Goal: Contribute content: Contribute content

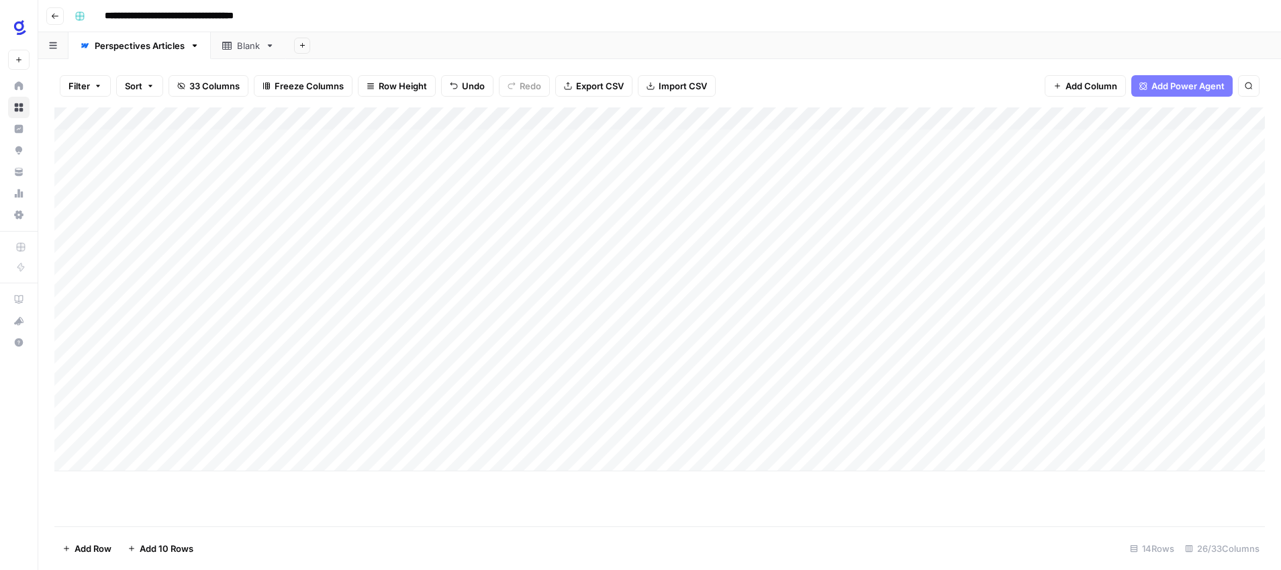
click at [199, 370] on div "Add Column" at bounding box center [659, 289] width 1211 height 364
type textarea "**********"
click at [324, 525] on div "Add Column" at bounding box center [659, 316] width 1211 height 419
click at [350, 367] on div "Add Column" at bounding box center [659, 289] width 1211 height 364
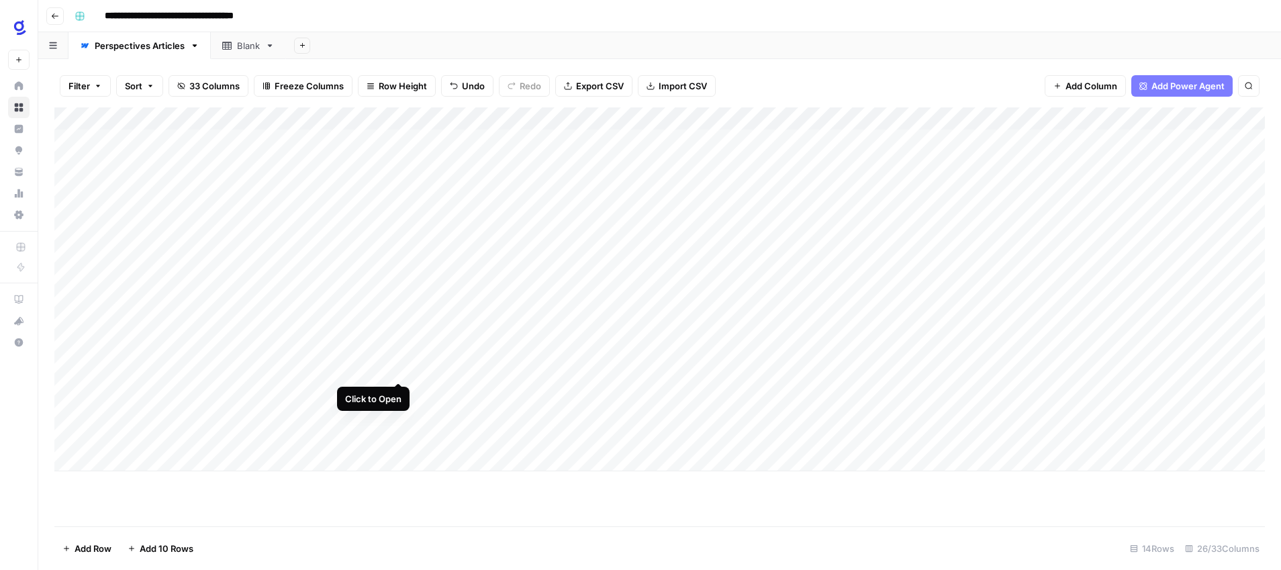
click at [402, 369] on div "Add Column" at bounding box center [659, 289] width 1211 height 364
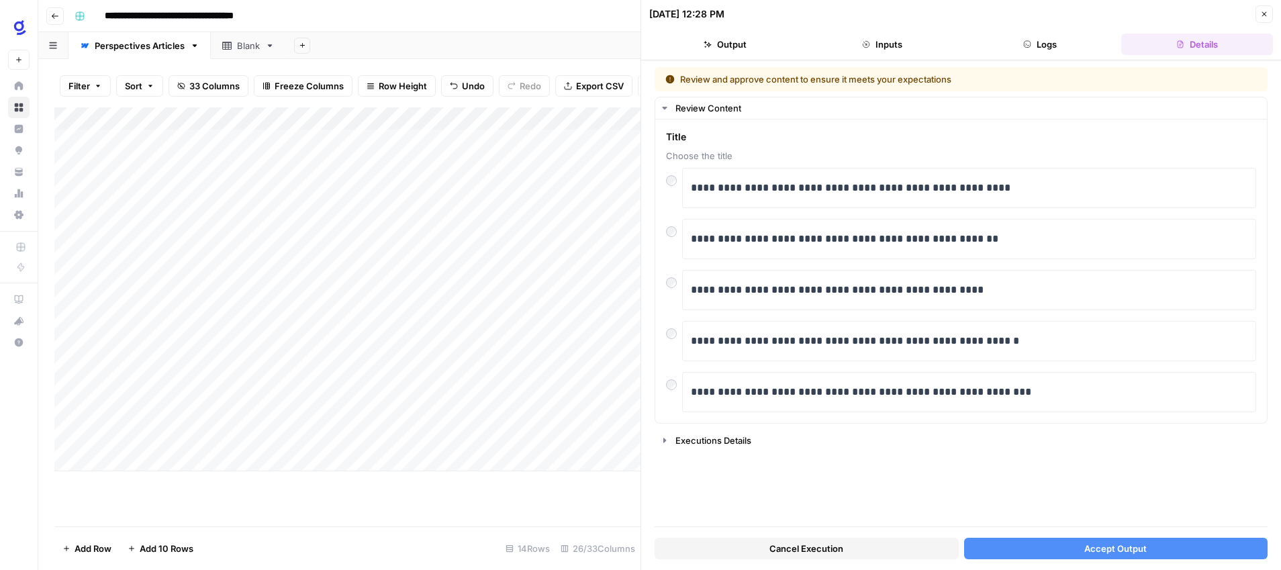
click at [1115, 547] on span "Accept Output" at bounding box center [1116, 548] width 62 height 13
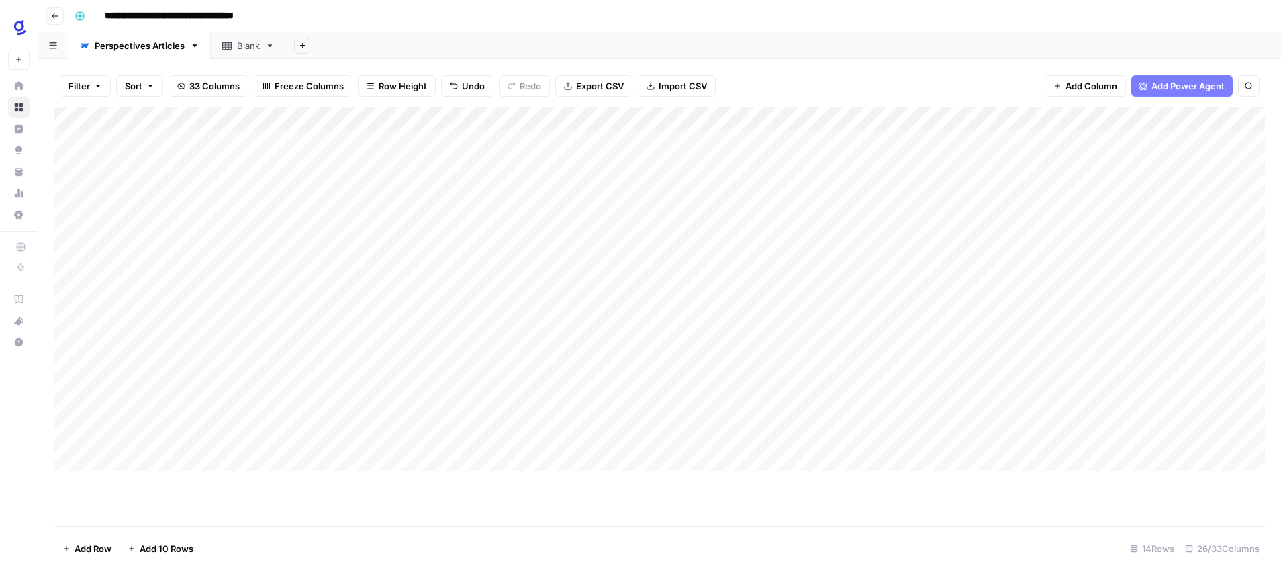
click at [227, 389] on div "Add Column" at bounding box center [659, 289] width 1211 height 364
type textarea "**********"
click at [312, 516] on div "Add Column" at bounding box center [659, 316] width 1211 height 419
click at [350, 389] on div "Add Column" at bounding box center [659, 289] width 1211 height 364
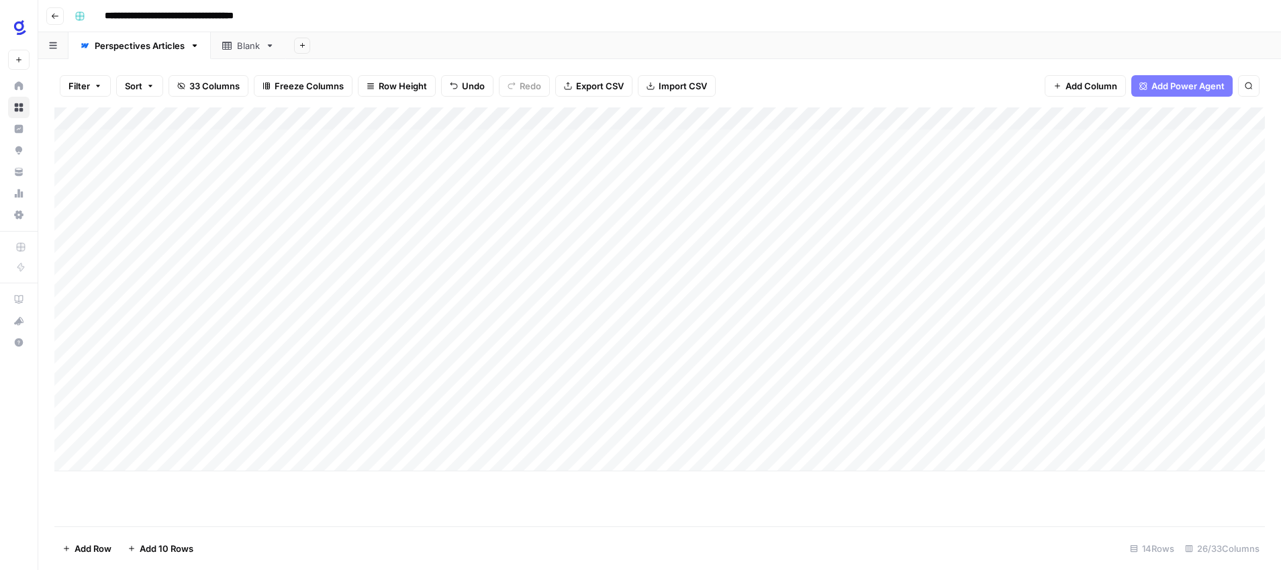
click at [851, 367] on div "Add Column" at bounding box center [659, 289] width 1211 height 364
click at [400, 392] on div "Add Column" at bounding box center [659, 289] width 1211 height 364
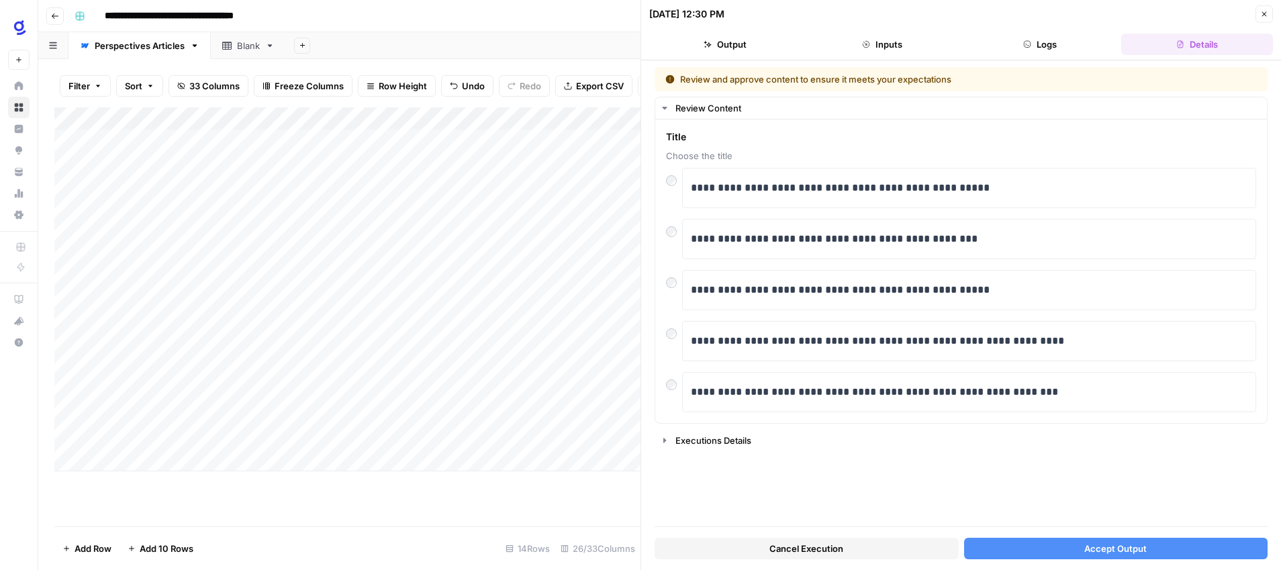
click at [1090, 547] on span "Accept Output" at bounding box center [1116, 548] width 62 height 13
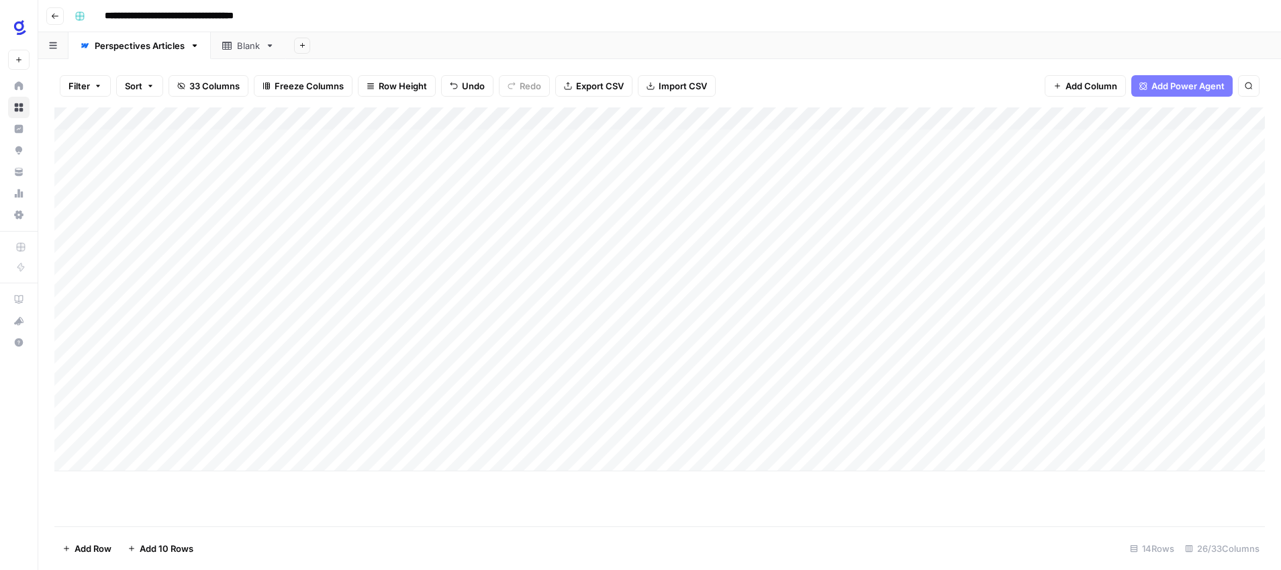
click at [847, 391] on div "Add Column" at bounding box center [659, 289] width 1211 height 364
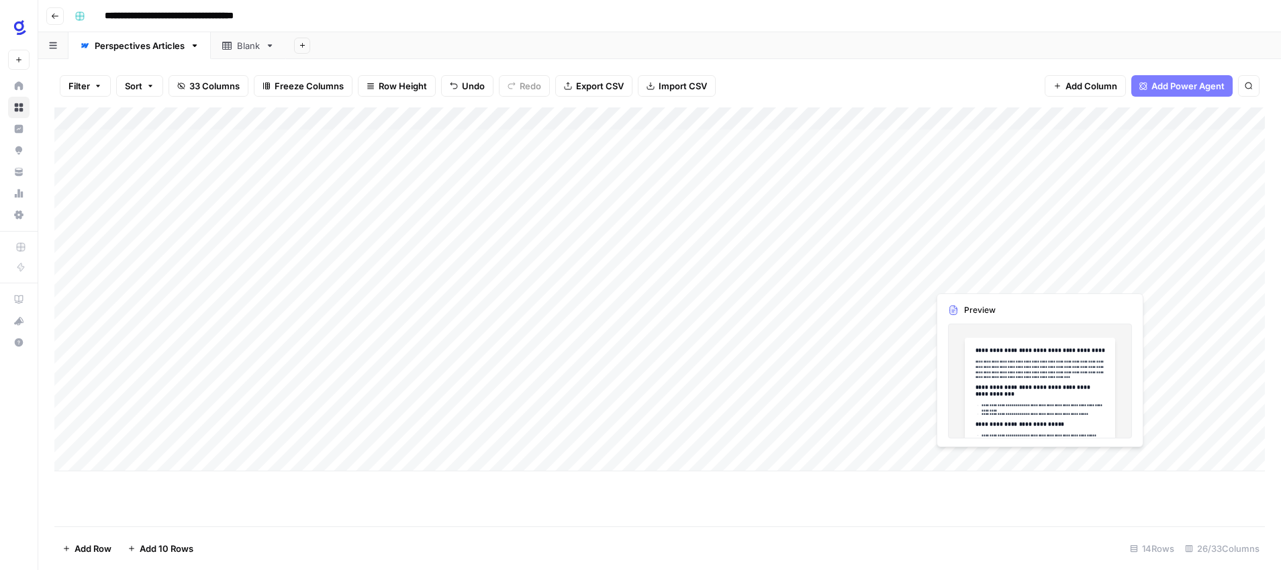
click at [201, 418] on div "Add Column" at bounding box center [659, 289] width 1211 height 364
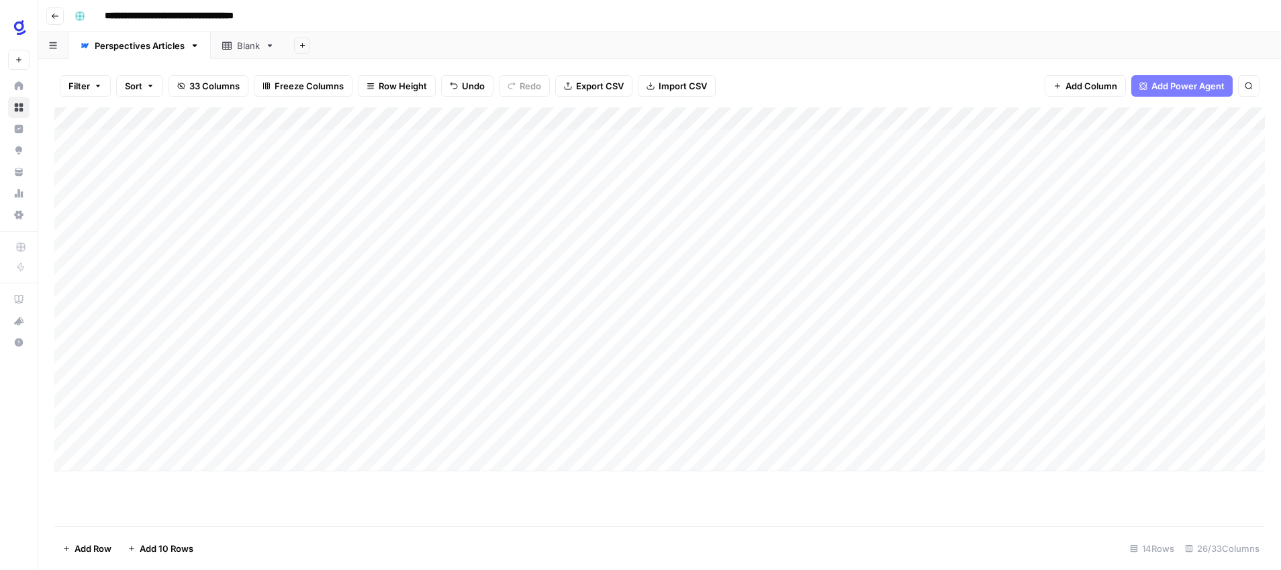
click at [201, 418] on div "Add Column" at bounding box center [659, 289] width 1211 height 364
type textarea "**********"
click at [351, 414] on div "Add Column" at bounding box center [659, 289] width 1211 height 364
click at [922, 367] on div "Add Column" at bounding box center [659, 289] width 1211 height 364
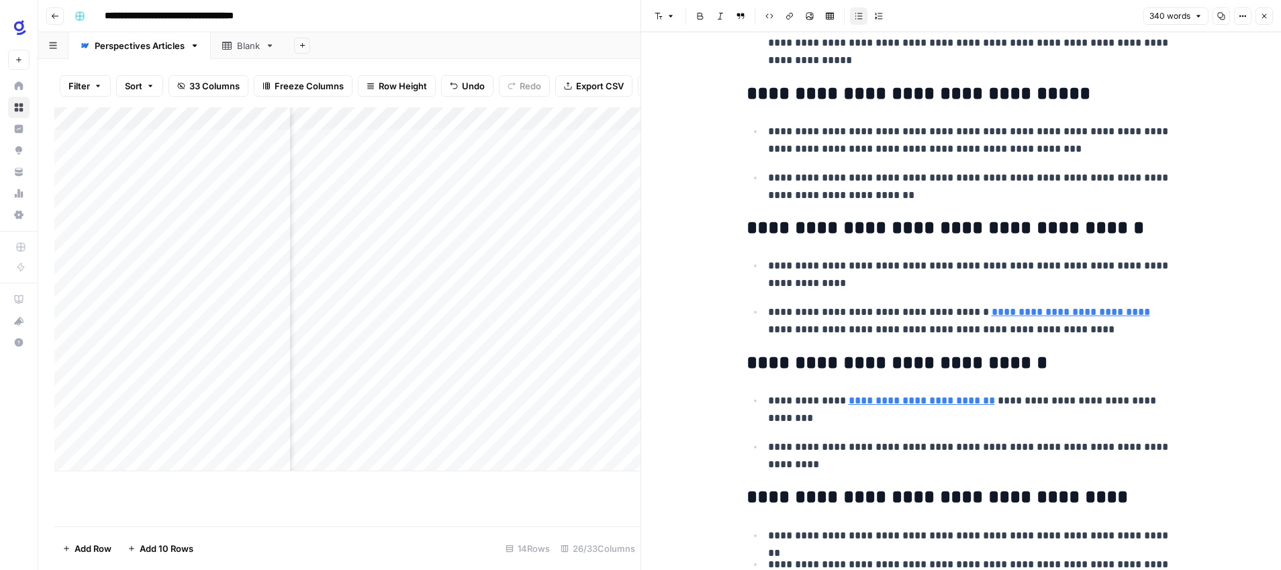
scroll to position [107, 0]
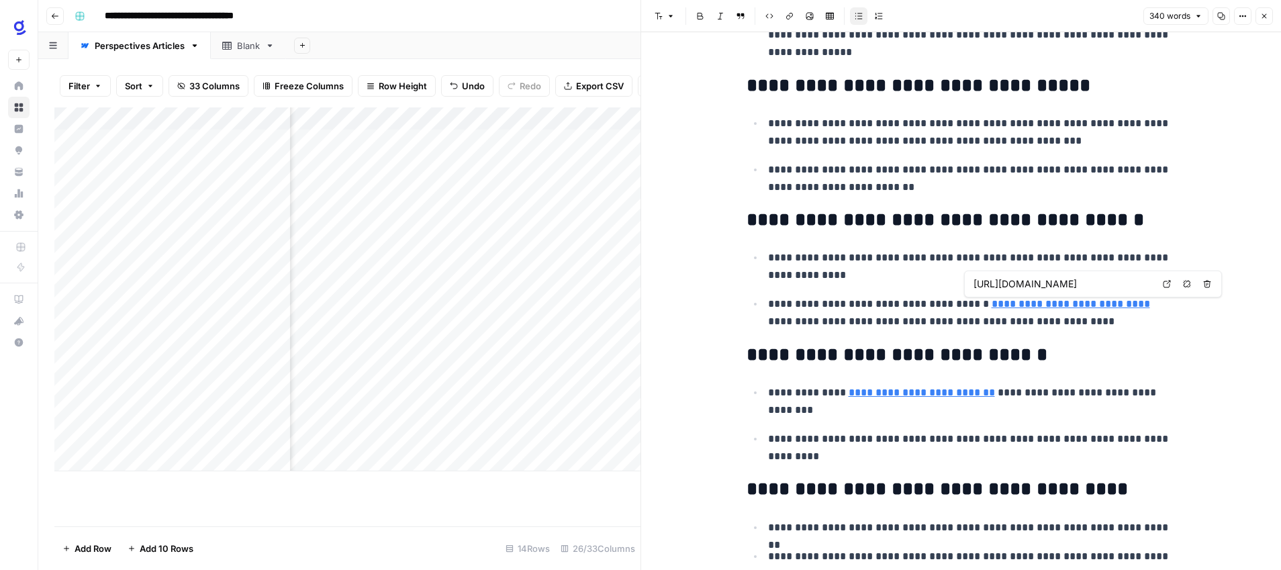
drag, startPoint x: 1136, startPoint y: 285, endPoint x: 1146, endPoint y: 284, distance: 10.1
click at [1146, 284] on input "[URL][DOMAIN_NAME]" at bounding box center [1063, 283] width 179 height 13
drag, startPoint x: 1146, startPoint y: 284, endPoint x: 1153, endPoint y: 284, distance: 7.4
click at [1153, 284] on div "[URL][DOMAIN_NAME]" at bounding box center [1062, 284] width 185 height 16
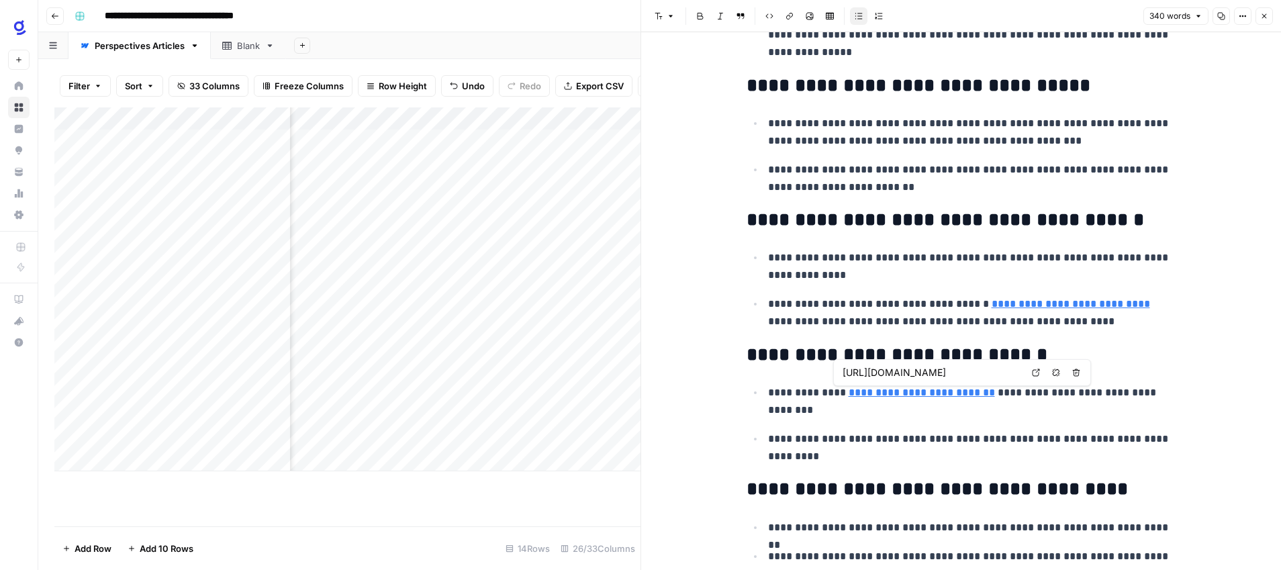
scroll to position [0, 120]
drag, startPoint x: 962, startPoint y: 373, endPoint x: 1029, endPoint y: 373, distance: 67.2
click at [1029, 373] on div "[URL][DOMAIN_NAME] Open in a new tab Remove link Remove link and delete text" at bounding box center [962, 372] width 258 height 27
click at [1046, 398] on p "**********" at bounding box center [972, 401] width 408 height 35
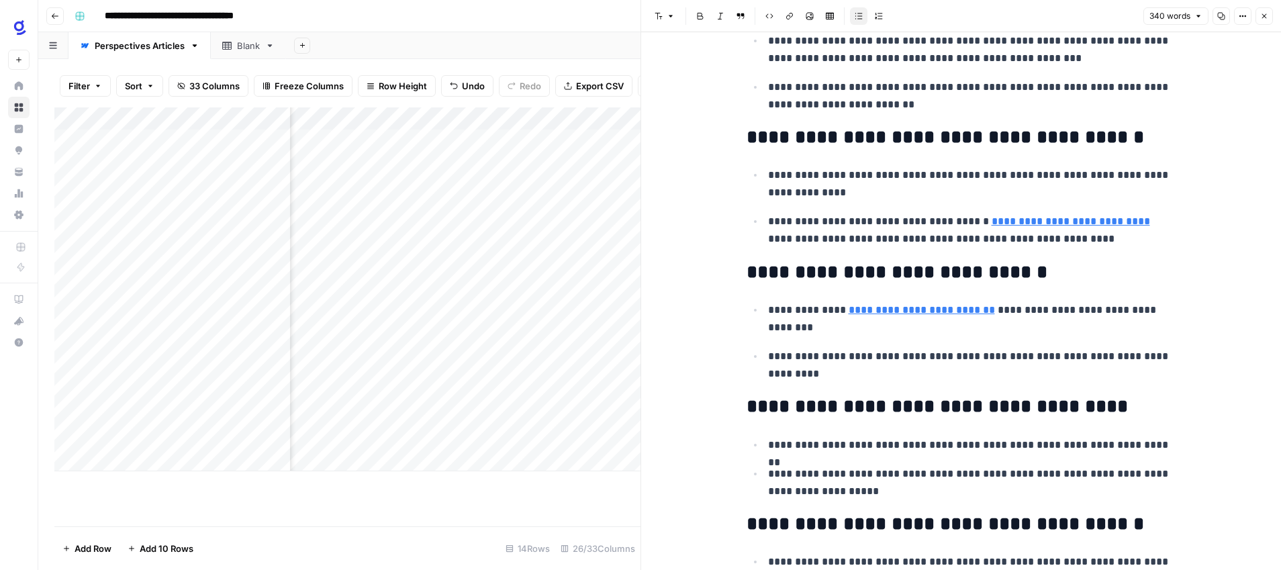
scroll to position [0, 0]
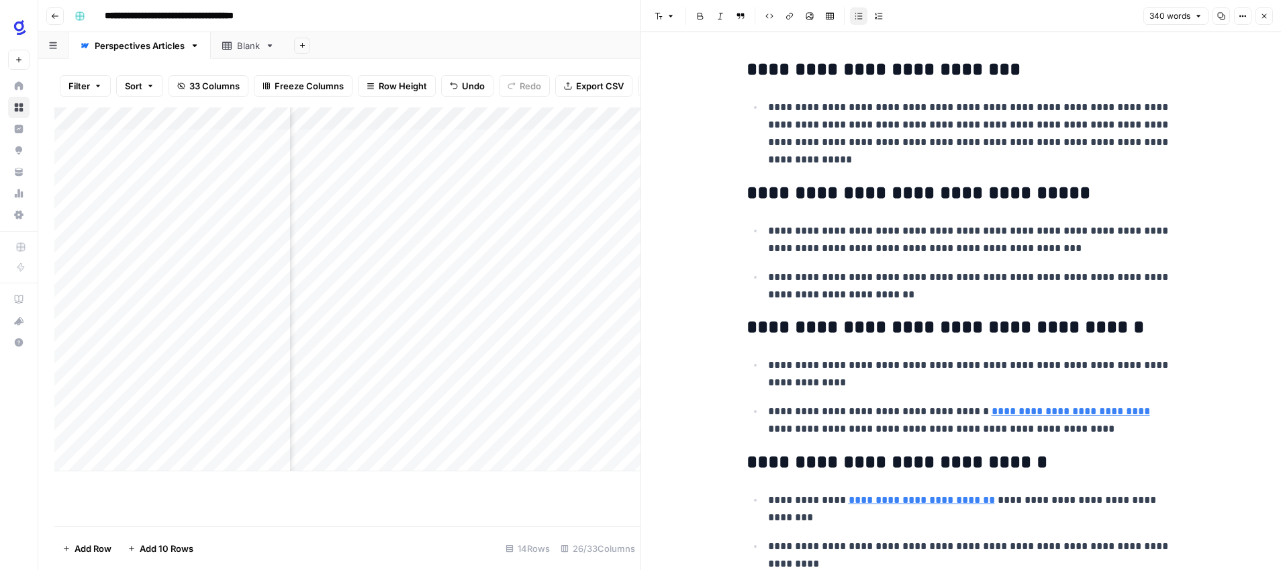
click at [1260, 17] on icon "button" at bounding box center [1264, 16] width 8 height 8
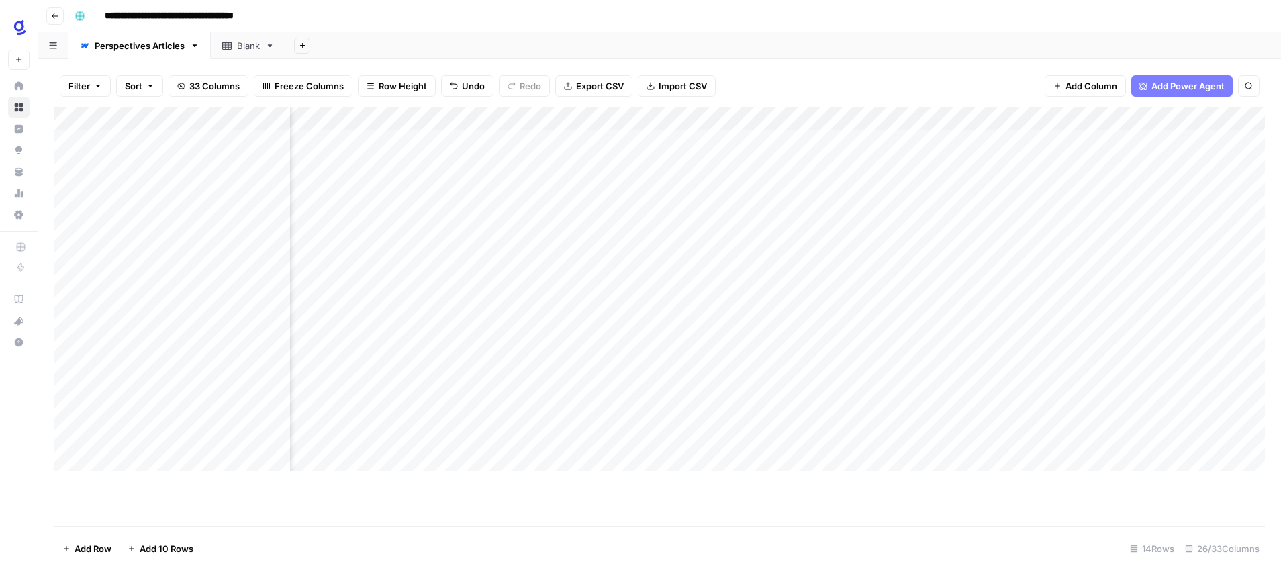
click at [991, 369] on div "Add Column" at bounding box center [659, 289] width 1211 height 364
click at [396, 413] on div "Add Column" at bounding box center [659, 289] width 1211 height 364
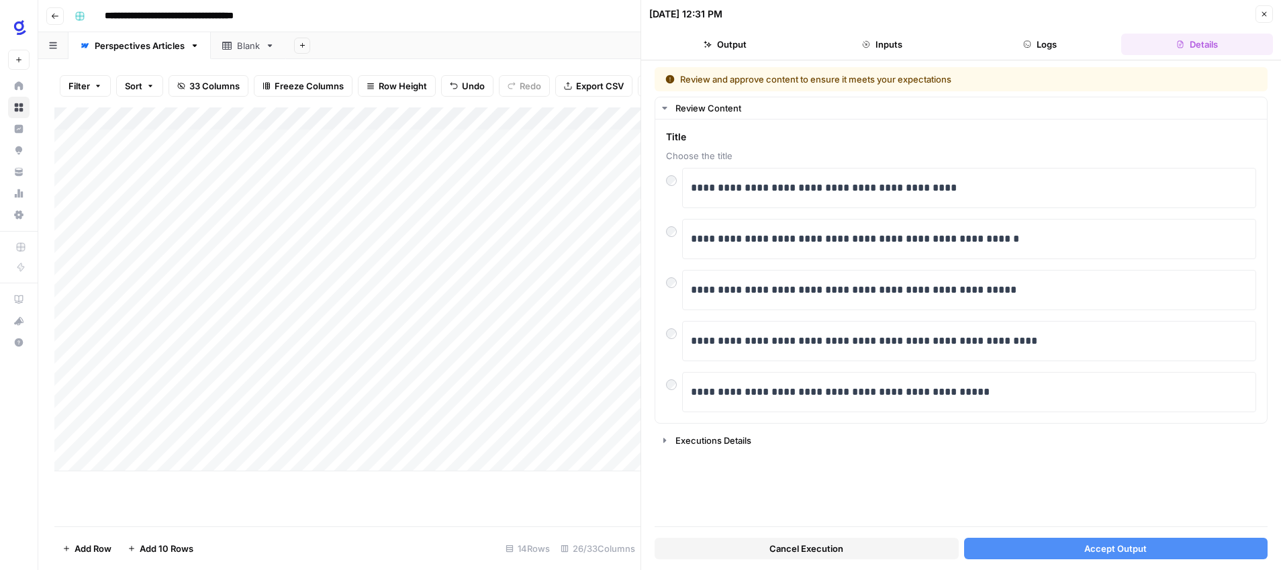
click at [1121, 550] on span "Accept Output" at bounding box center [1116, 548] width 62 height 13
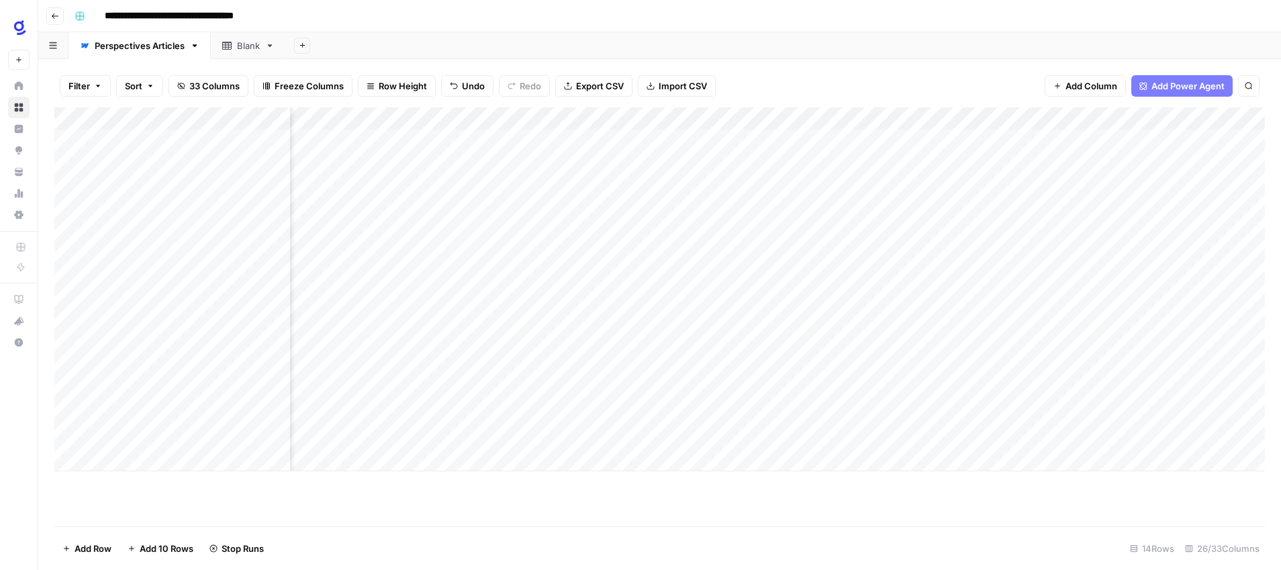
scroll to position [0, 322]
click at [828, 388] on div "Add Column" at bounding box center [659, 289] width 1211 height 364
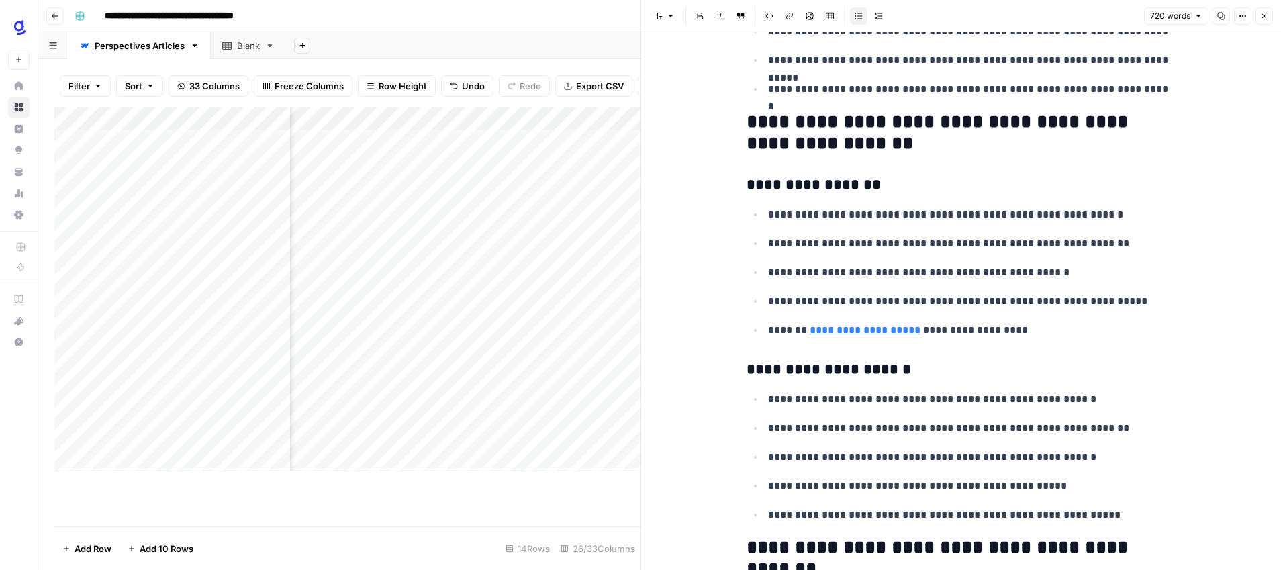
scroll to position [486, 0]
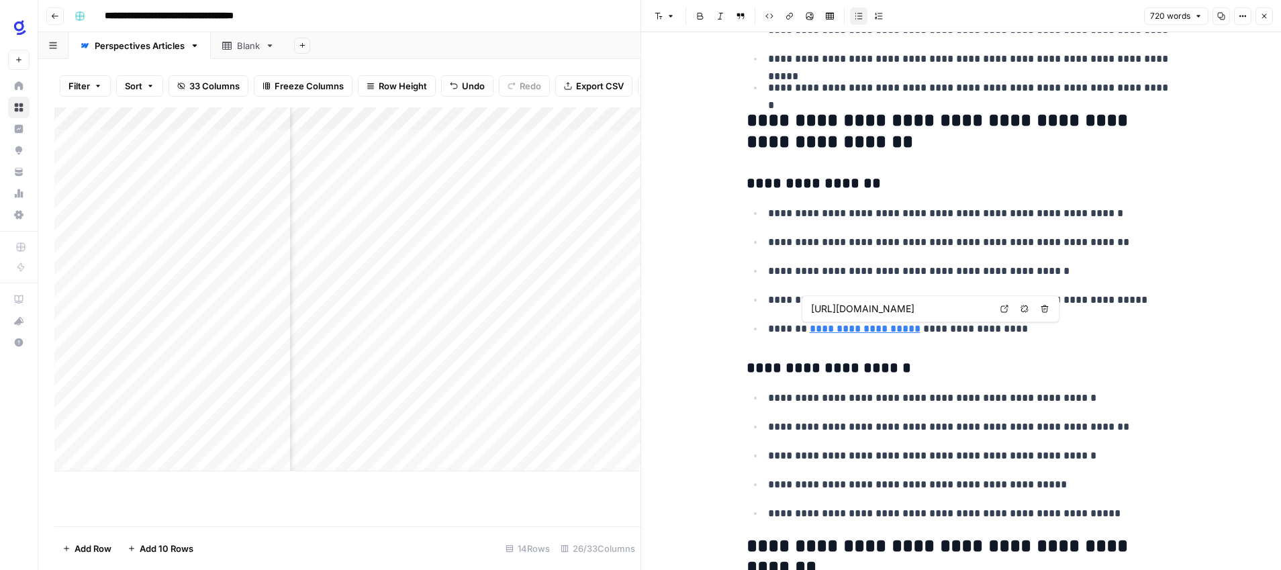
click at [1004, 309] on icon at bounding box center [1005, 309] width 8 height 8
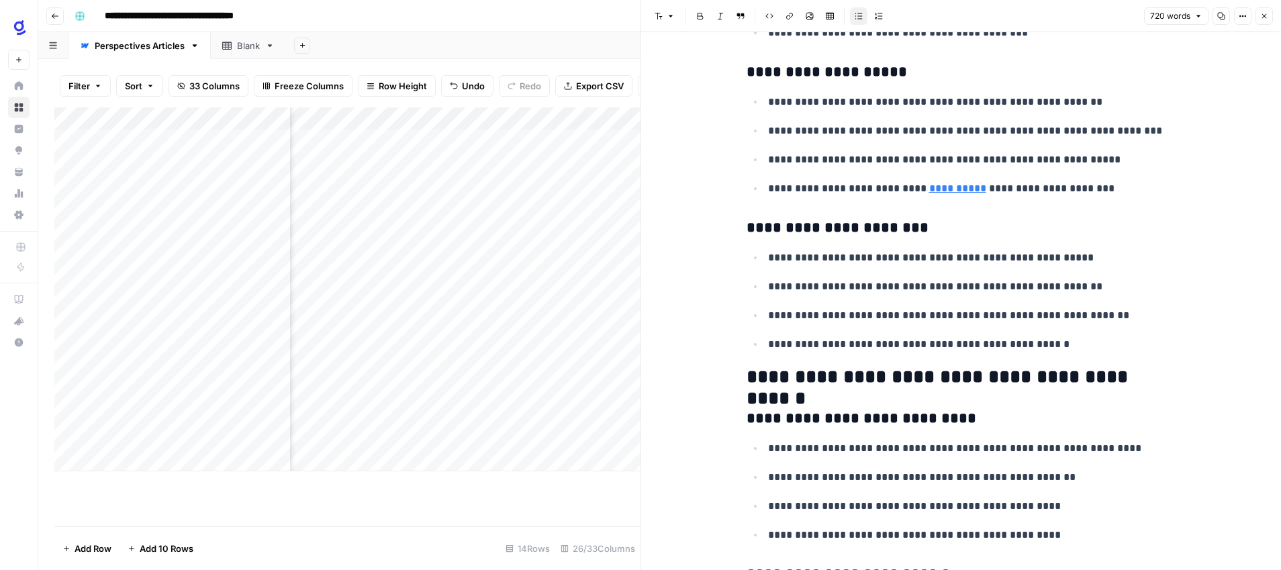
scroll to position [1149, 0]
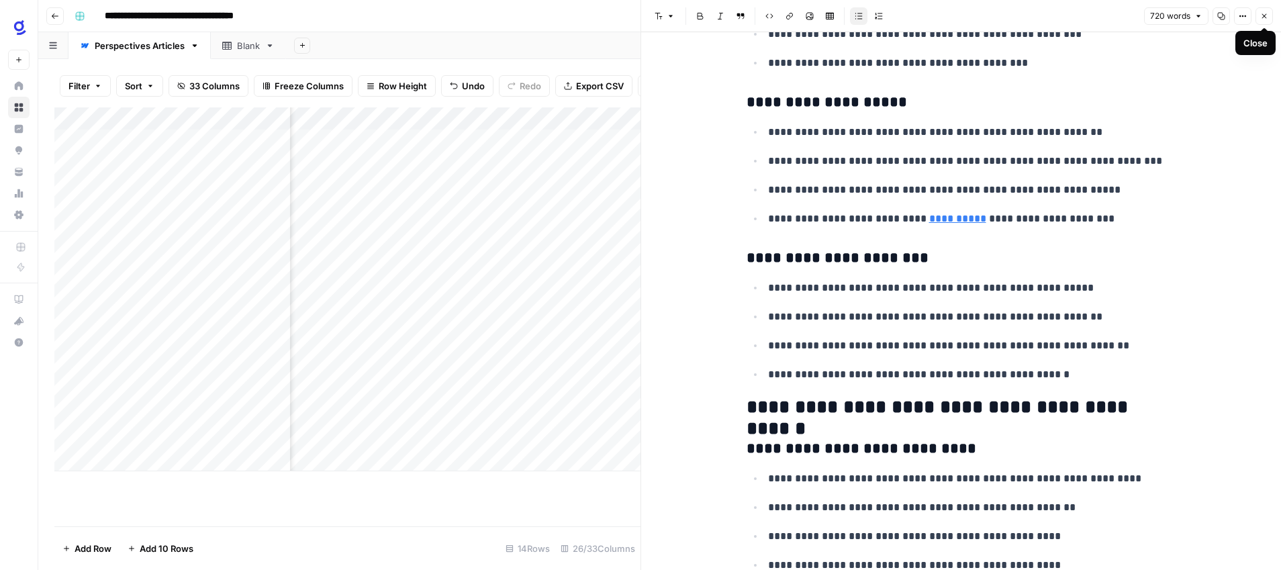
click at [1263, 17] on icon "button" at bounding box center [1264, 16] width 8 height 8
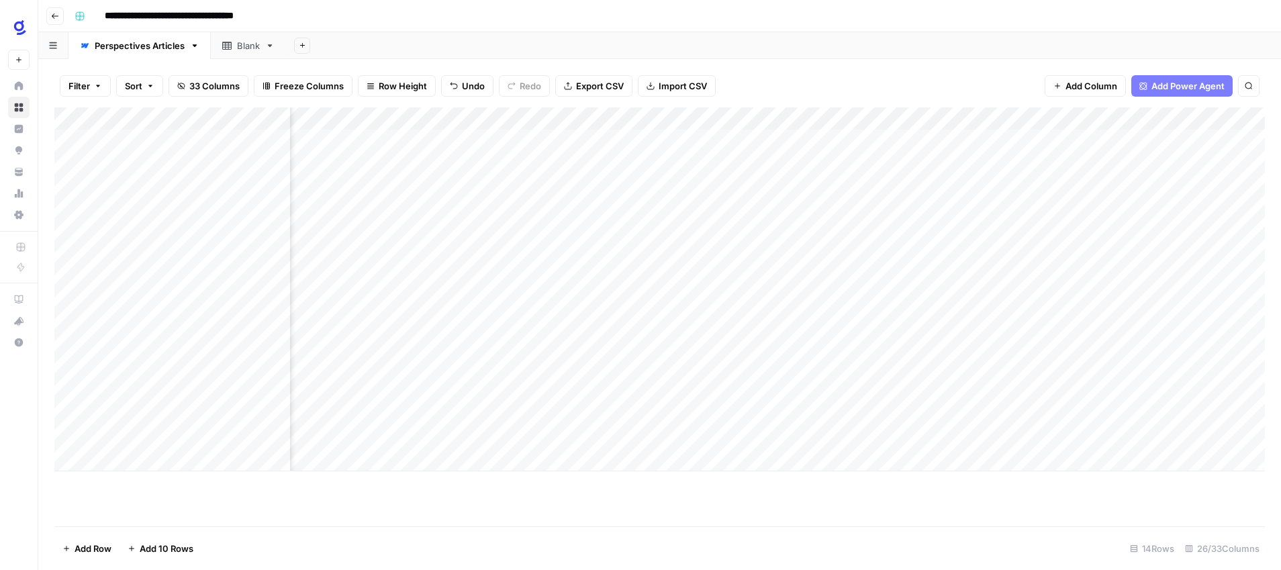
click at [906, 389] on div "Add Column" at bounding box center [659, 289] width 1211 height 364
click at [528, 413] on div "Add Column" at bounding box center [659, 289] width 1211 height 364
click at [204, 432] on div "Add Column" at bounding box center [659, 289] width 1211 height 364
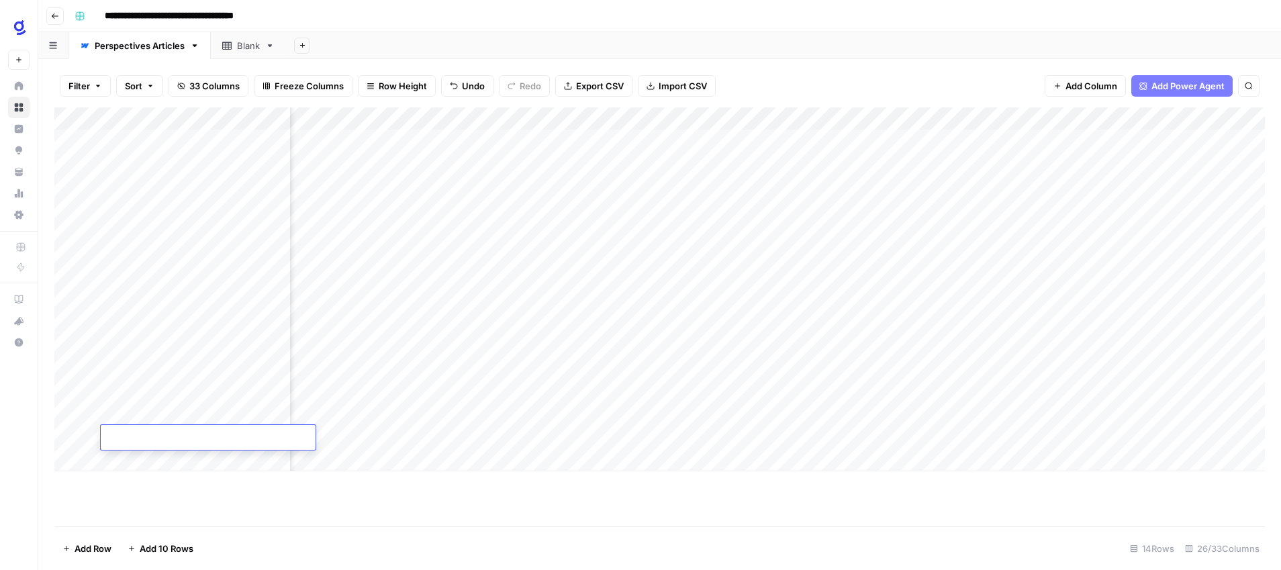
type textarea "**********"
click at [208, 500] on div "Add Column" at bounding box center [659, 316] width 1211 height 419
click at [136, 461] on div "Add Column" at bounding box center [659, 289] width 1211 height 364
click at [139, 484] on div "Add Column" at bounding box center [659, 300] width 1211 height 387
click at [143, 506] on div "Add Column" at bounding box center [659, 312] width 1211 height 410
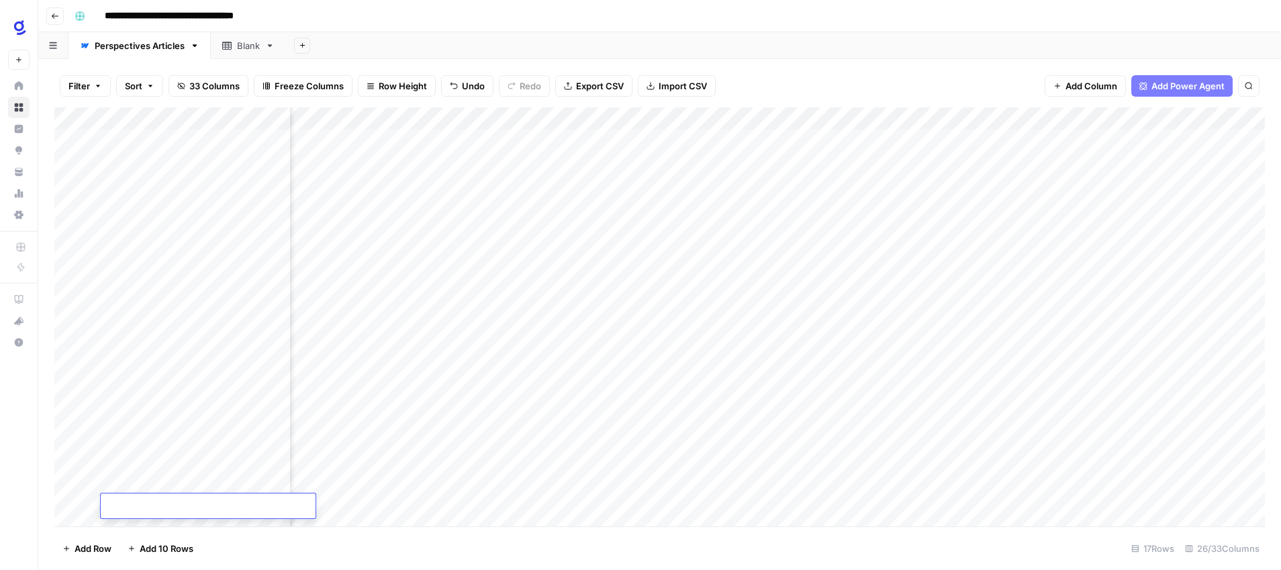
scroll to position [0, 0]
click at [347, 437] on div "Add Column" at bounding box center [659, 316] width 1211 height 419
click at [400, 437] on div "Add Column" at bounding box center [659, 316] width 1211 height 419
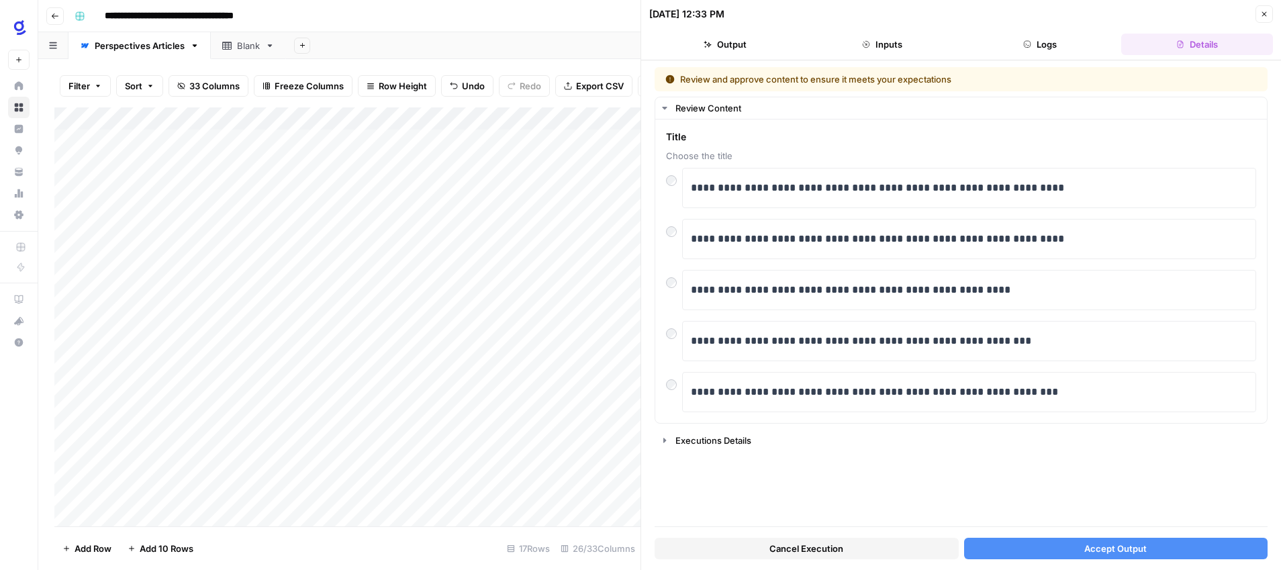
click at [1073, 549] on button "Accept Output" at bounding box center [1116, 548] width 304 height 21
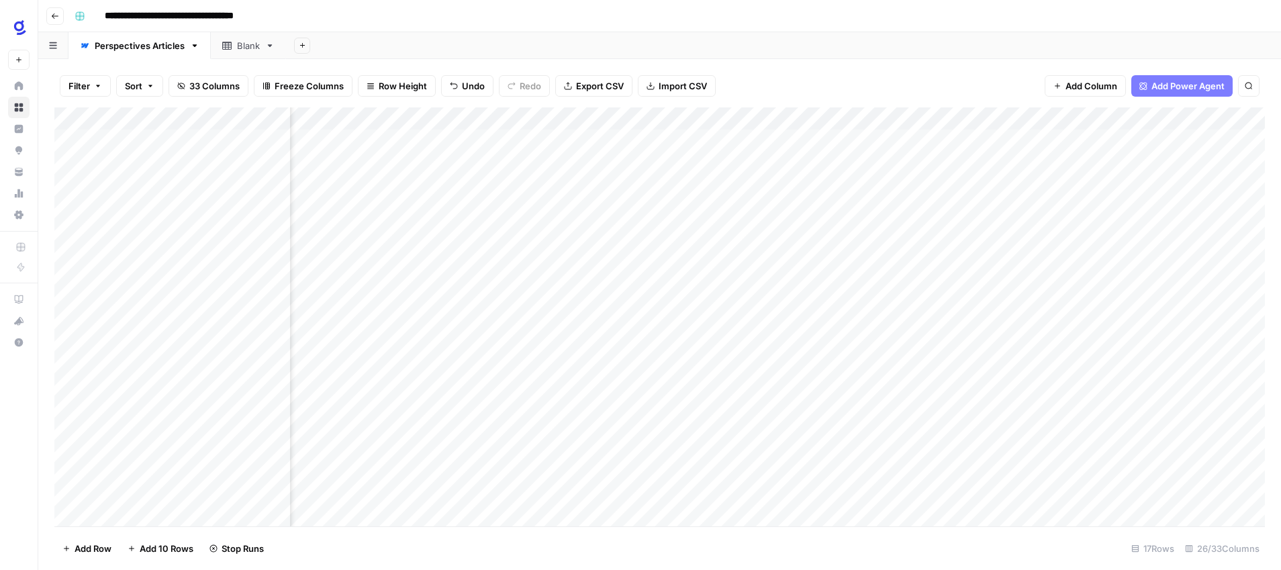
scroll to position [0, 545]
click at [607, 412] on div "Add Column" at bounding box center [659, 316] width 1211 height 419
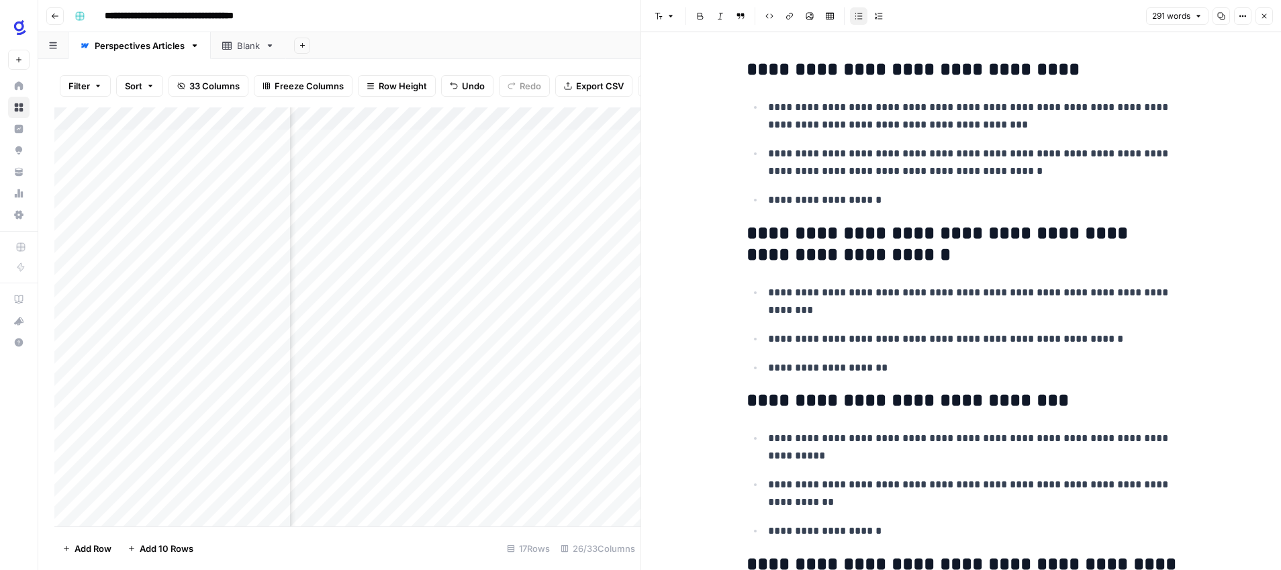
click at [1266, 16] on icon "button" at bounding box center [1264, 16] width 8 height 8
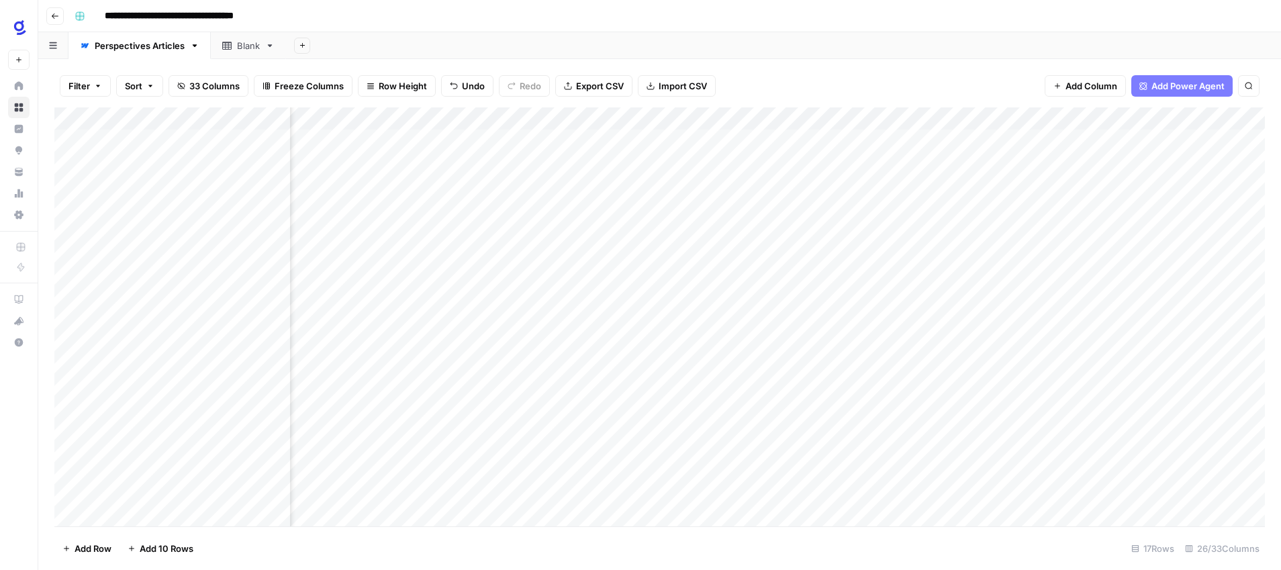
click at [678, 414] on div "Add Column" at bounding box center [659, 316] width 1211 height 419
click at [854, 435] on div "Add Column" at bounding box center [659, 316] width 1211 height 419
click at [644, 437] on div "Add Column" at bounding box center [659, 316] width 1211 height 419
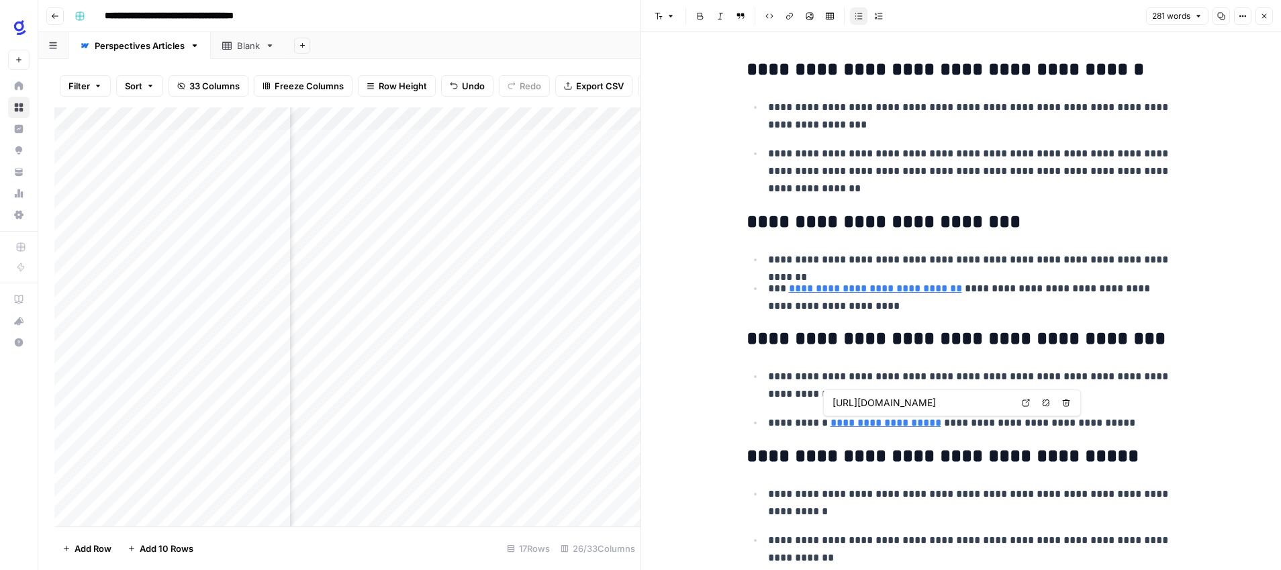
click at [1042, 403] on icon "button" at bounding box center [1046, 403] width 8 height 8
click at [965, 428] on p "**********" at bounding box center [972, 422] width 408 height 17
drag, startPoint x: 934, startPoint y: 424, endPoint x: 831, endPoint y: 422, distance: 102.8
click at [831, 422] on p "**********" at bounding box center [972, 422] width 408 height 17
click at [922, 451] on span "Shortcuts" at bounding box center [927, 449] width 38 height 12
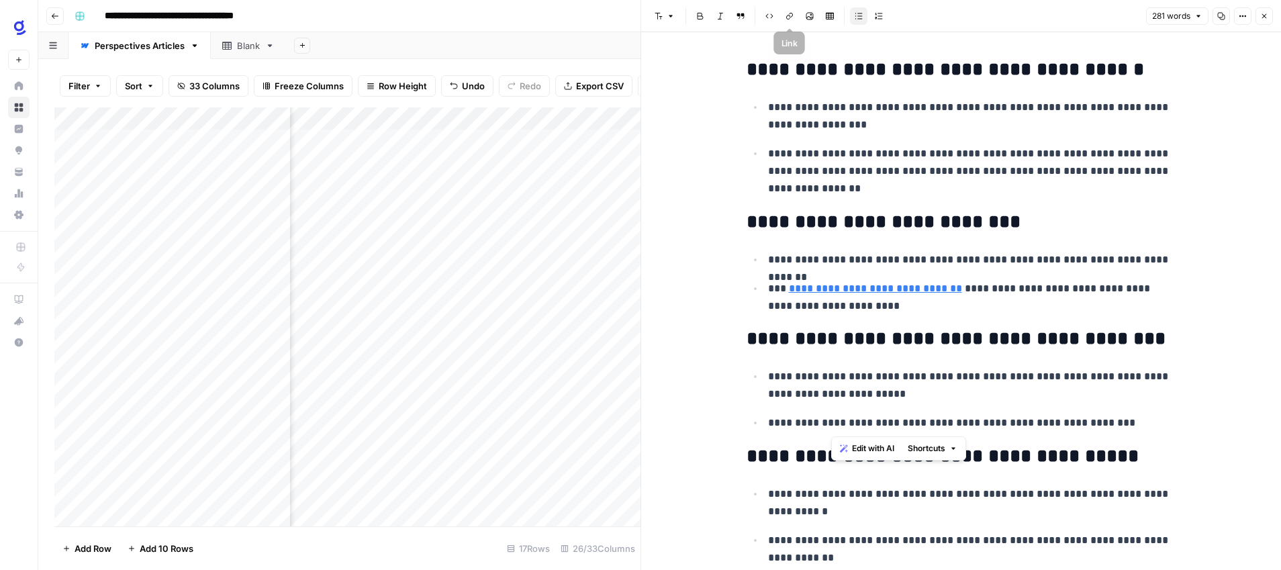
click at [789, 17] on icon "button" at bounding box center [790, 16] width 8 height 8
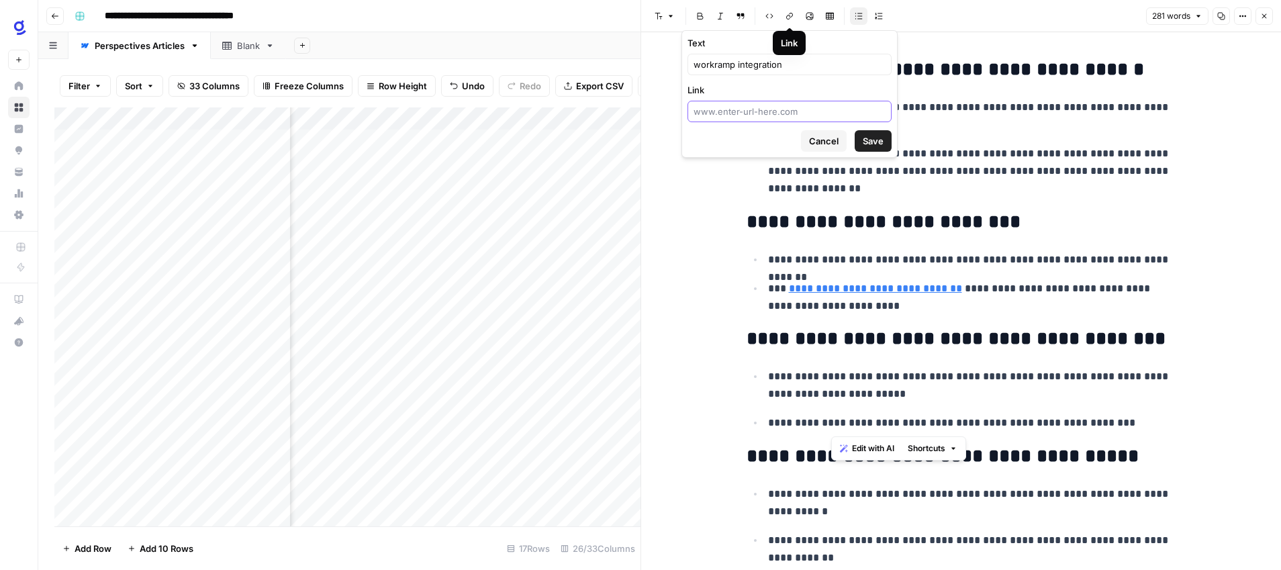
click at [779, 111] on input "Link" at bounding box center [790, 111] width 192 height 13
paste input "[URL][DOMAIN_NAME]"
type input "[URL][DOMAIN_NAME]"
click at [878, 142] on span "Save" at bounding box center [873, 140] width 21 height 13
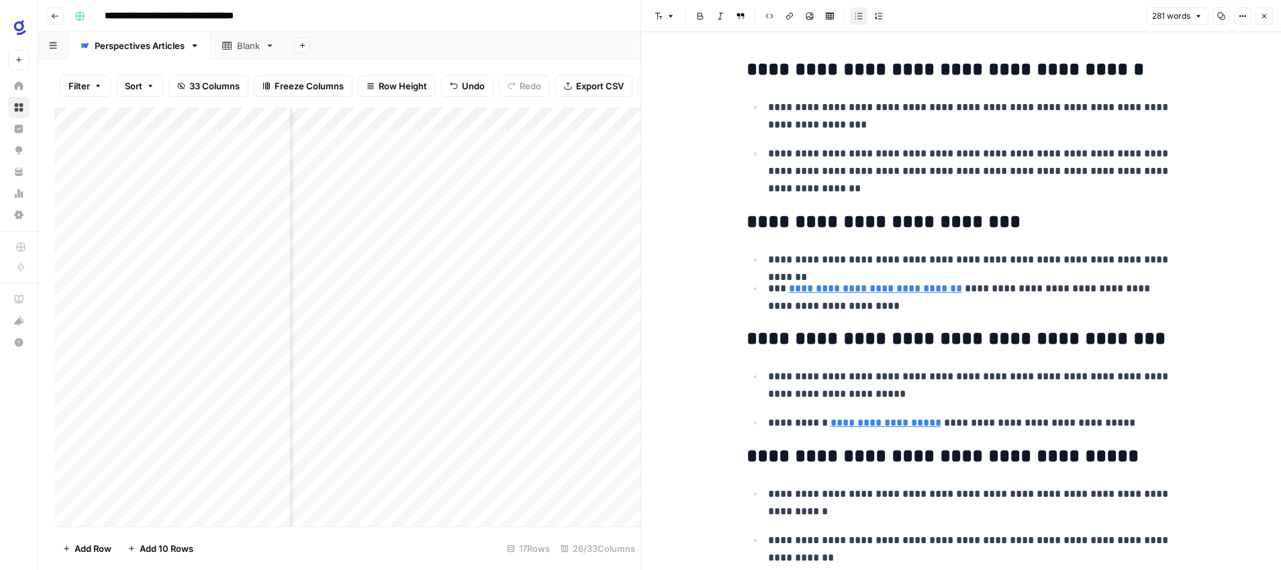
click at [1010, 428] on p "**********" at bounding box center [972, 422] width 408 height 17
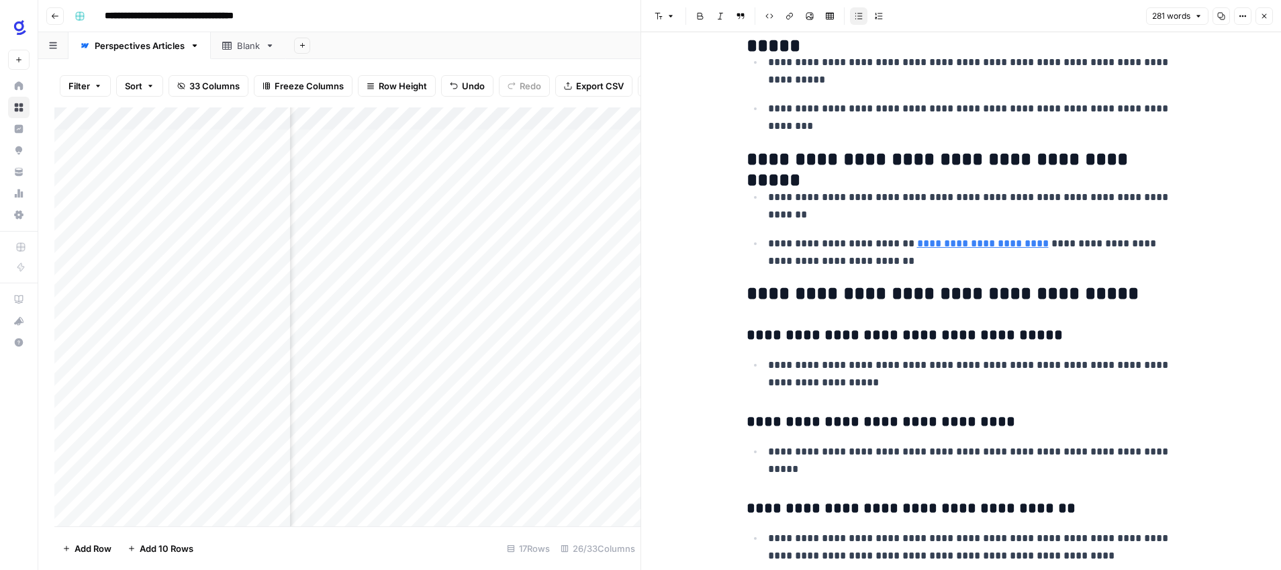
scroll to position [732, 0]
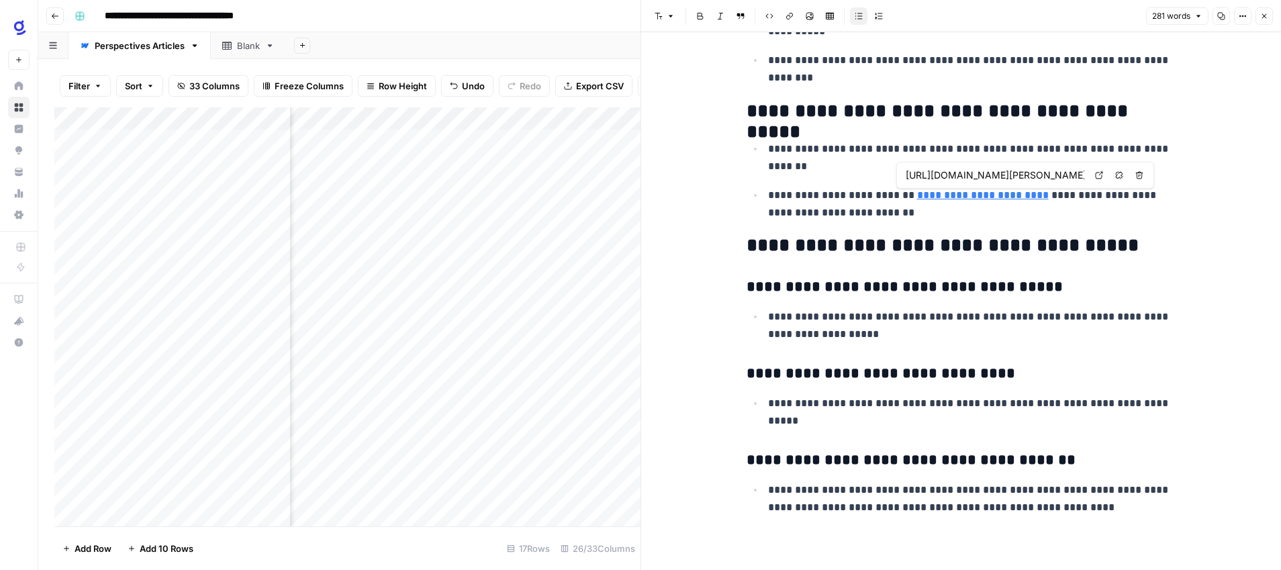
click at [1099, 177] on icon at bounding box center [1099, 175] width 8 height 8
click at [1265, 19] on icon "button" at bounding box center [1264, 16] width 8 height 8
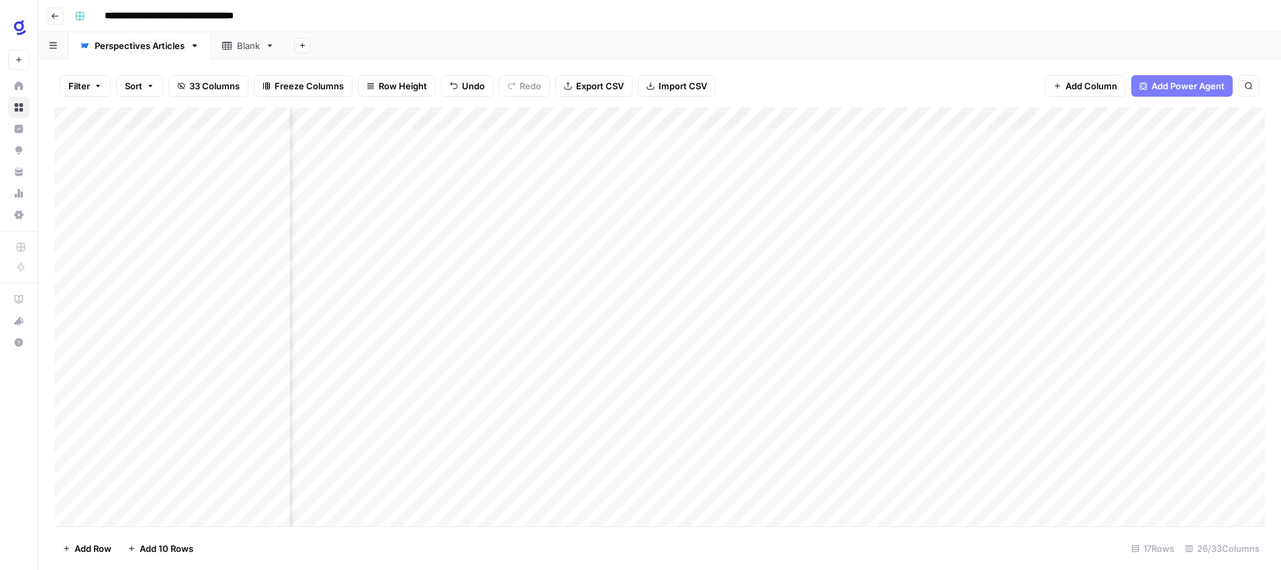
click at [717, 436] on div "Add Column" at bounding box center [659, 316] width 1211 height 419
click at [1003, 365] on div "Add Column" at bounding box center [659, 316] width 1211 height 419
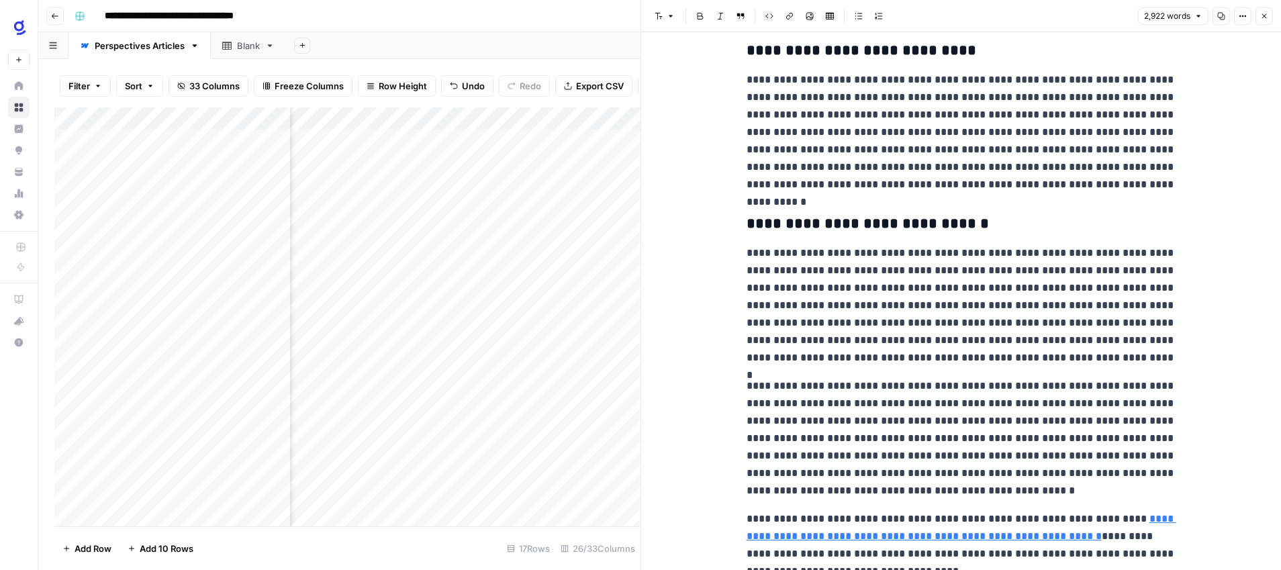
scroll to position [5962, 0]
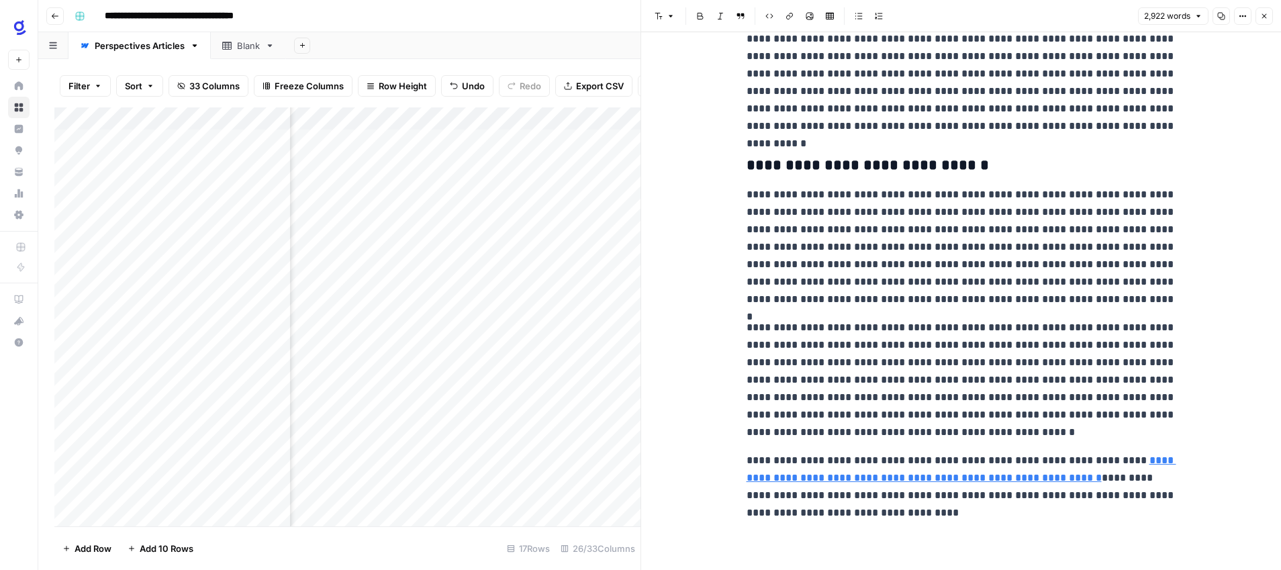
click at [1261, 15] on icon "button" at bounding box center [1264, 16] width 8 height 8
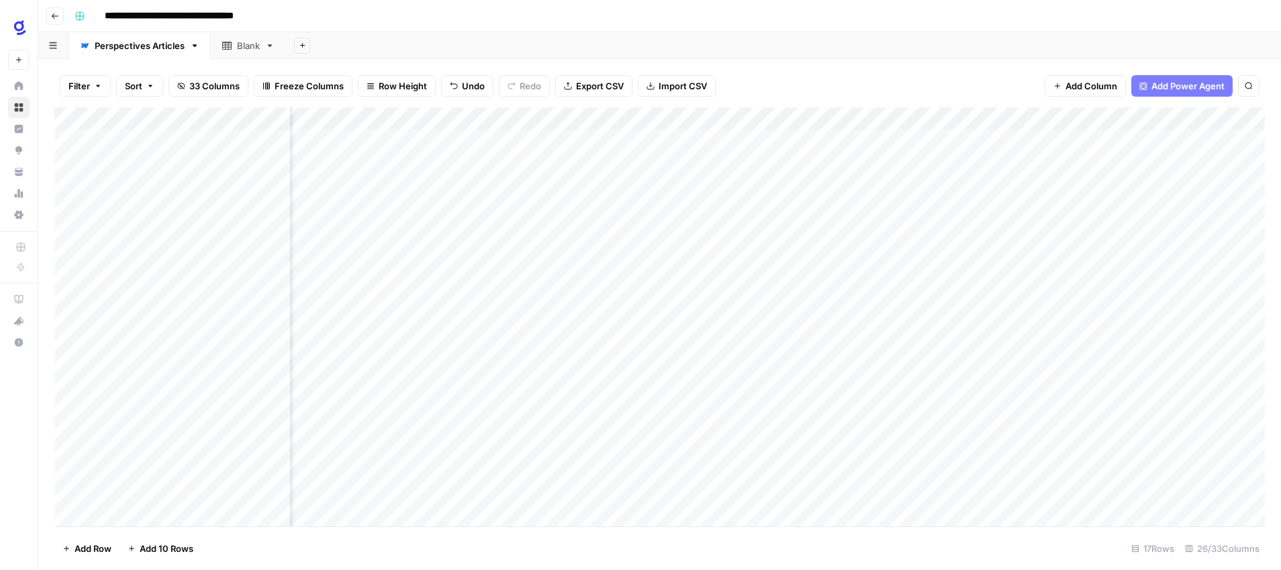
scroll to position [0, 602]
click at [1040, 368] on div "Add Column" at bounding box center [659, 316] width 1211 height 419
click at [915, 390] on div "Add Column" at bounding box center [659, 316] width 1211 height 419
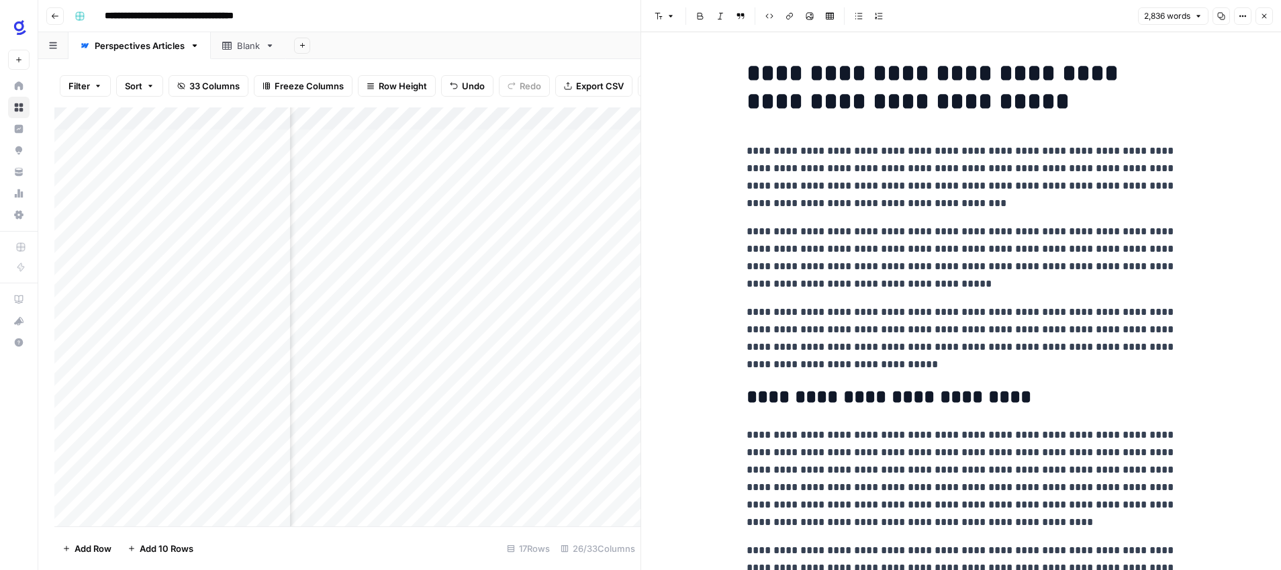
click at [1263, 18] on icon "button" at bounding box center [1264, 16] width 8 height 8
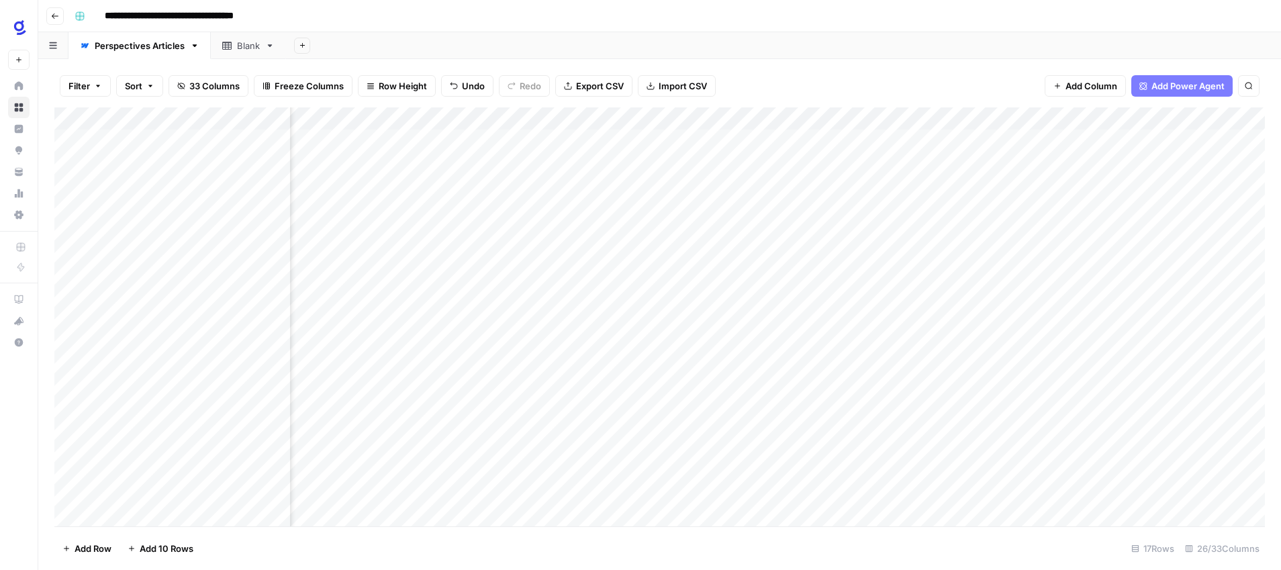
click at [1040, 389] on div "Add Column" at bounding box center [659, 316] width 1211 height 419
click at [916, 412] on div "Add Column" at bounding box center [659, 316] width 1211 height 419
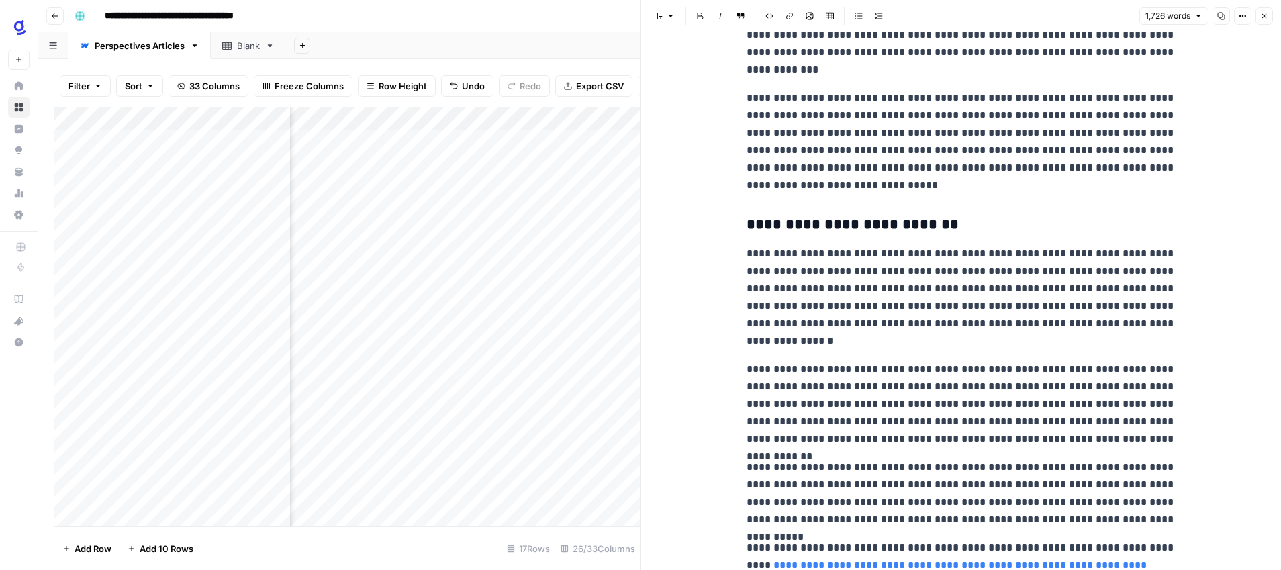
scroll to position [3476, 0]
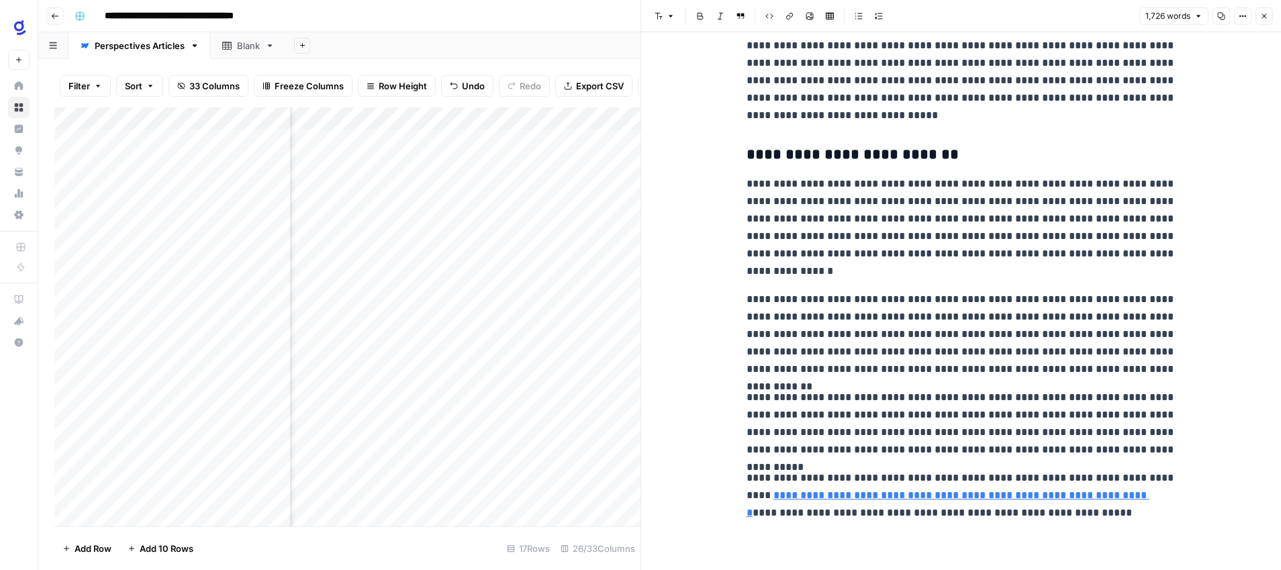
click at [1267, 14] on icon "button" at bounding box center [1264, 16] width 8 height 8
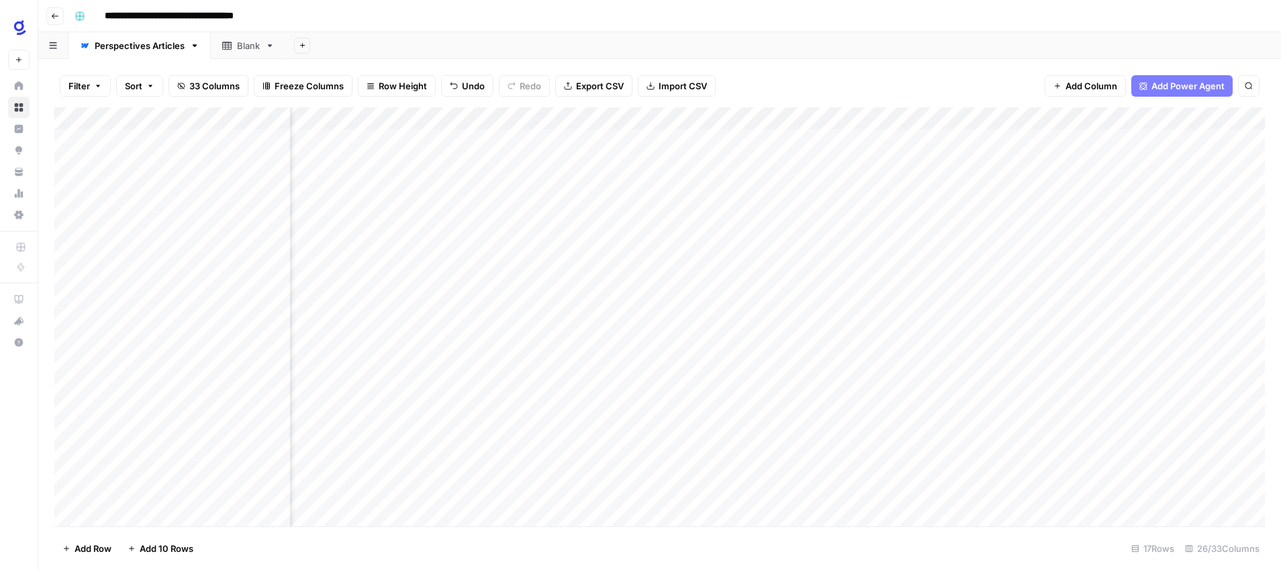
click at [1044, 412] on div "Add Column" at bounding box center [659, 316] width 1211 height 419
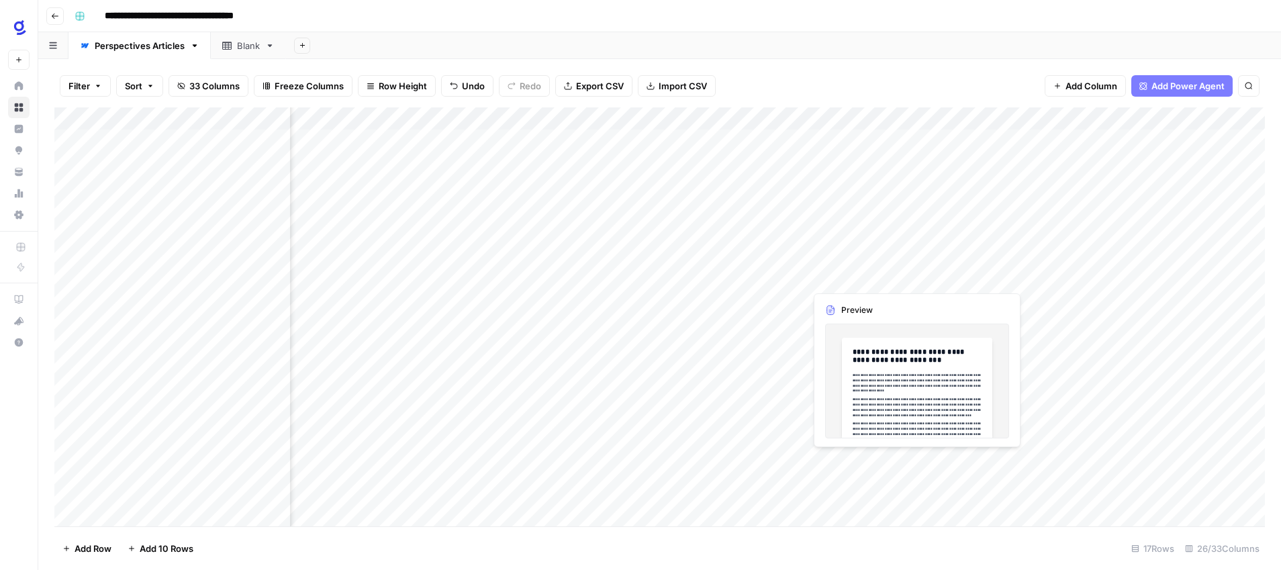
scroll to position [13, 600]
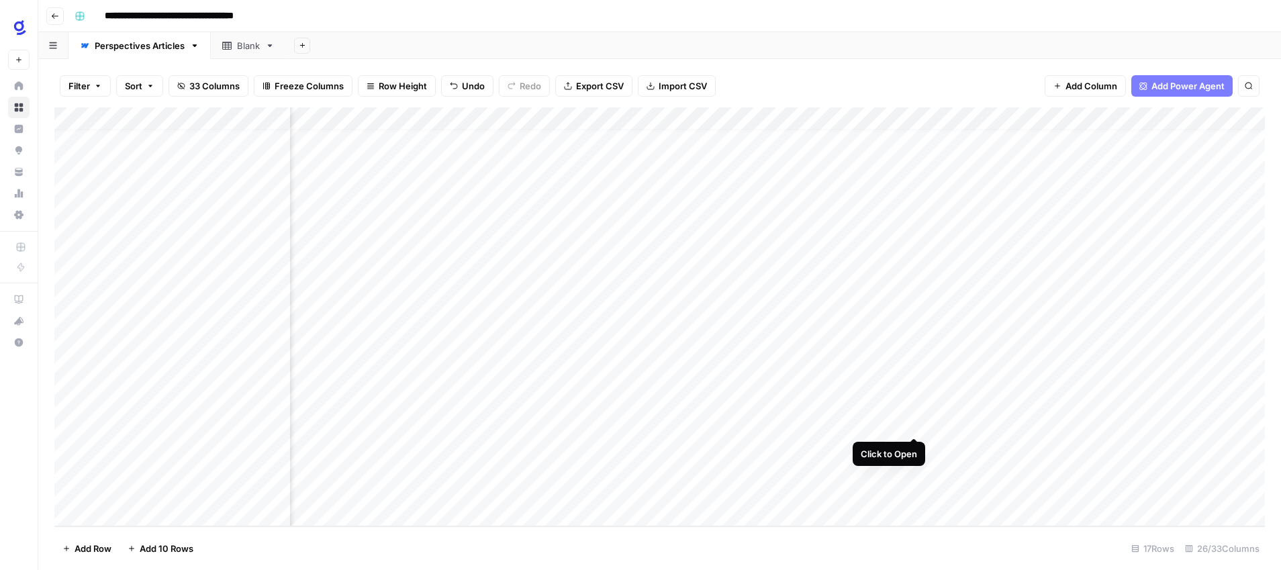
click at [915, 424] on div "Add Column" at bounding box center [659, 316] width 1211 height 419
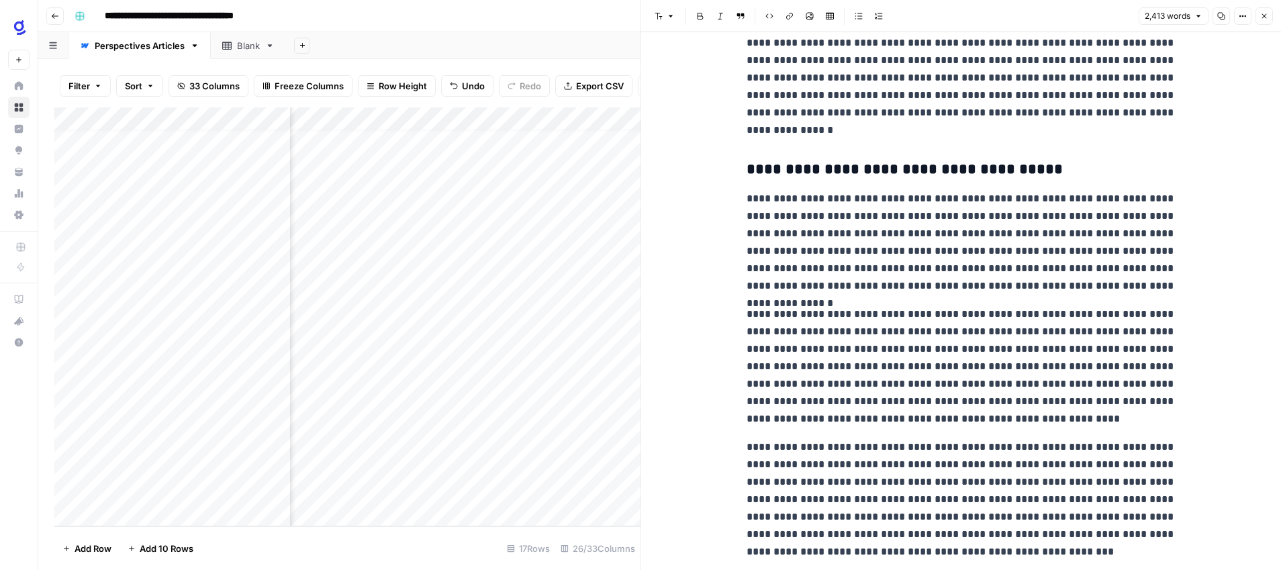
scroll to position [3390, 0]
click at [782, 131] on p "**********" at bounding box center [962, 76] width 430 height 122
click at [807, 170] on h3 "**********" at bounding box center [962, 168] width 430 height 19
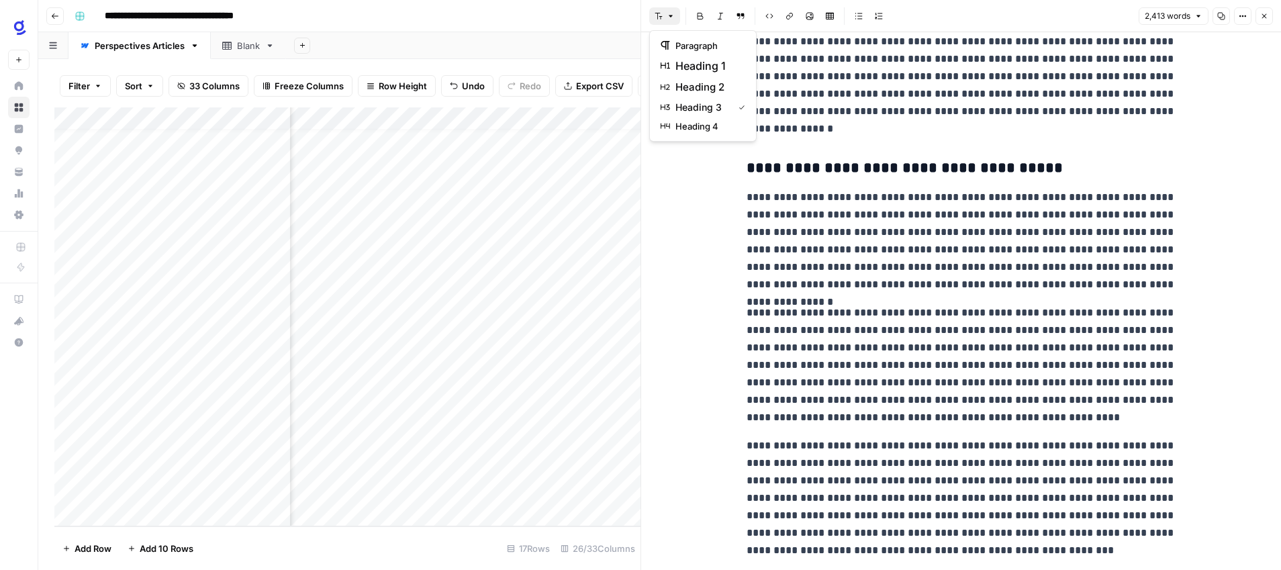
click at [674, 13] on icon "button" at bounding box center [671, 16] width 8 height 8
click at [886, 175] on h3 "**********" at bounding box center [962, 168] width 430 height 19
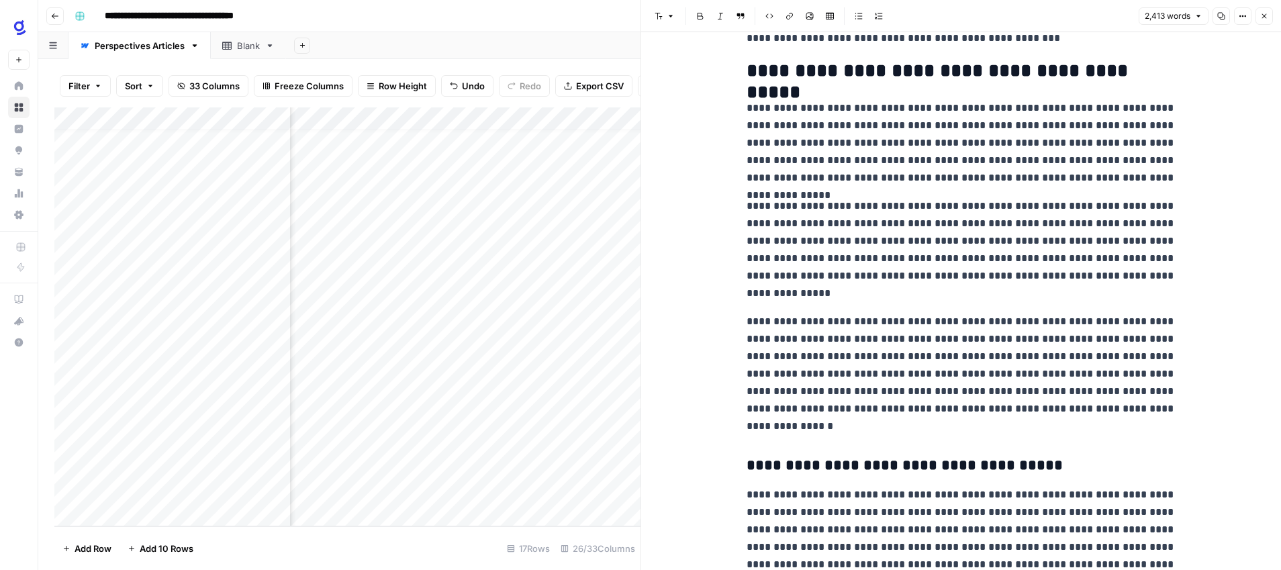
scroll to position [3092, 0]
click at [875, 78] on h2 "**********" at bounding box center [962, 71] width 430 height 21
click at [671, 9] on button "Font style" at bounding box center [664, 15] width 31 height 17
click at [889, 72] on h2 "**********" at bounding box center [962, 71] width 430 height 21
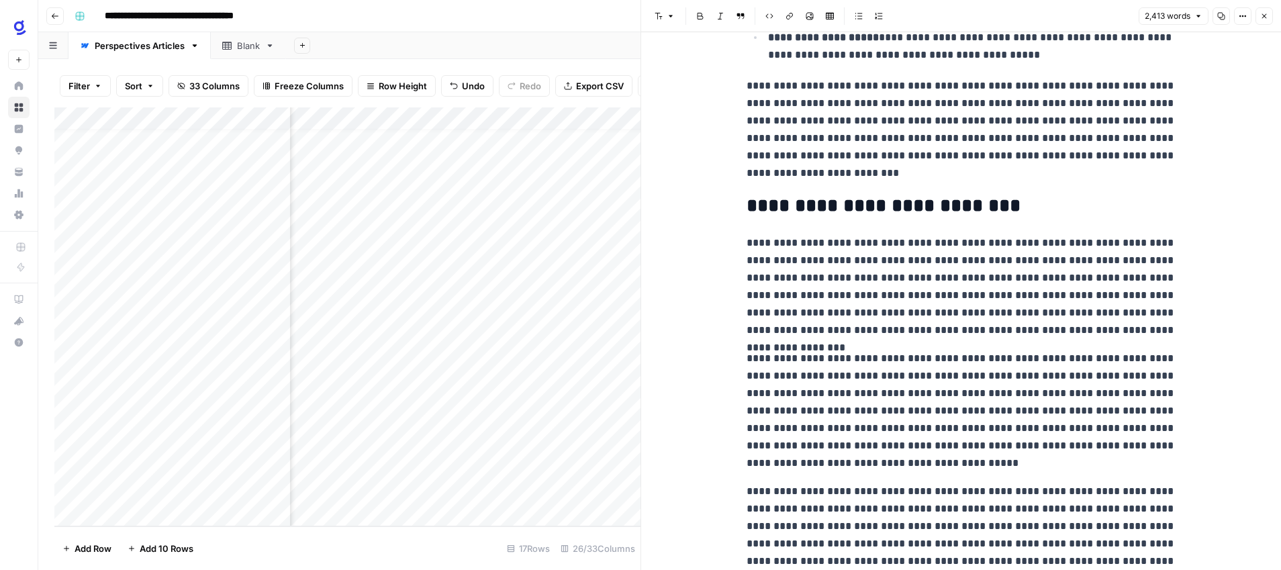
scroll to position [678, 0]
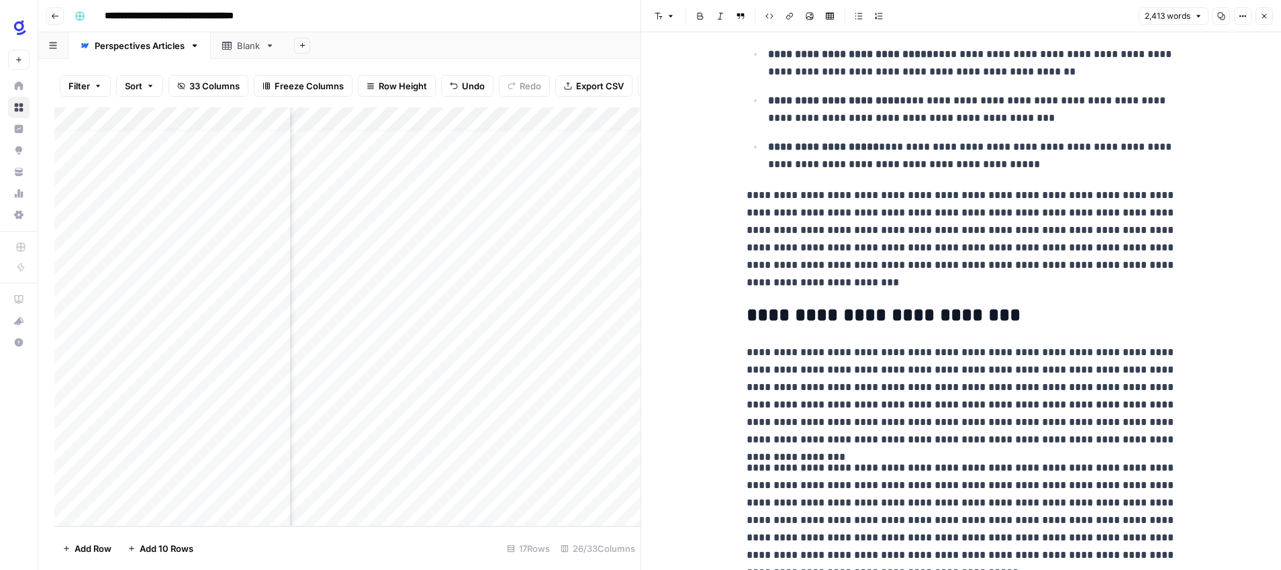
click at [906, 318] on h2 "**********" at bounding box center [962, 315] width 430 height 21
click at [677, 12] on button "Font style" at bounding box center [664, 15] width 31 height 17
click at [942, 383] on p "**********" at bounding box center [962, 396] width 430 height 105
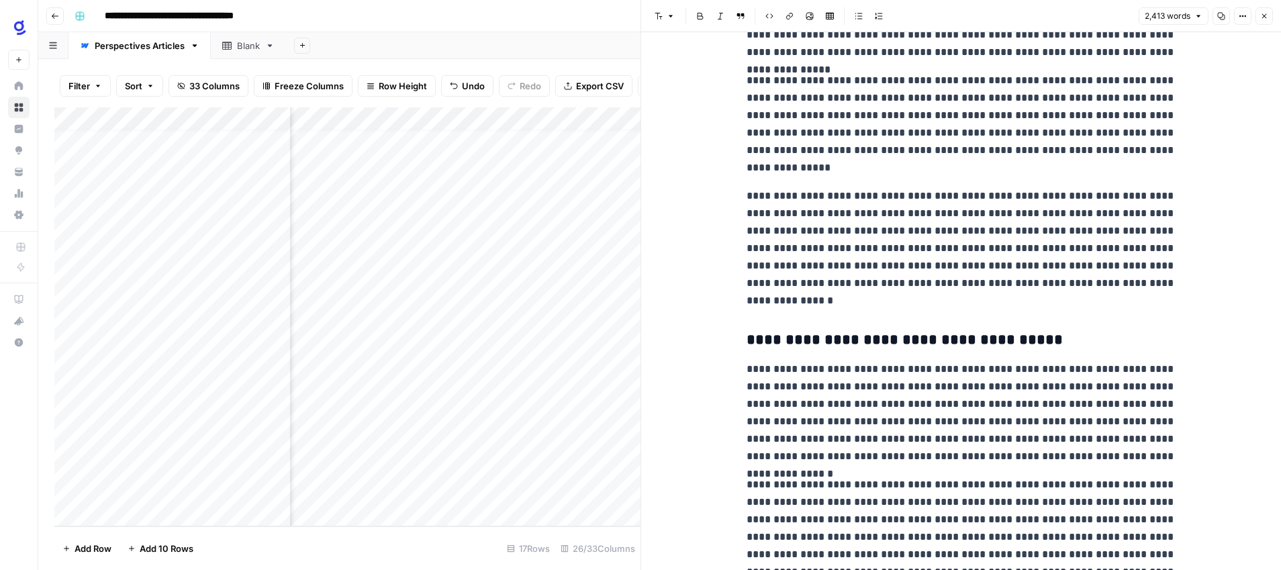
scroll to position [3234, 0]
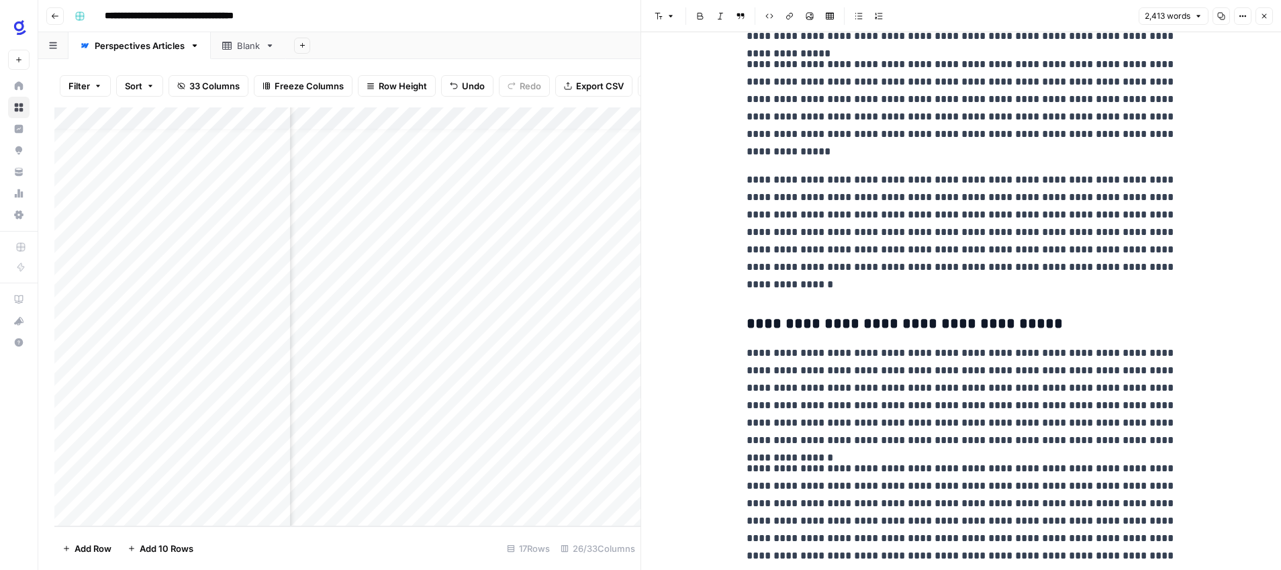
click at [784, 287] on p "**********" at bounding box center [962, 232] width 430 height 122
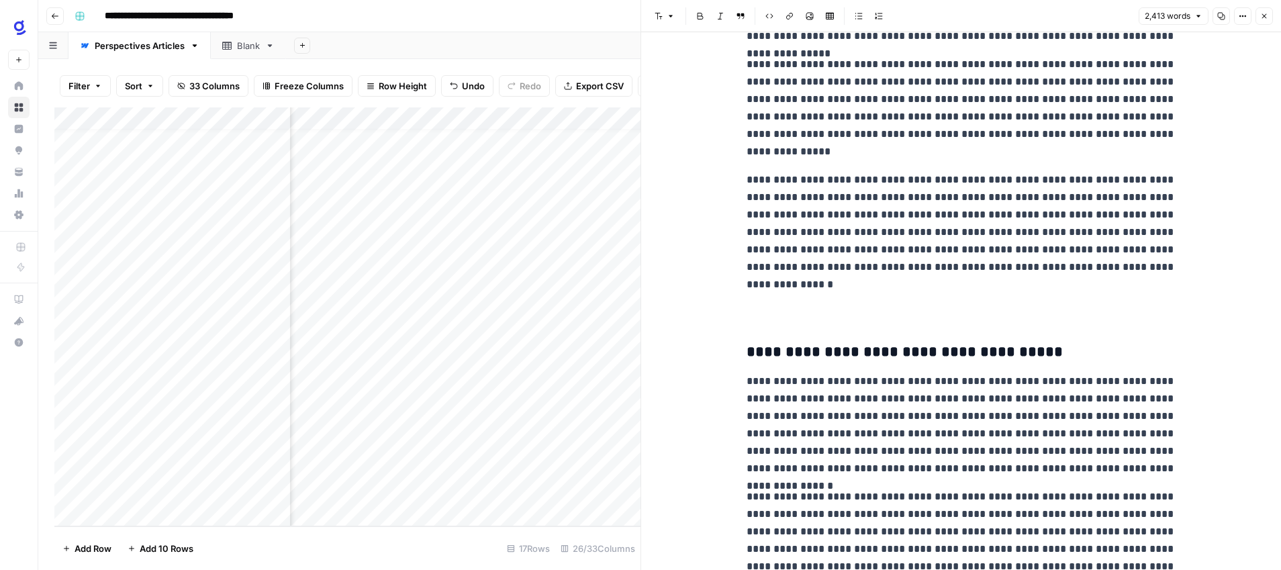
click at [678, 15] on button "Font style" at bounding box center [664, 15] width 31 height 17
click at [709, 87] on span "heading 2" at bounding box center [708, 87] width 64 height 16
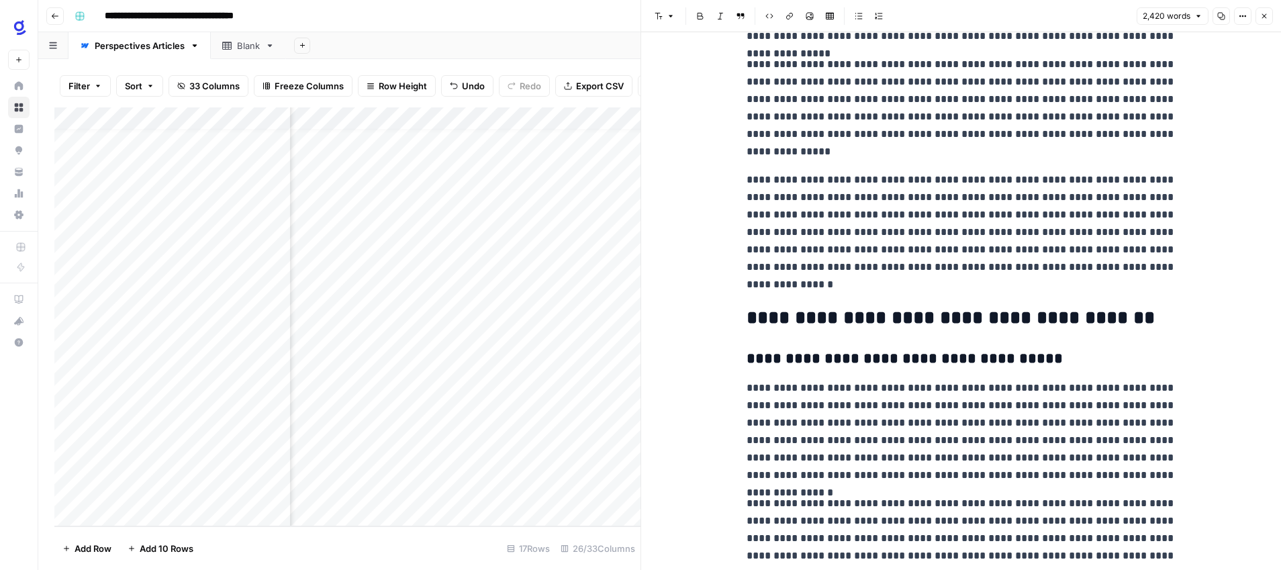
click at [880, 437] on p "**********" at bounding box center [962, 431] width 430 height 105
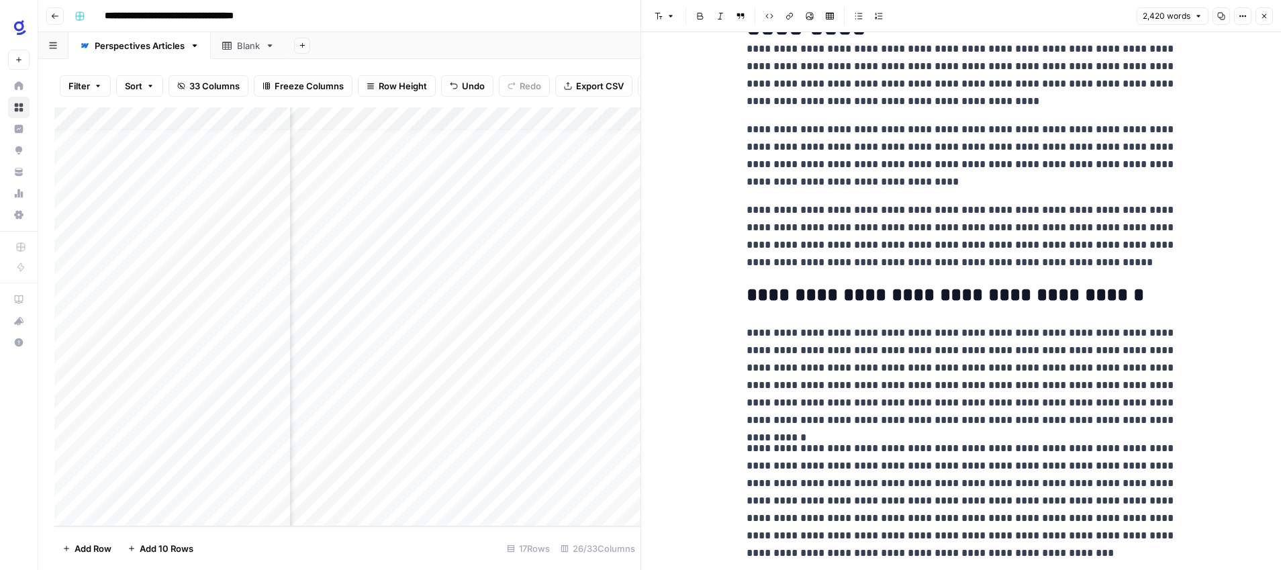
scroll to position [0, 0]
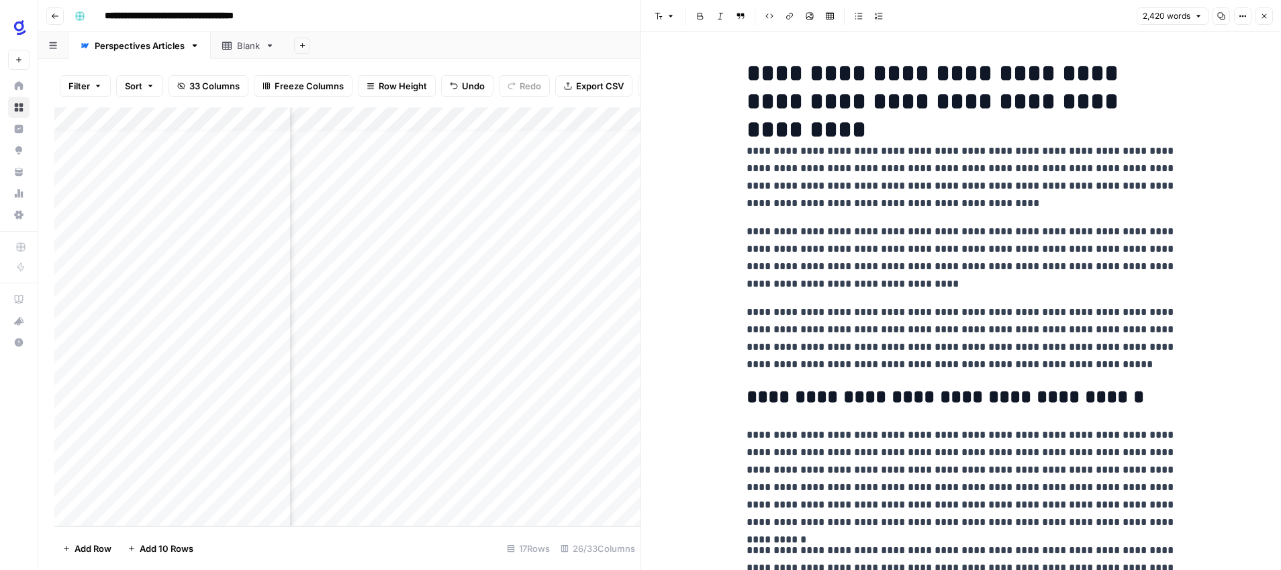
click at [1262, 18] on icon "button" at bounding box center [1264, 16] width 8 height 8
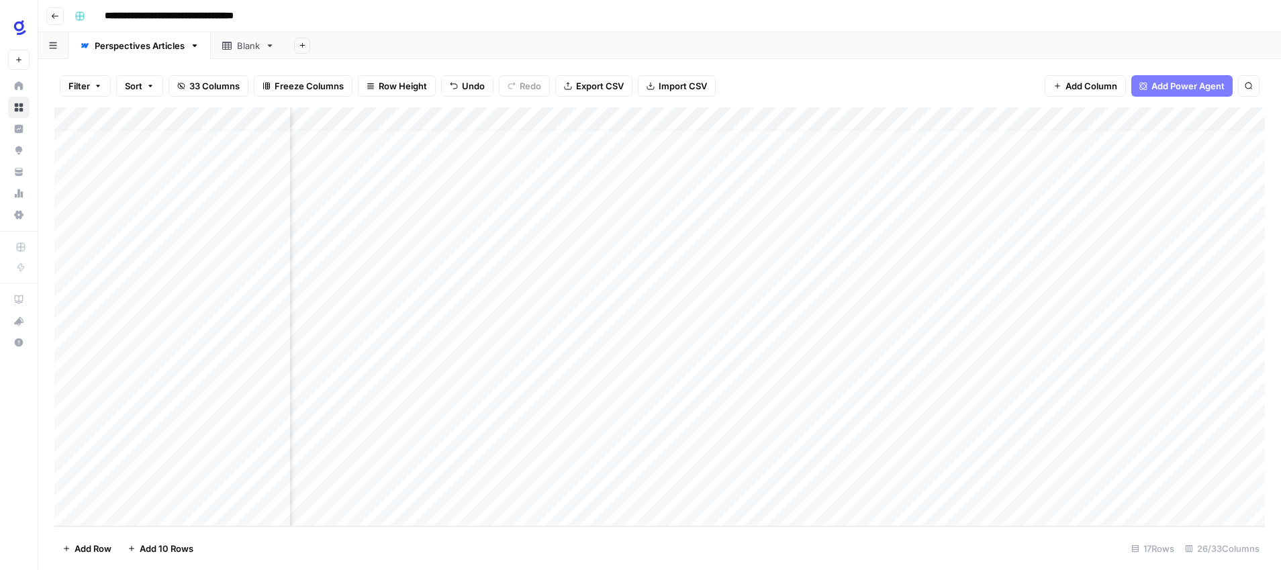
click at [1042, 422] on div "Add Column" at bounding box center [659, 316] width 1211 height 419
click at [775, 354] on div "Add Column" at bounding box center [659, 316] width 1211 height 419
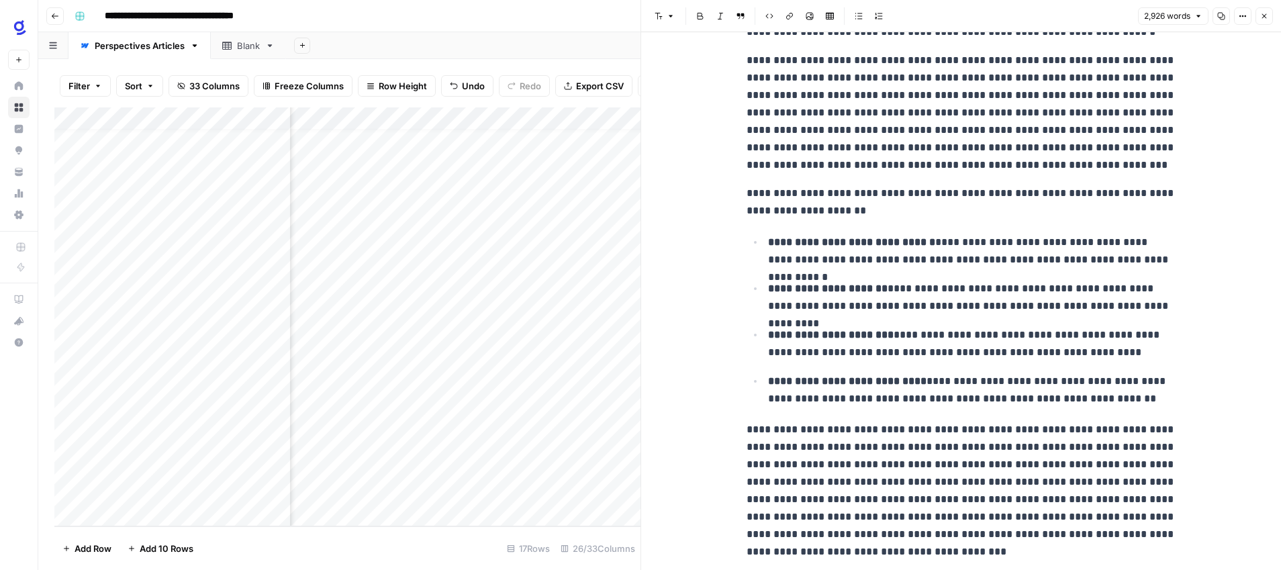
scroll to position [509, 0]
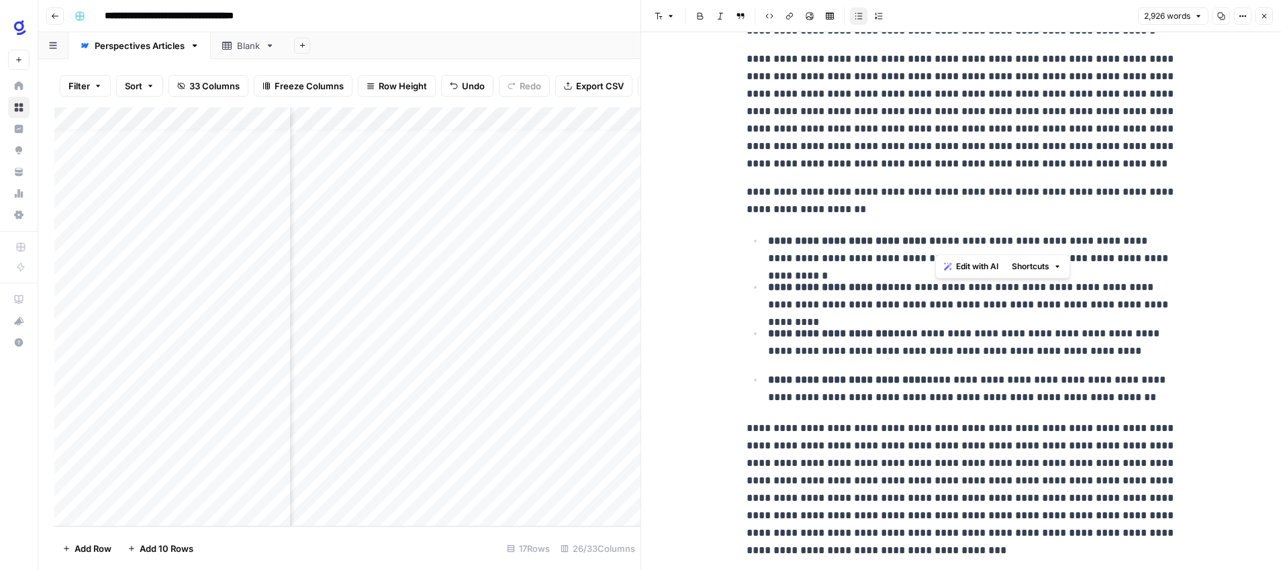
drag, startPoint x: 936, startPoint y: 242, endPoint x: 1081, endPoint y: 241, distance: 144.4
click at [1081, 241] on p "**********" at bounding box center [972, 249] width 408 height 35
click at [790, 15] on icon "button" at bounding box center [790, 16] width 8 height 8
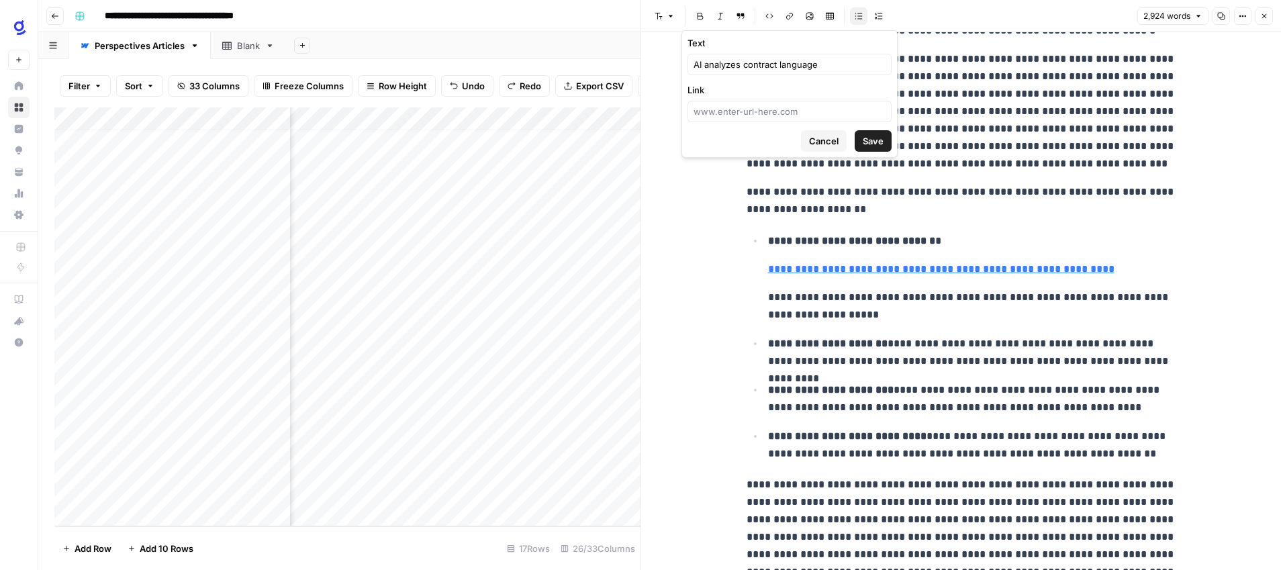
drag, startPoint x: 820, startPoint y: 136, endPoint x: 858, endPoint y: 169, distance: 50.5
click at [820, 136] on span "Cancel" at bounding box center [824, 140] width 30 height 13
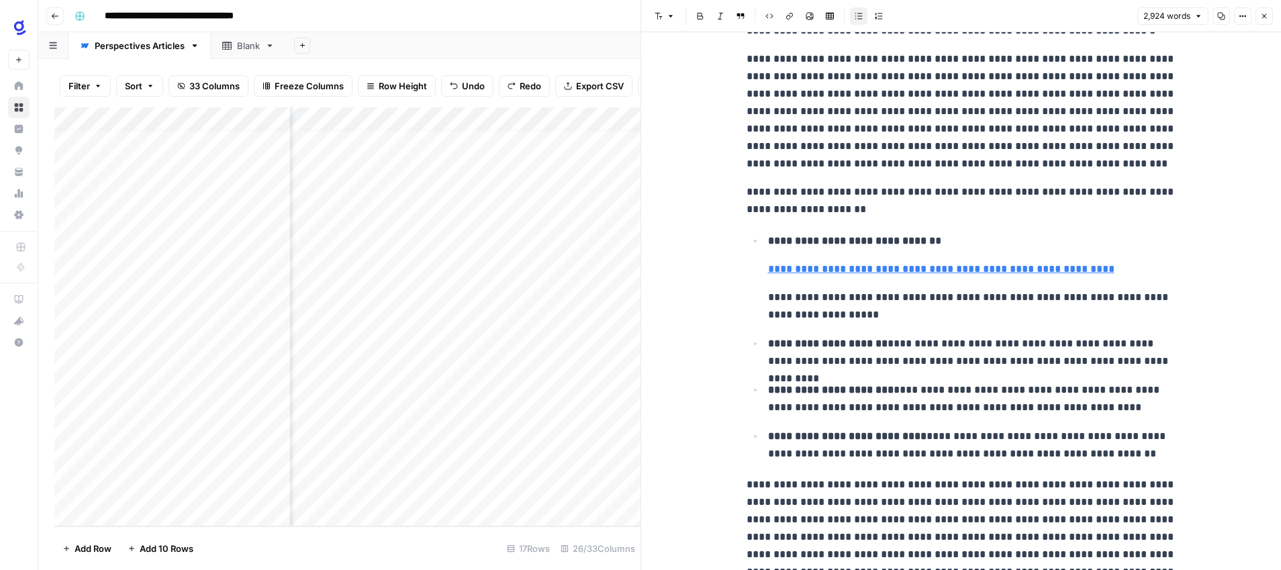
click at [933, 242] on p "**********" at bounding box center [972, 240] width 408 height 17
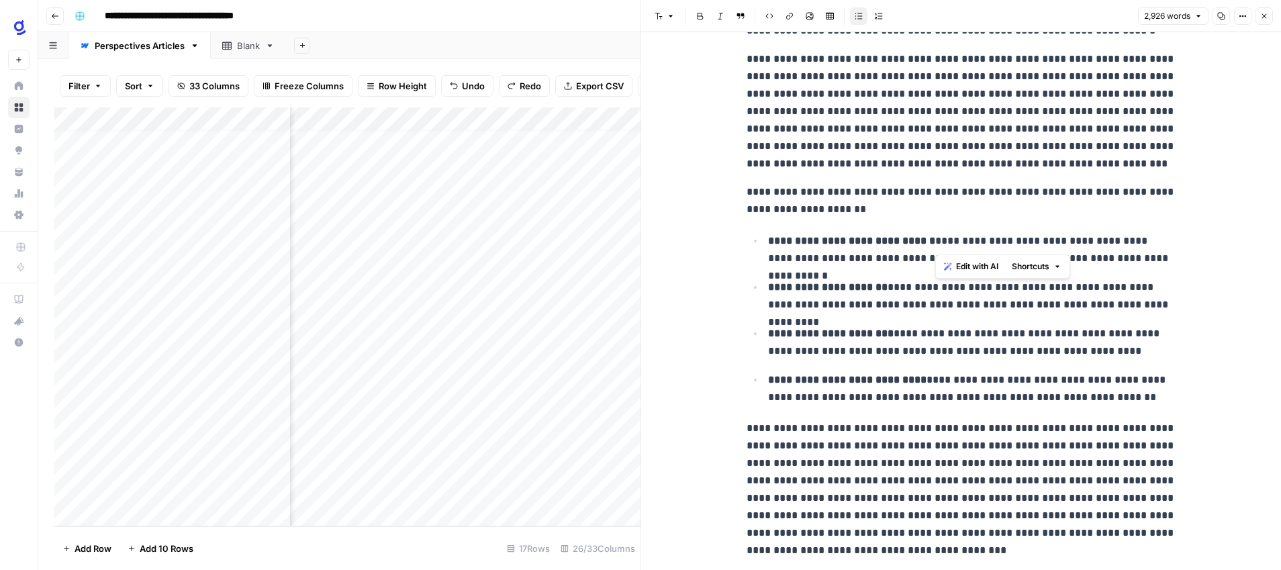
click at [790, 20] on button "Link" at bounding box center [789, 15] width 17 height 17
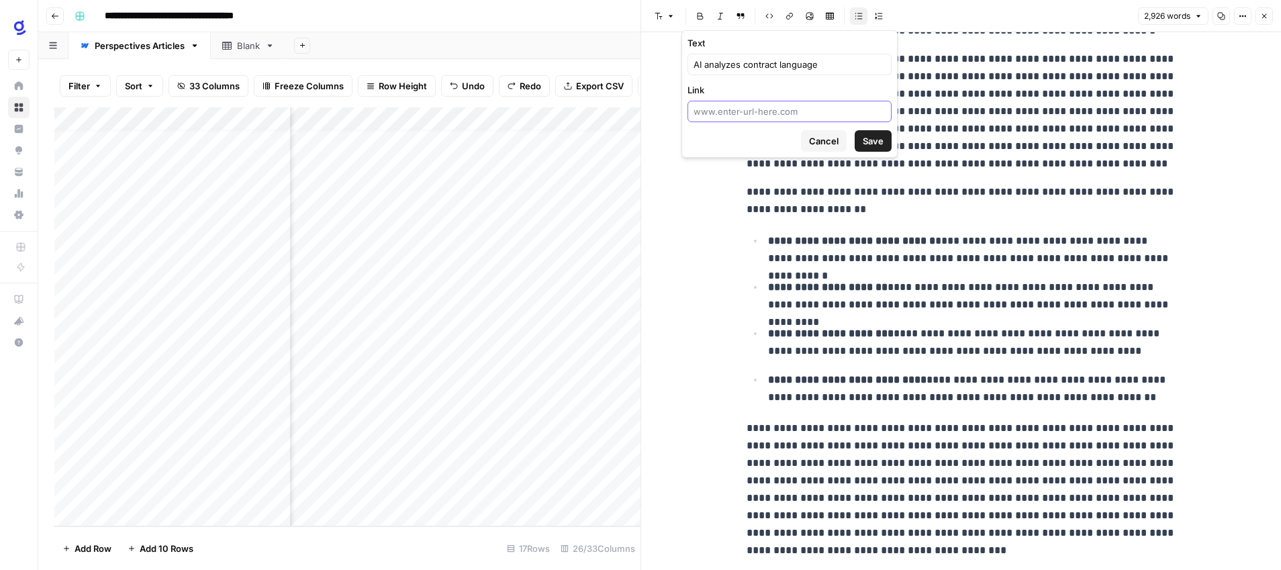
click at [767, 114] on input "Link" at bounding box center [790, 111] width 192 height 13
paste input "[URL][DOMAIN_NAME]"
type input "[URL][DOMAIN_NAME]"
click at [874, 140] on span "Save" at bounding box center [873, 140] width 21 height 13
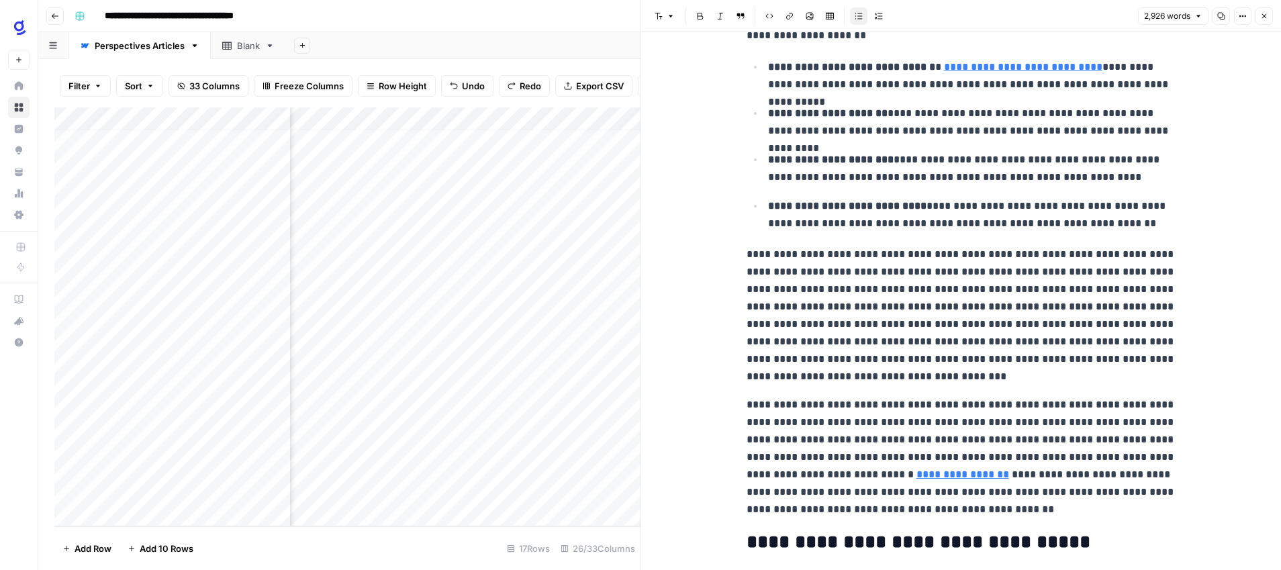
scroll to position [680, 0]
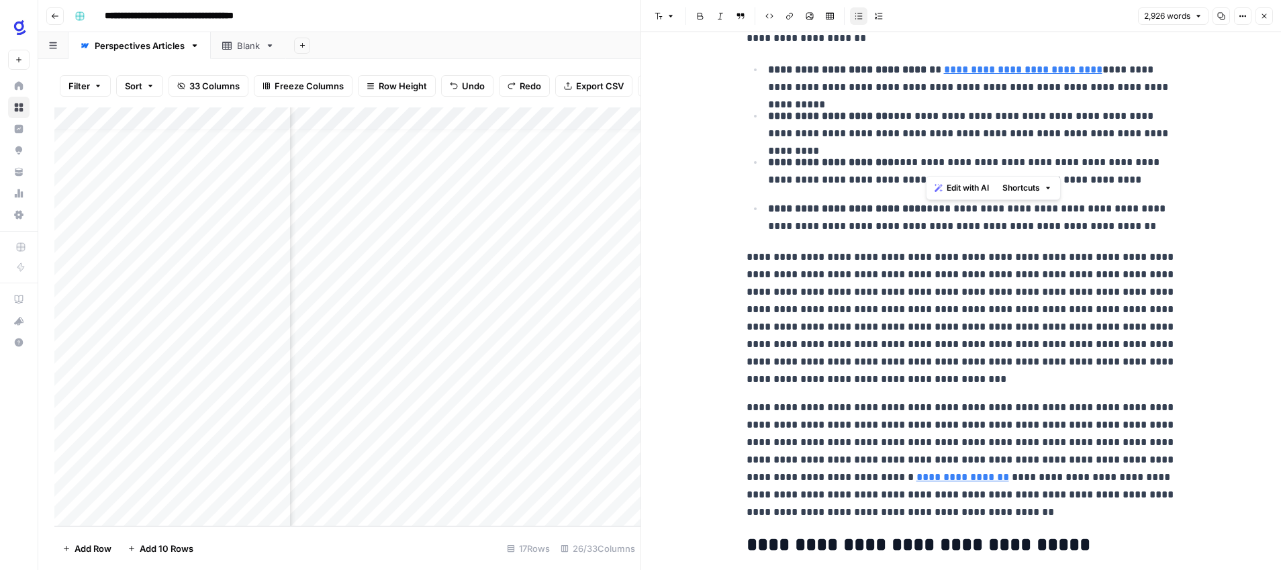
drag, startPoint x: 1074, startPoint y: 163, endPoint x: 927, endPoint y: 160, distance: 147.8
click at [927, 160] on p "**********" at bounding box center [972, 171] width 408 height 35
click at [787, 15] on icon "button" at bounding box center [789, 16] width 7 height 7
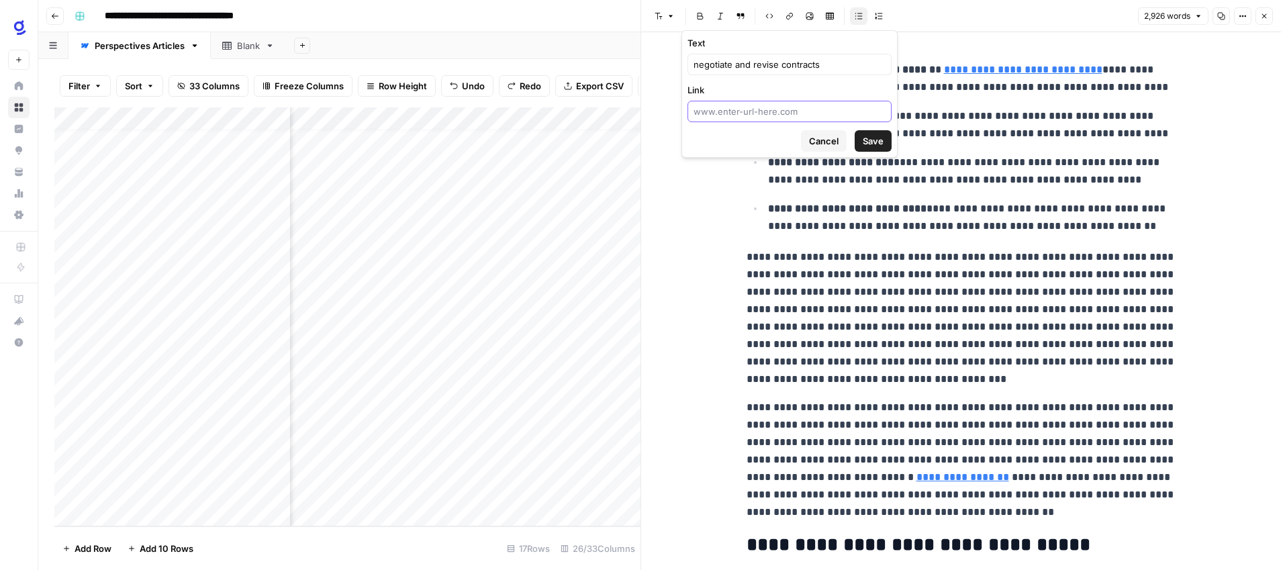
click at [774, 109] on input "Link" at bounding box center [790, 111] width 192 height 13
paste input "[URL][DOMAIN_NAME]"
type input "[URL][DOMAIN_NAME]"
click at [876, 142] on span "Save" at bounding box center [873, 140] width 21 height 13
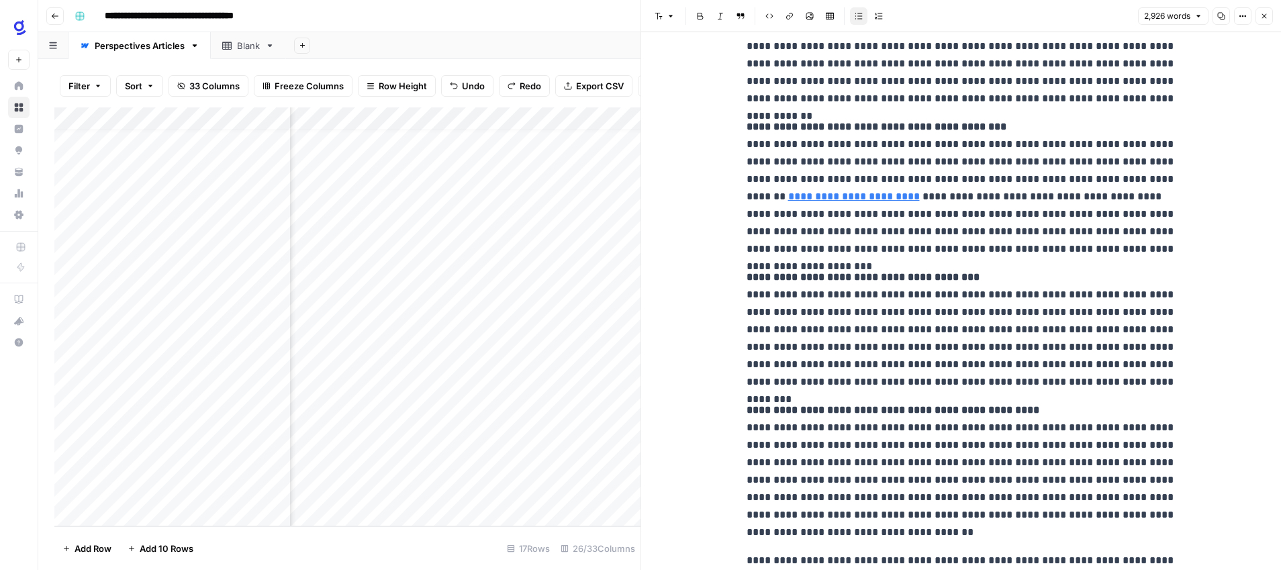
scroll to position [1271, 0]
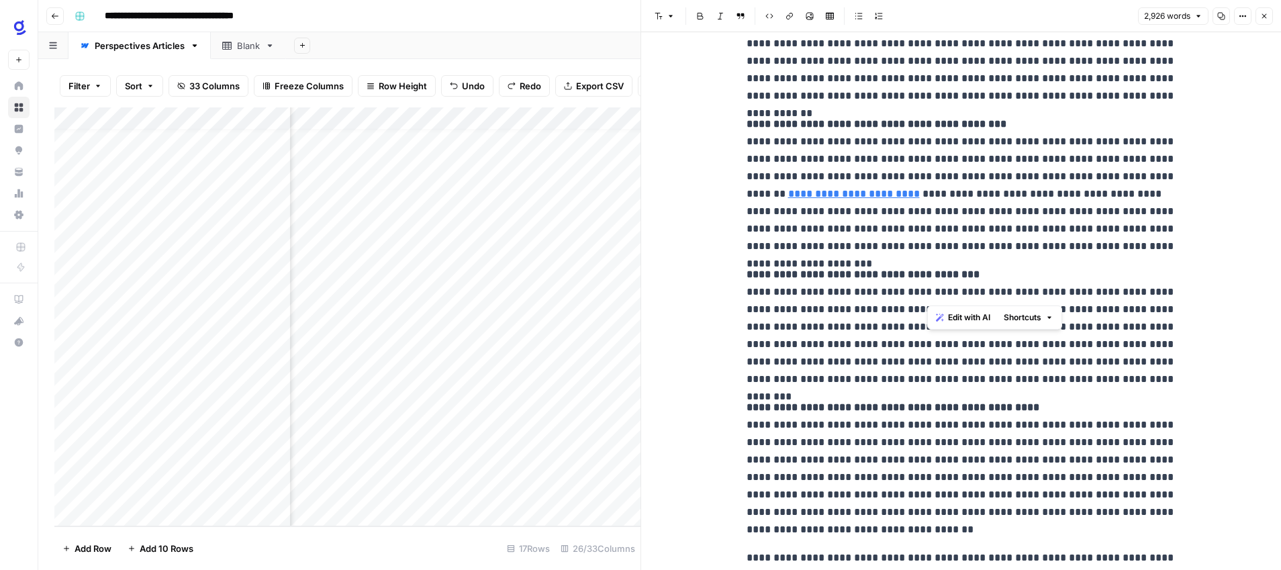
drag, startPoint x: 1010, startPoint y: 293, endPoint x: 928, endPoint y: 293, distance: 81.9
click at [928, 293] on p "**********" at bounding box center [962, 327] width 430 height 122
drag, startPoint x: 788, startPoint y: 16, endPoint x: 791, endPoint y: 22, distance: 6.9
click at [788, 16] on icon "button" at bounding box center [790, 16] width 8 height 8
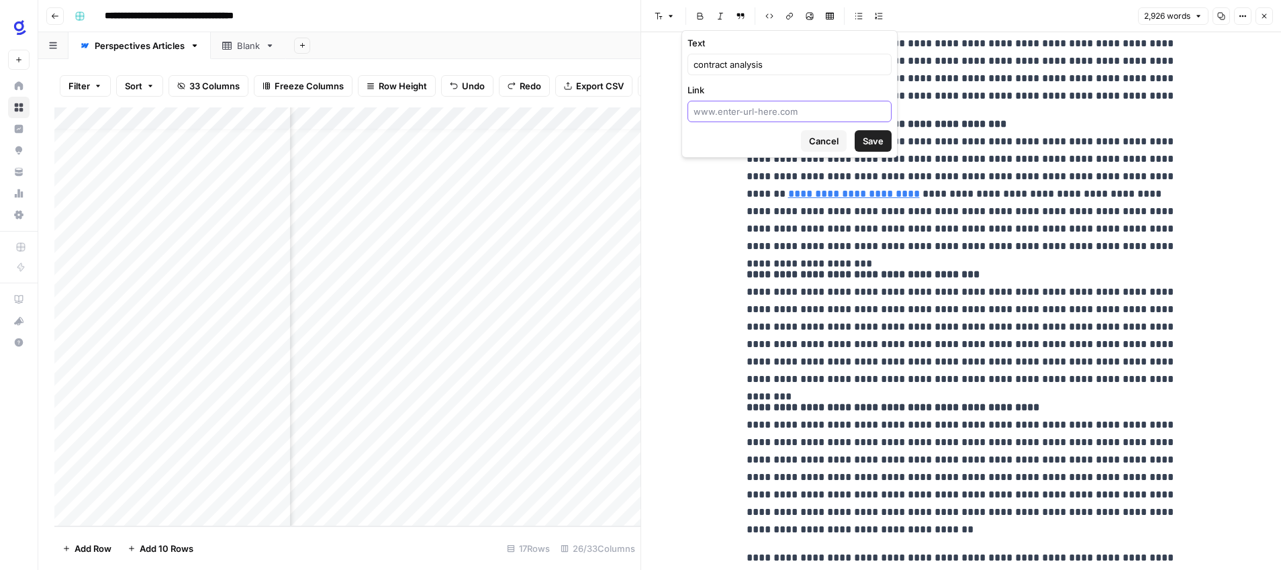
click at [790, 112] on input "Link" at bounding box center [790, 111] width 192 height 13
paste input "[URL][DOMAIN_NAME]"
type input "[URL][DOMAIN_NAME]"
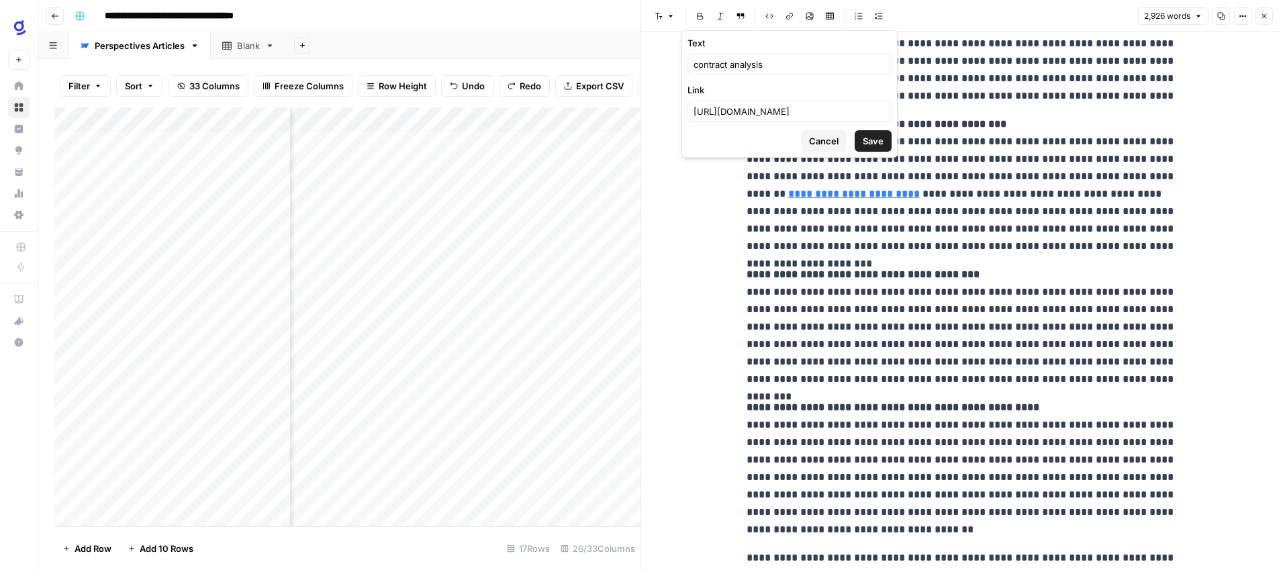
click at [869, 145] on span "Save" at bounding box center [873, 140] width 21 height 13
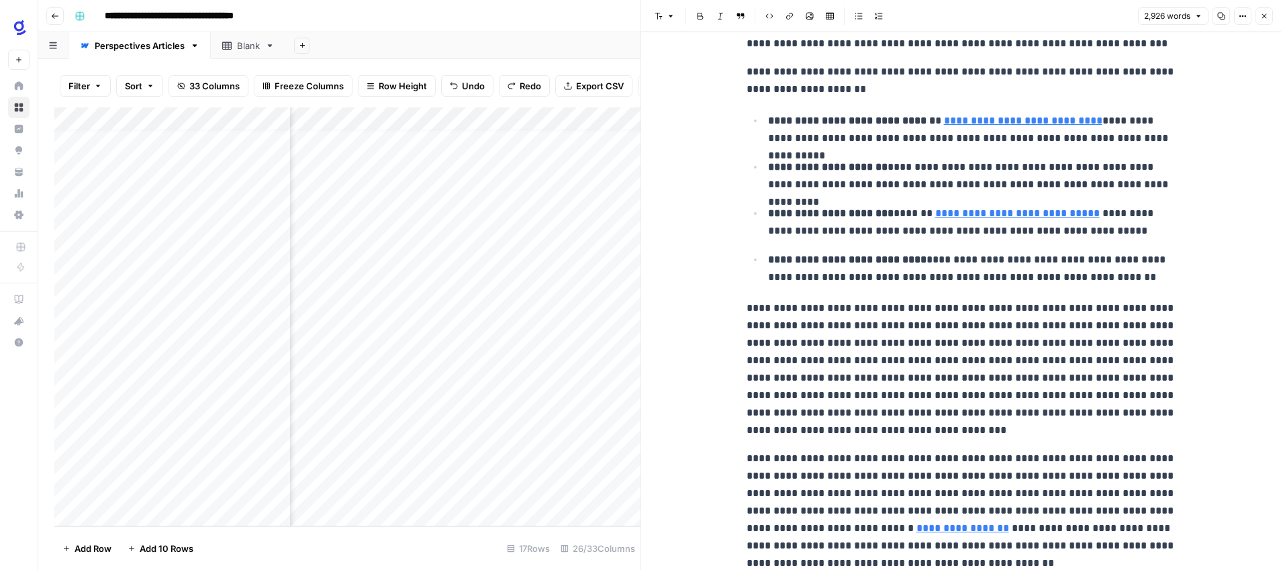
scroll to position [621, 0]
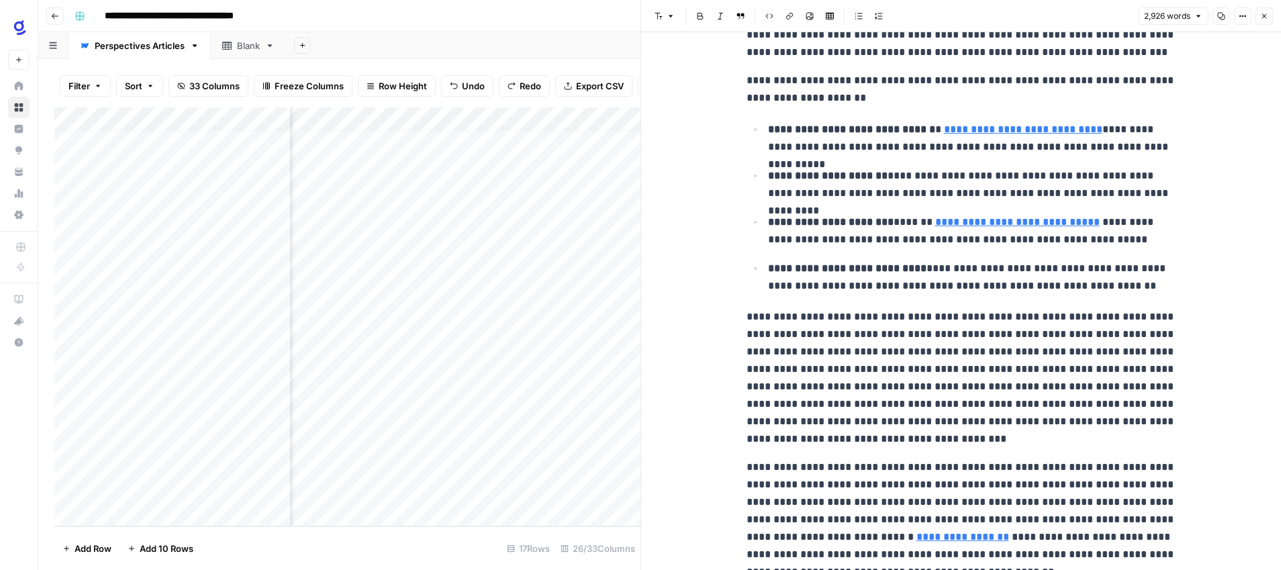
click at [1020, 131] on link "**********" at bounding box center [1023, 129] width 158 height 10
click at [1154, 112] on button "Remove link" at bounding box center [1150, 109] width 17 height 17
click at [1105, 191] on p "**********" at bounding box center [972, 184] width 408 height 35
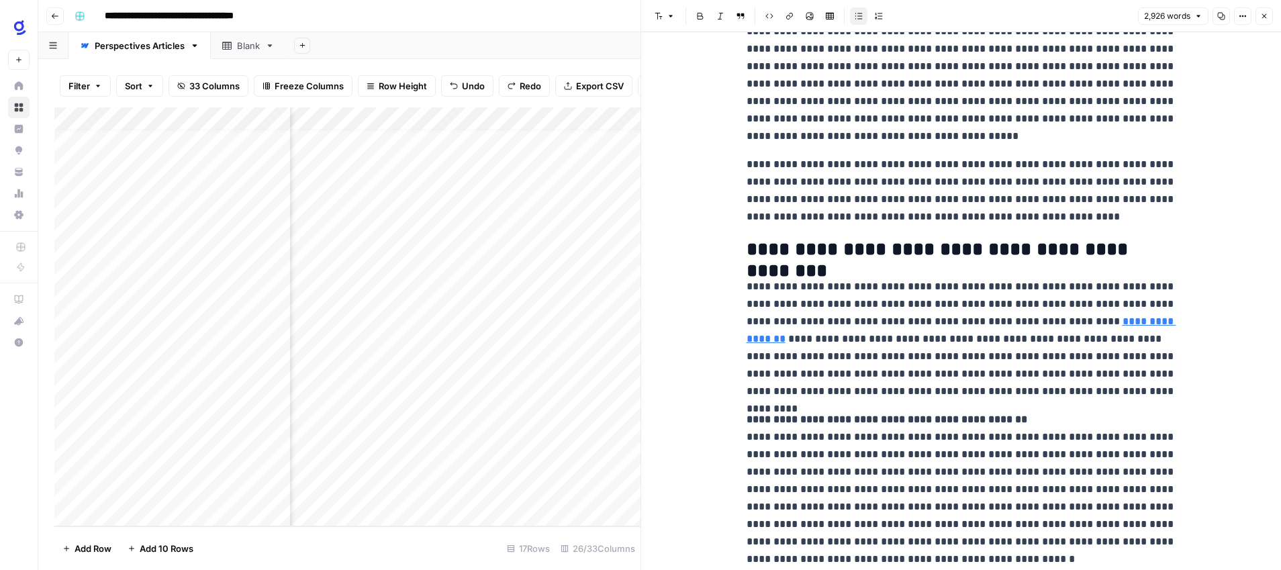
scroll to position [3857, 0]
click at [1109, 304] on icon "button" at bounding box center [1109, 301] width 8 height 8
click at [942, 342] on p "**********" at bounding box center [962, 338] width 430 height 122
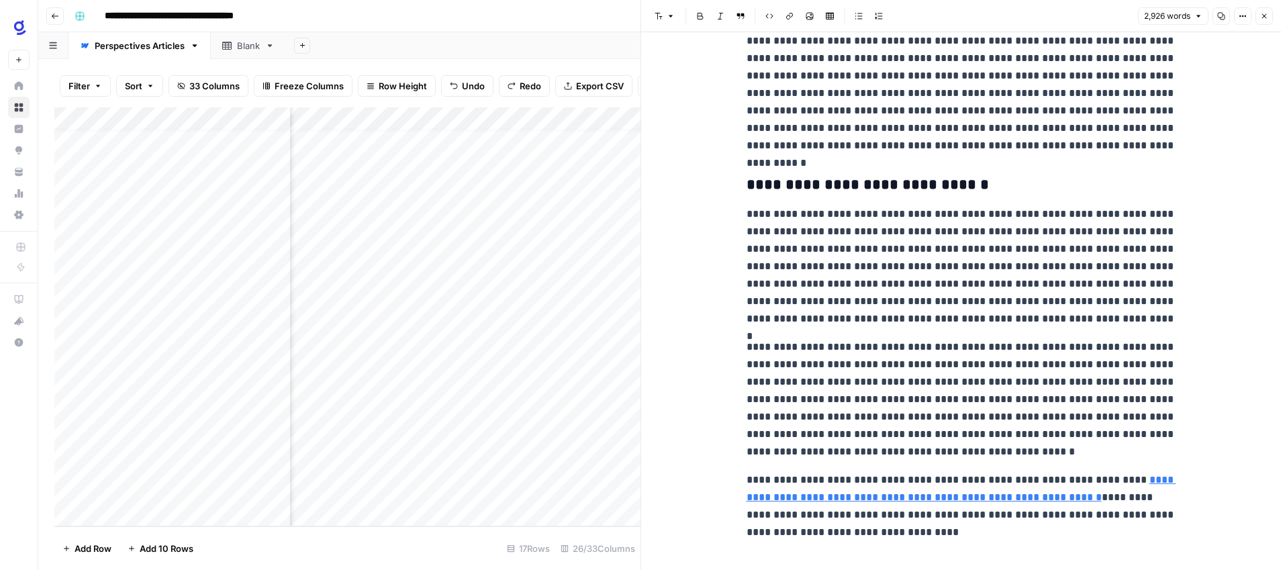
scroll to position [5962, 0]
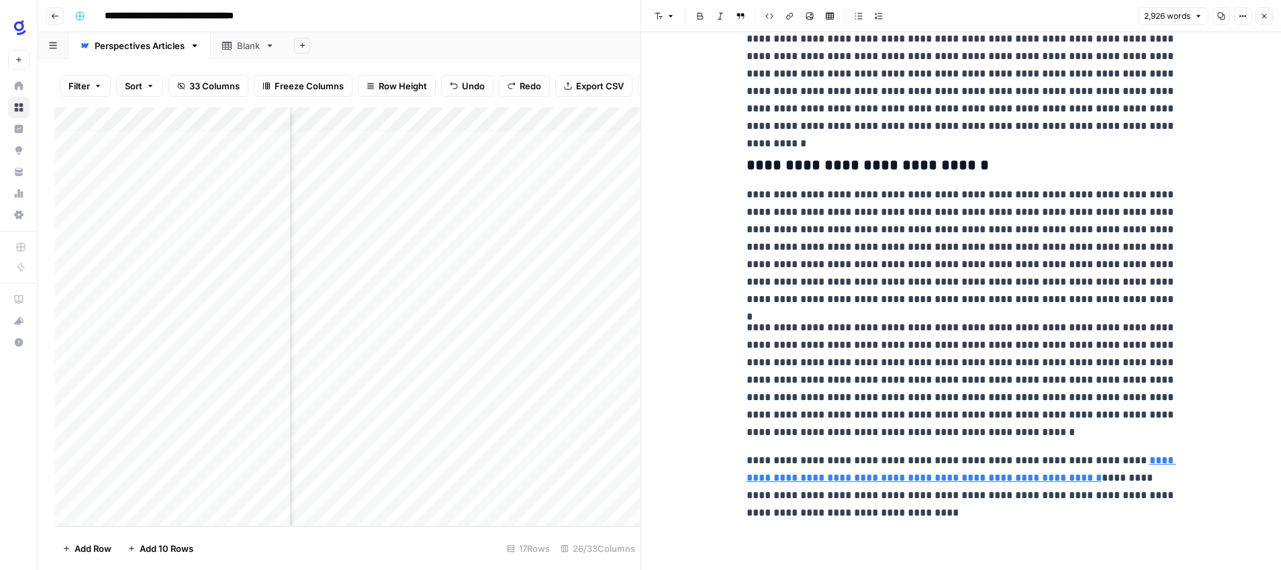
click at [1265, 14] on icon "button" at bounding box center [1265, 16] width 5 height 5
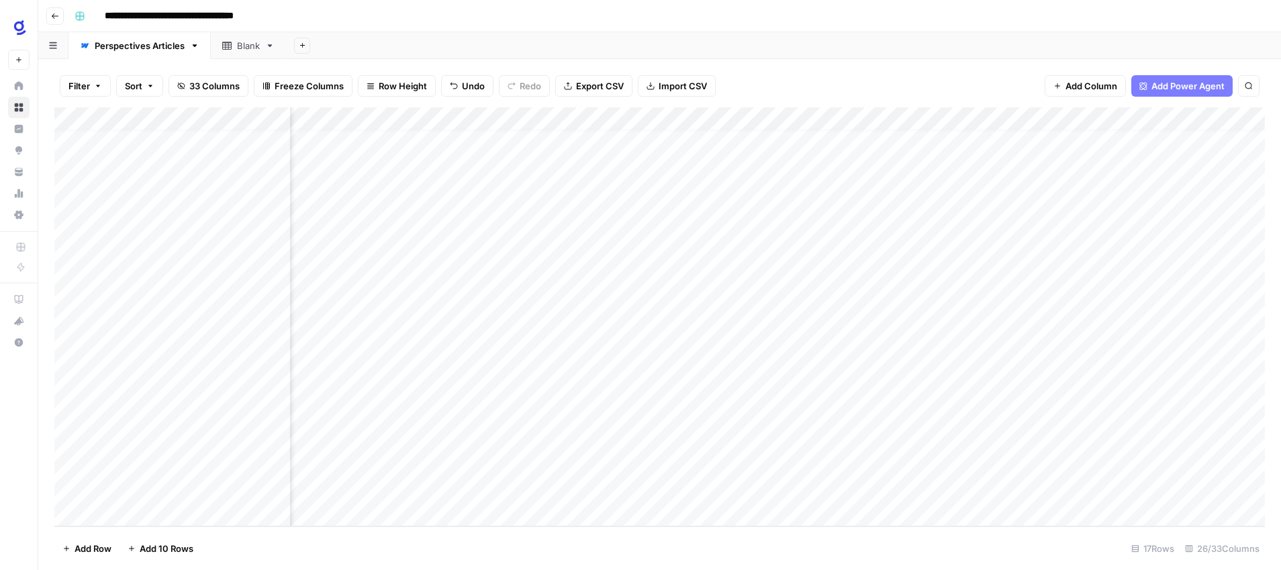
click at [879, 354] on div "Add Column" at bounding box center [659, 316] width 1211 height 419
click at [776, 377] on div "Add Column" at bounding box center [659, 316] width 1211 height 419
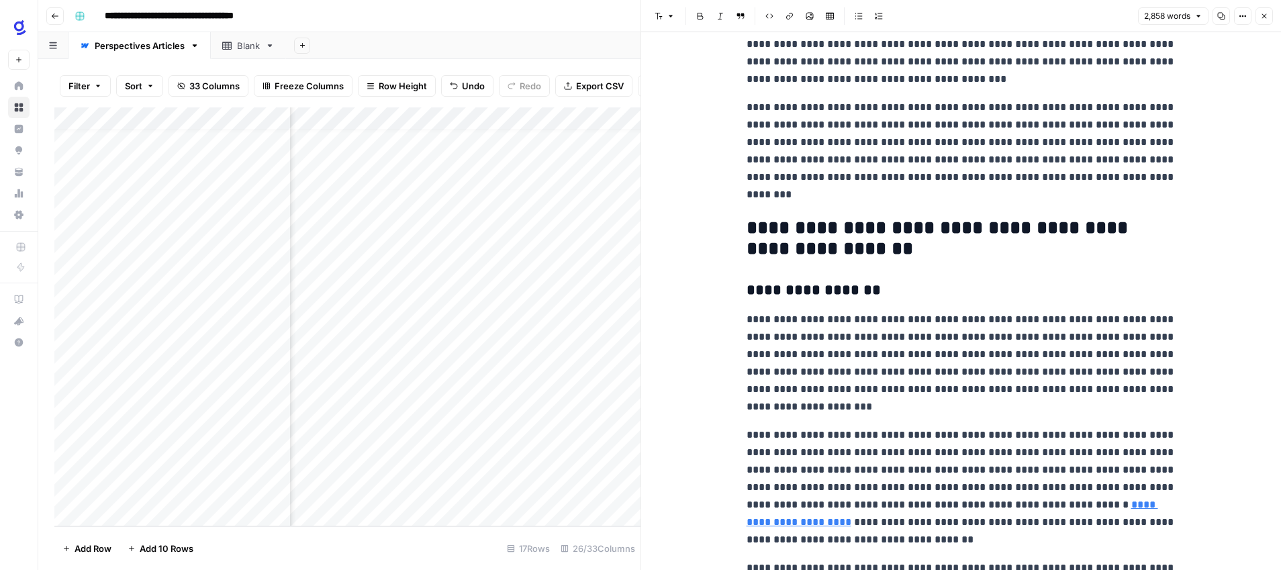
scroll to position [1363, 0]
drag, startPoint x: 1015, startPoint y: 320, endPoint x: 847, endPoint y: 320, distance: 167.2
click at [847, 320] on p "**********" at bounding box center [962, 362] width 430 height 105
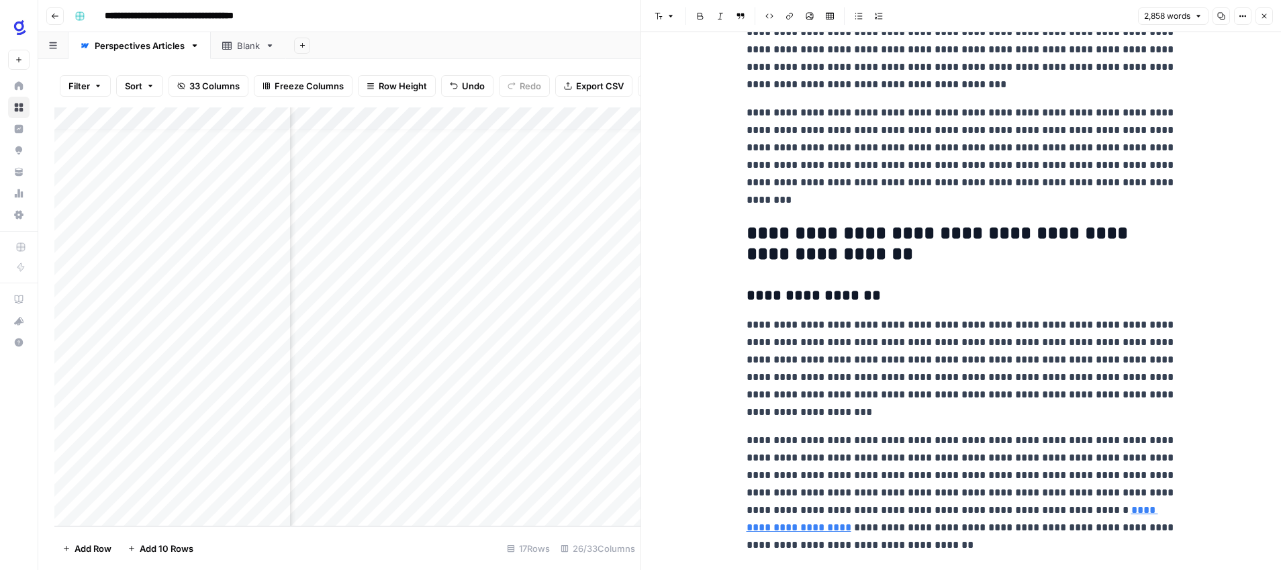
click at [821, 347] on p "**********" at bounding box center [962, 368] width 430 height 105
drag, startPoint x: 1134, startPoint y: 377, endPoint x: 1047, endPoint y: 377, distance: 86.6
click at [1047, 377] on p "**********" at bounding box center [962, 368] width 430 height 105
click at [794, 15] on button "Link" at bounding box center [789, 15] width 17 height 17
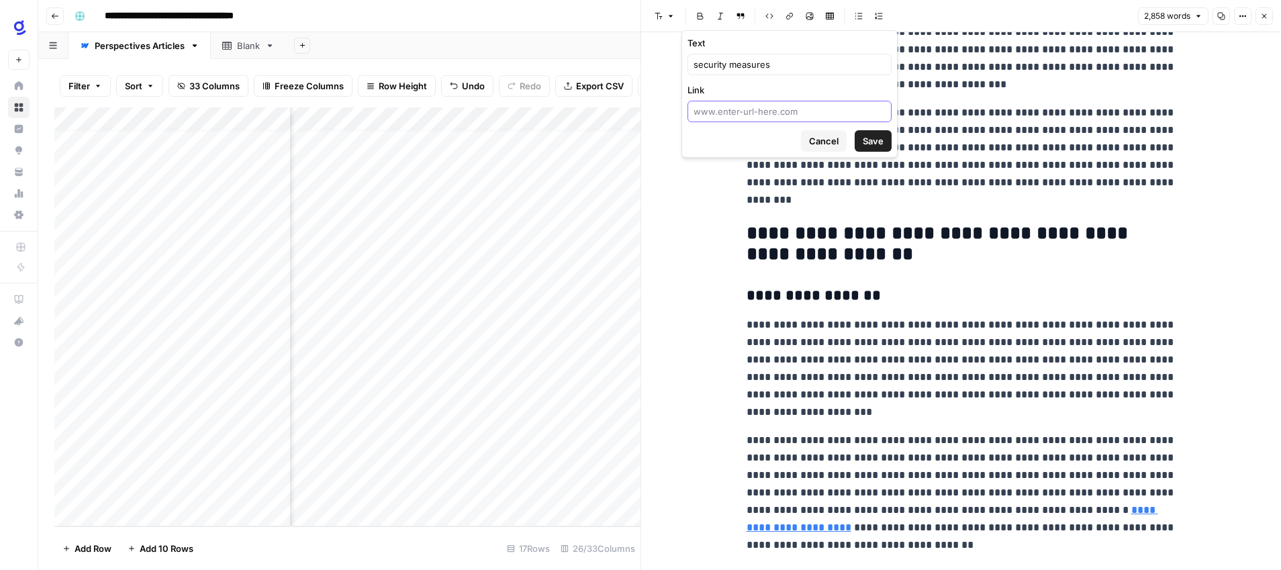
click at [776, 105] on input "Link" at bounding box center [790, 111] width 192 height 13
paste input "[URL][DOMAIN_NAME]"
type input "[URL][DOMAIN_NAME]"
click at [865, 141] on span "Save" at bounding box center [873, 140] width 21 height 13
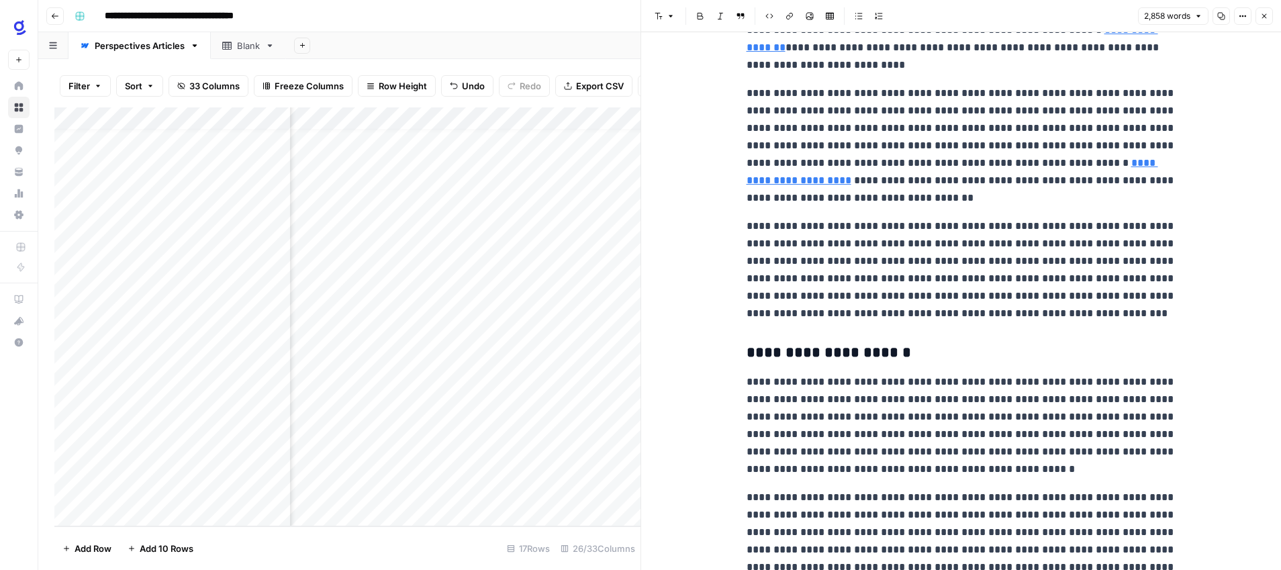
scroll to position [1704, 0]
click at [1269, 15] on button "Close" at bounding box center [1264, 15] width 17 height 17
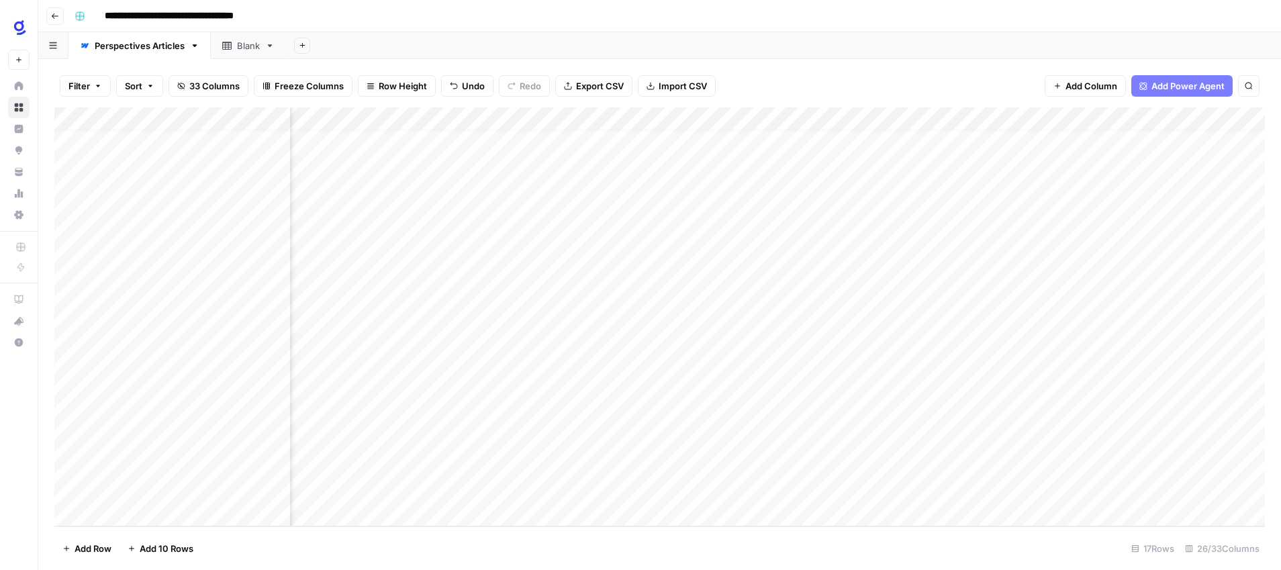
click at [878, 377] on div "Add Column" at bounding box center [659, 316] width 1211 height 419
click at [757, 402] on div "Add Column" at bounding box center [659, 316] width 1211 height 419
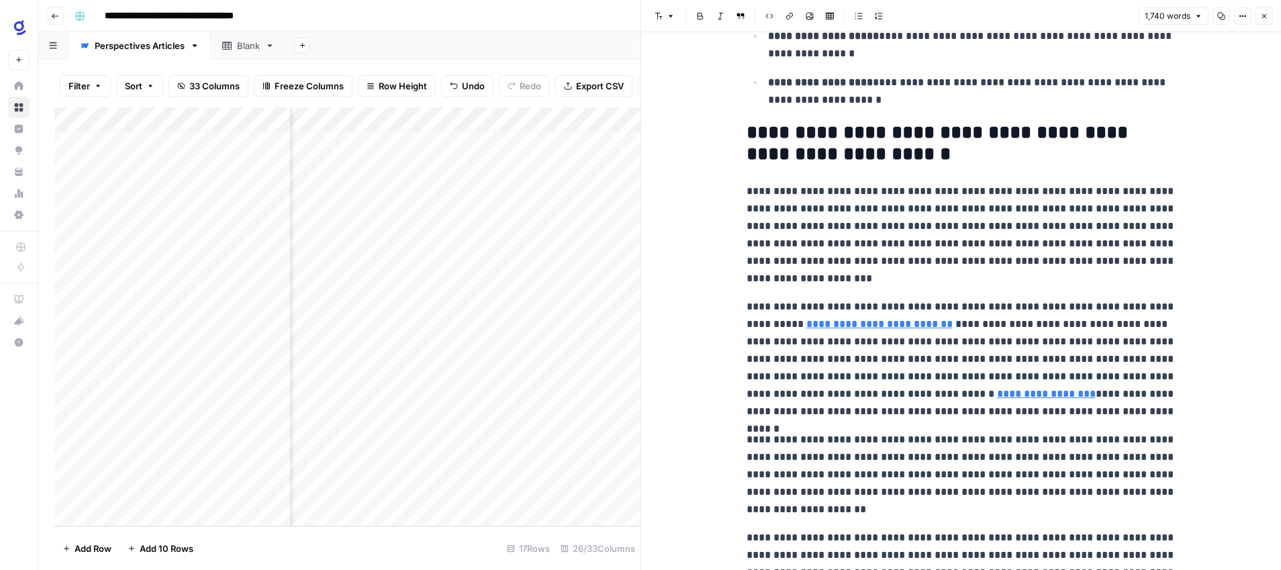
scroll to position [800, 0]
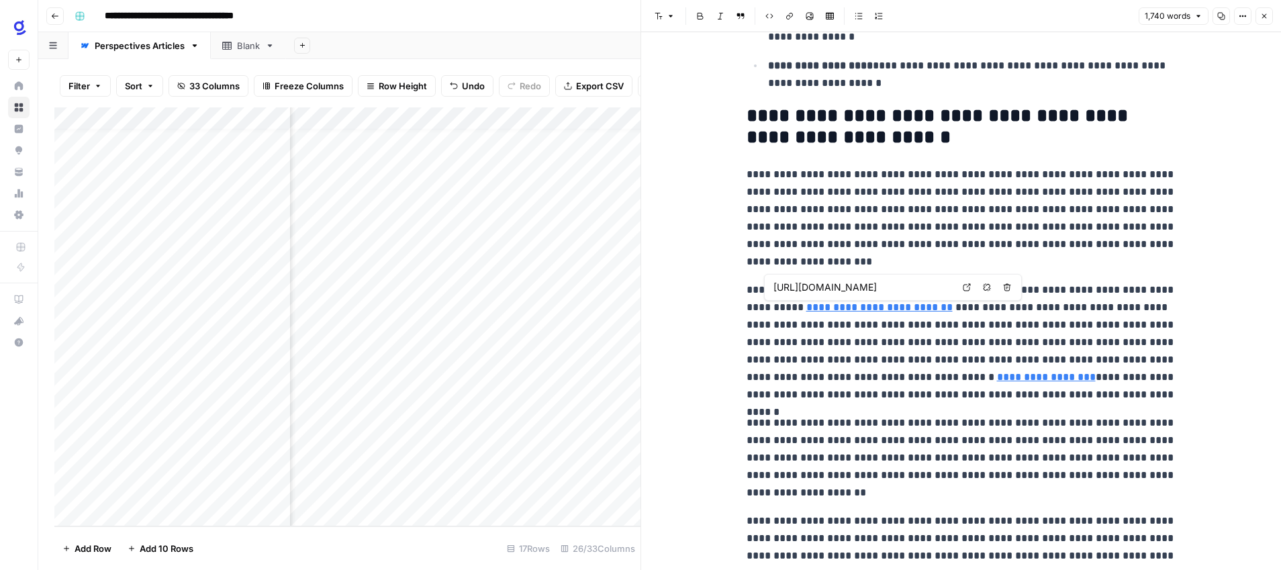
type input "[URL][DOMAIN_NAME]"
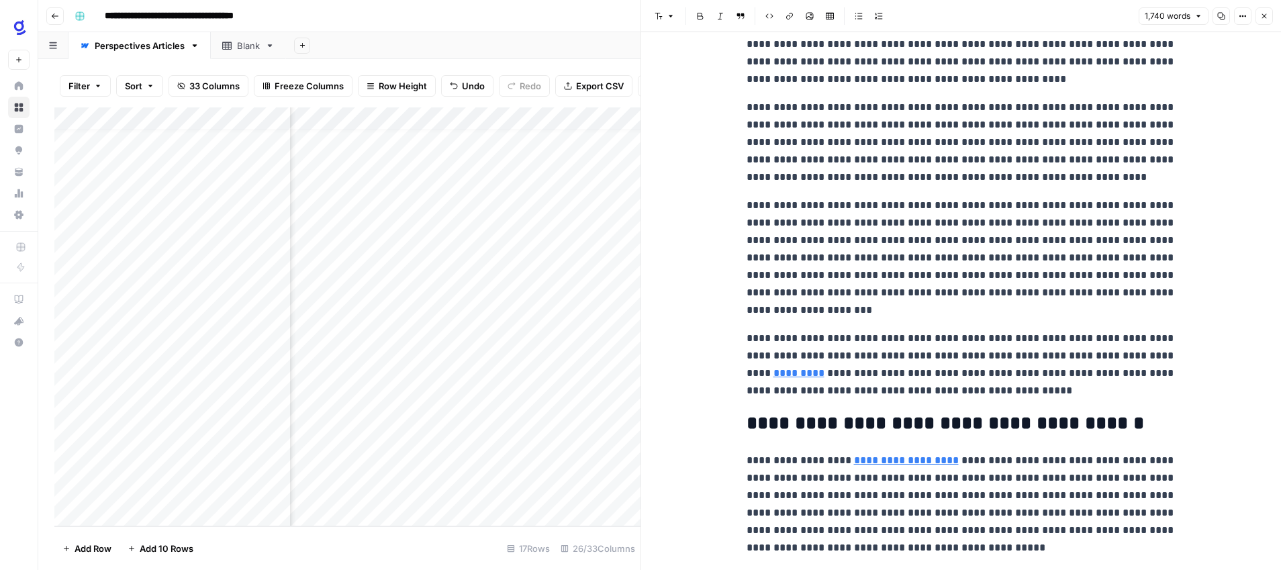
scroll to position [1770, 0]
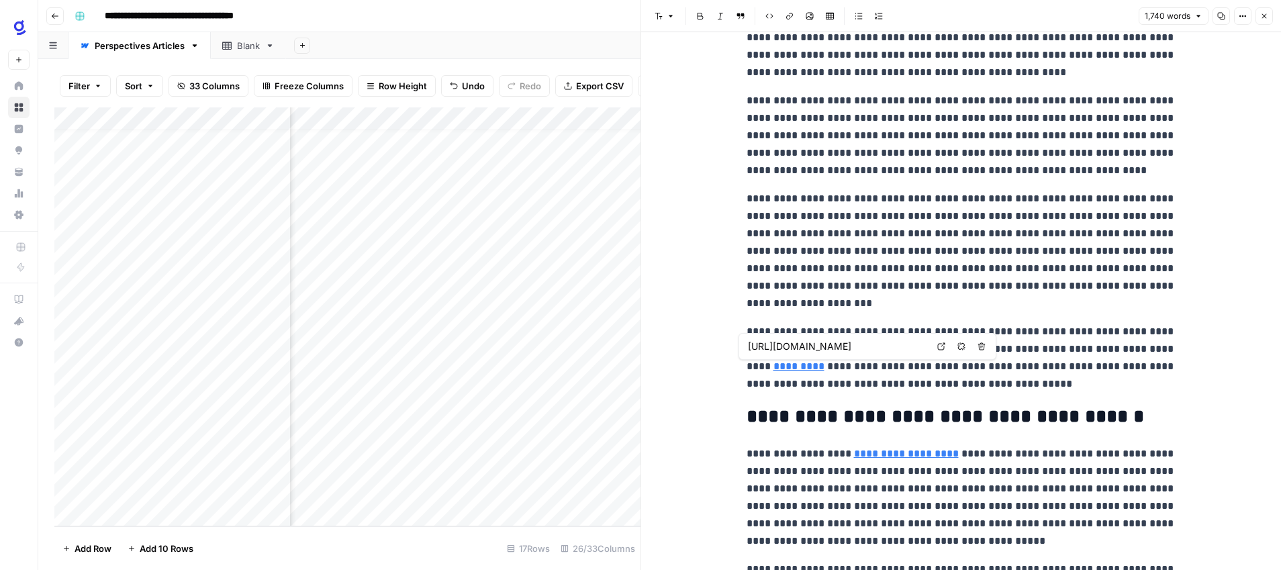
type input "[URL][DOMAIN_NAME]"
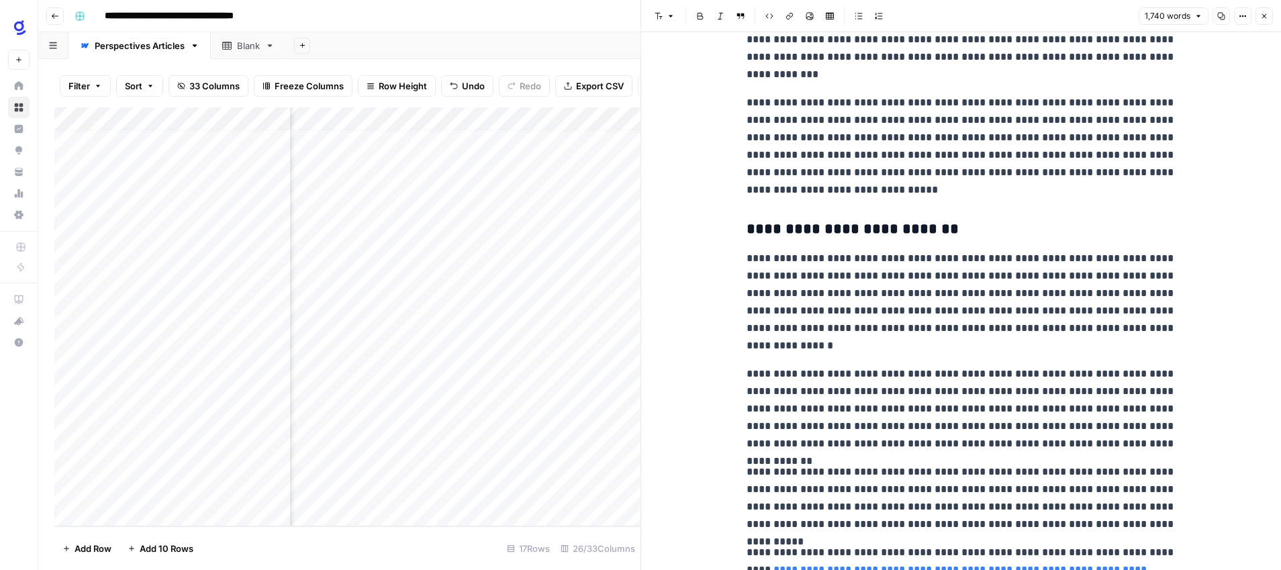
scroll to position [3493, 0]
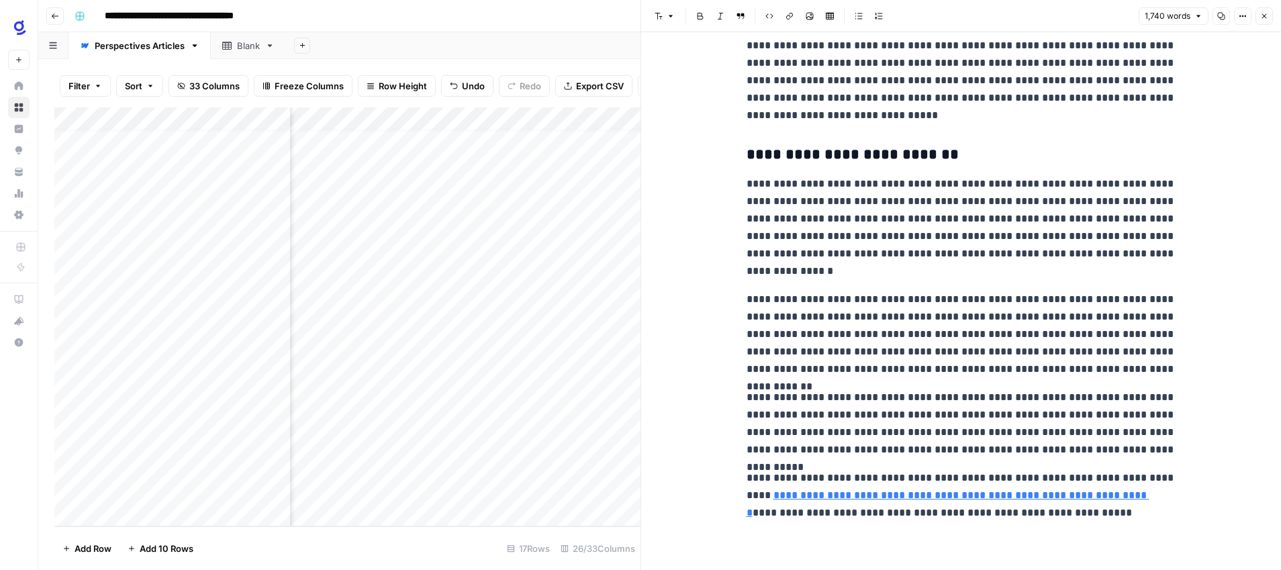
click at [1265, 17] on icon "button" at bounding box center [1264, 16] width 8 height 8
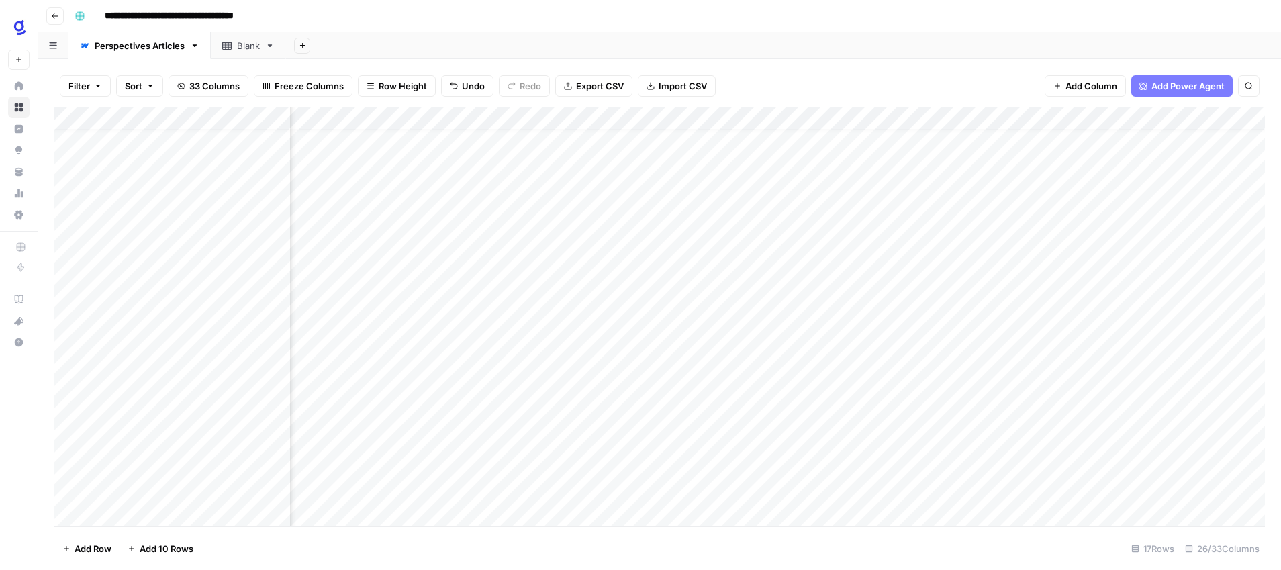
click at [864, 402] on div "Add Column" at bounding box center [659, 316] width 1211 height 419
click at [760, 425] on div "Add Column" at bounding box center [659, 316] width 1211 height 419
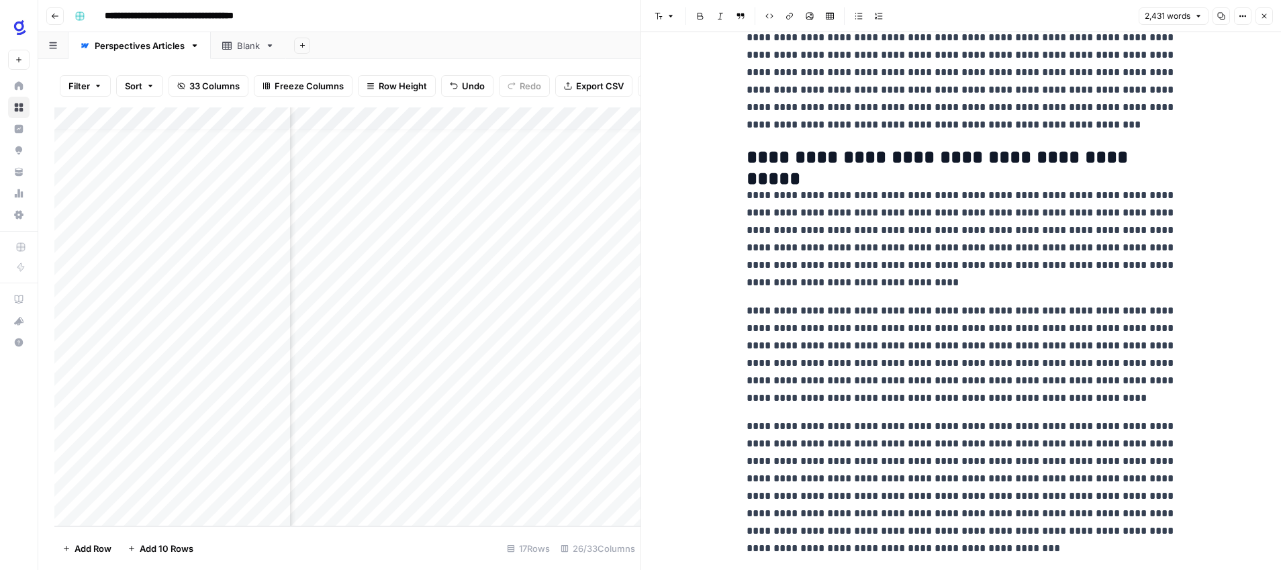
scroll to position [2565, 0]
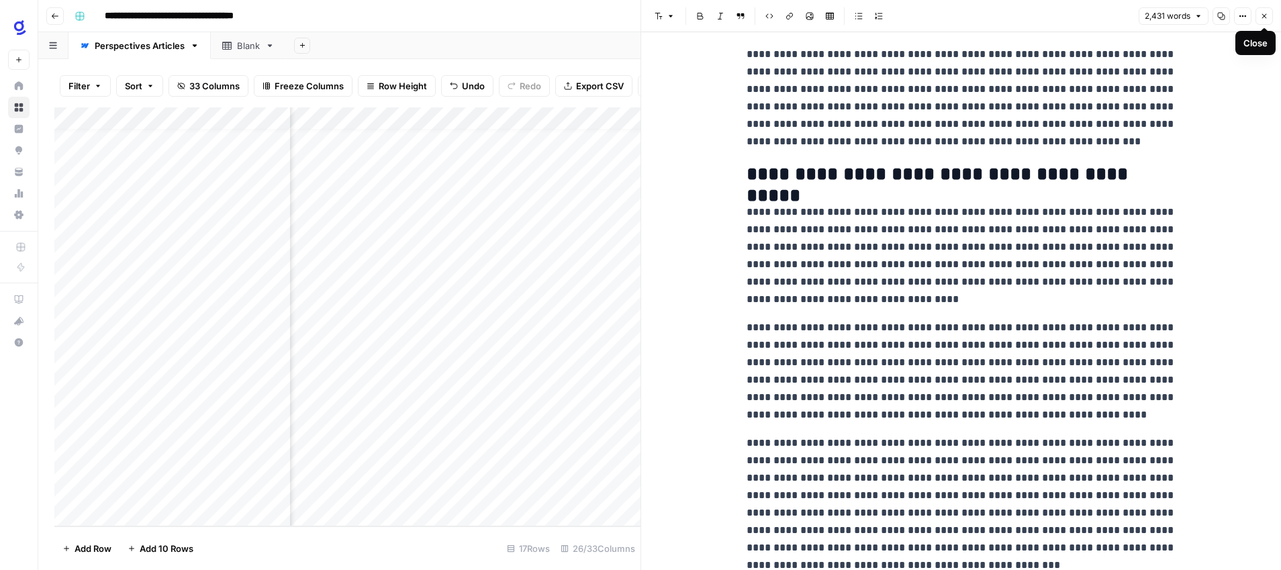
click at [1263, 17] on icon "button" at bounding box center [1264, 16] width 8 height 8
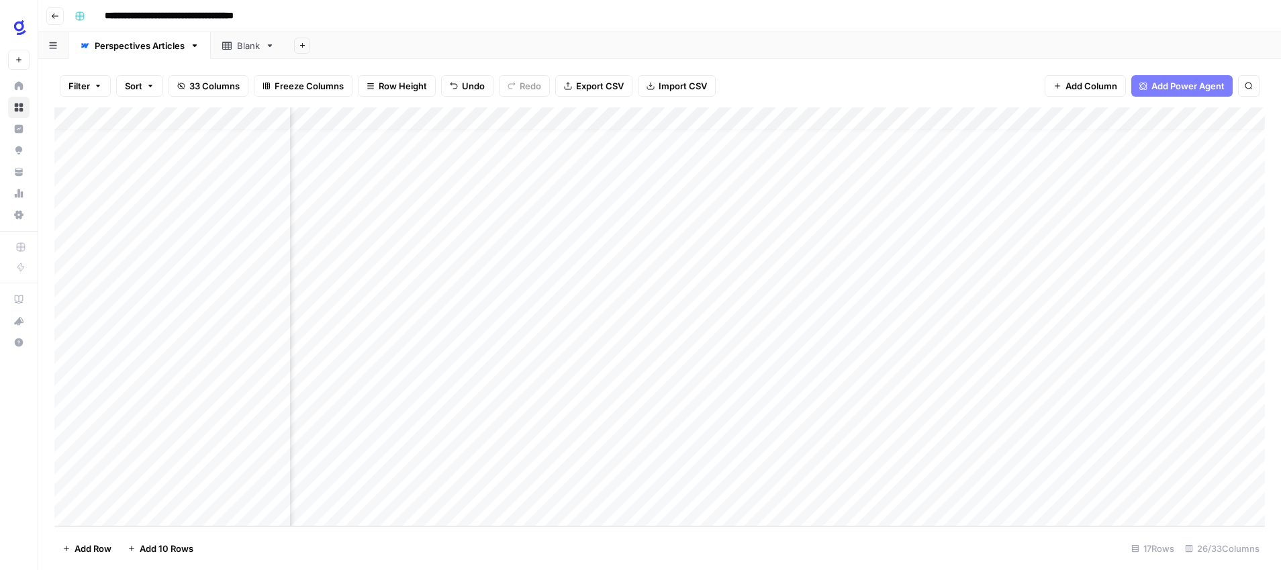
click at [860, 424] on div "Add Column" at bounding box center [659, 316] width 1211 height 419
click at [759, 354] on div "Add Column" at bounding box center [659, 316] width 1211 height 419
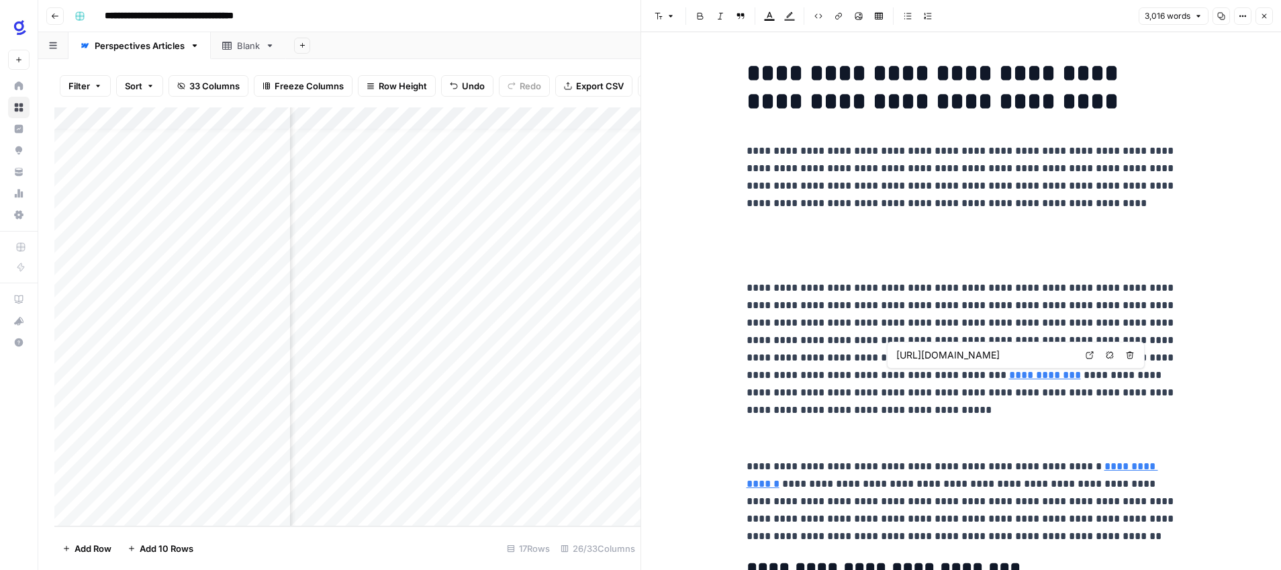
type input "[URL][DOMAIN_NAME]"
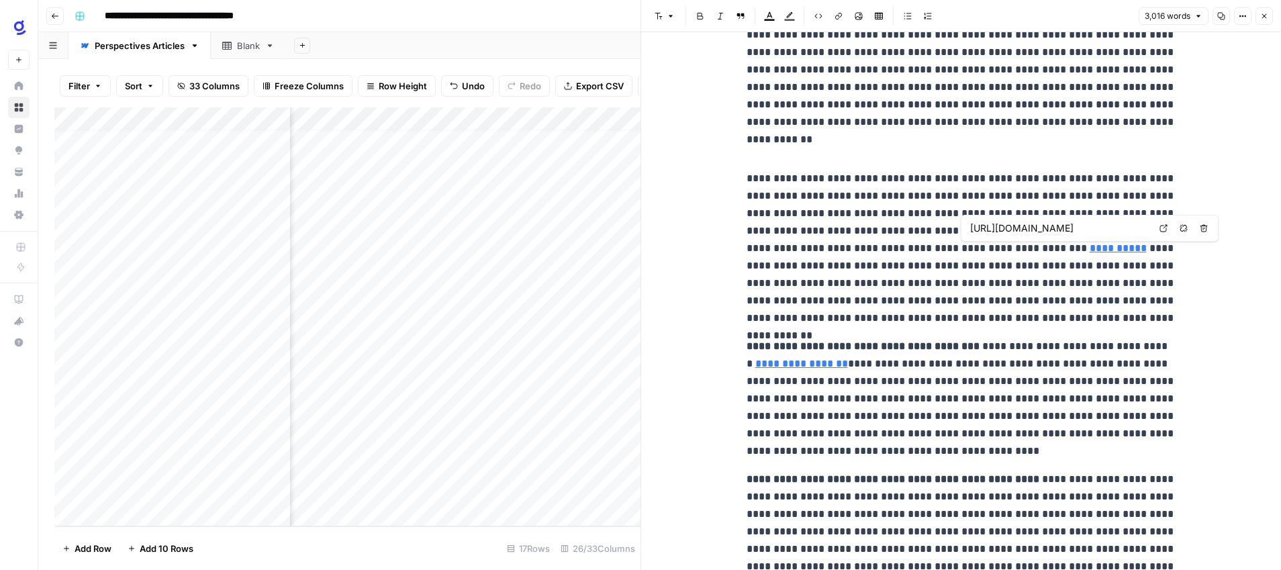
scroll to position [1498, 0]
type input "[URL][DOMAIN_NAME]"
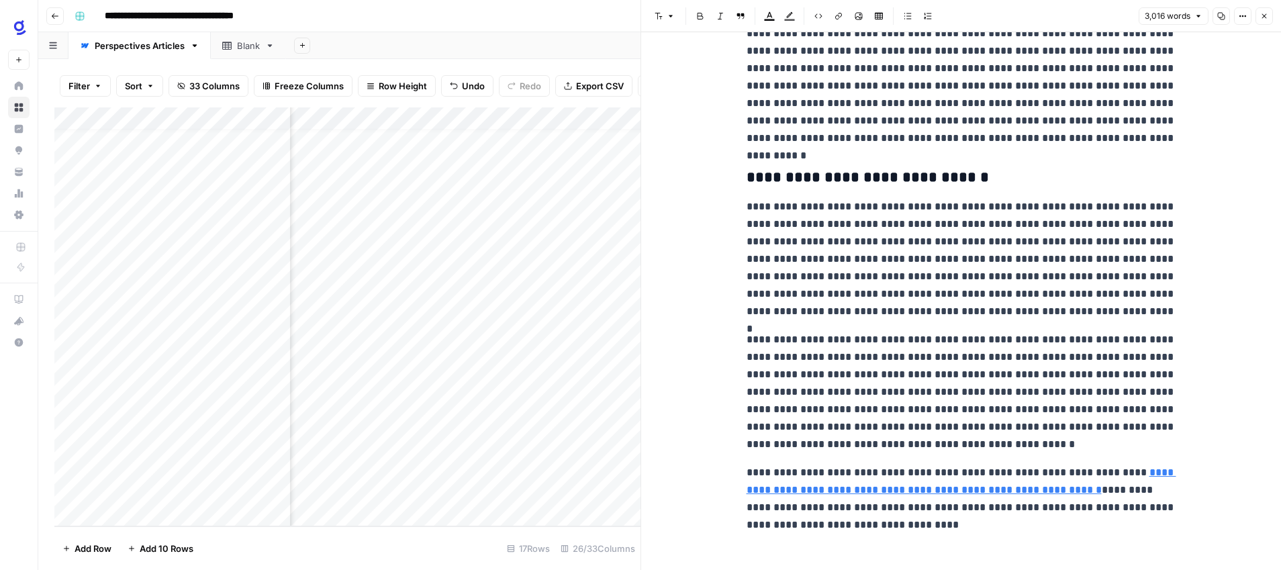
scroll to position [6068, 0]
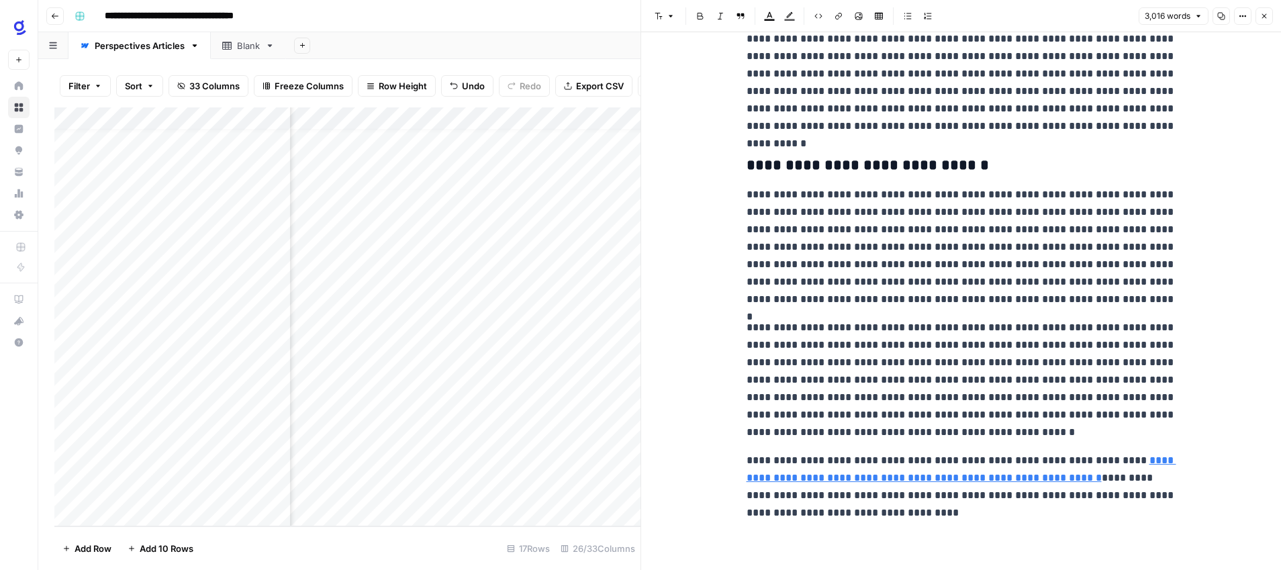
click at [1263, 17] on icon "button" at bounding box center [1264, 16] width 8 height 8
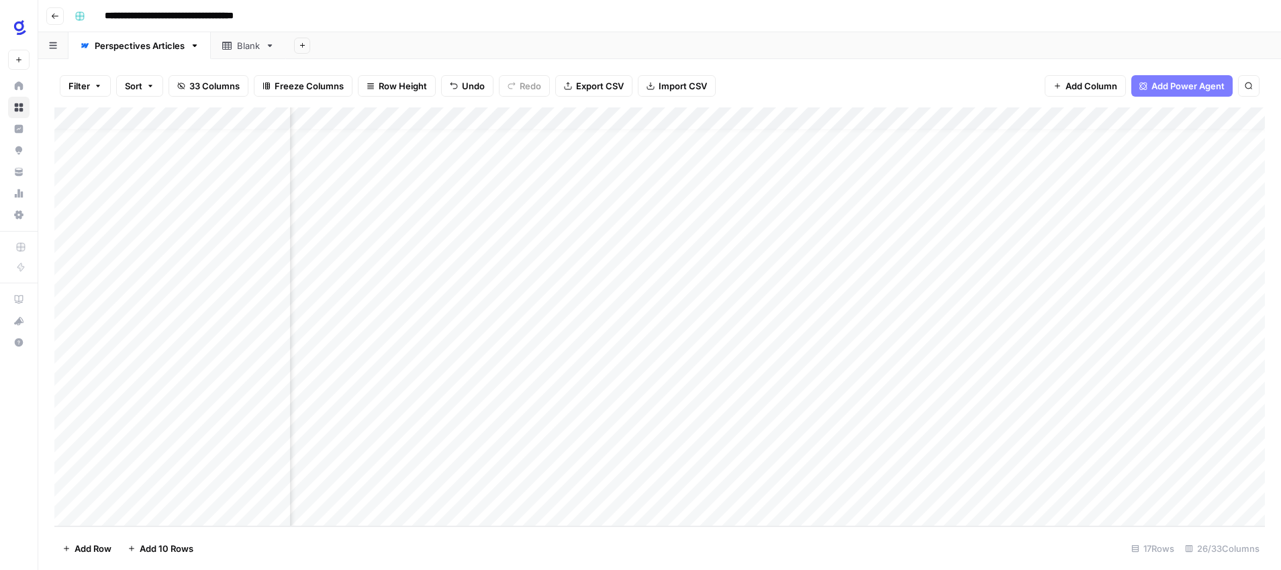
click at [894, 354] on div "Add Column" at bounding box center [659, 316] width 1211 height 419
click at [548, 353] on div "Add Column" at bounding box center [659, 316] width 1211 height 419
click at [536, 357] on textarea "**********" at bounding box center [638, 356] width 215 height 19
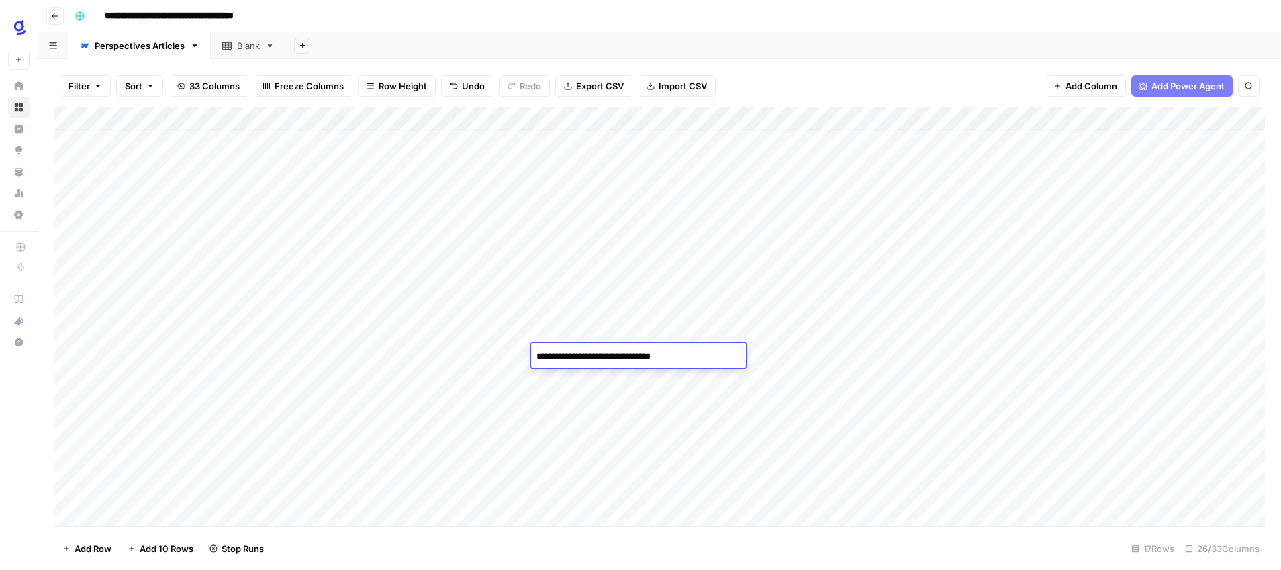
type textarea "**********"
click at [549, 359] on textarea "**********" at bounding box center [638, 356] width 215 height 19
click at [694, 539] on footer "Add Row Add 10 Rows 17 Rows 26/33 Columns" at bounding box center [659, 548] width 1211 height 44
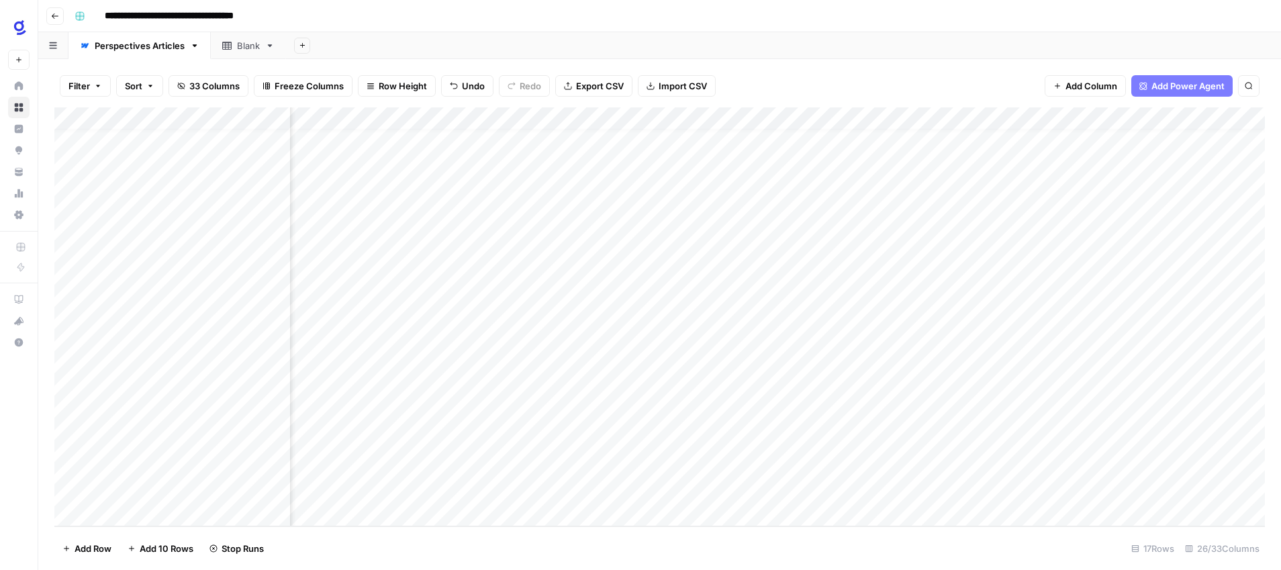
scroll to position [13, 2299]
click at [762, 353] on div "Add Column" at bounding box center [659, 316] width 1211 height 419
type textarea "**********"
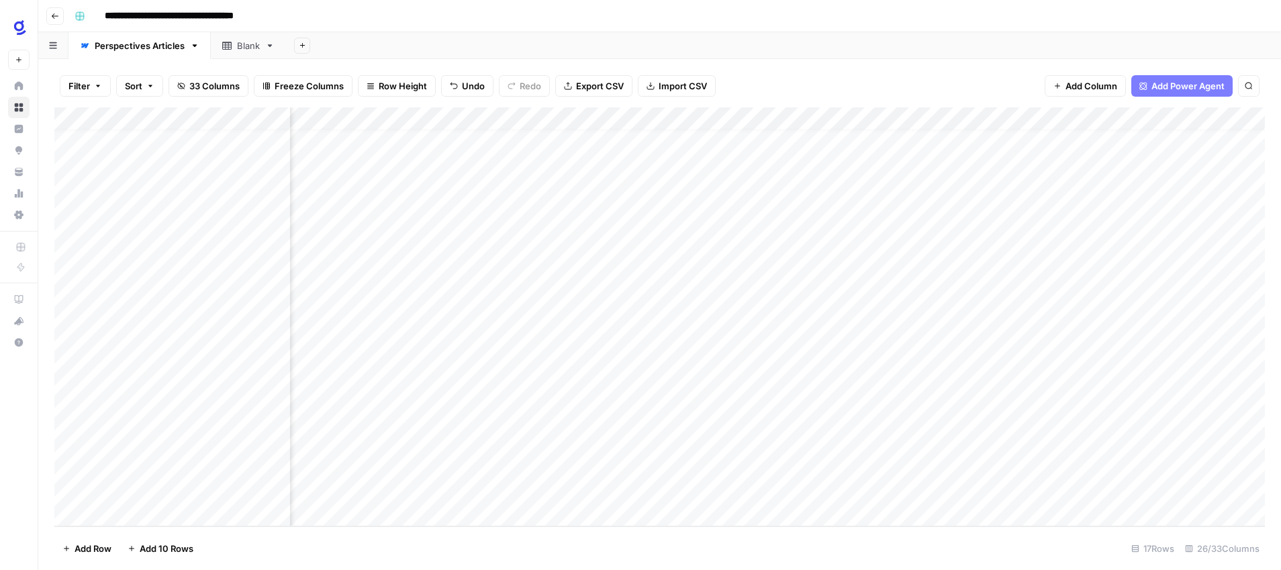
click at [667, 335] on div "Add Column" at bounding box center [659, 316] width 1211 height 419
drag, startPoint x: 693, startPoint y: 342, endPoint x: 691, endPoint y: 349, distance: 7.7
click at [691, 349] on div "Add Column" at bounding box center [659, 316] width 1211 height 419
drag, startPoint x: 617, startPoint y: 377, endPoint x: 610, endPoint y: 416, distance: 39.5
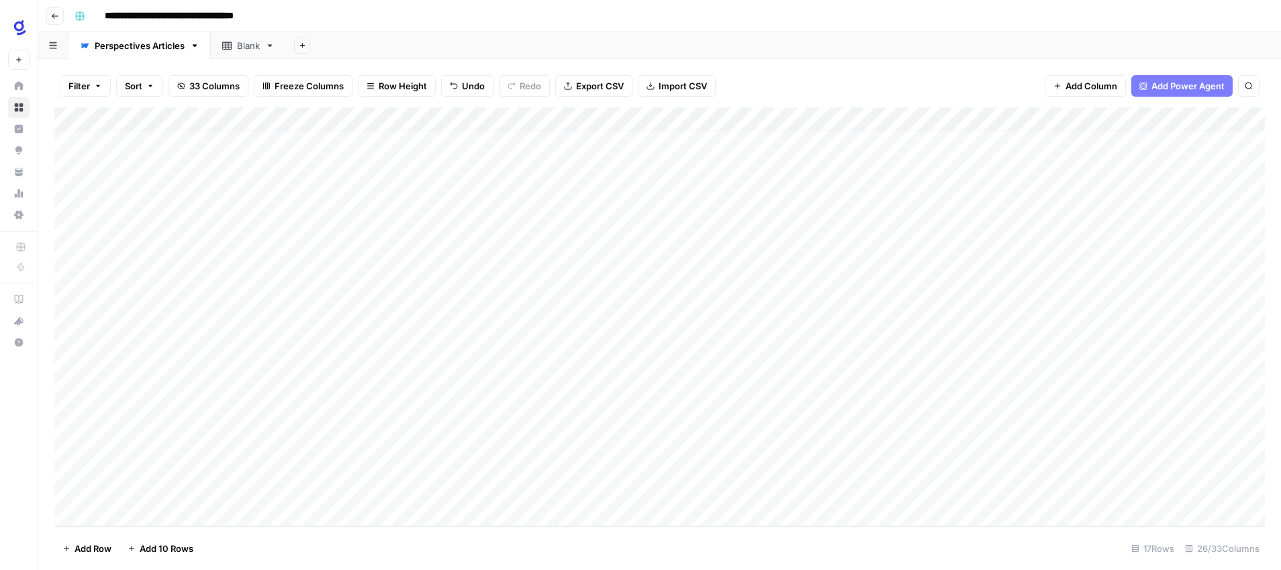
click at [610, 416] on div "Add Column" at bounding box center [659, 316] width 1211 height 419
click at [701, 377] on div "Add Column" at bounding box center [659, 316] width 1211 height 419
click at [701, 377] on textarea "**********" at bounding box center [781, 379] width 215 height 19
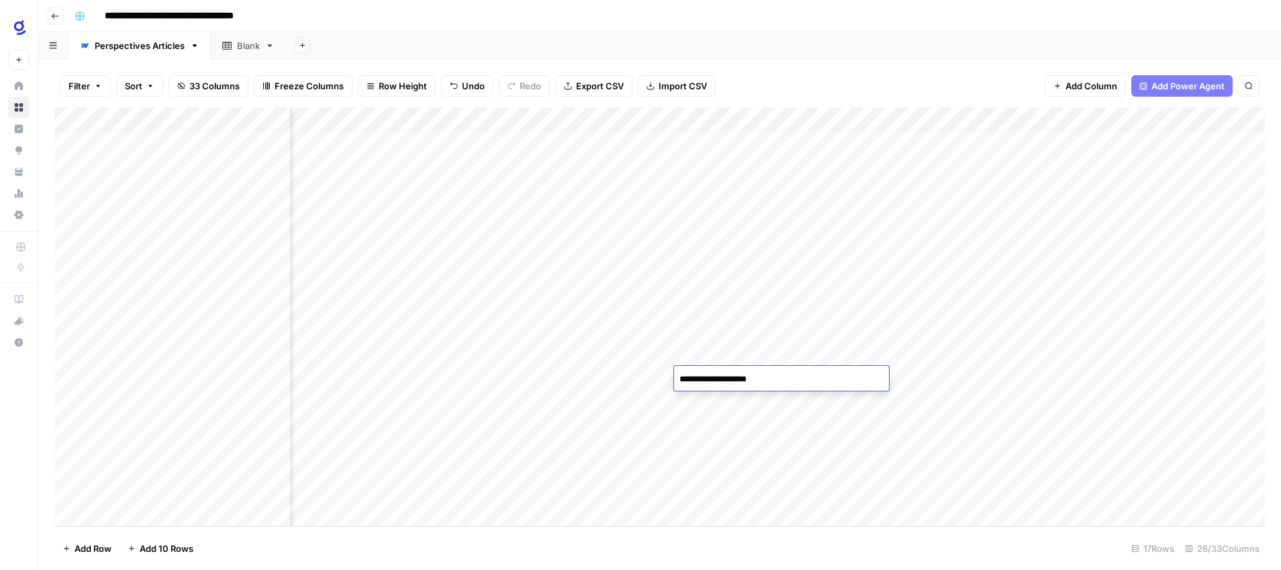
scroll to position [13, 2651]
click at [680, 381] on textarea "**********" at bounding box center [781, 379] width 215 height 19
click at [679, 380] on textarea "**********" at bounding box center [781, 379] width 215 height 19
type textarea "**********"
click at [385, 402] on div "Add Column" at bounding box center [659, 316] width 1211 height 419
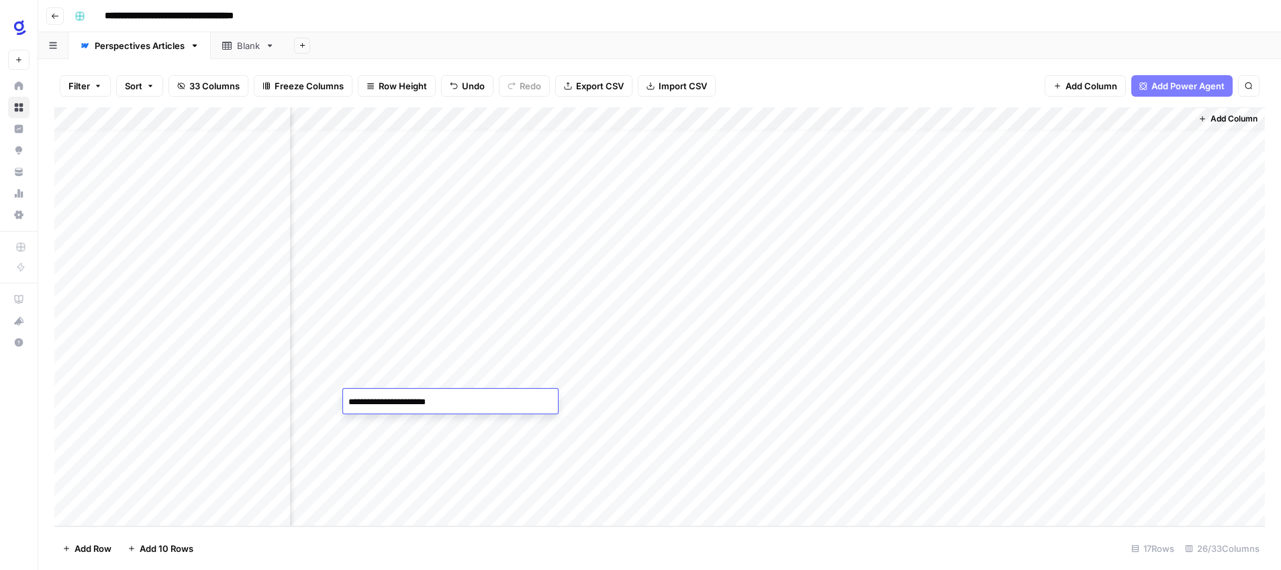
click at [349, 402] on textarea "**********" at bounding box center [450, 402] width 215 height 19
type textarea "**********"
click at [441, 466] on div "Add Column" at bounding box center [659, 316] width 1211 height 419
click at [503, 422] on div "Add Column" at bounding box center [659, 316] width 1211 height 419
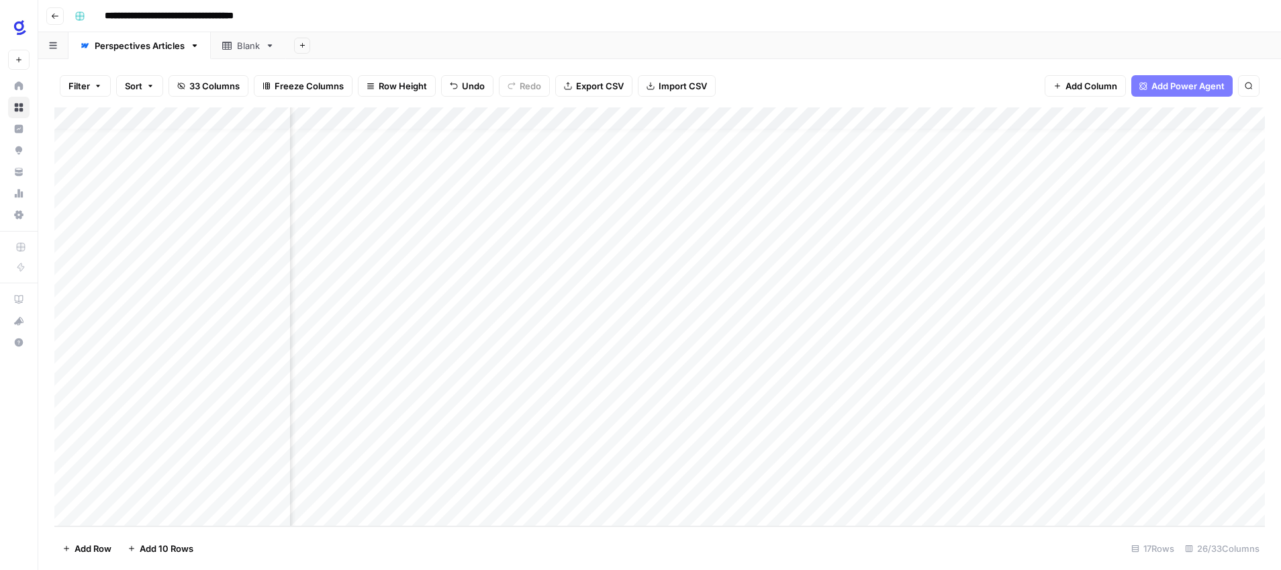
click at [503, 422] on div "Add Column" at bounding box center [659, 316] width 1211 height 419
click at [473, 422] on textarea "**********" at bounding box center [574, 425] width 215 height 19
type textarea "**********"
click at [786, 355] on div "Add Column" at bounding box center [659, 316] width 1211 height 419
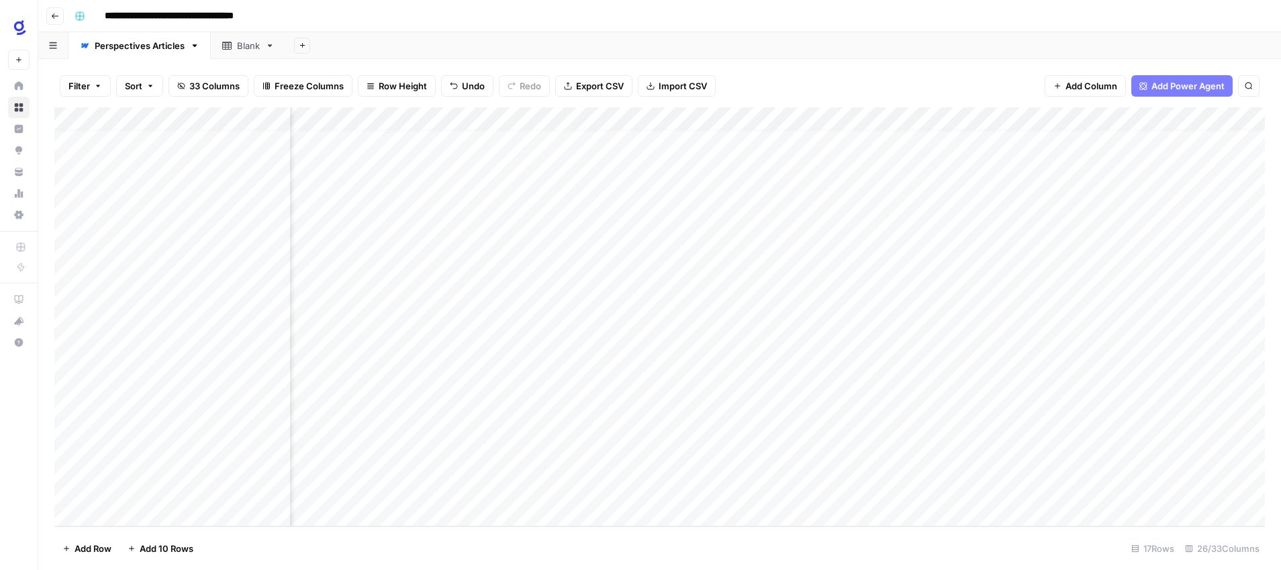
scroll to position [13, 2237]
click at [582, 351] on div "Add Column" at bounding box center [659, 316] width 1211 height 419
click at [438, 354] on div "Add Column" at bounding box center [659, 316] width 1211 height 419
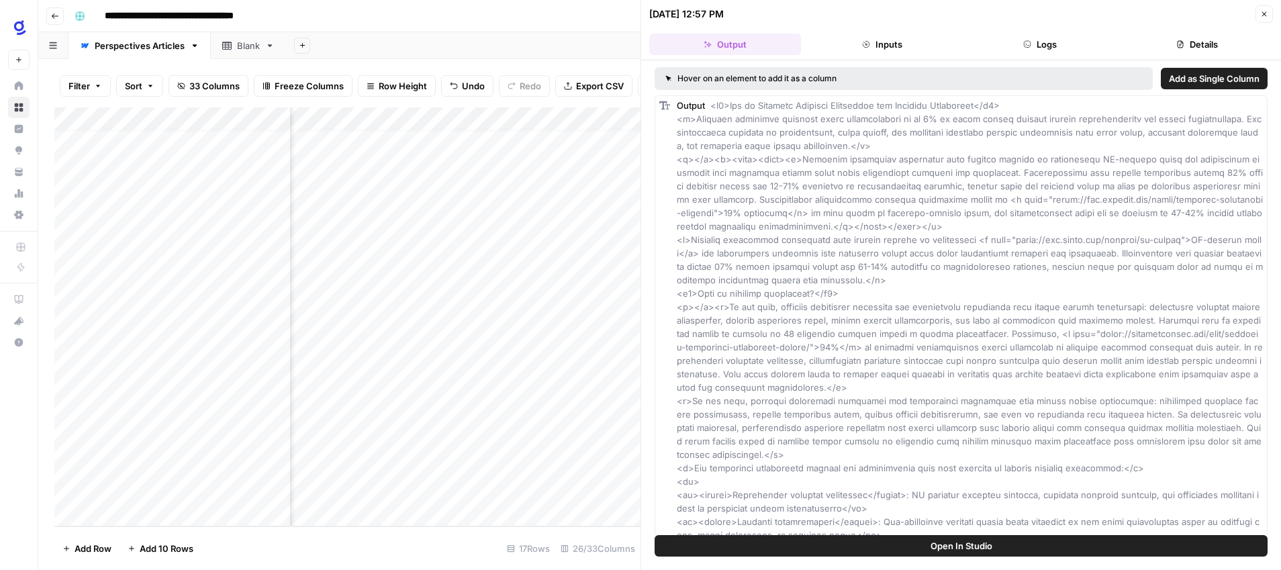
click at [1271, 13] on button "Close" at bounding box center [1264, 13] width 17 height 17
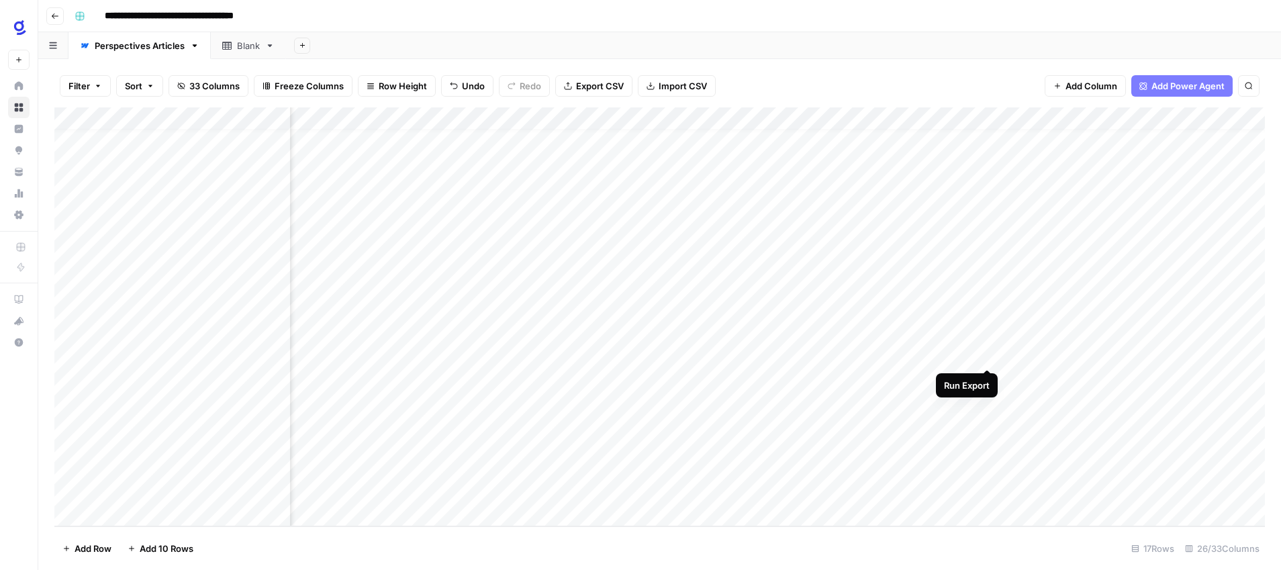
click at [986, 354] on div "Add Column" at bounding box center [659, 316] width 1211 height 419
click at [686, 401] on div "Add Column" at bounding box center [659, 316] width 1211 height 419
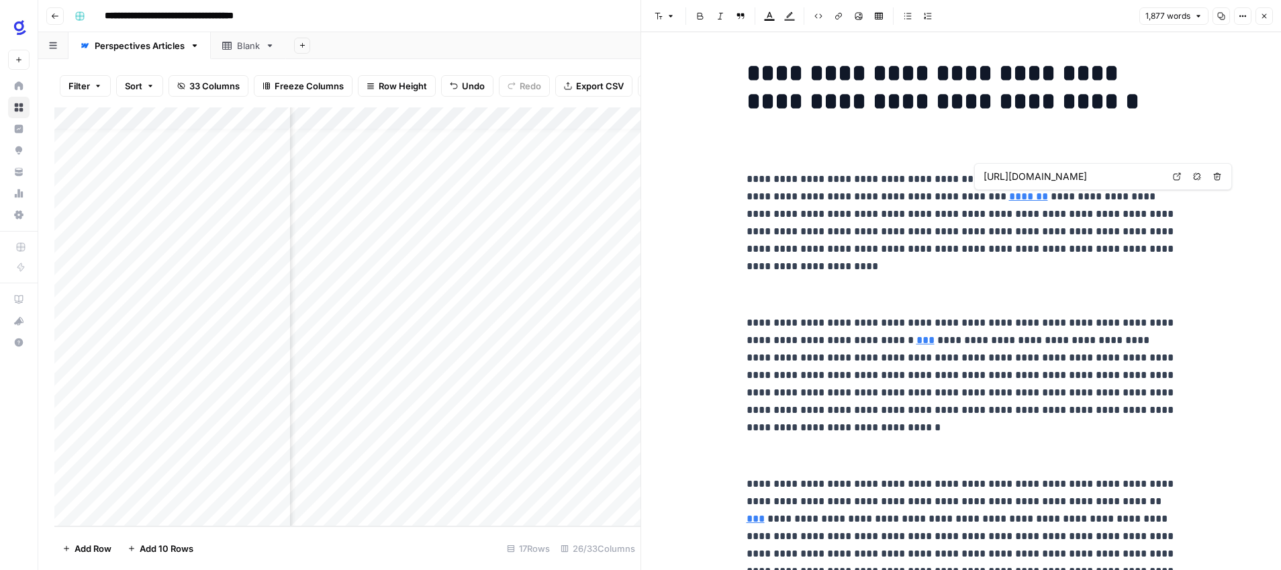
type input "[URL][DOMAIN_NAME]"
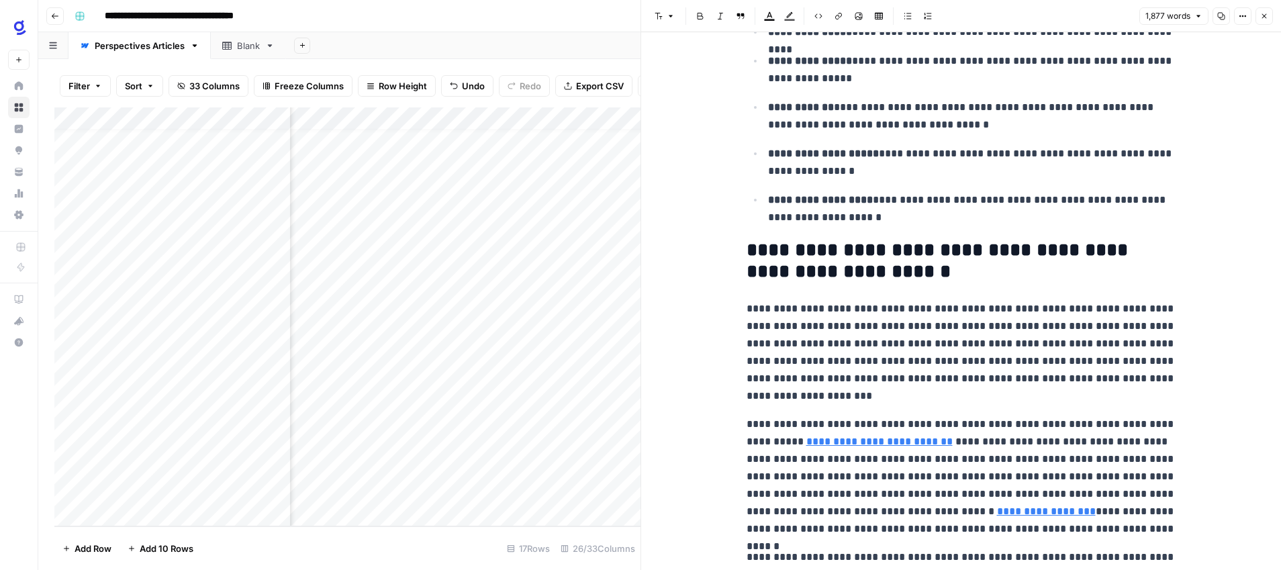
scroll to position [970, 0]
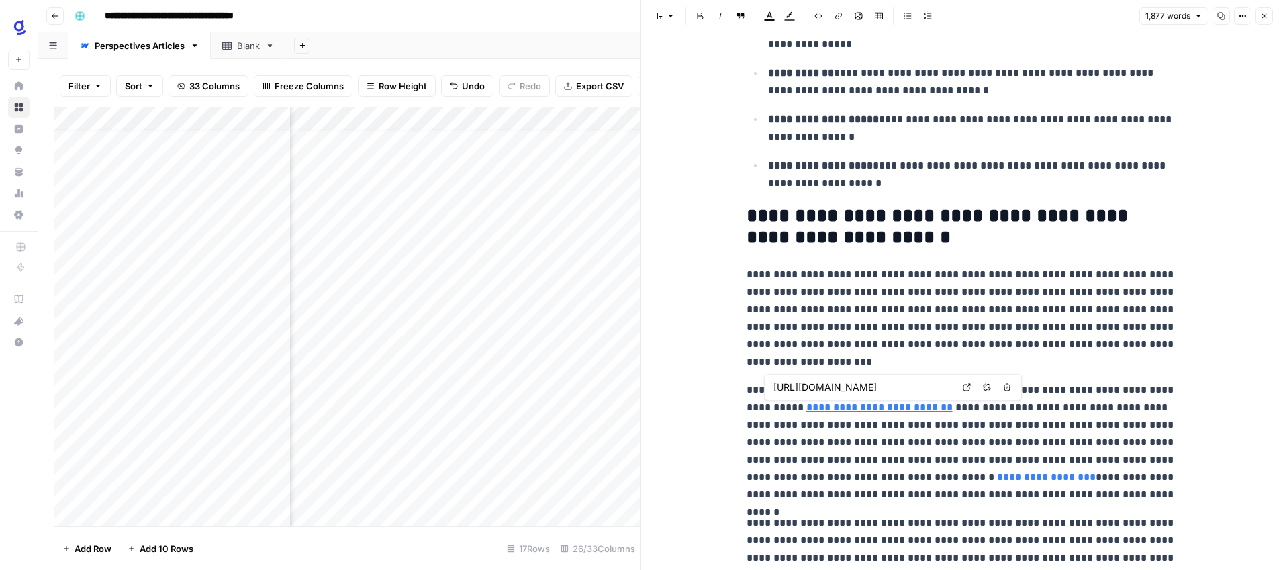
type input "[URL][DOMAIN_NAME]"
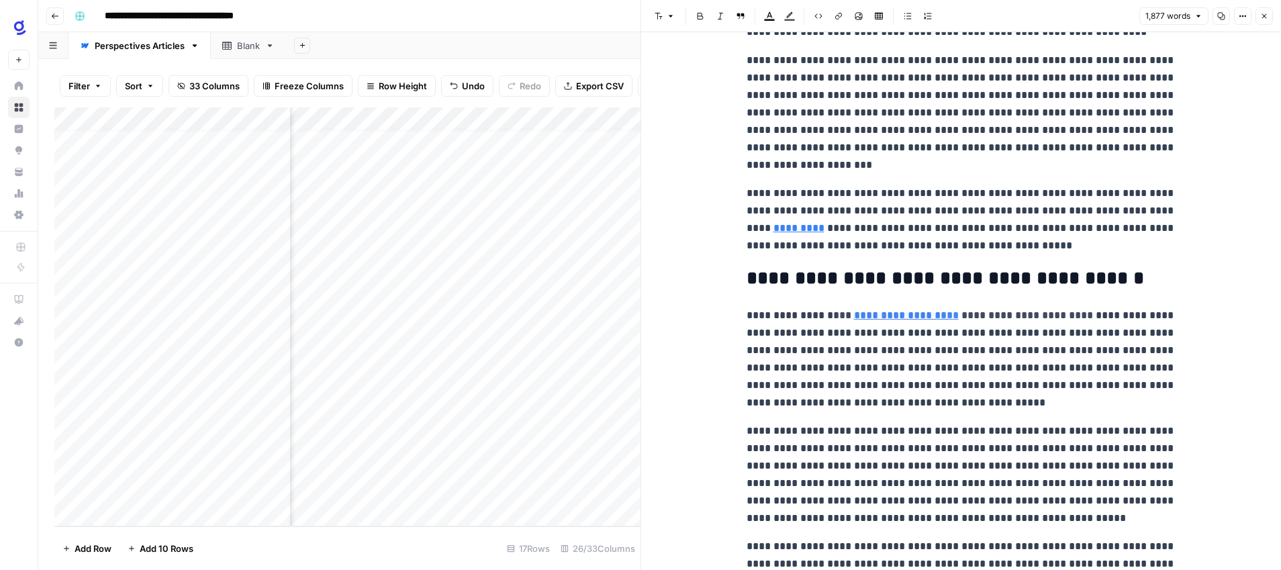
scroll to position [2180, 0]
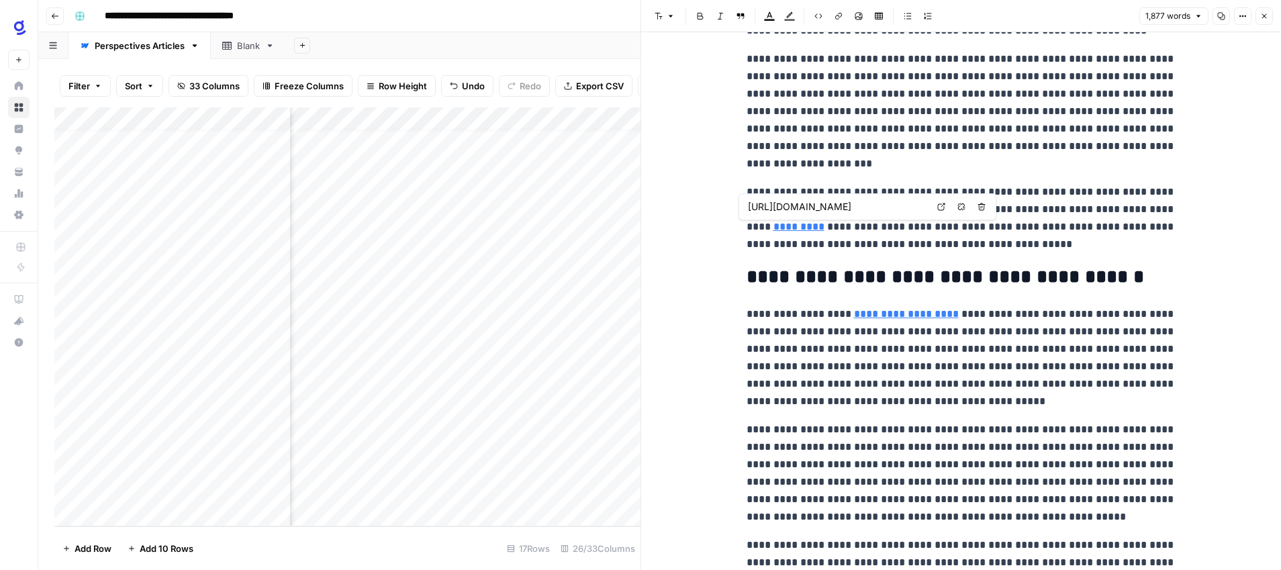
type input "[URL][DOMAIN_NAME]"
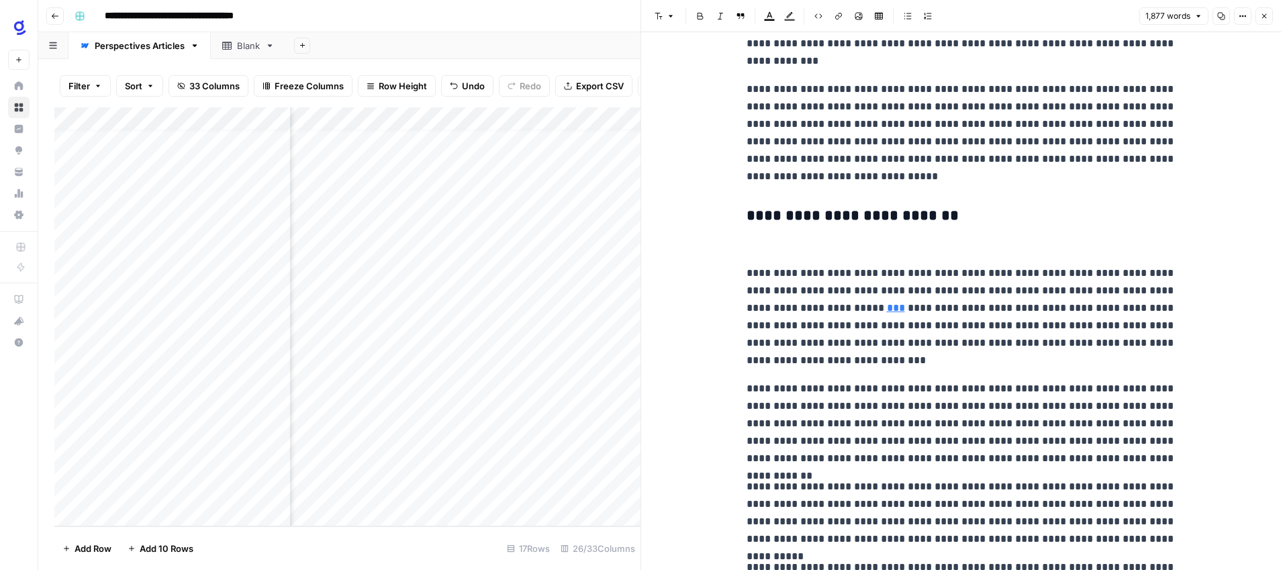
scroll to position [3855, 0]
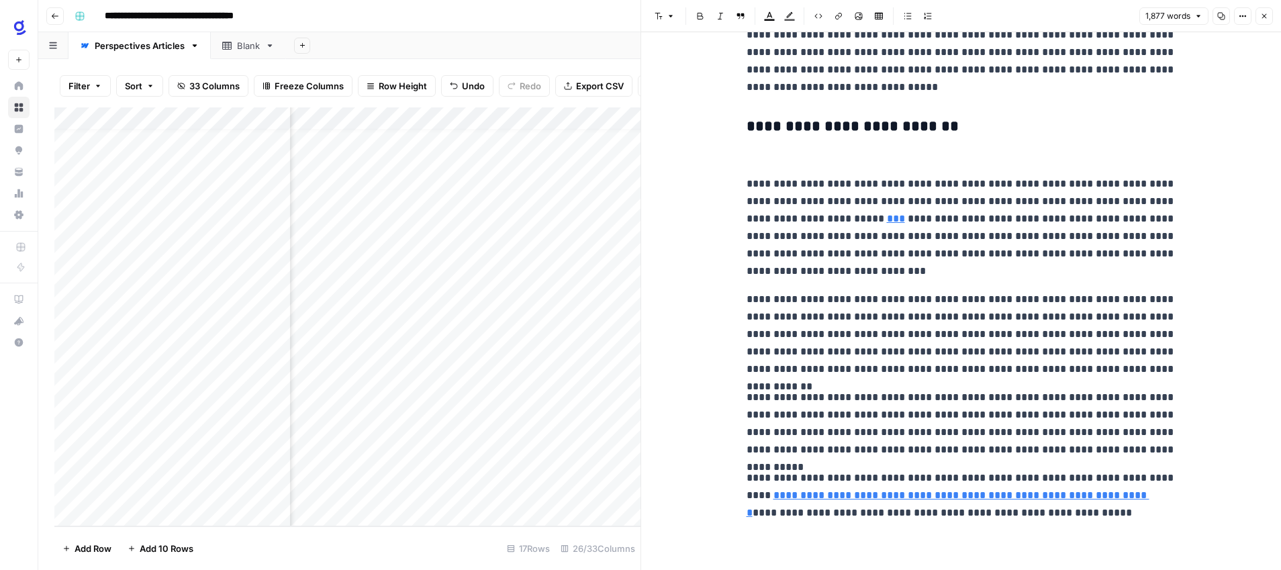
click at [1260, 15] on icon "button" at bounding box center [1264, 16] width 8 height 8
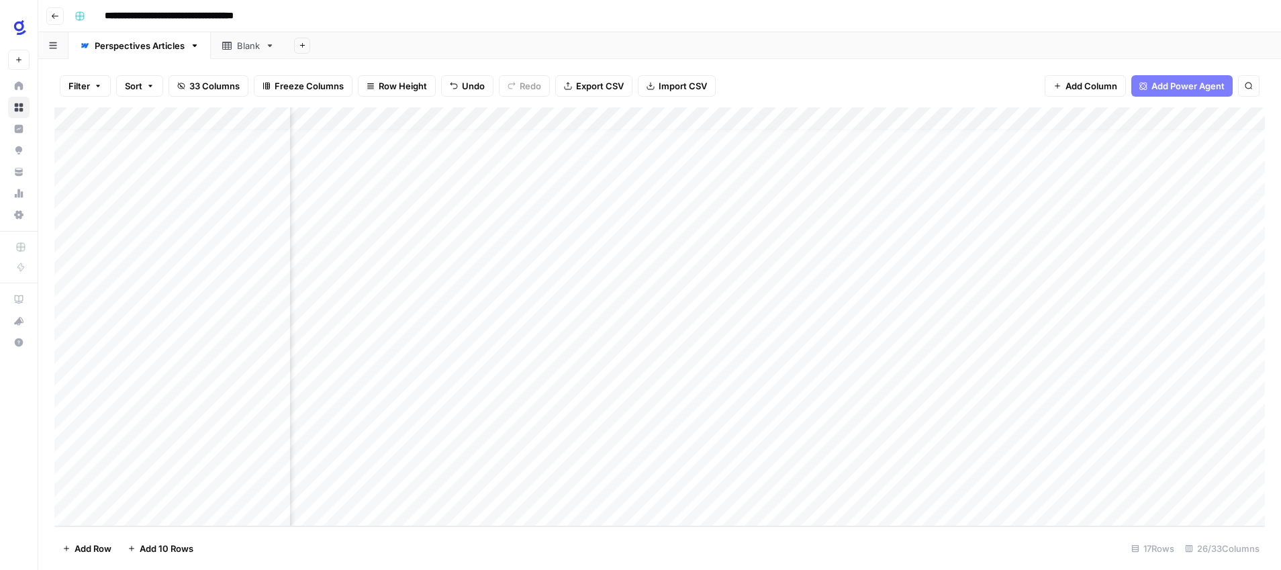
click at [822, 398] on div "Add Column" at bounding box center [659, 316] width 1211 height 419
click at [957, 355] on div "Add Column" at bounding box center [659, 316] width 1211 height 419
click at [909, 355] on div "Add Column" at bounding box center [659, 316] width 1211 height 419
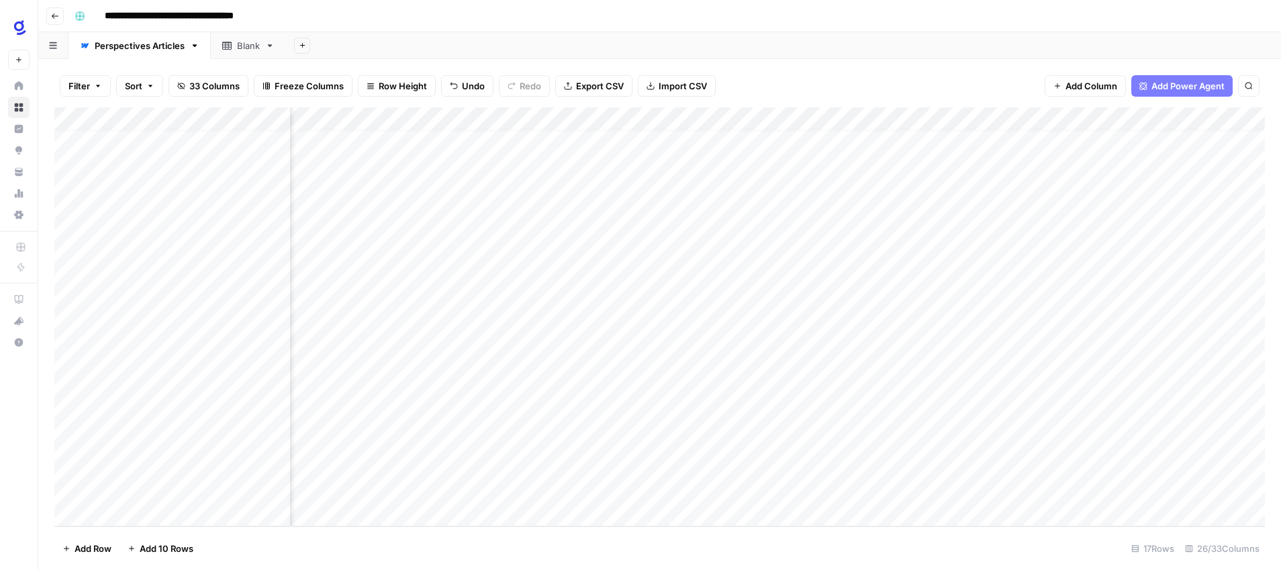
click at [909, 355] on div "Add Column" at bounding box center [659, 316] width 1211 height 419
click at [998, 374] on div "Add Column" at bounding box center [659, 316] width 1211 height 419
click at [931, 355] on div "Add Column" at bounding box center [659, 316] width 1211 height 419
click at [958, 116] on div "Add Column" at bounding box center [659, 316] width 1211 height 419
click at [921, 205] on span "Edit" at bounding box center [950, 201] width 118 height 13
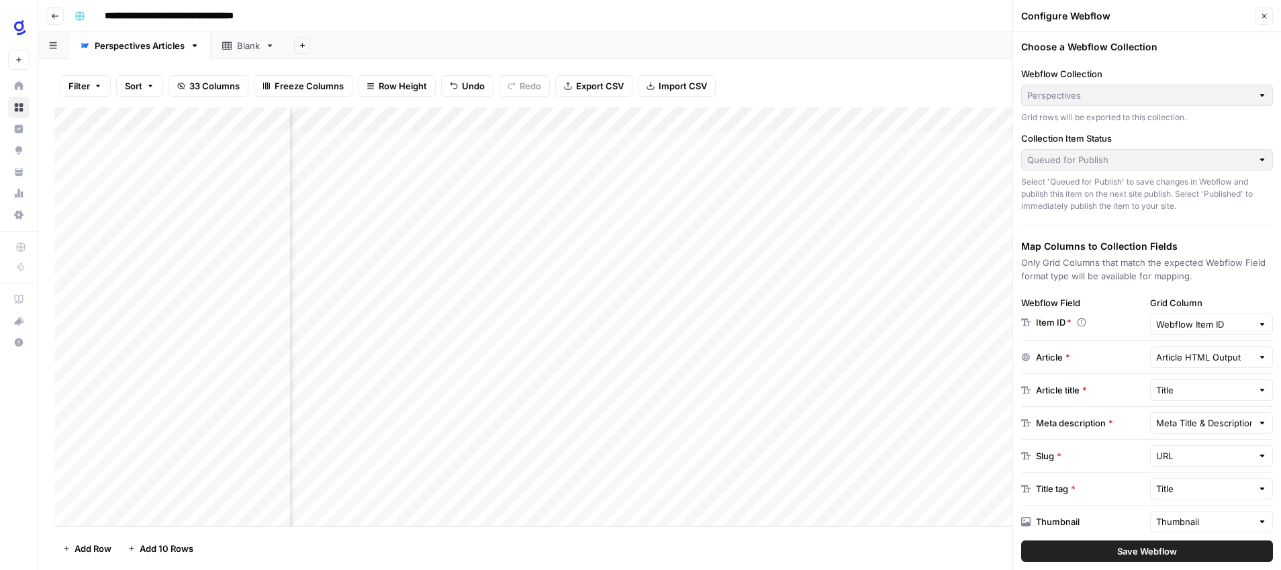
scroll to position [8, 0]
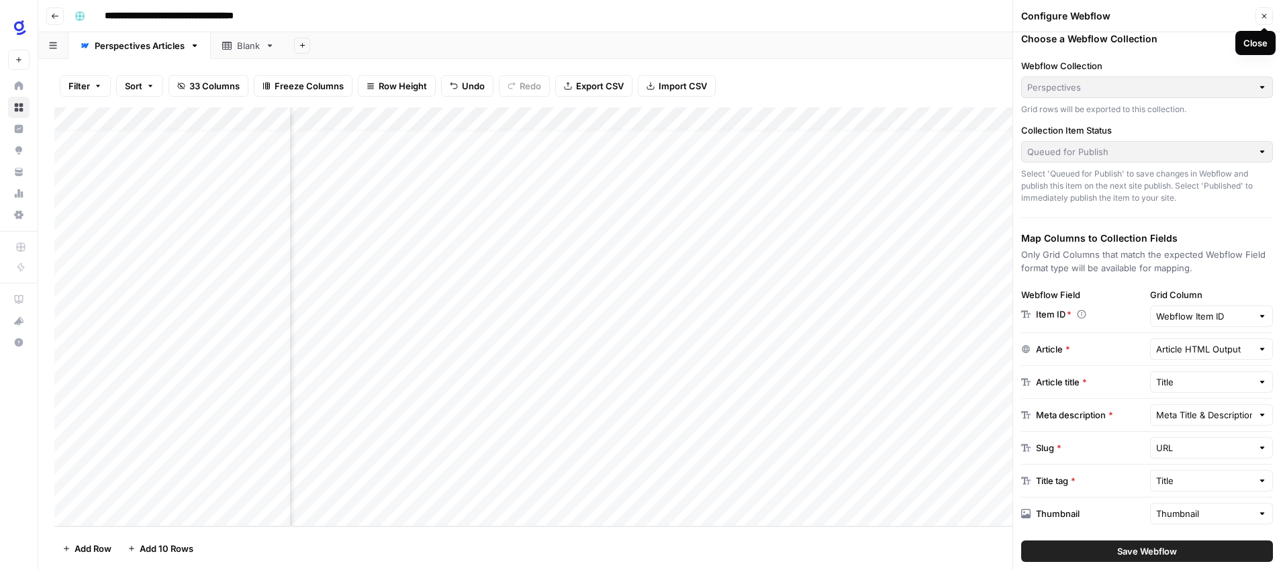
click at [1267, 13] on icon "button" at bounding box center [1264, 16] width 8 height 8
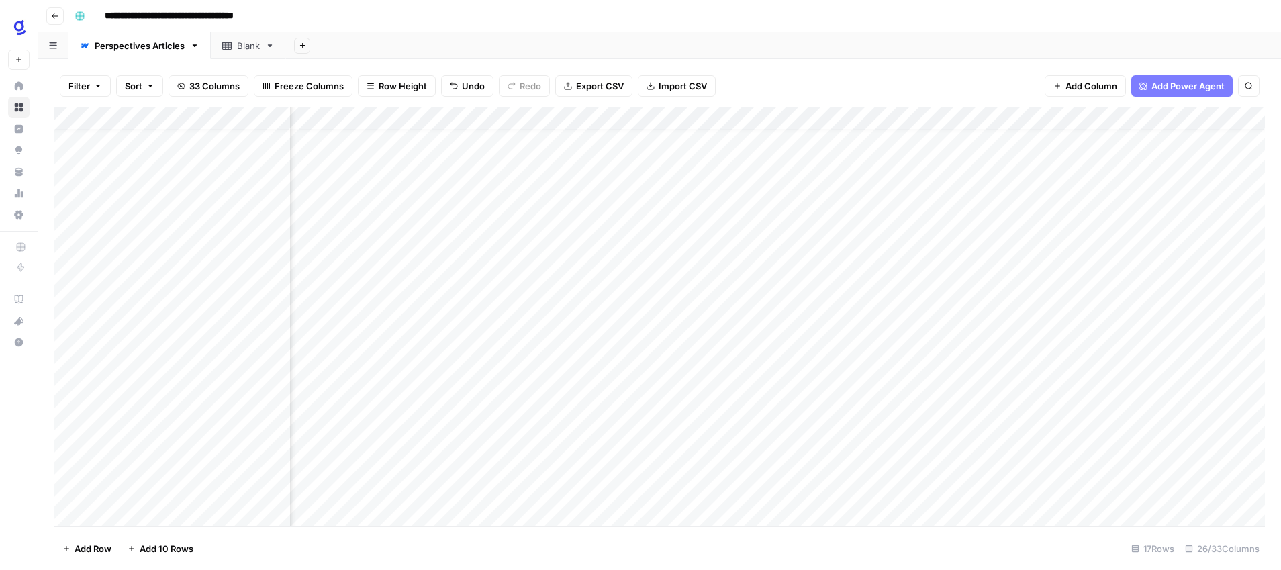
click at [1013, 357] on div "Add Column" at bounding box center [659, 316] width 1211 height 419
click at [944, 357] on div "Add Column" at bounding box center [659, 316] width 1211 height 419
click at [1081, 355] on div "Add Column" at bounding box center [659, 316] width 1211 height 419
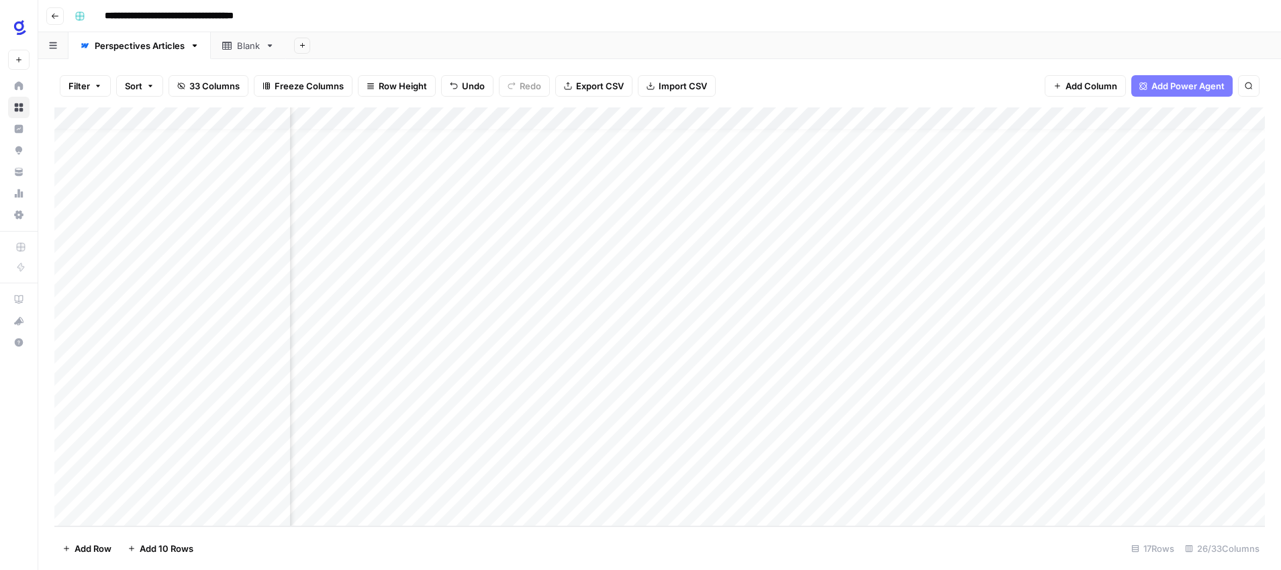
scroll to position [13, 1577]
click at [590, 377] on div "Add Column" at bounding box center [659, 316] width 1211 height 419
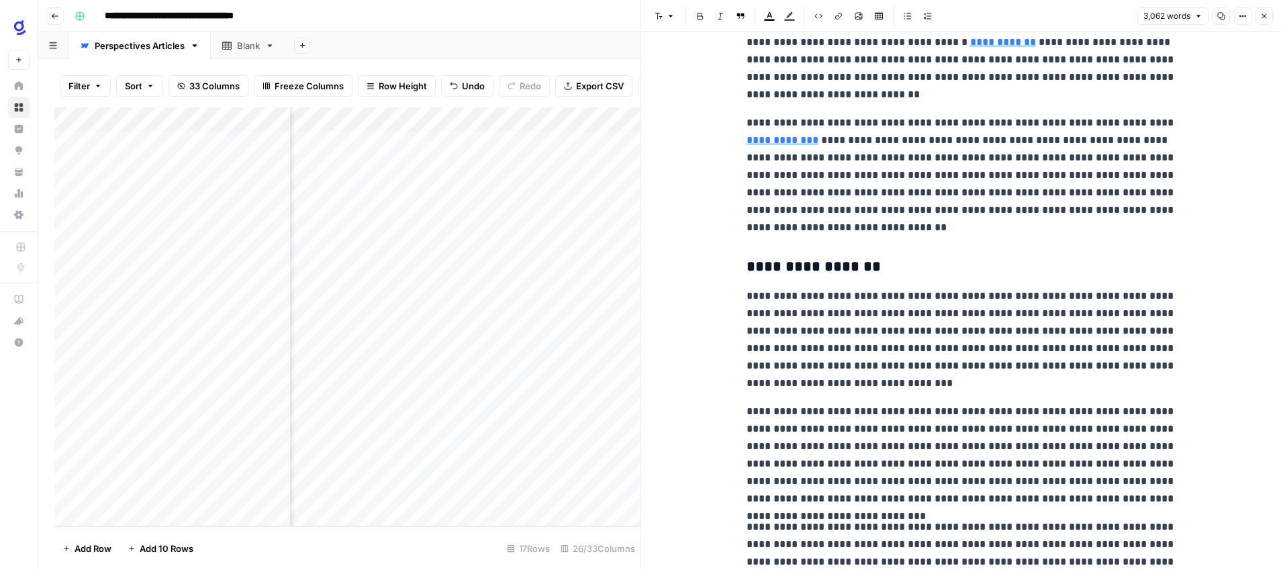
scroll to position [6700, 0]
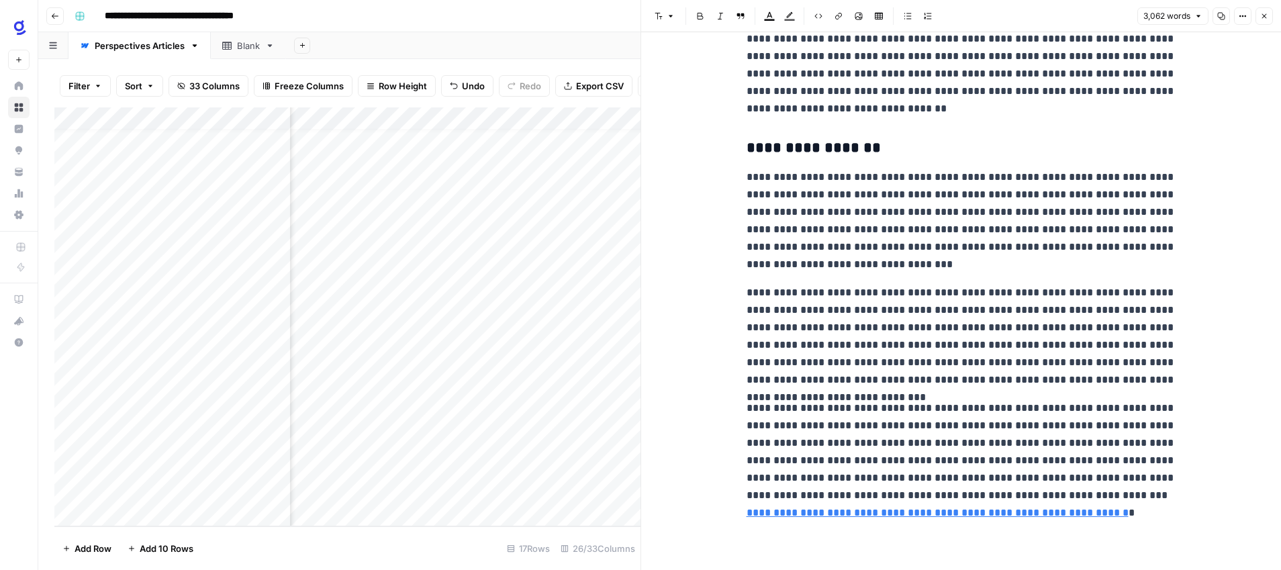
click at [1261, 19] on icon "button" at bounding box center [1264, 16] width 8 height 8
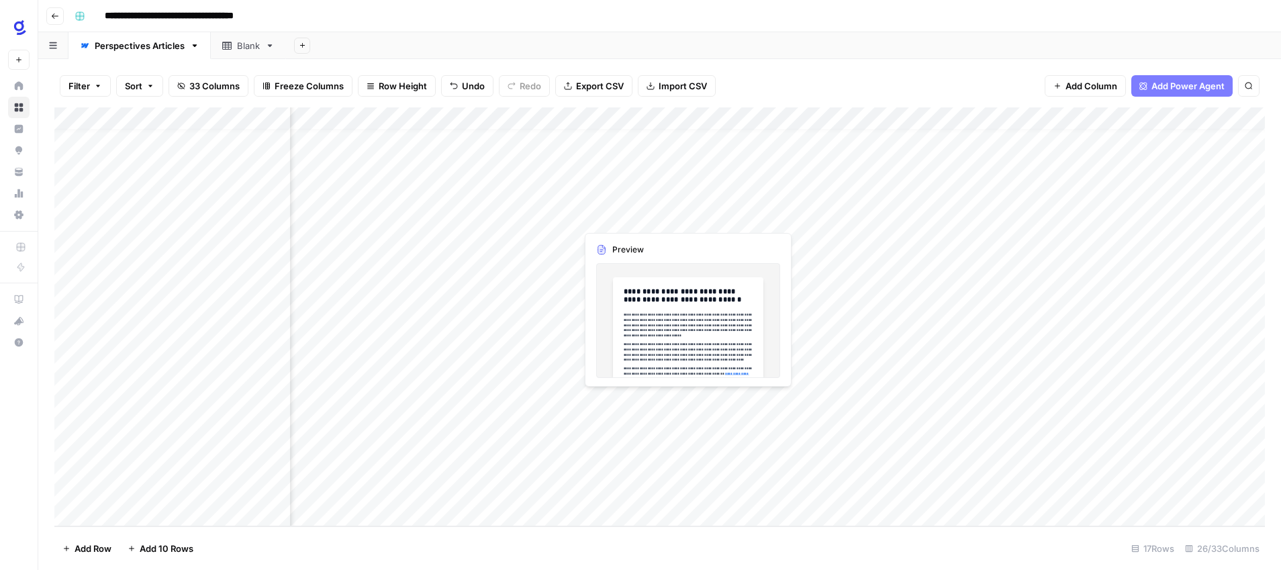
scroll to position [13, 1072]
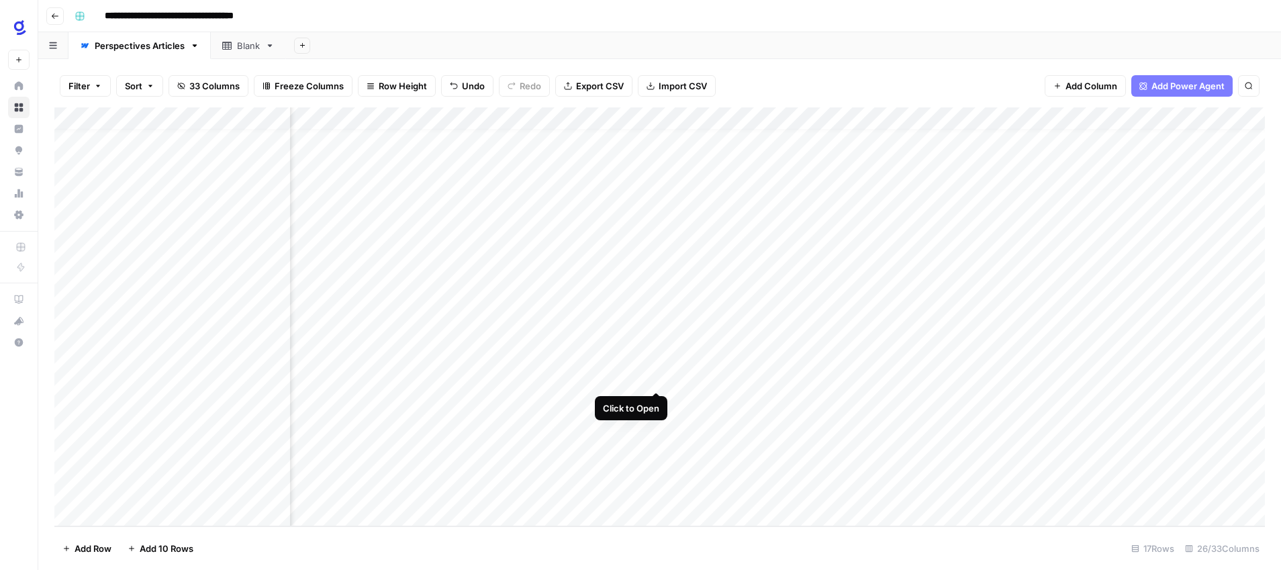
click at [656, 376] on div "Add Column" at bounding box center [659, 316] width 1211 height 419
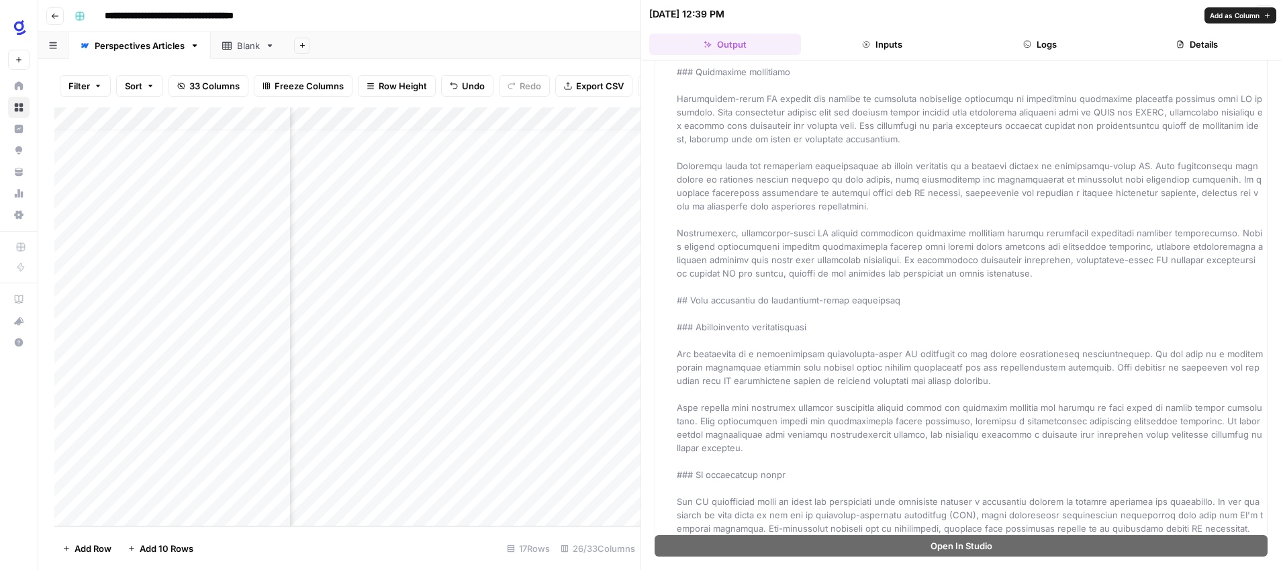
scroll to position [1191, 0]
click at [1263, 15] on icon "button" at bounding box center [1265, 14] width 5 height 5
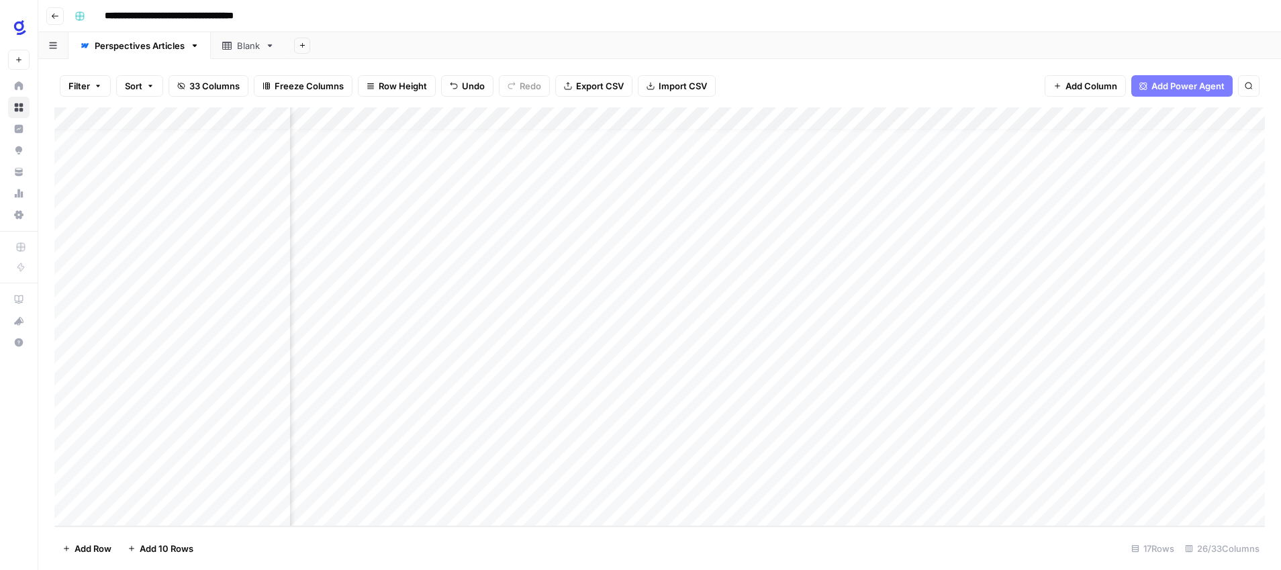
scroll to position [13, 2064]
click at [1095, 356] on div "Add Column" at bounding box center [659, 316] width 1211 height 419
click at [1090, 356] on div "Add Column" at bounding box center [659, 316] width 1211 height 419
click at [1114, 353] on div "Add Column" at bounding box center [659, 316] width 1211 height 419
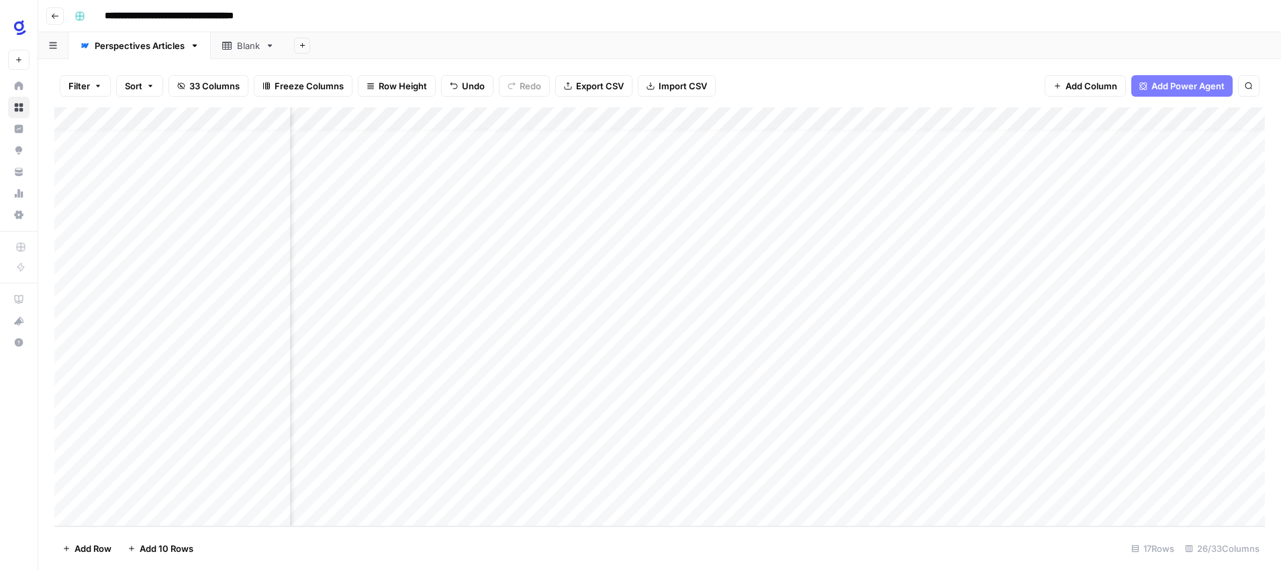
click at [1114, 353] on div "Add Column" at bounding box center [659, 316] width 1211 height 419
click at [999, 355] on div "Add Column" at bounding box center [659, 316] width 1211 height 419
click at [1130, 358] on div "Add Column" at bounding box center [659, 316] width 1211 height 419
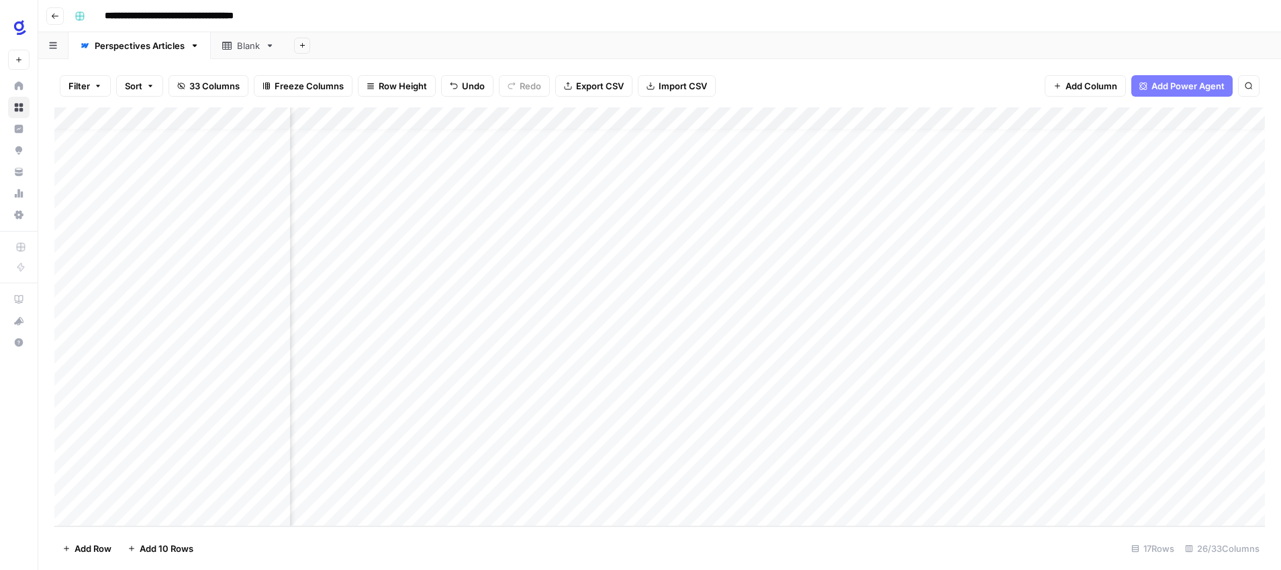
click at [651, 378] on div "Add Column" at bounding box center [659, 316] width 1211 height 419
click at [515, 421] on div "Add Column" at bounding box center [659, 316] width 1211 height 419
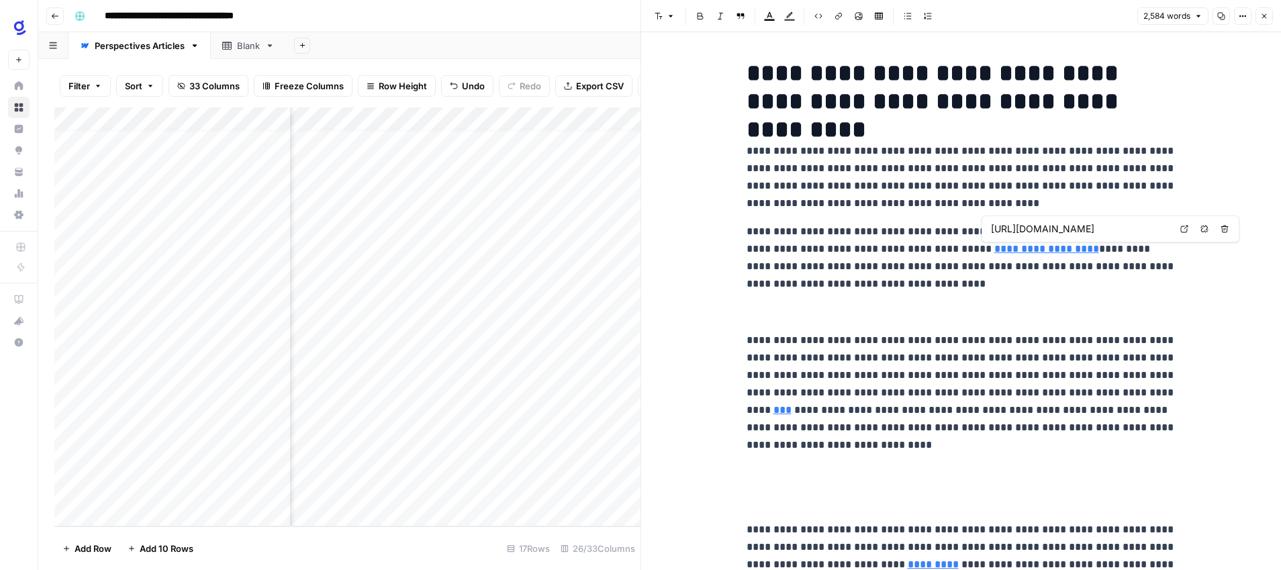
type input "[URL][DOMAIN_NAME]"
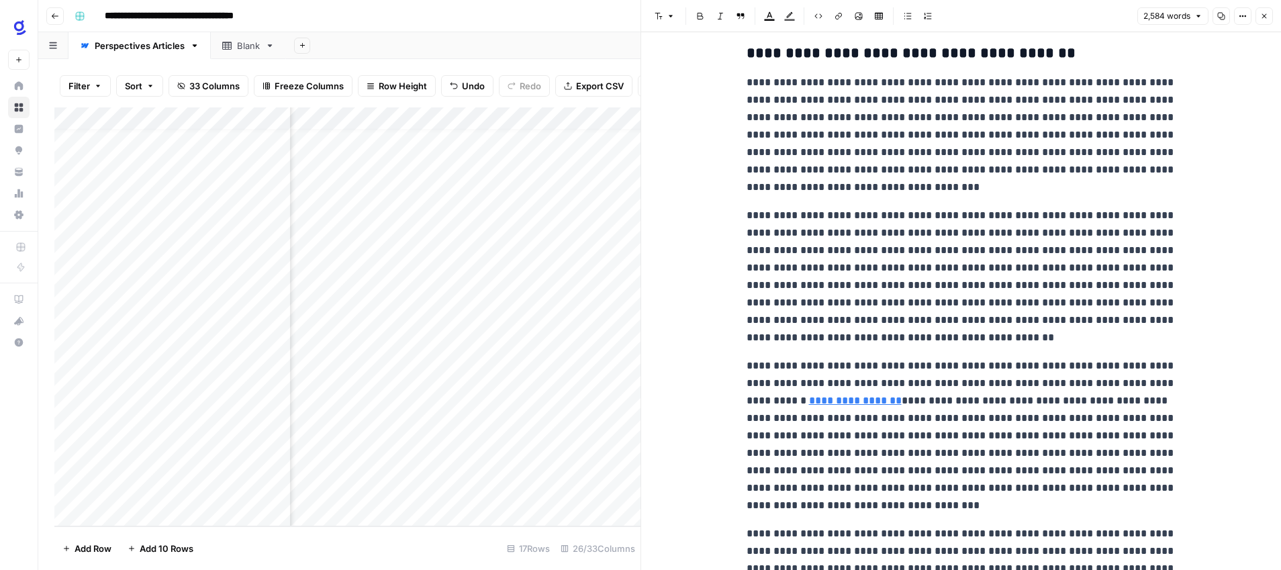
scroll to position [4994, 0]
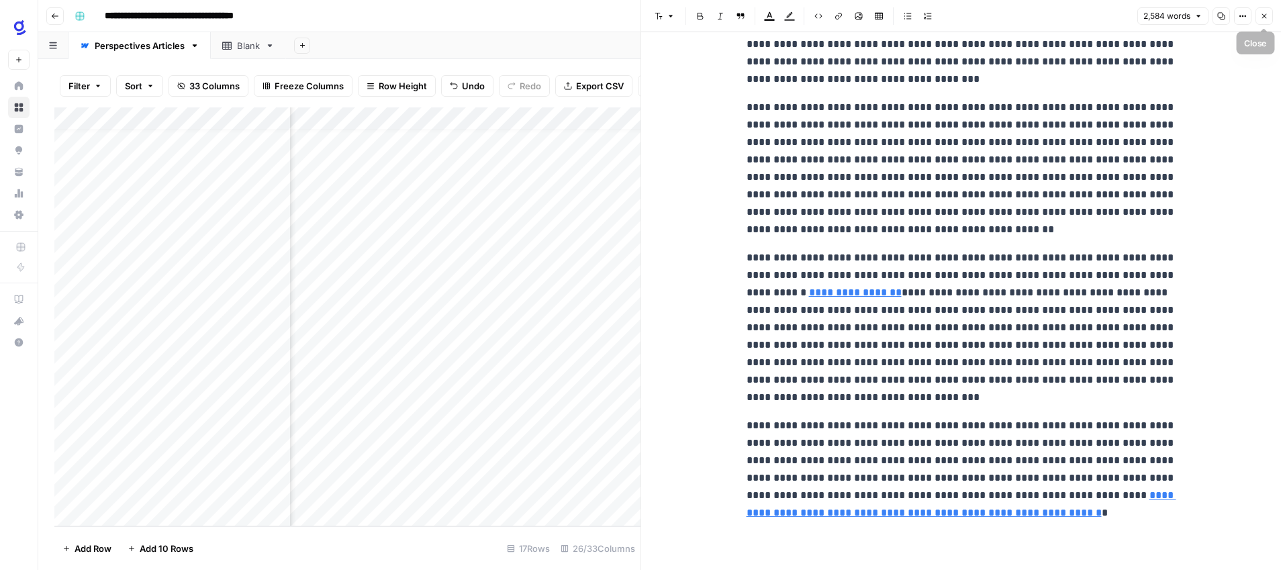
click at [1267, 16] on icon "button" at bounding box center [1264, 16] width 8 height 8
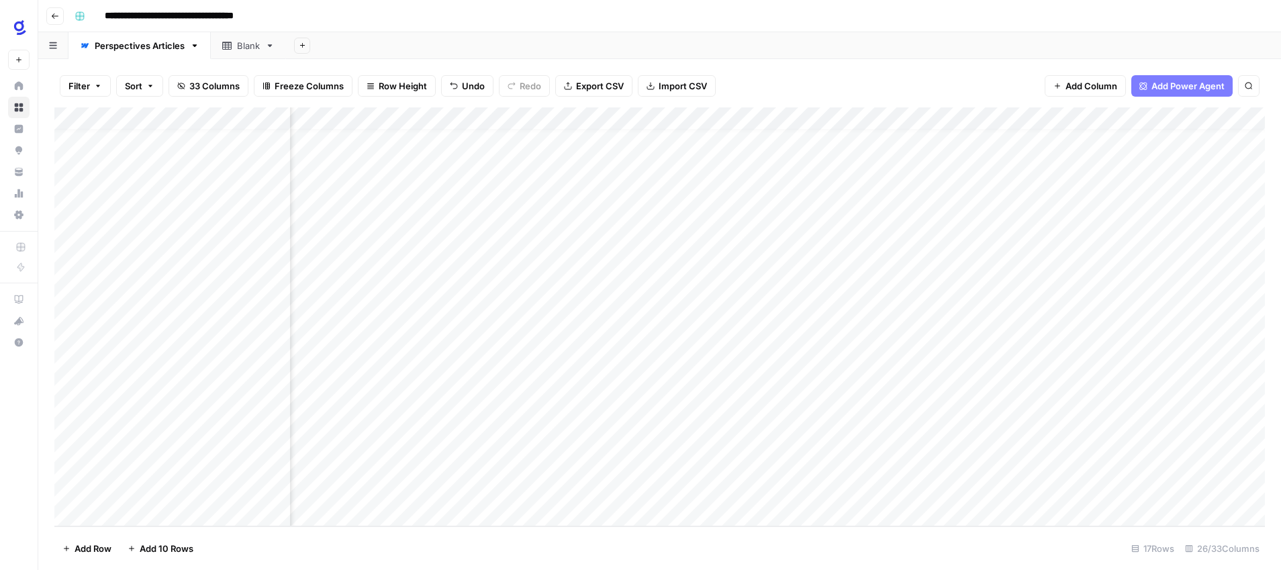
click at [840, 460] on div "Add Column" at bounding box center [659, 316] width 1211 height 419
click at [855, 421] on div "Add Column" at bounding box center [659, 316] width 1211 height 419
click at [652, 423] on div "Add Column" at bounding box center [659, 316] width 1211 height 419
click at [909, 375] on div "Add Column" at bounding box center [659, 316] width 1211 height 419
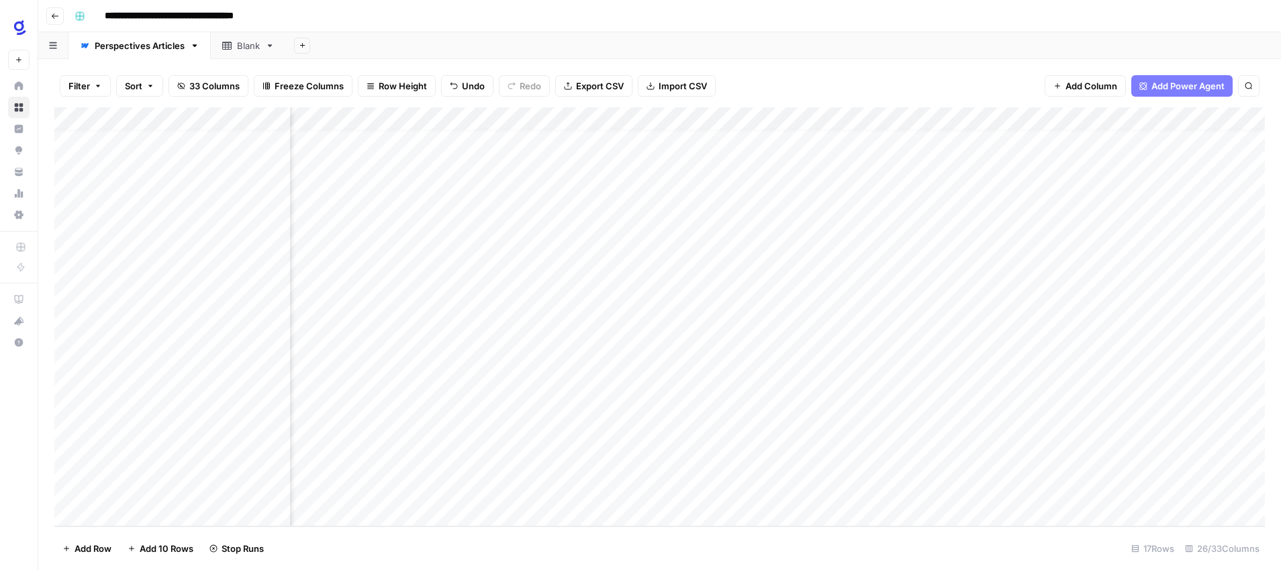
click at [909, 399] on div "Add Column" at bounding box center [659, 316] width 1211 height 419
click at [909, 359] on div "Add Column" at bounding box center [659, 316] width 1211 height 419
drag, startPoint x: 952, startPoint y: 365, endPoint x: 948, endPoint y: 424, distance: 60.0
click at [948, 424] on div "Add Column" at bounding box center [659, 316] width 1211 height 419
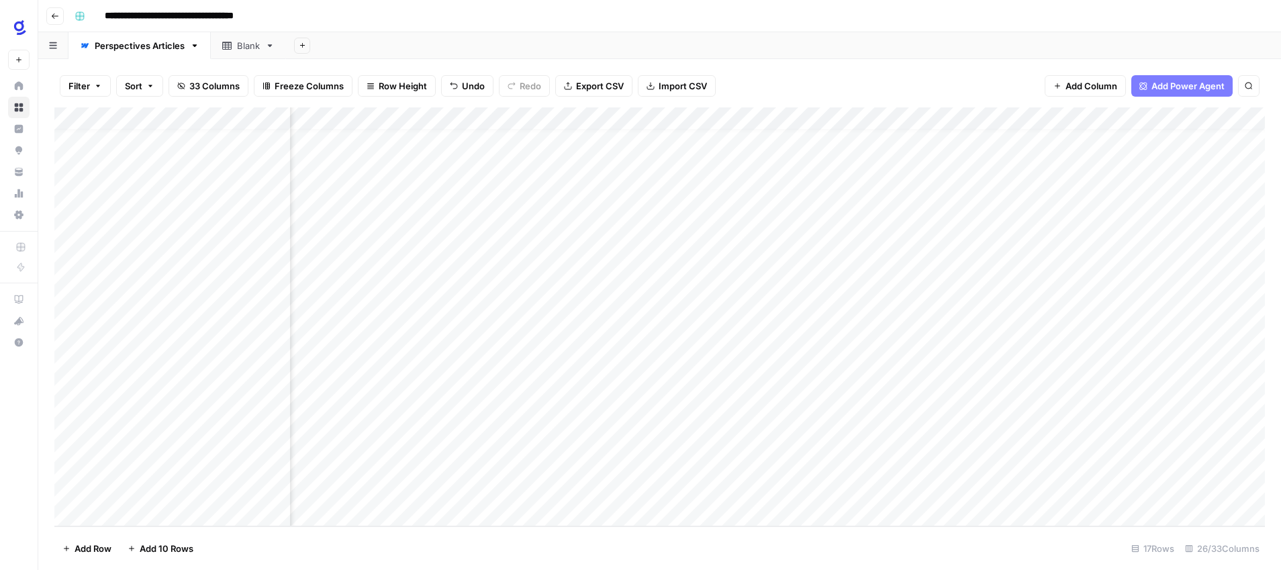
click at [1144, 387] on div "Add Column" at bounding box center [659, 316] width 1211 height 419
click at [931, 422] on div "Add Column" at bounding box center [659, 316] width 1211 height 419
click at [1049, 379] on div "Add Column" at bounding box center [659, 316] width 1211 height 419
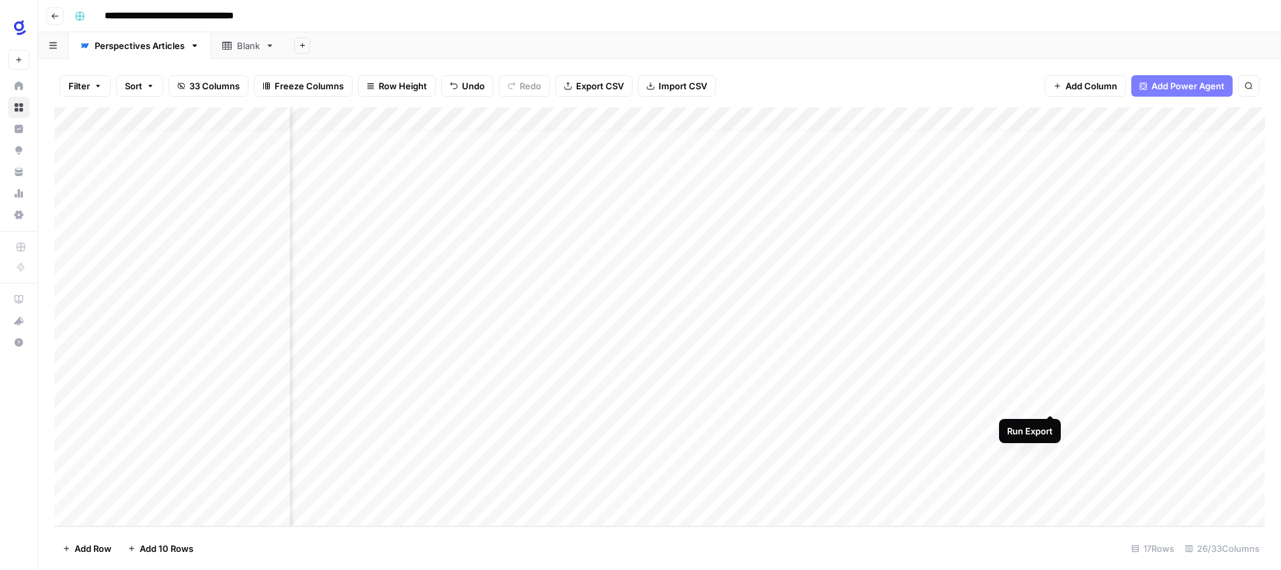
click at [1050, 402] on div "Add Column" at bounding box center [659, 316] width 1211 height 419
click at [1050, 425] on div "Add Column" at bounding box center [659, 316] width 1211 height 419
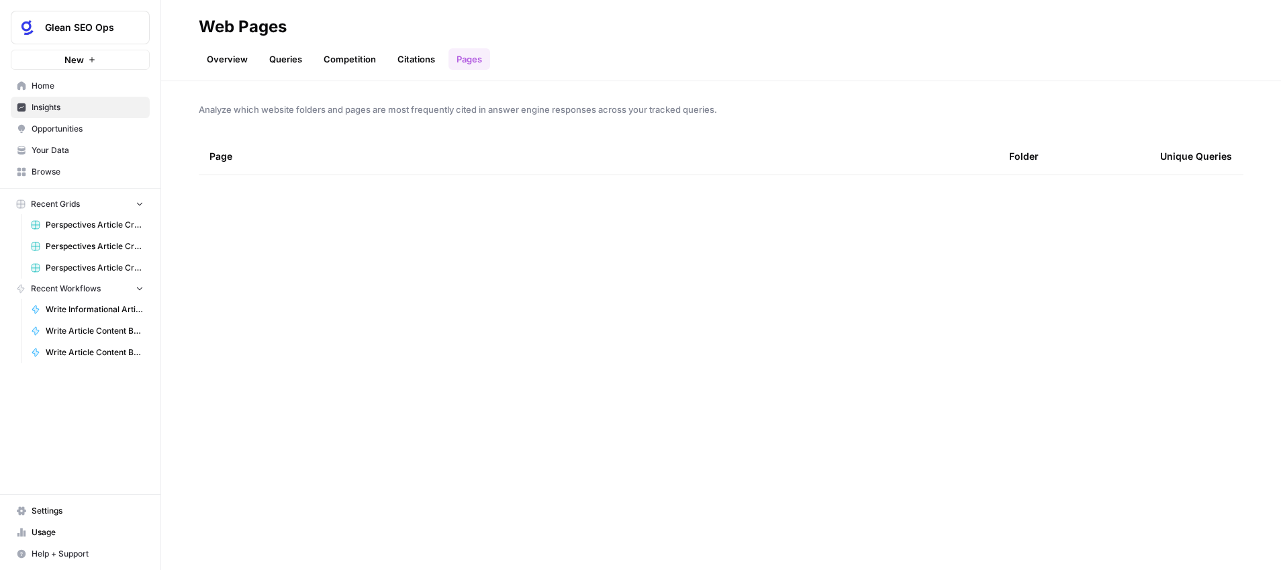
scroll to position [1978, 0]
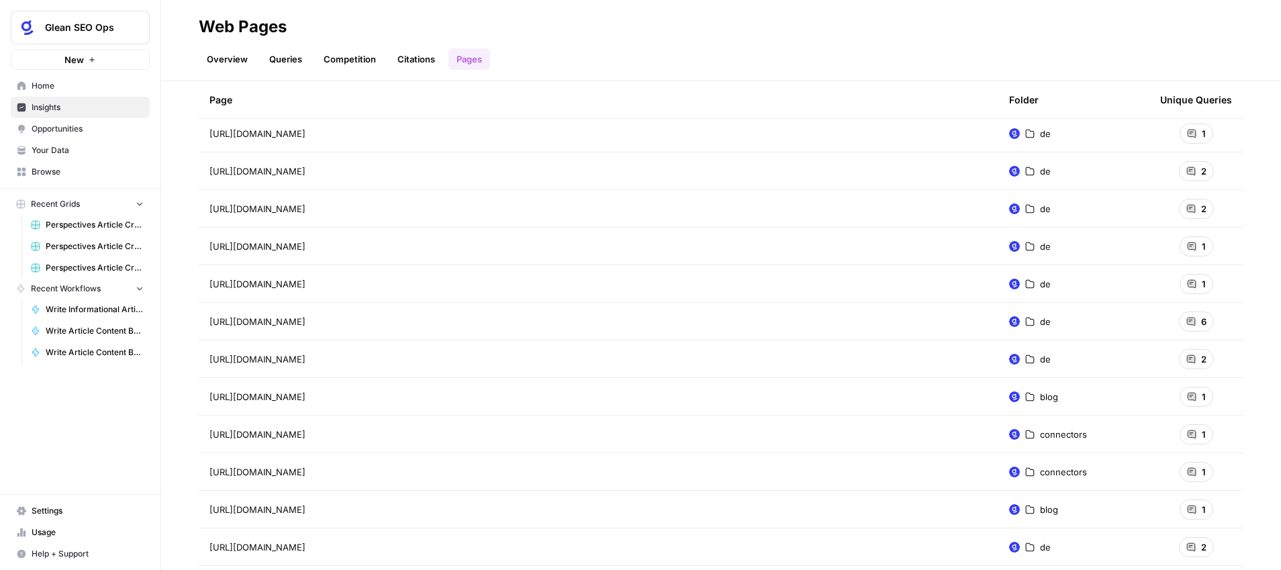
click at [50, 154] on span "Your Data" at bounding box center [88, 150] width 112 height 12
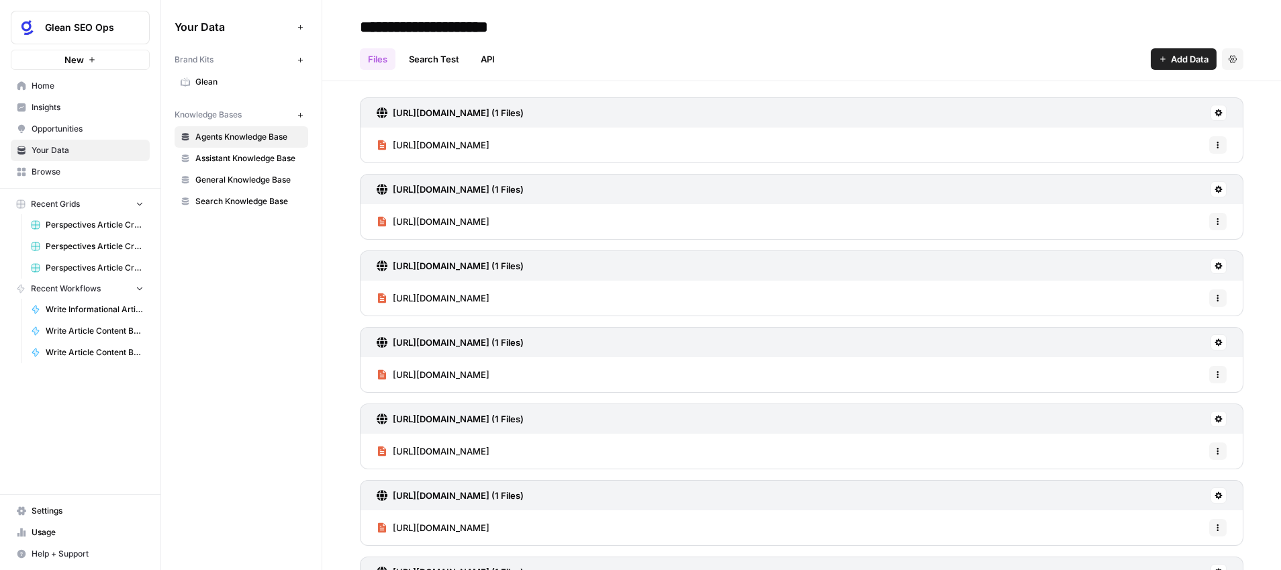
click at [286, 156] on span "Assistant Knowledge Base" at bounding box center [248, 158] width 107 height 12
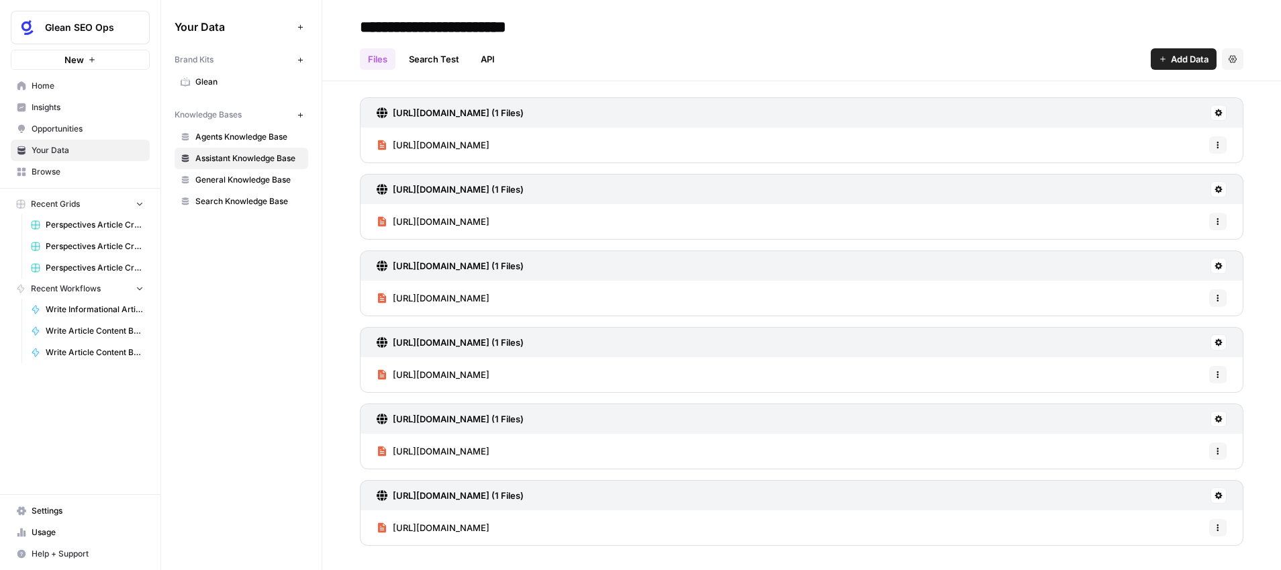
click at [256, 181] on span "General Knowledge Base" at bounding box center [248, 180] width 107 height 12
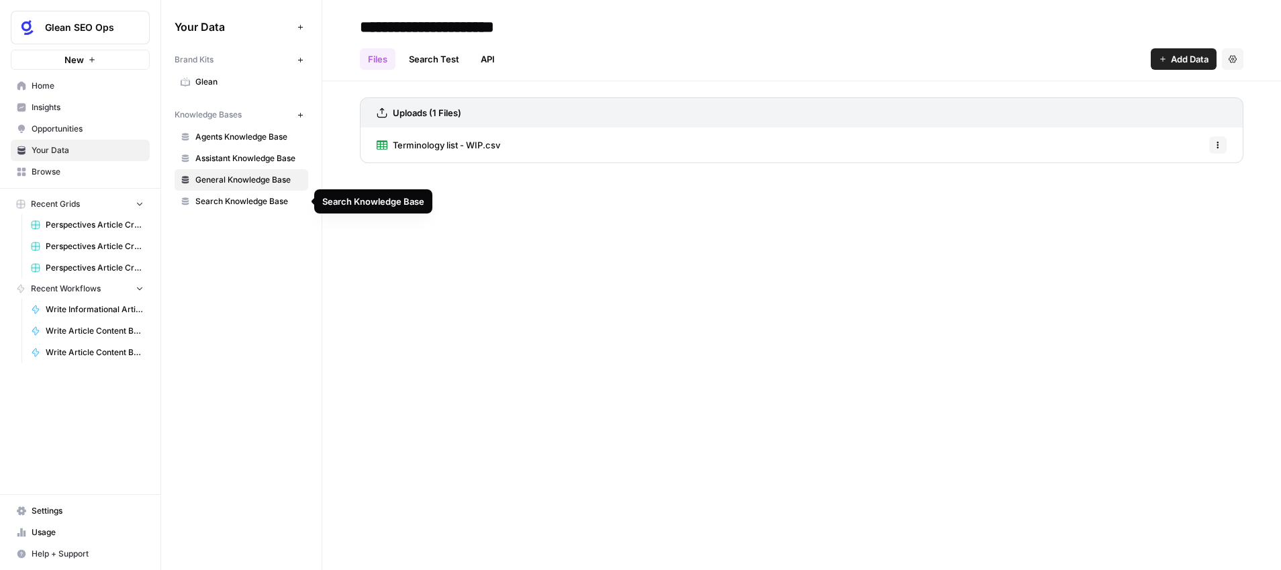
click at [260, 203] on span "Search Knowledge Base" at bounding box center [248, 201] width 107 height 12
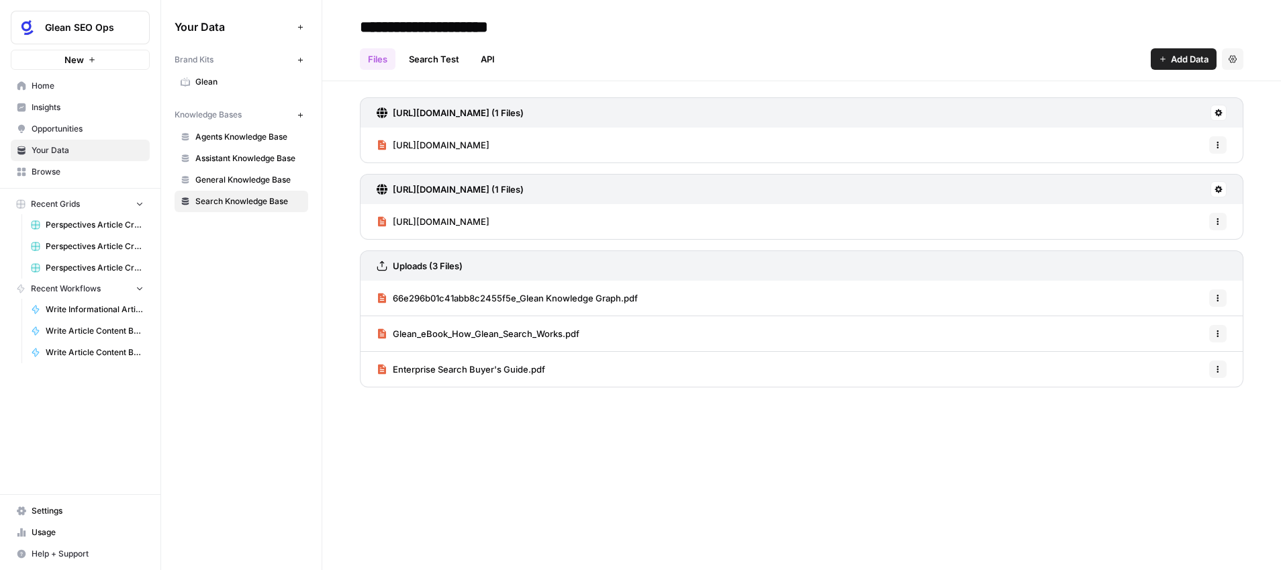
click at [243, 137] on span "Agents Knowledge Base" at bounding box center [248, 137] width 107 height 12
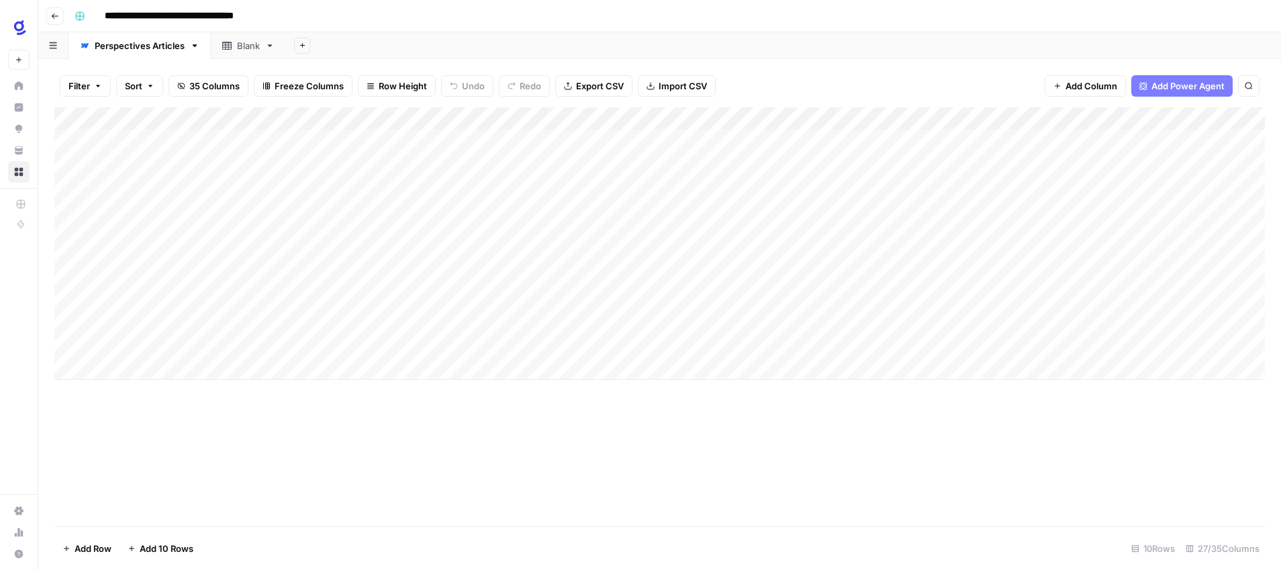
click at [198, 304] on div "Add Column" at bounding box center [659, 243] width 1211 height 273
type textarea "**********"
click at [248, 410] on div "Add Column" at bounding box center [659, 316] width 1211 height 419
click at [349, 297] on div "Add Column" at bounding box center [659, 243] width 1211 height 273
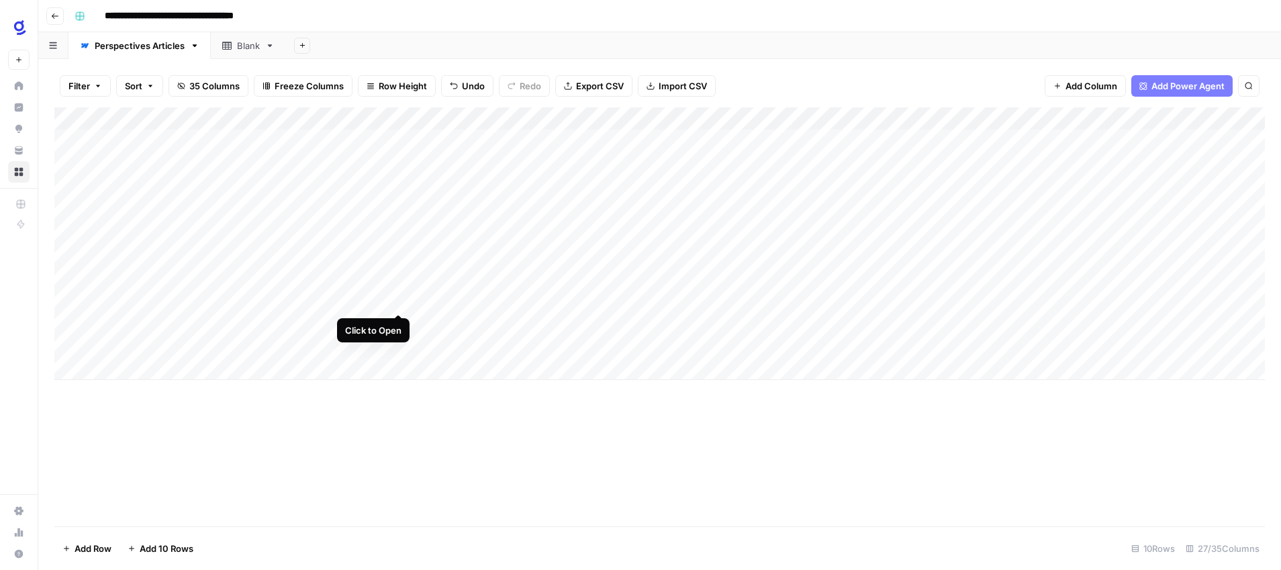
click at [397, 298] on div "Add Column" at bounding box center [659, 243] width 1211 height 273
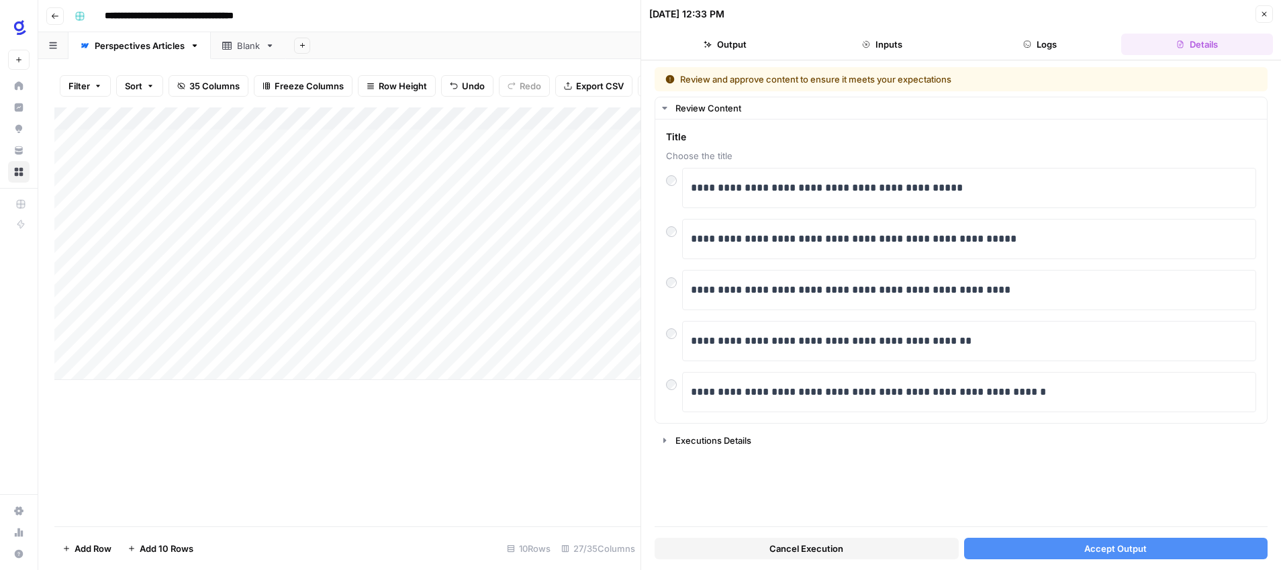
click at [1101, 549] on span "Accept Output" at bounding box center [1116, 548] width 62 height 13
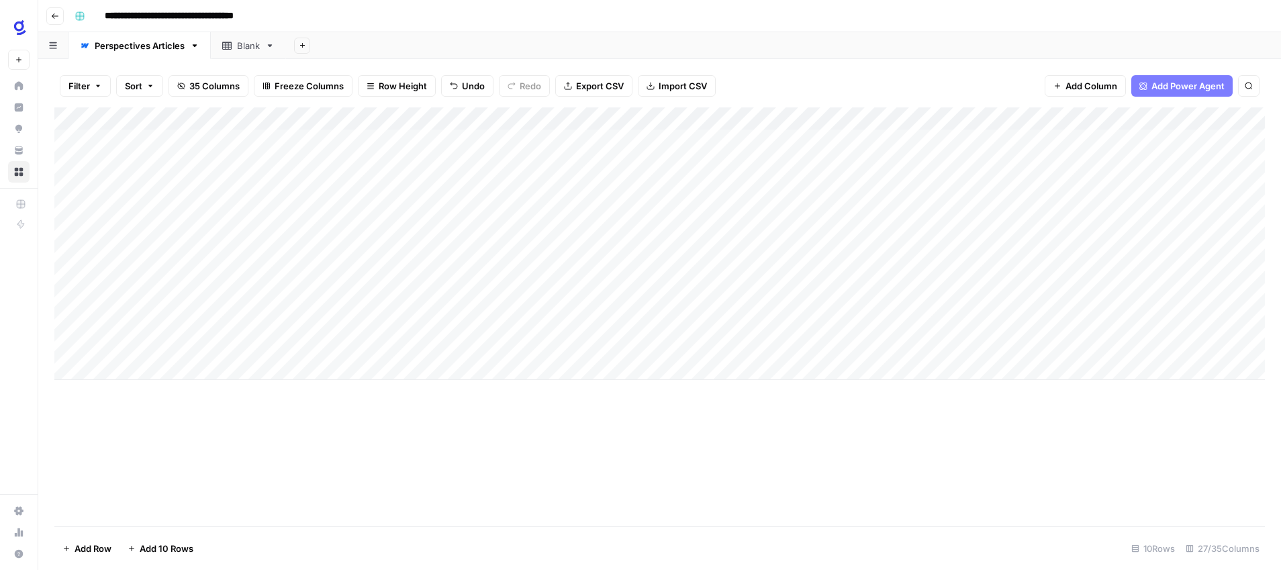
click at [729, 298] on div "Add Column" at bounding box center [659, 243] width 1211 height 273
click at [153, 324] on div "Add Column" at bounding box center [659, 243] width 1211 height 273
type textarea "**********"
click at [234, 399] on div "Add Column" at bounding box center [659, 316] width 1211 height 419
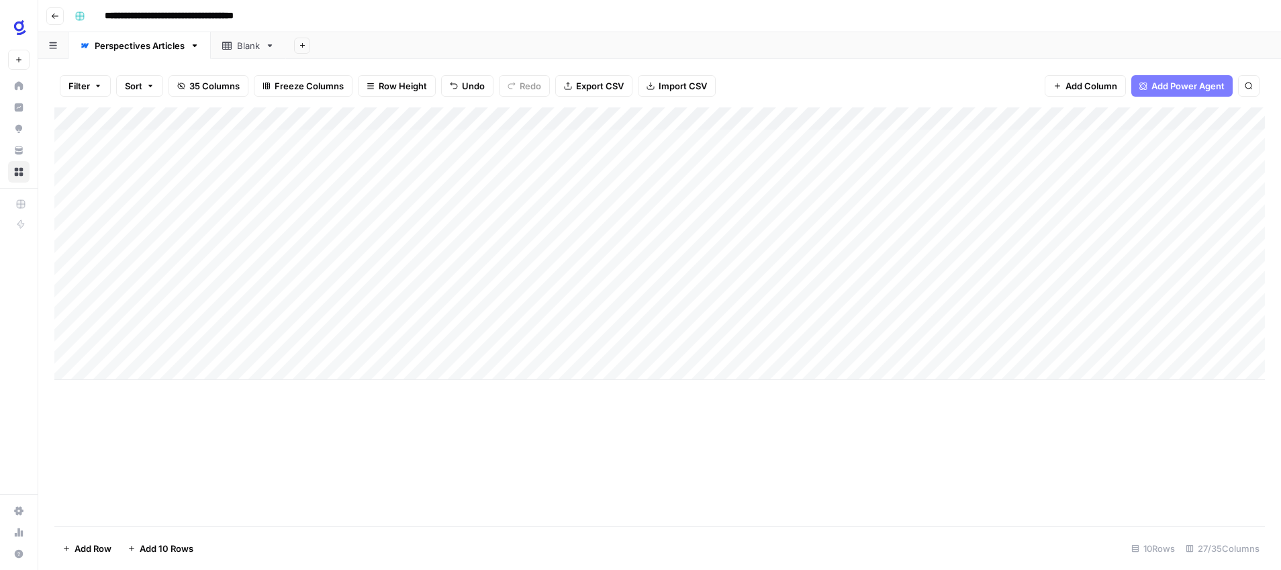
click at [350, 320] on div "Add Column" at bounding box center [659, 243] width 1211 height 273
click at [637, 298] on div "Add Column" at bounding box center [659, 243] width 1211 height 273
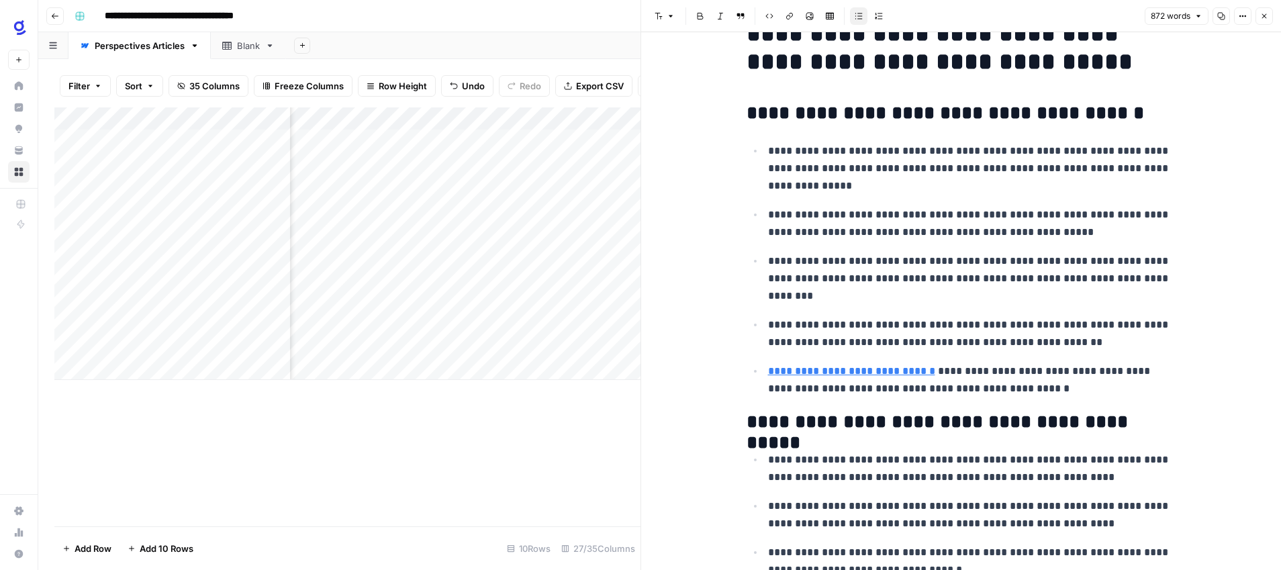
scroll to position [40, 0]
click at [915, 372] on link "**********" at bounding box center [851, 370] width 167 height 10
drag, startPoint x: 915, startPoint y: 351, endPoint x: 942, endPoint y: 351, distance: 26.9
click at [942, 351] on input "https://www.glean.com/blog/enterprise-knowledge-management-guide" at bounding box center [859, 350] width 179 height 13
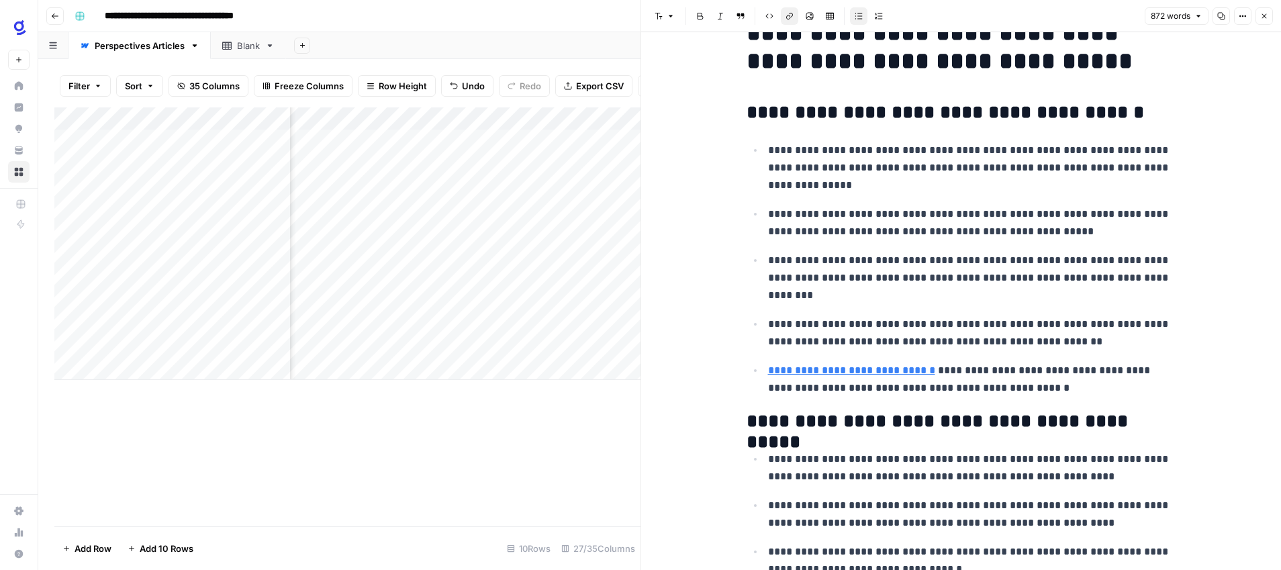
click at [983, 386] on p "**********" at bounding box center [972, 379] width 408 height 35
click at [968, 350] on link "Open in a new tab" at bounding box center [962, 350] width 17 height 17
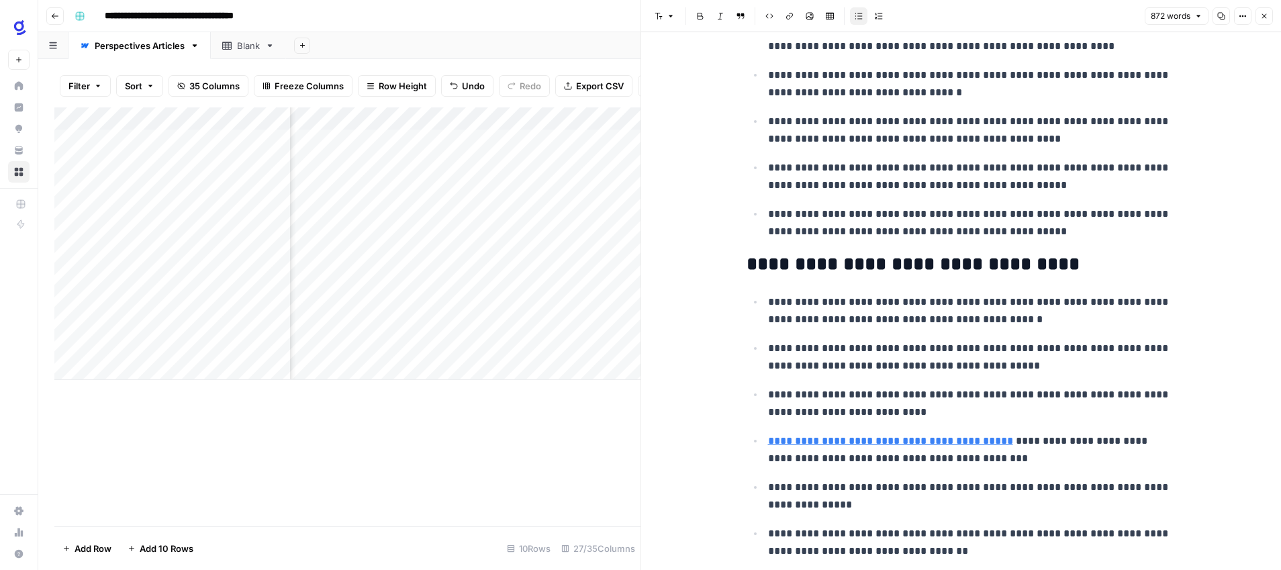
scroll to position [526, 0]
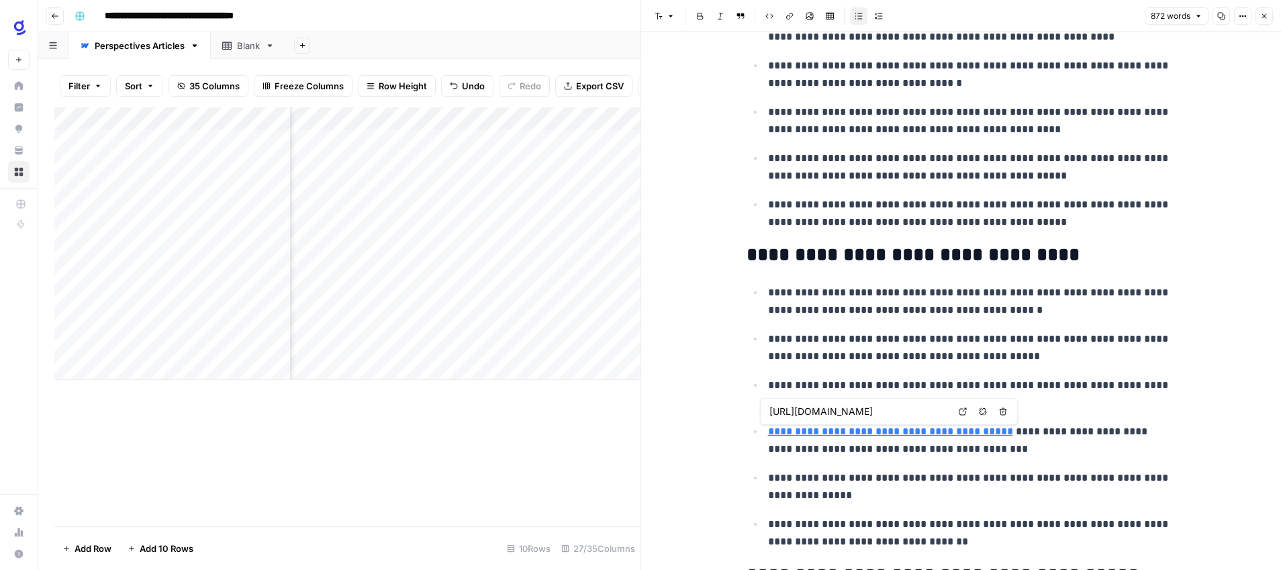
click at [983, 410] on icon "button" at bounding box center [983, 412] width 8 height 8
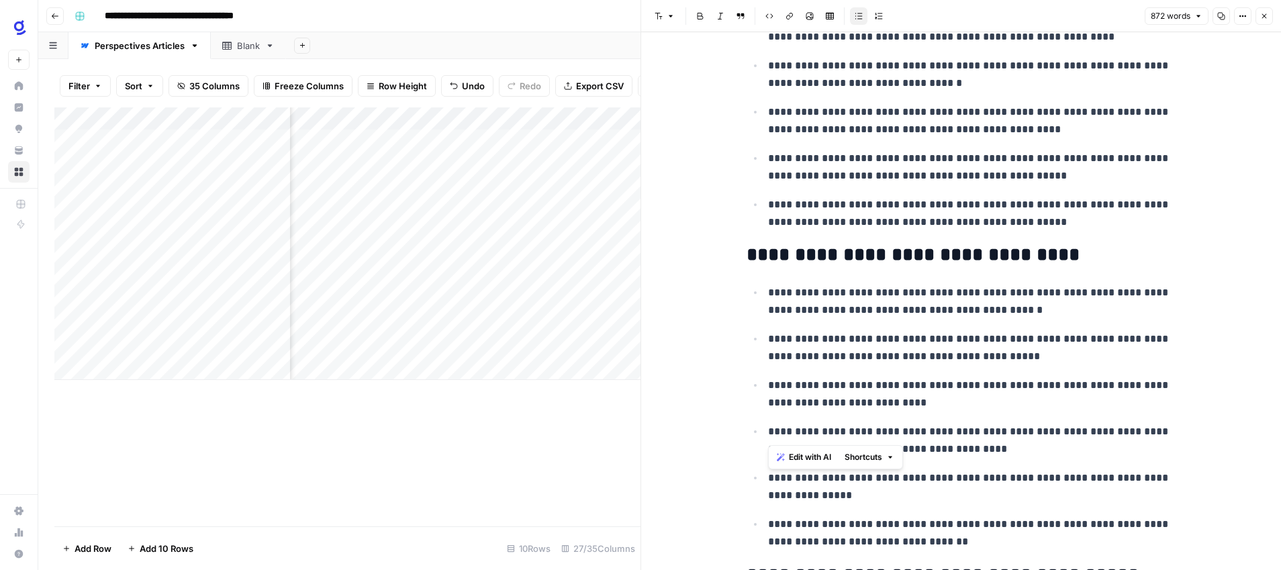
click at [967, 453] on p "**********" at bounding box center [972, 440] width 408 height 35
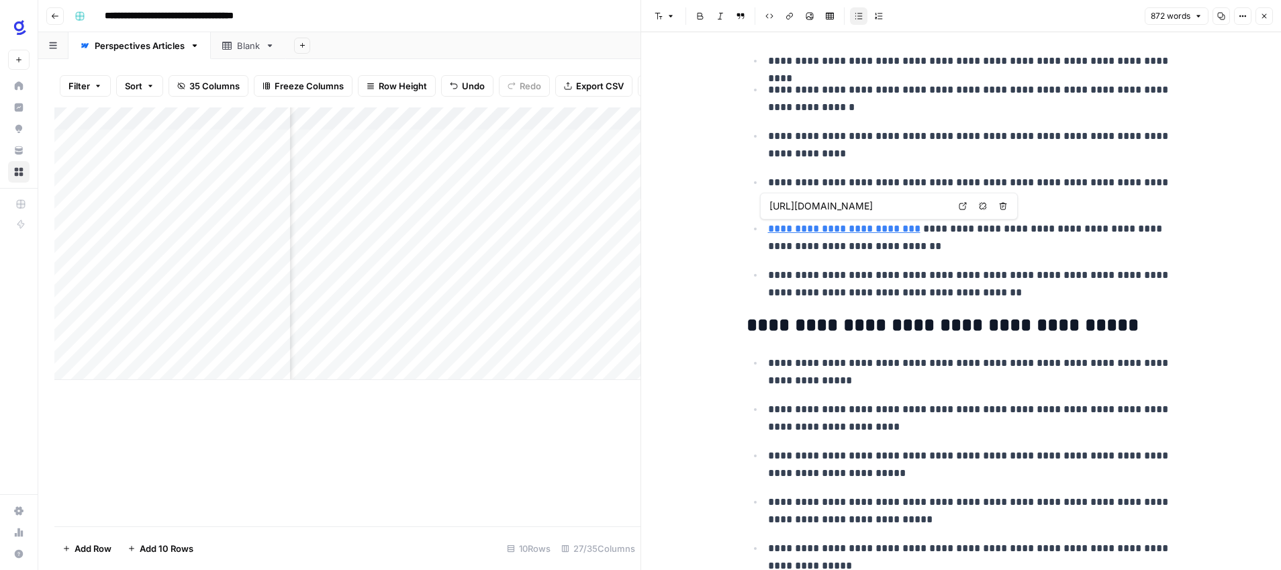
scroll to position [1837, 0]
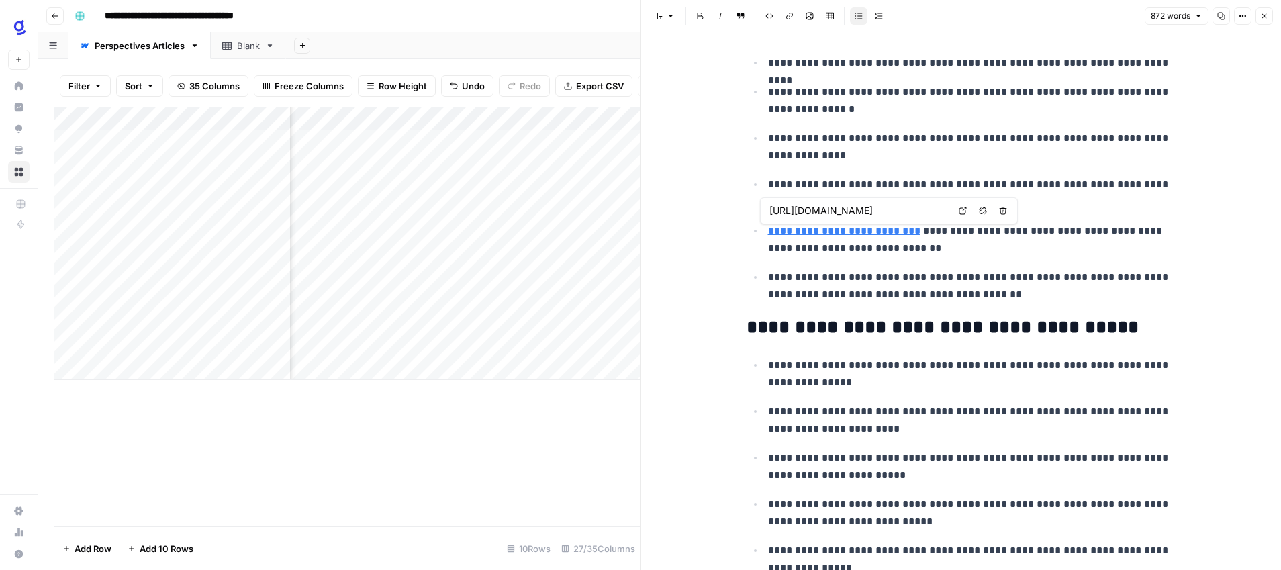
drag, startPoint x: 905, startPoint y: 214, endPoint x: 956, endPoint y: 214, distance: 51.7
click at [956, 214] on div "https://www.glean.com/perspectives/why-knowledge-management-is-critical-for-rem…" at bounding box center [889, 210] width 258 height 27
drag, startPoint x: 929, startPoint y: 210, endPoint x: 939, endPoint y: 210, distance: 9.4
click at [939, 210] on input "https://www.glean.com/perspectives/why-knowledge-management-is-critical-for-rem…" at bounding box center [859, 210] width 179 height 13
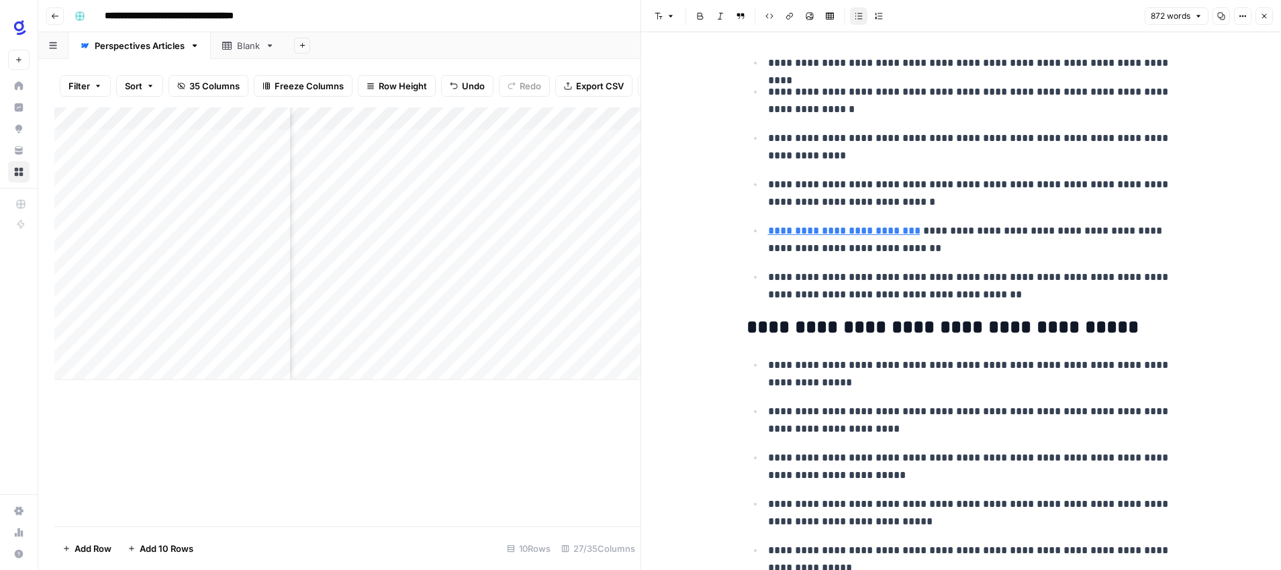
click at [937, 277] on p "**********" at bounding box center [972, 286] width 408 height 35
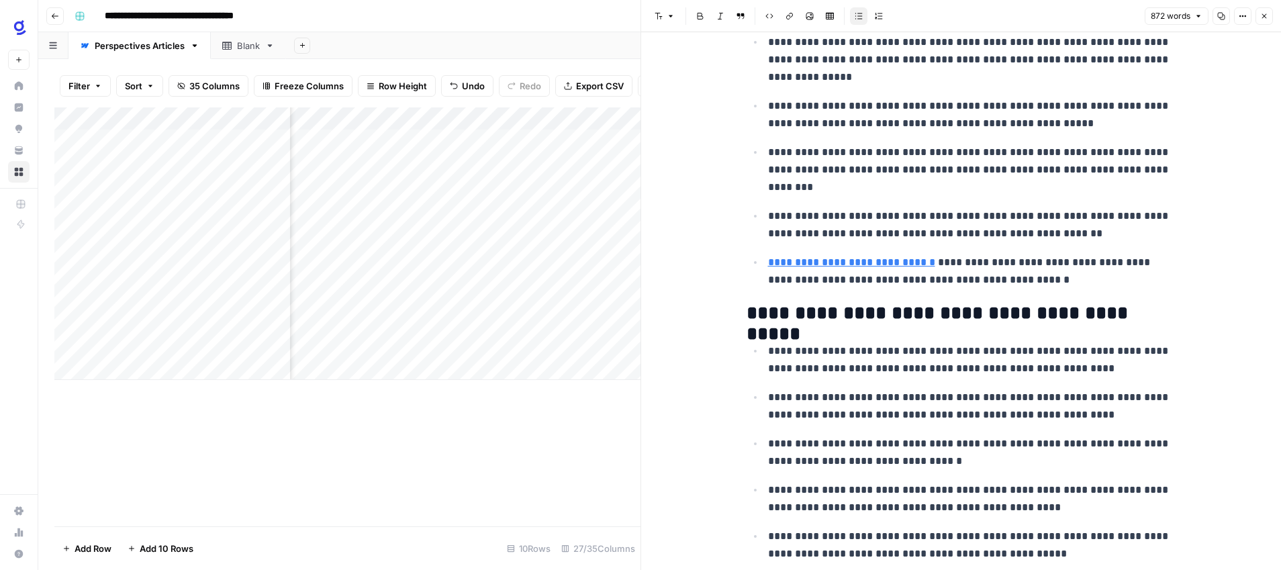
scroll to position [0, 0]
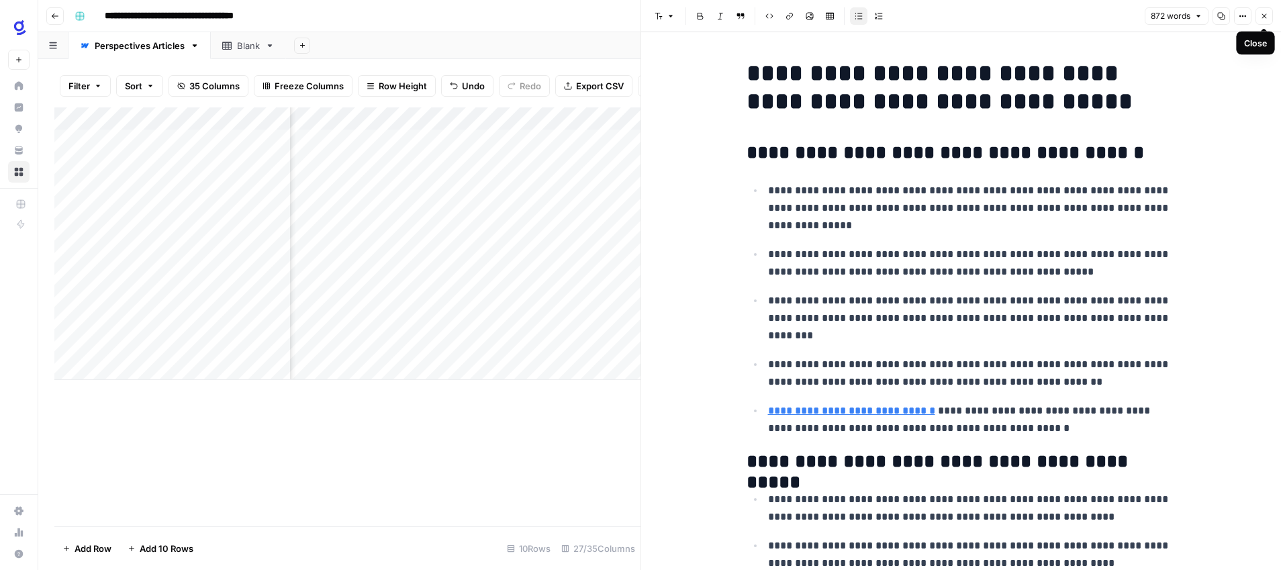
click at [1259, 15] on button "Close" at bounding box center [1264, 15] width 17 height 17
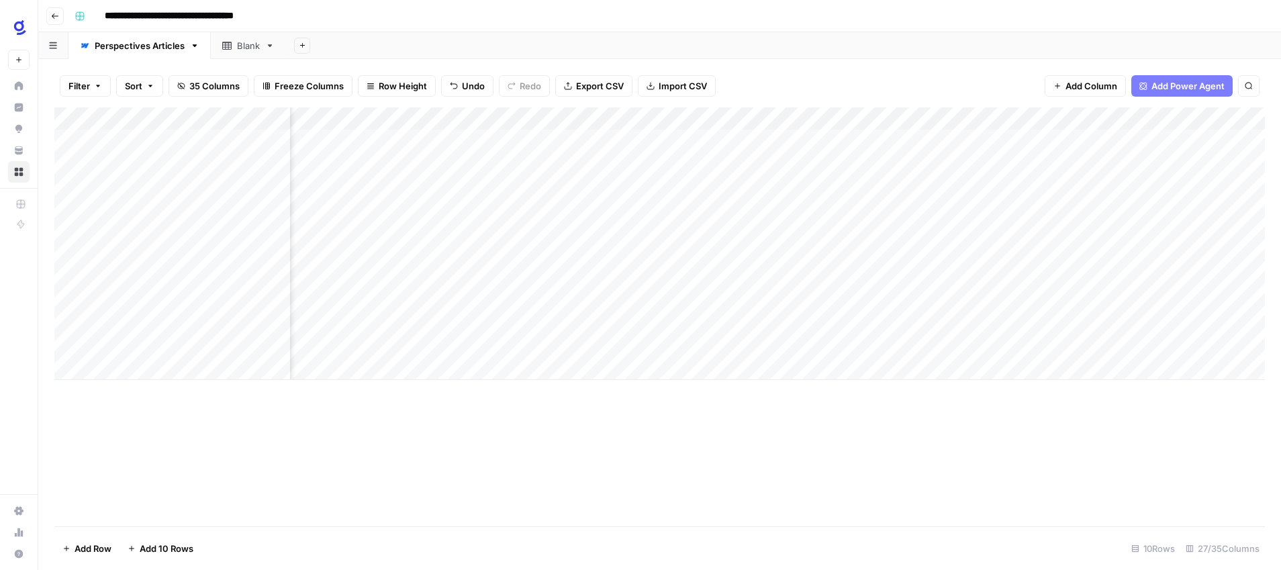
click at [711, 299] on div "Add Column" at bounding box center [659, 243] width 1211 height 273
click at [398, 324] on div "Add Column" at bounding box center [659, 243] width 1211 height 273
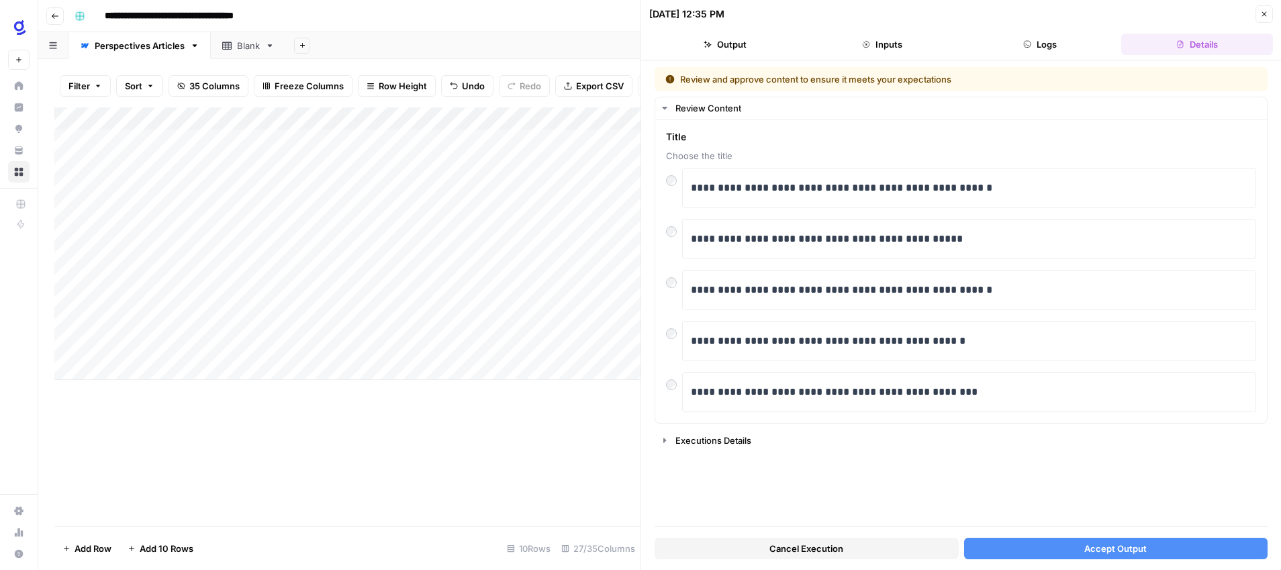
click at [1081, 548] on button "Accept Output" at bounding box center [1116, 548] width 304 height 21
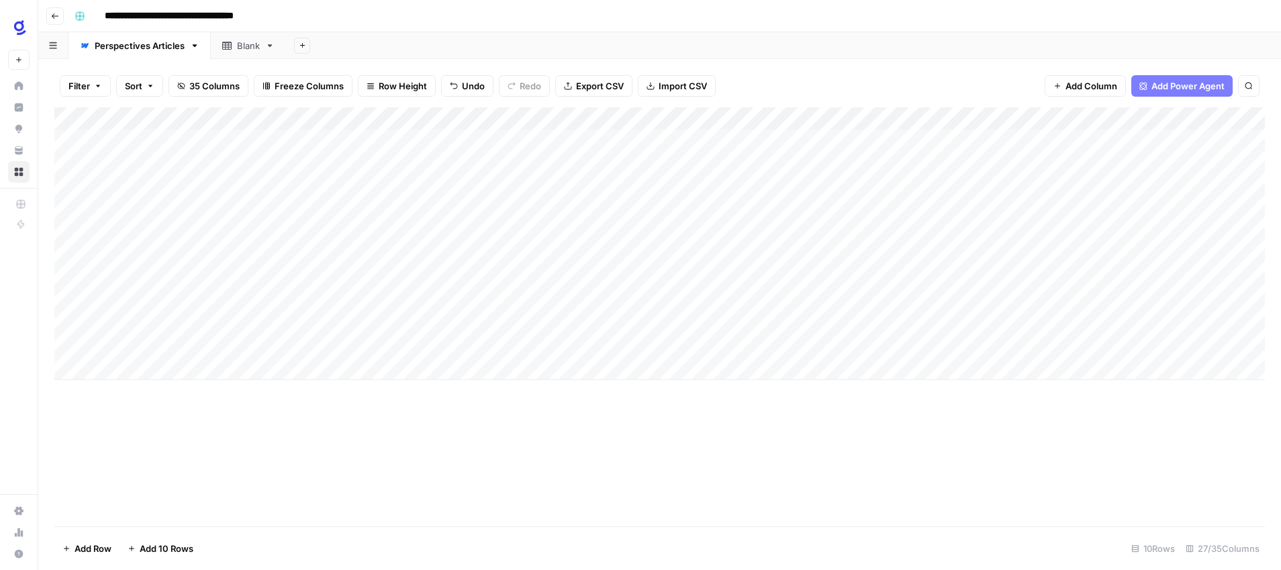
click at [730, 322] on div "Add Column" at bounding box center [659, 243] width 1211 height 273
click at [844, 320] on div "Add Column" at bounding box center [659, 243] width 1211 height 273
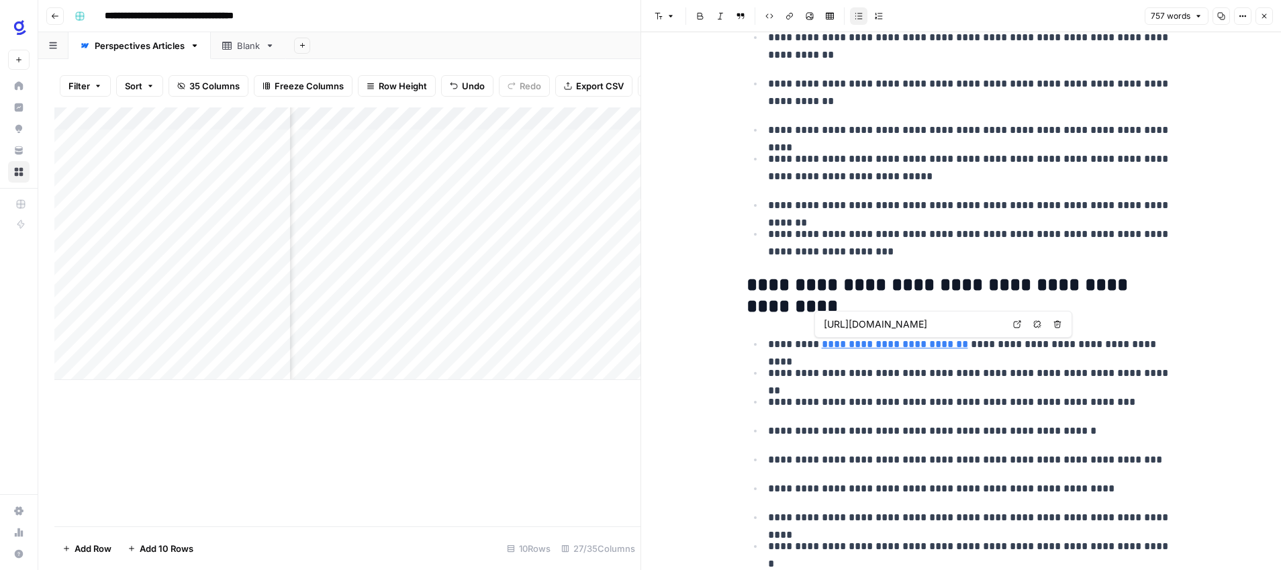
scroll to position [0, 230]
drag, startPoint x: 924, startPoint y: 324, endPoint x: 1001, endPoint y: 326, distance: 77.3
click at [1001, 326] on input "https://www.glean.com/resources/guides/glean-ai-enterprise-search-knowledge-dis…" at bounding box center [913, 324] width 179 height 13
click at [984, 387] on ul "**********" at bounding box center [962, 445] width 430 height 220
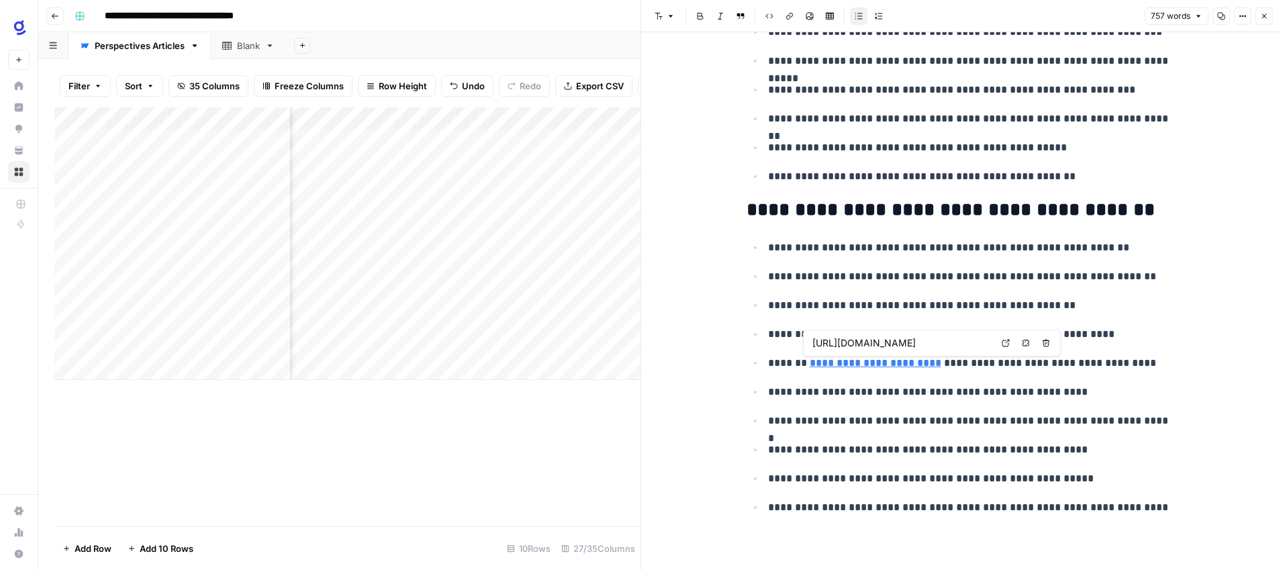
scroll to position [0, 117]
drag, startPoint x: 927, startPoint y: 345, endPoint x: 990, endPoint y: 345, distance: 62.5
click at [990, 345] on input "https://www.glean.com/resources/guides/glean-knowledge-graph" at bounding box center [902, 342] width 179 height 13
click at [972, 414] on p "**********" at bounding box center [972, 420] width 408 height 17
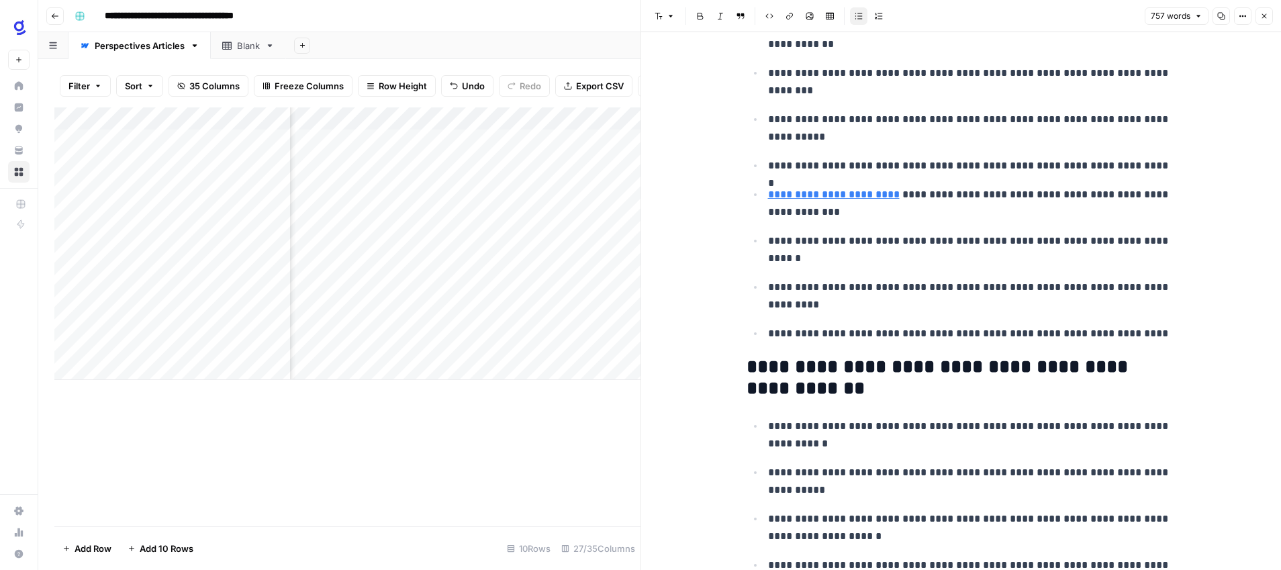
scroll to position [0, 0]
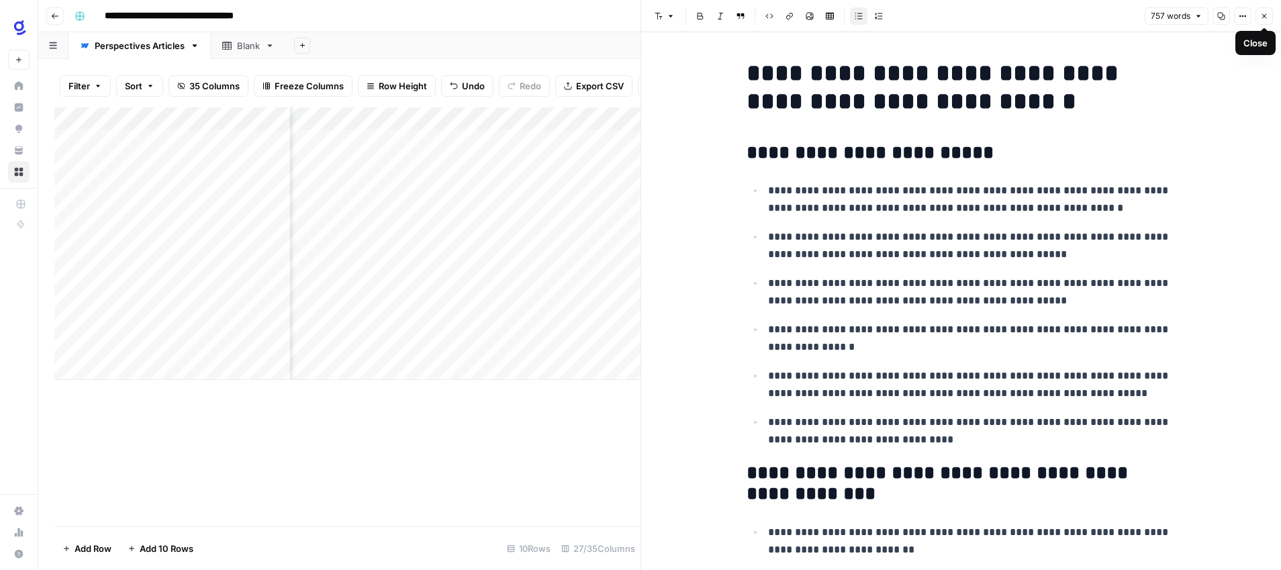
click at [1260, 13] on icon "button" at bounding box center [1264, 16] width 8 height 8
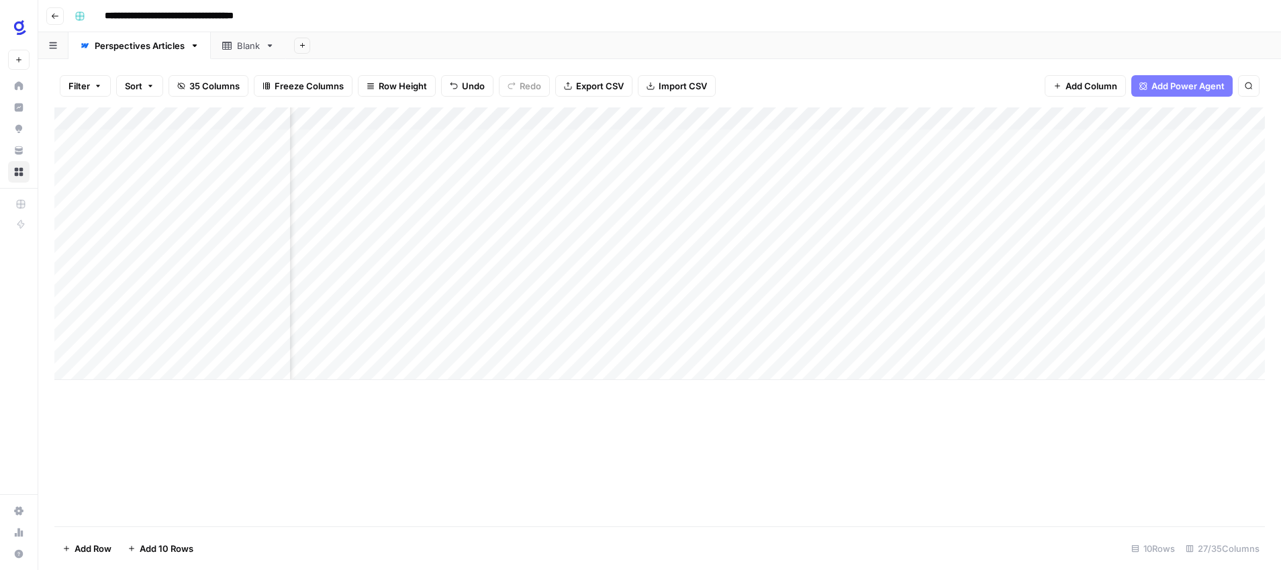
click at [919, 324] on div "Add Column" at bounding box center [659, 243] width 1211 height 273
click at [654, 299] on div "Add Column" at bounding box center [659, 243] width 1211 height 273
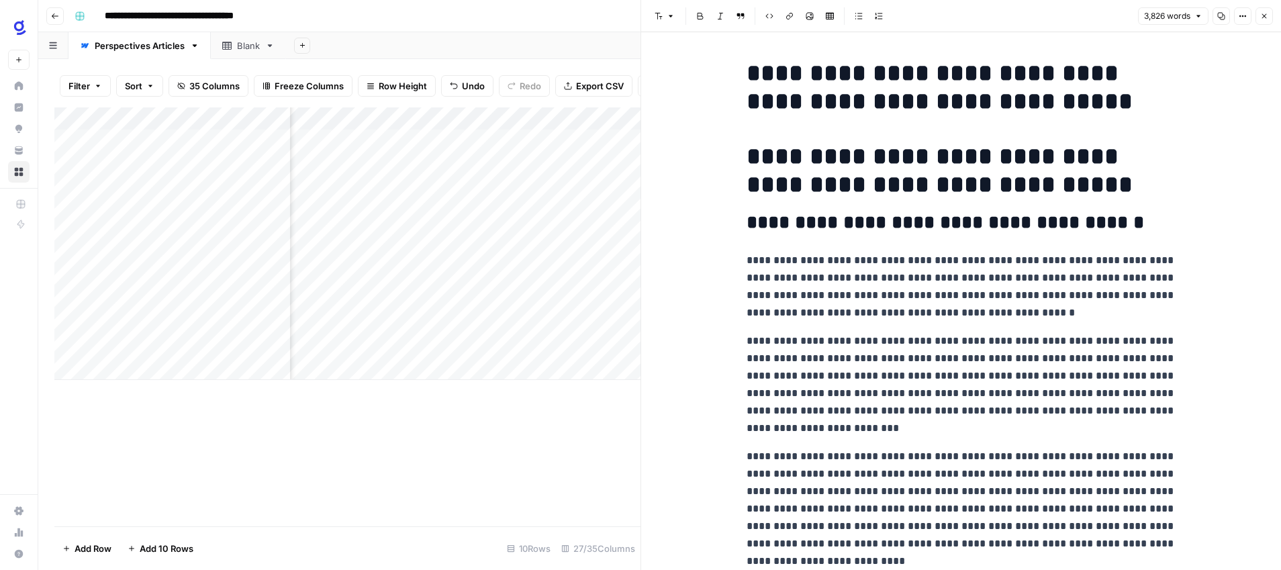
scroll to position [5, 0]
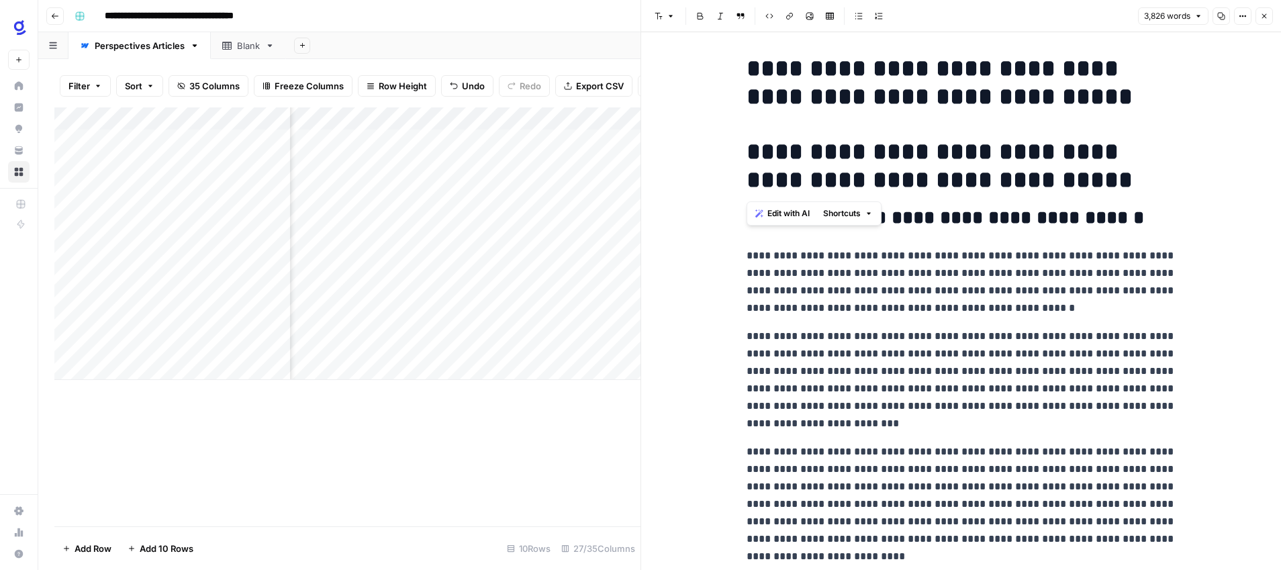
drag, startPoint x: 1156, startPoint y: 184, endPoint x: 750, endPoint y: 161, distance: 407.0
click at [750, 161] on h1 "**********" at bounding box center [962, 166] width 430 height 56
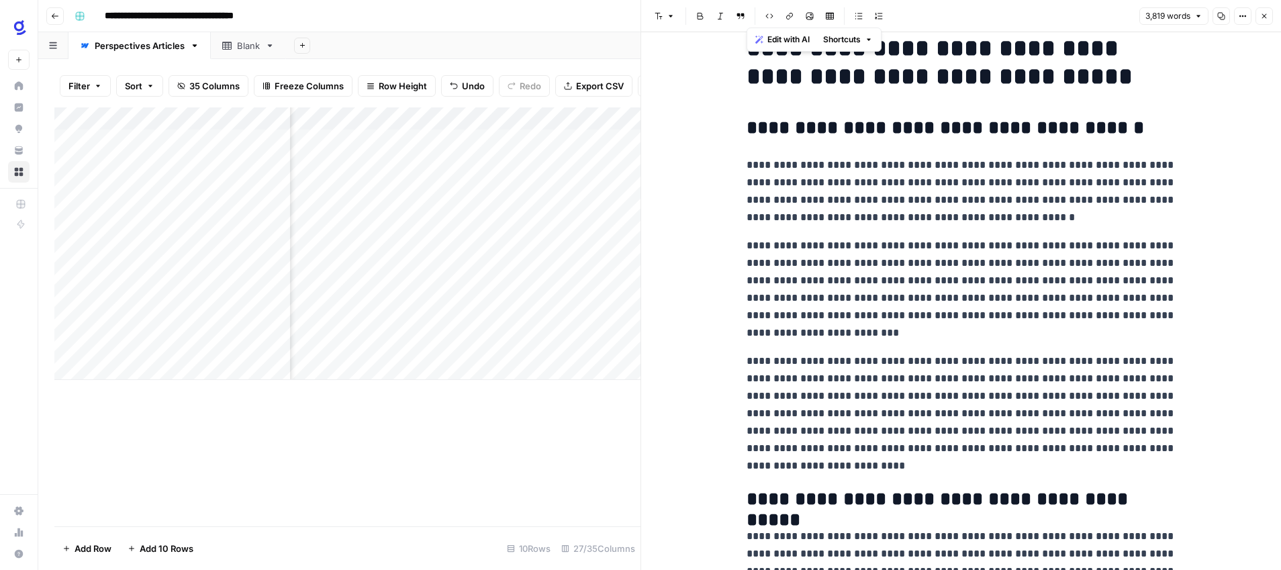
scroll to position [0, 0]
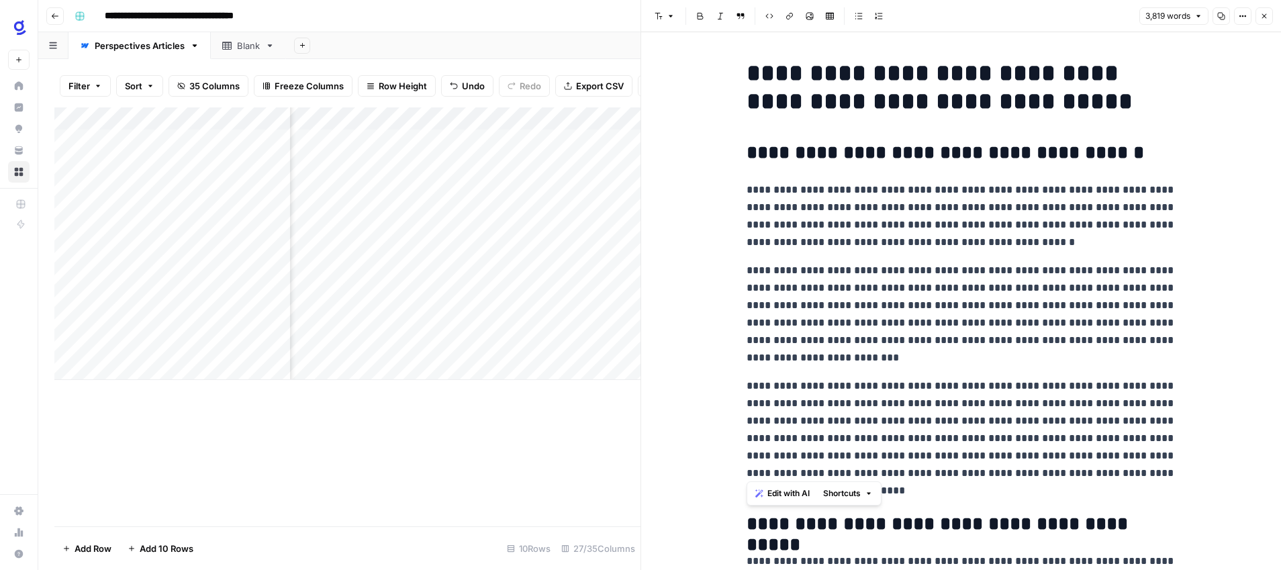
drag, startPoint x: 1148, startPoint y: 395, endPoint x: 747, endPoint y: 526, distance: 421.8
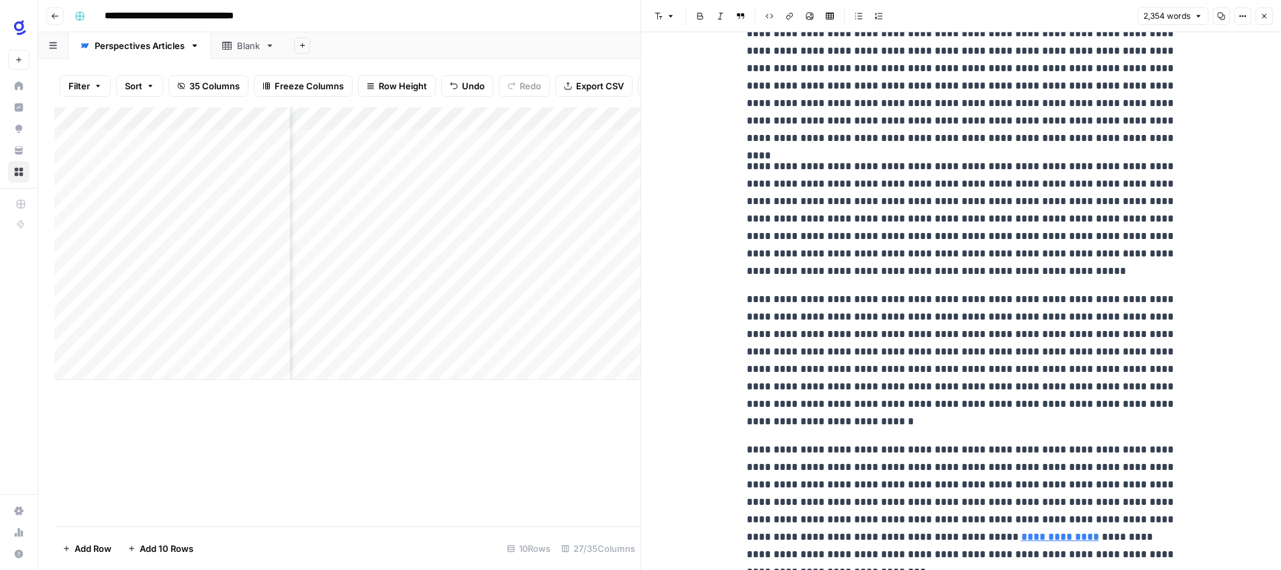
scroll to position [4563, 0]
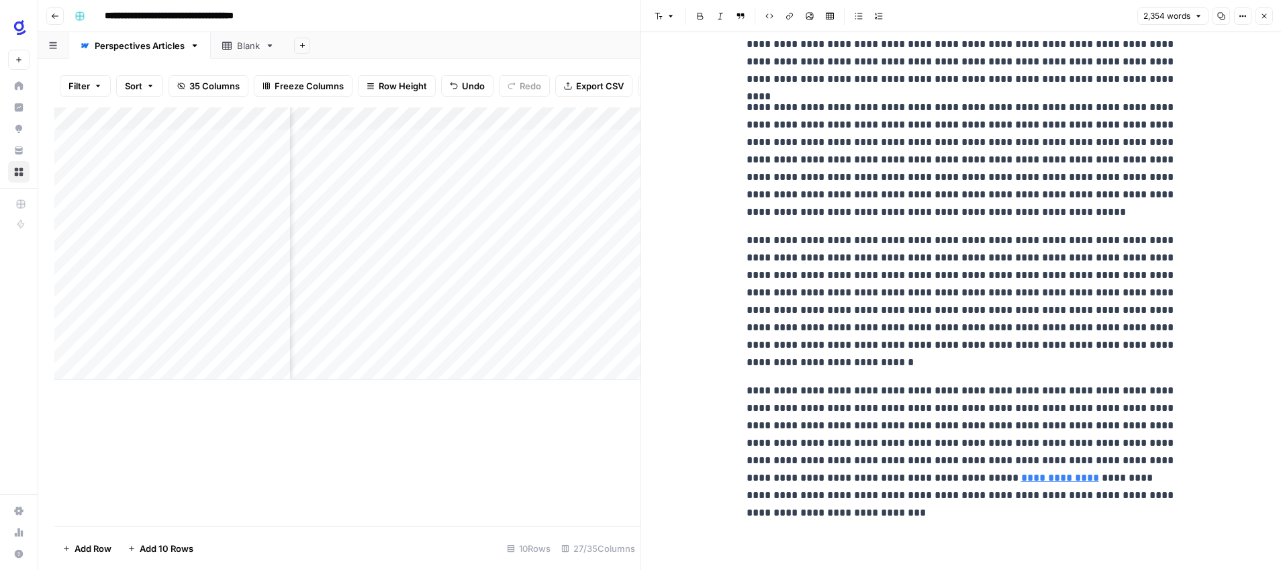
click at [1262, 20] on button "Close" at bounding box center [1264, 15] width 17 height 17
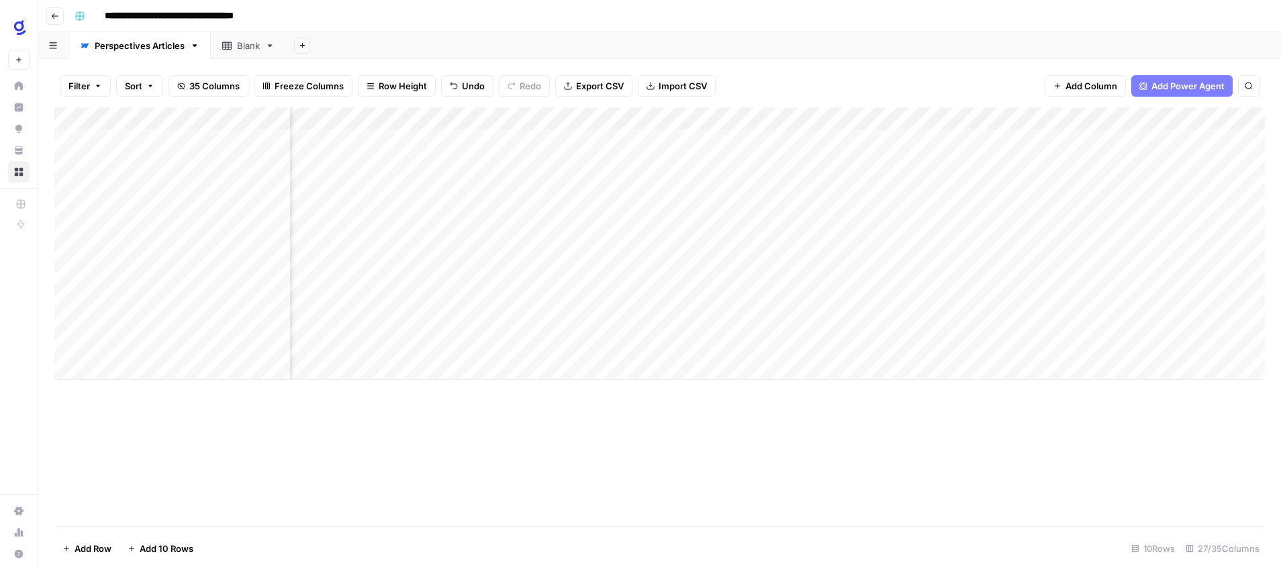
click at [785, 297] on div "Add Column" at bounding box center [659, 243] width 1211 height 273
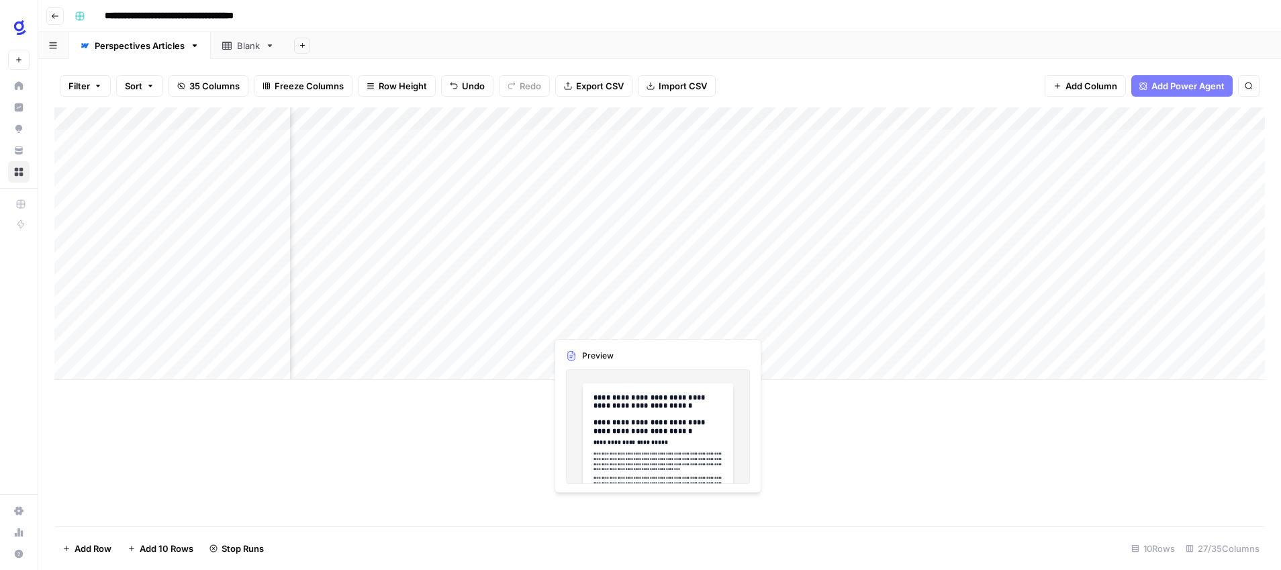
click at [657, 322] on div "Add Column" at bounding box center [659, 243] width 1211 height 273
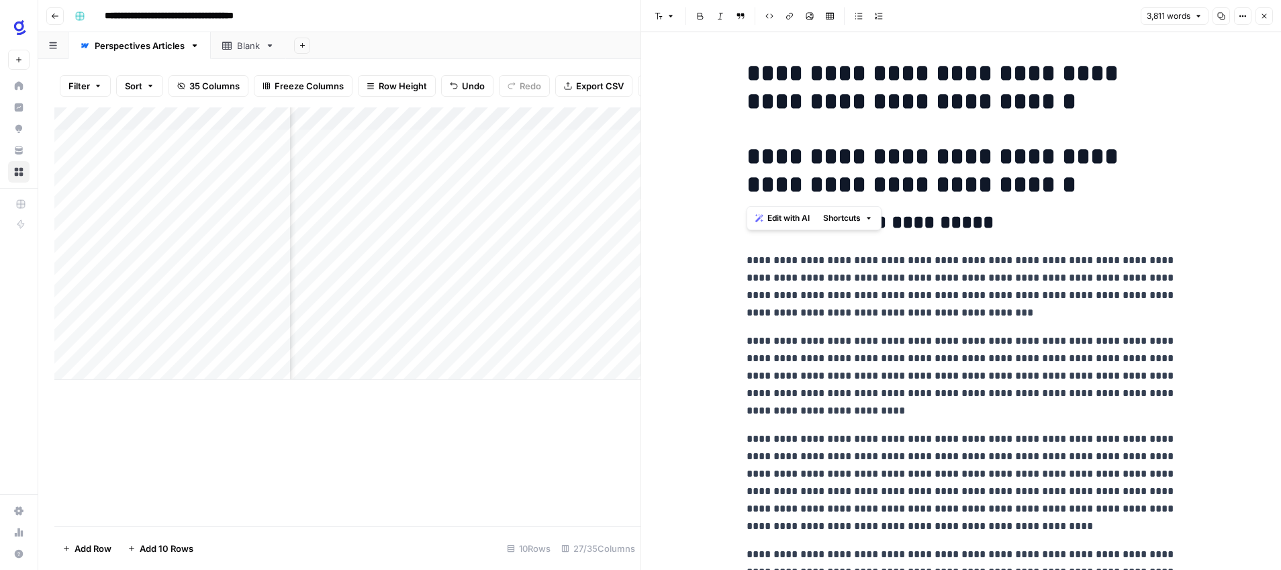
drag, startPoint x: 1054, startPoint y: 188, endPoint x: 718, endPoint y: 163, distance: 336.7
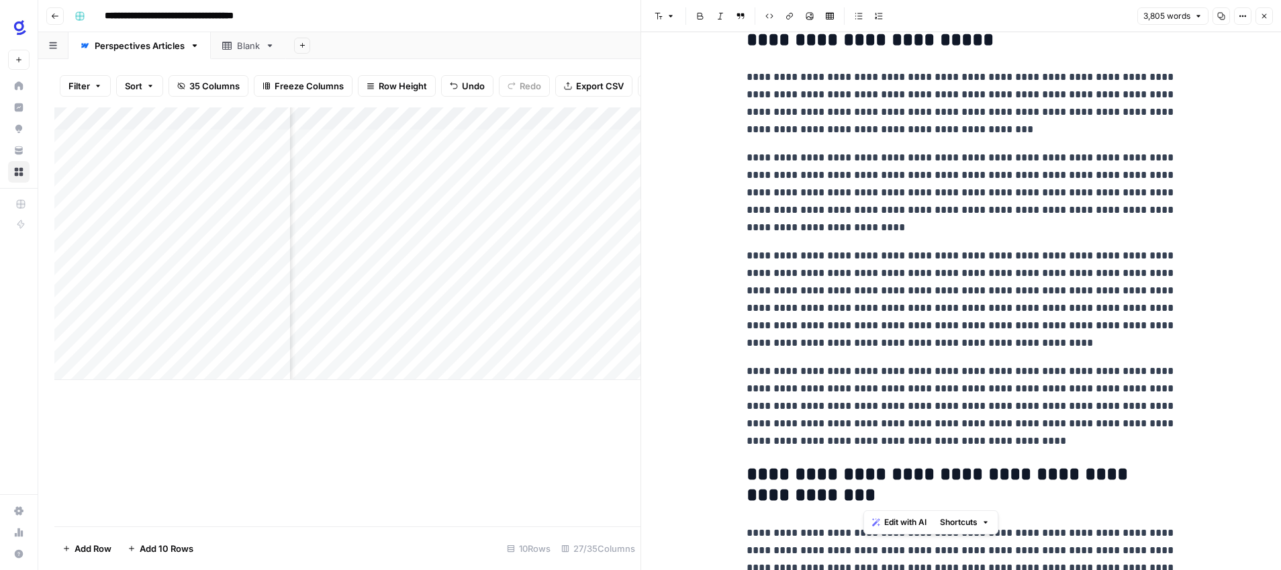
scroll to position [175, 0]
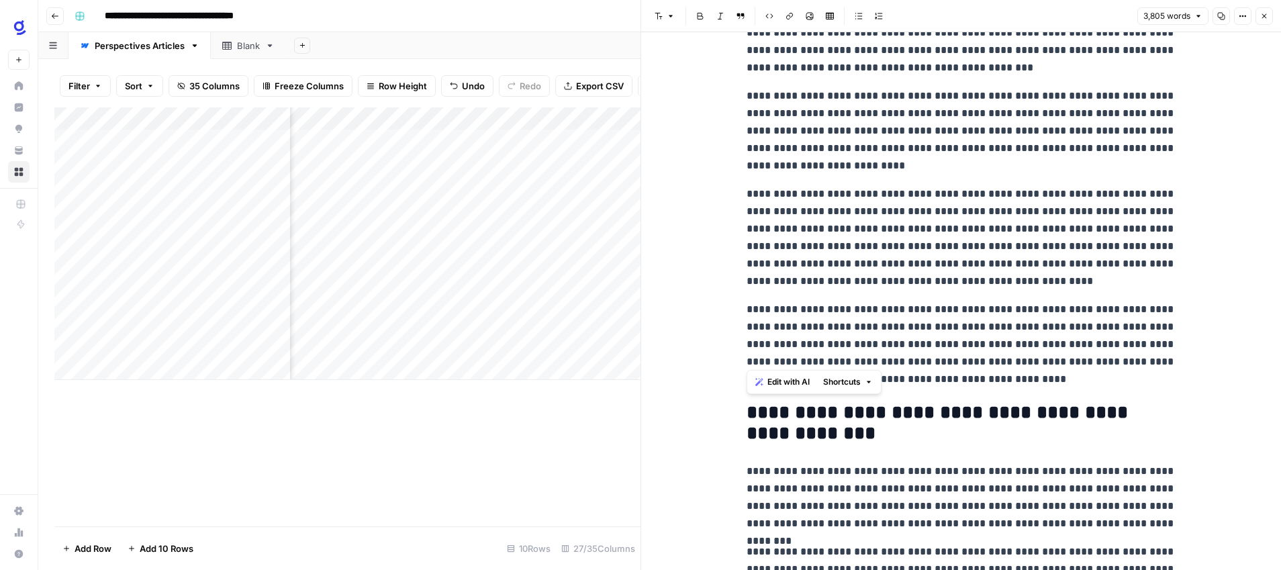
drag, startPoint x: 1048, startPoint y: 250, endPoint x: 752, endPoint y: 419, distance: 340.2
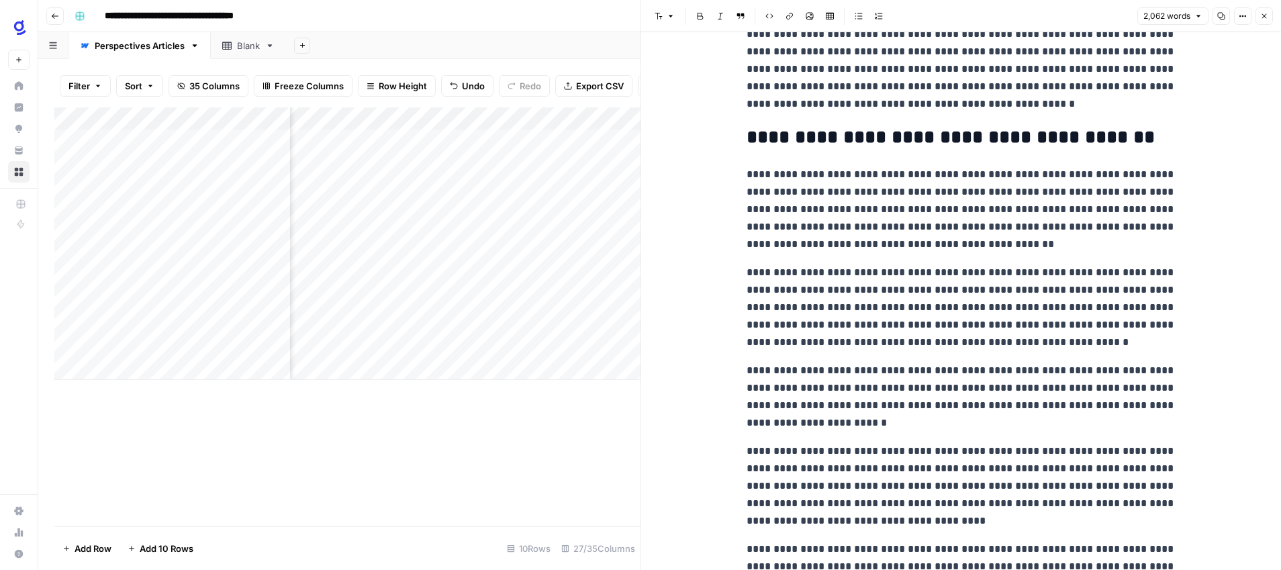
scroll to position [4041, 0]
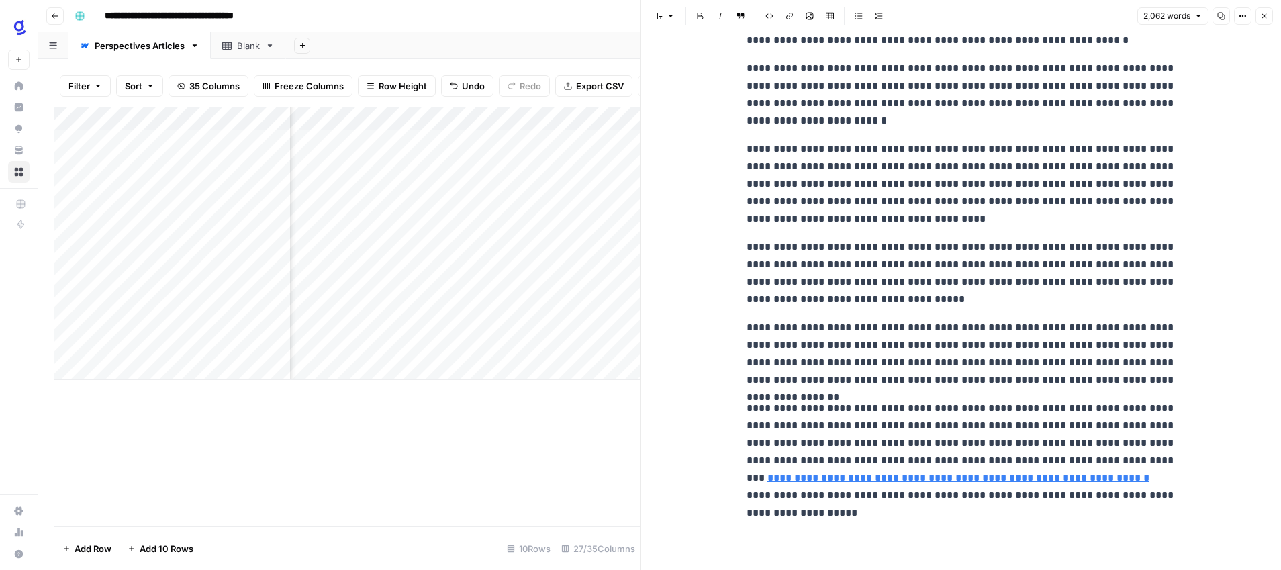
click at [1263, 17] on icon "button" at bounding box center [1265, 16] width 5 height 5
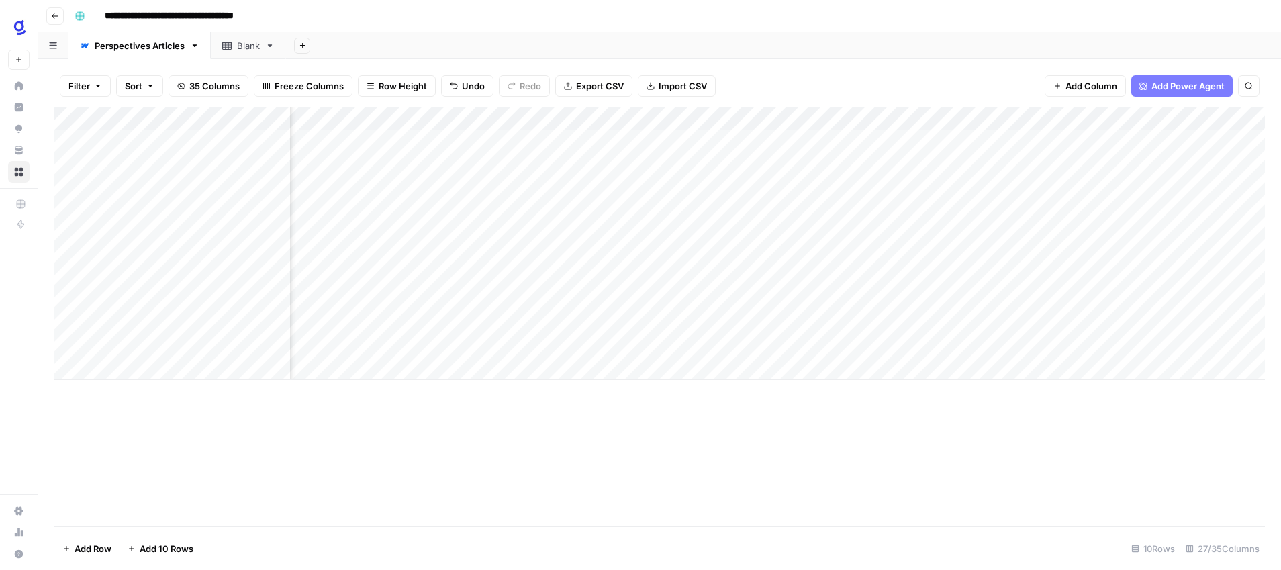
click at [784, 322] on div "Add Column" at bounding box center [659, 243] width 1211 height 273
click at [753, 299] on div "Add Column" at bounding box center [659, 243] width 1211 height 273
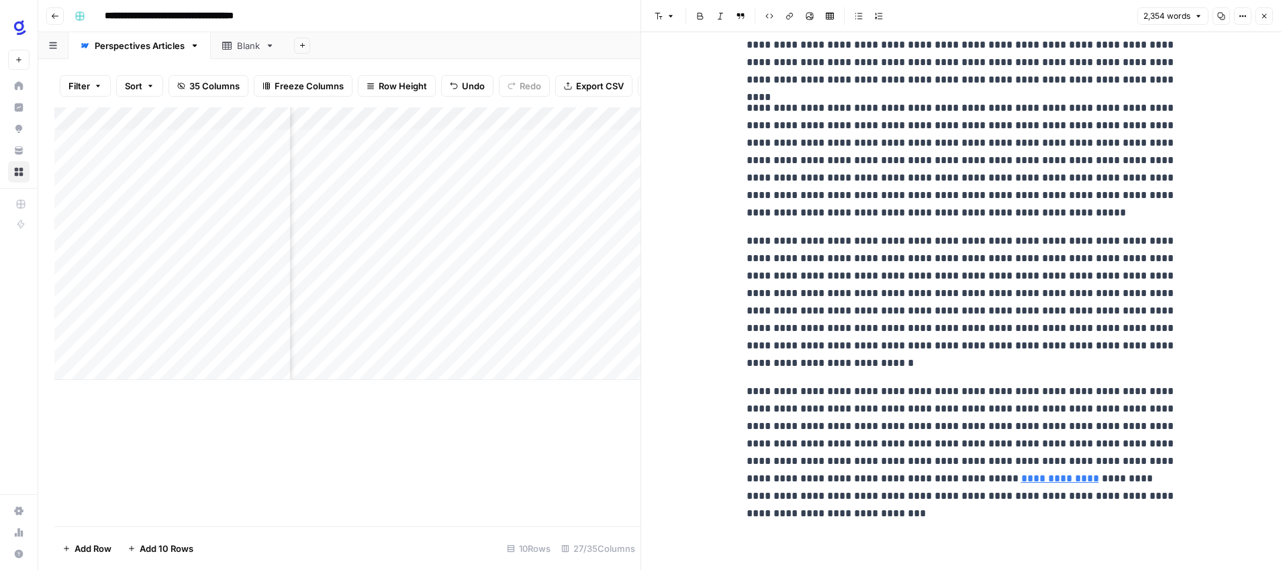
scroll to position [4563, 0]
click at [1265, 13] on icon "button" at bounding box center [1264, 16] width 8 height 8
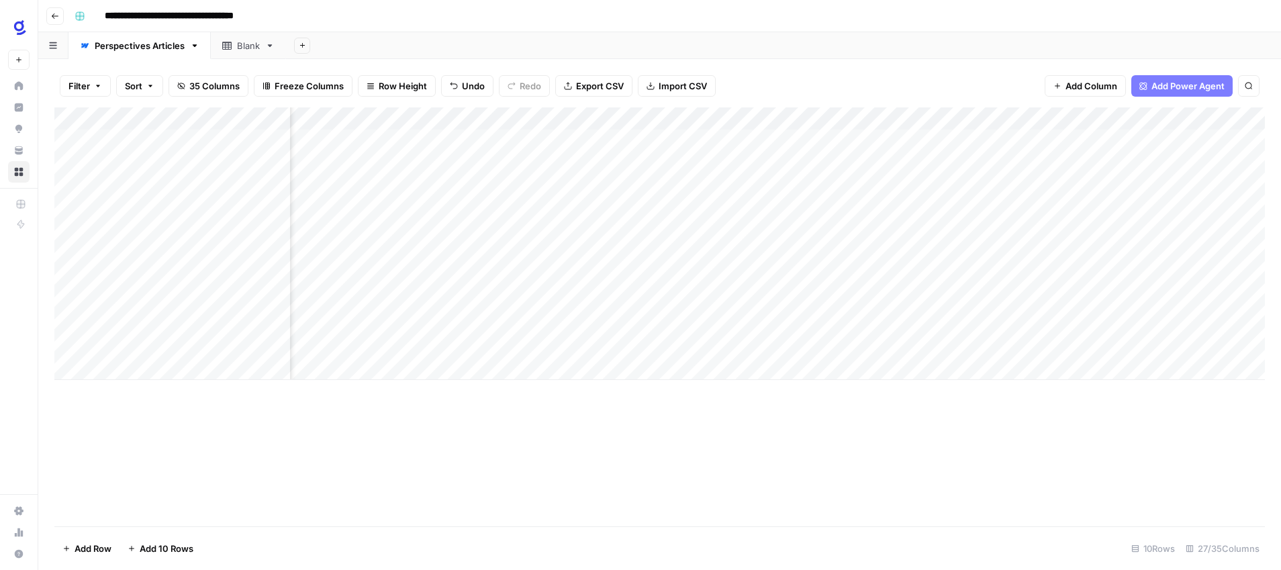
click at [857, 297] on div "Add Column" at bounding box center [659, 243] width 1211 height 273
click at [754, 322] on div "Add Column" at bounding box center [659, 243] width 1211 height 273
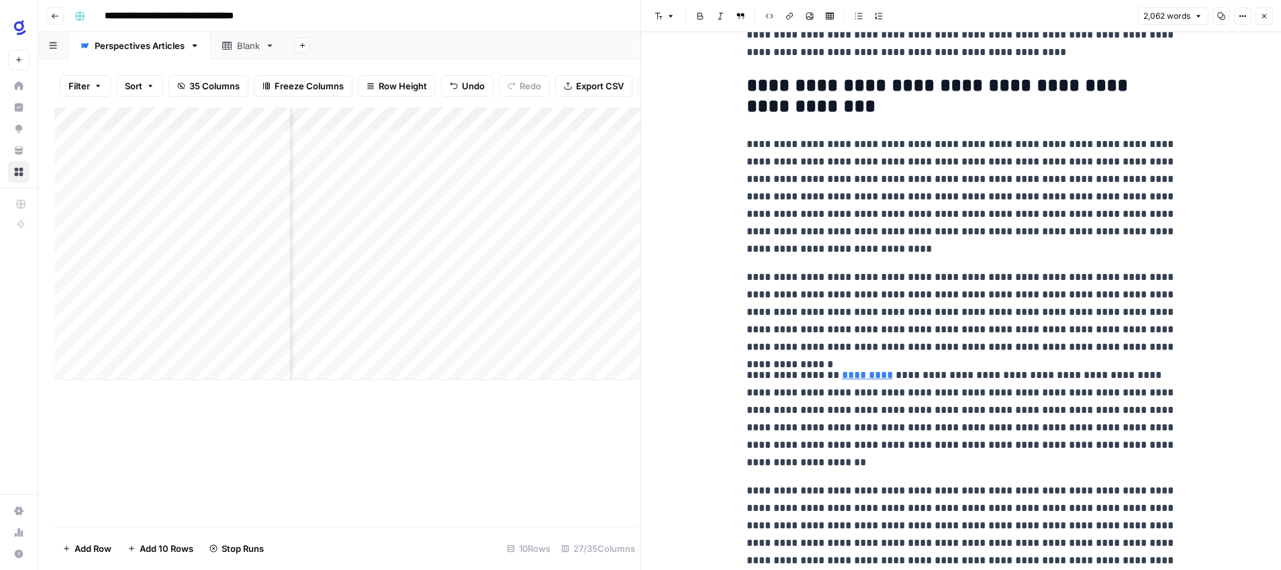
scroll to position [504, 0]
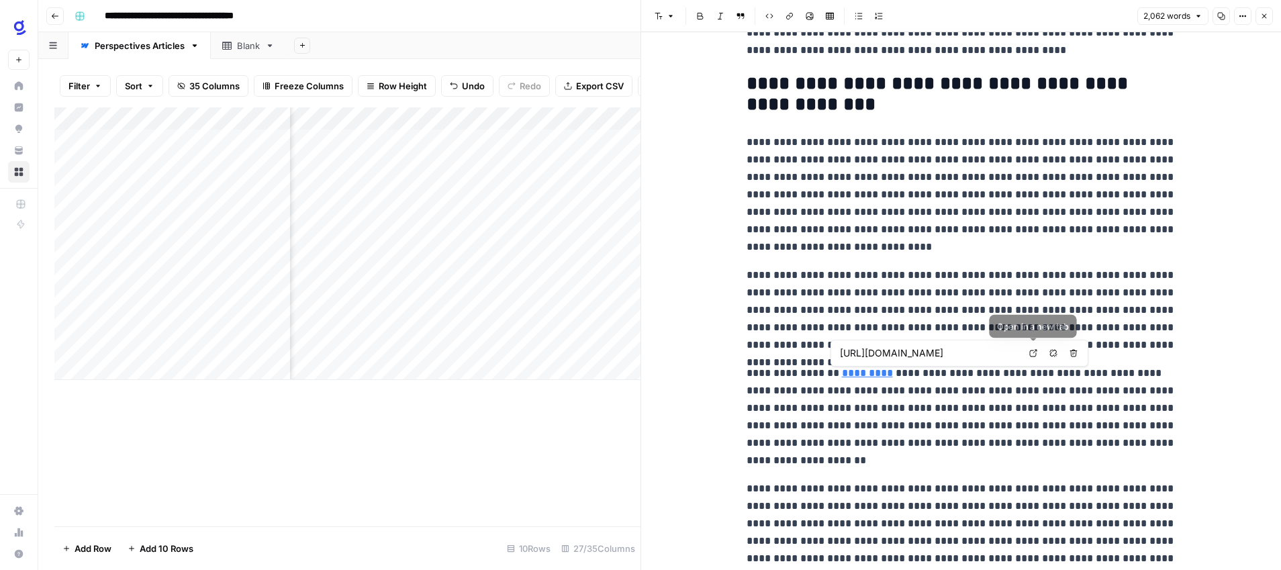
click at [1030, 355] on icon at bounding box center [1033, 353] width 8 height 8
click at [1055, 352] on icon "button" at bounding box center [1054, 354] width 8 height 8
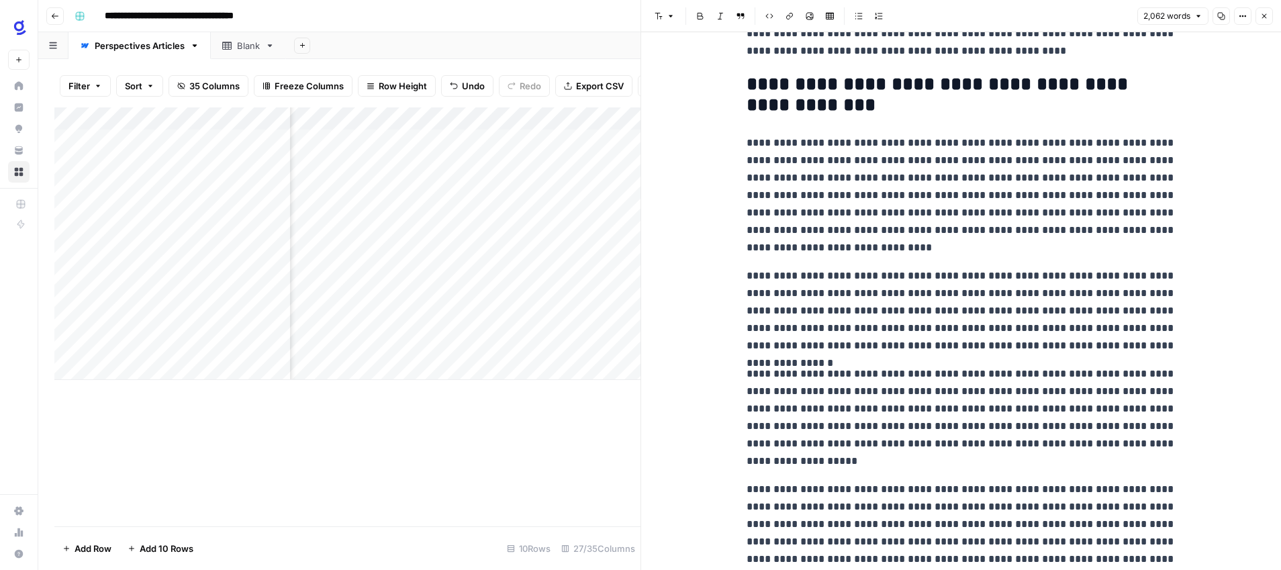
click at [1011, 398] on p "**********" at bounding box center [962, 417] width 430 height 105
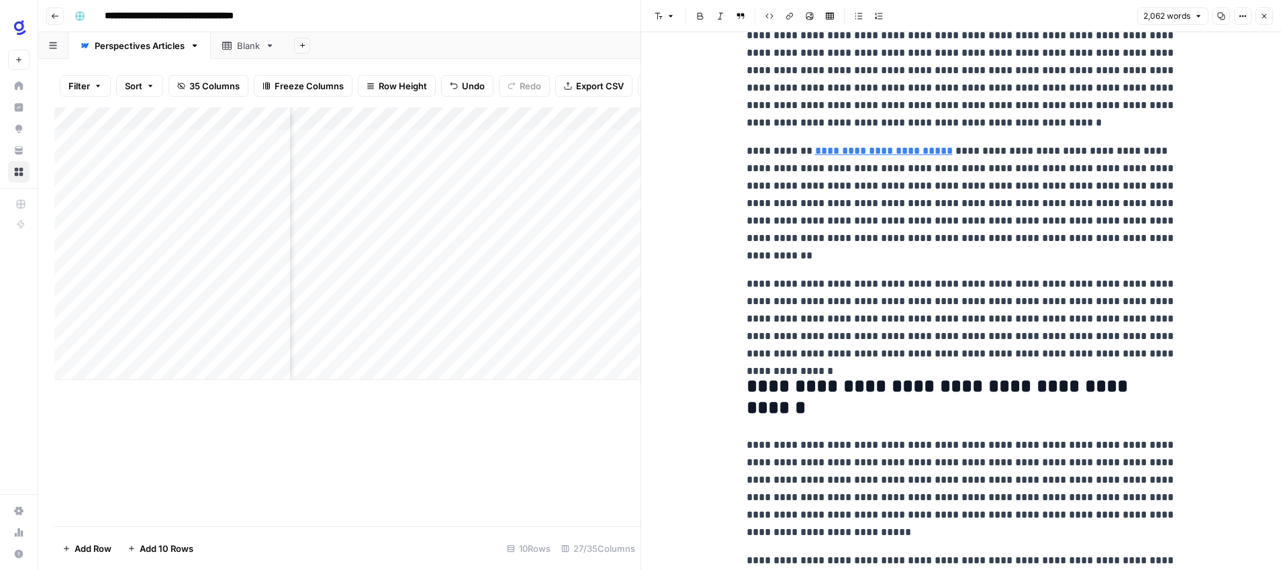
scroll to position [2664, 0]
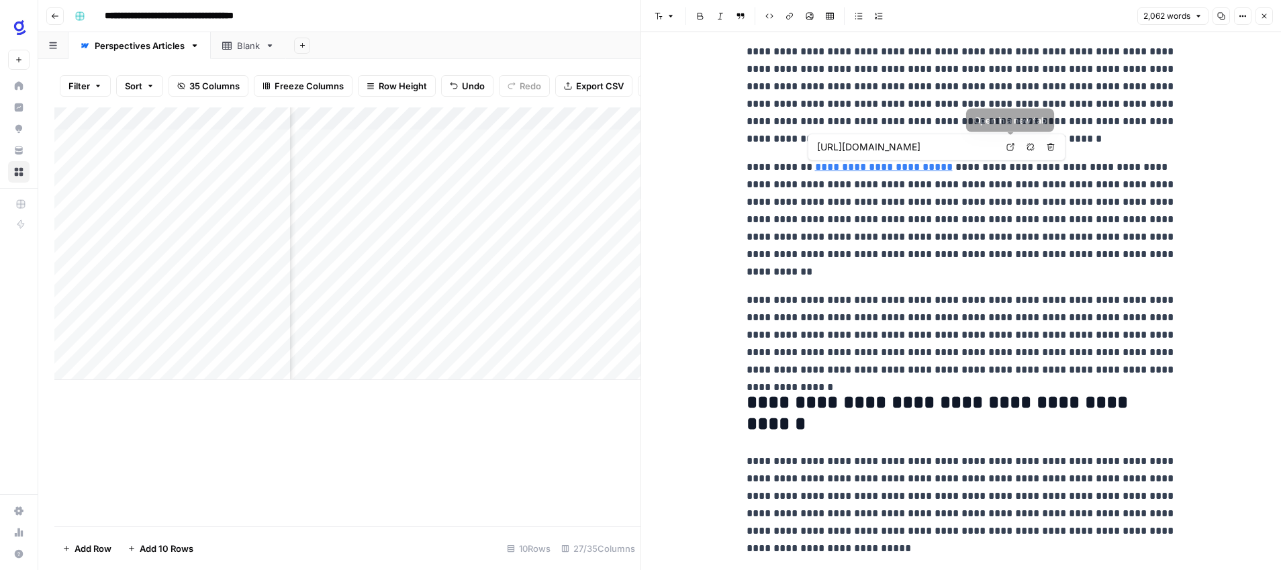
click at [1011, 146] on icon at bounding box center [1011, 147] width 8 height 8
click at [1027, 150] on icon "button" at bounding box center [1031, 147] width 8 height 8
click at [1015, 222] on p "**********" at bounding box center [962, 219] width 430 height 122
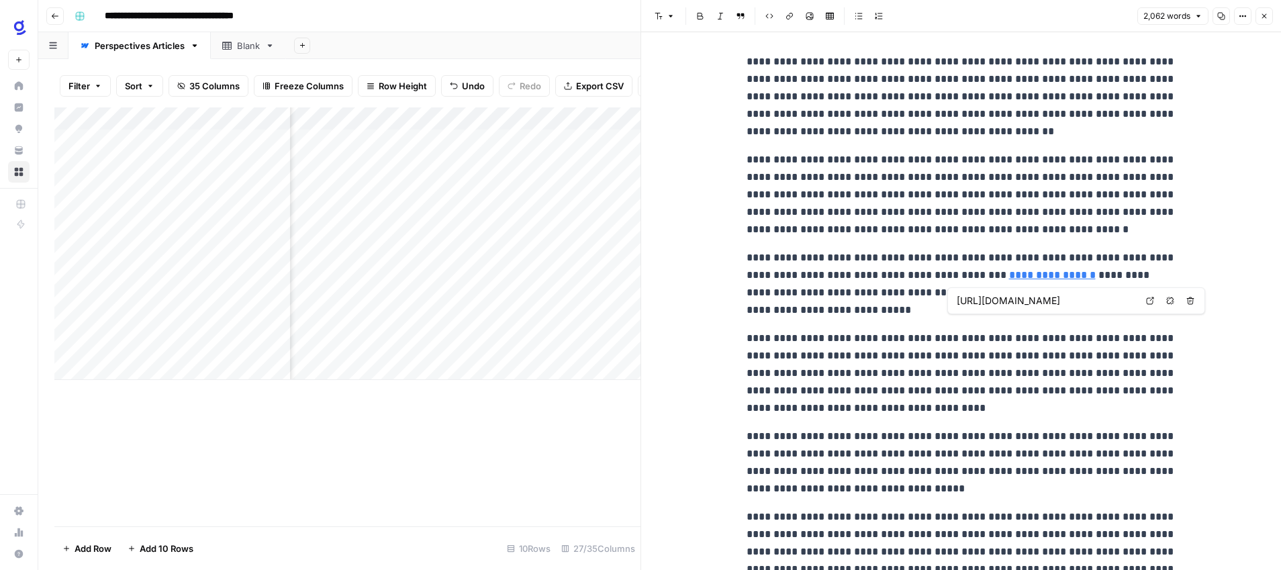
scroll to position [4041, 0]
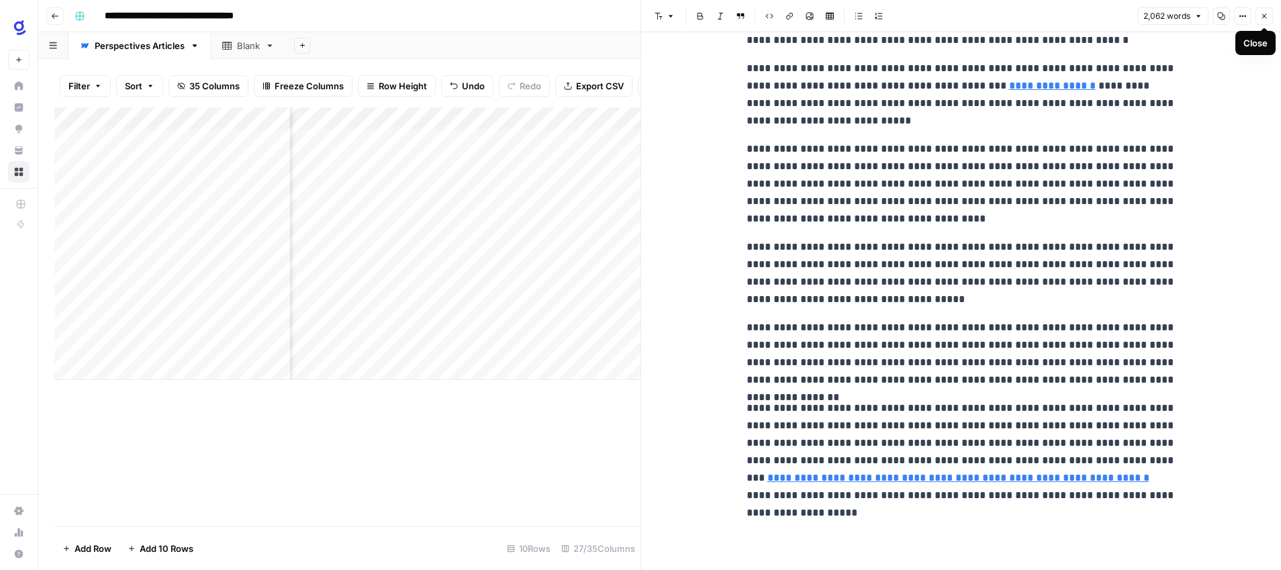
click at [1267, 15] on icon "button" at bounding box center [1264, 16] width 8 height 8
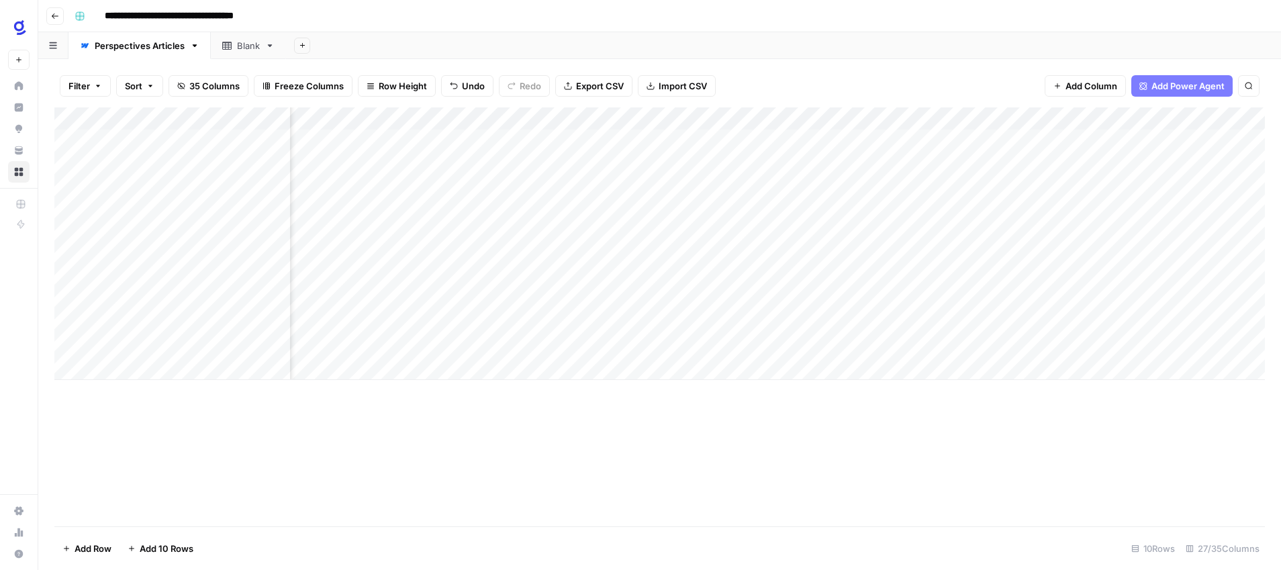
click at [857, 323] on div "Add Column" at bounding box center [659, 243] width 1211 height 273
click at [764, 297] on div "Add Column" at bounding box center [659, 243] width 1211 height 273
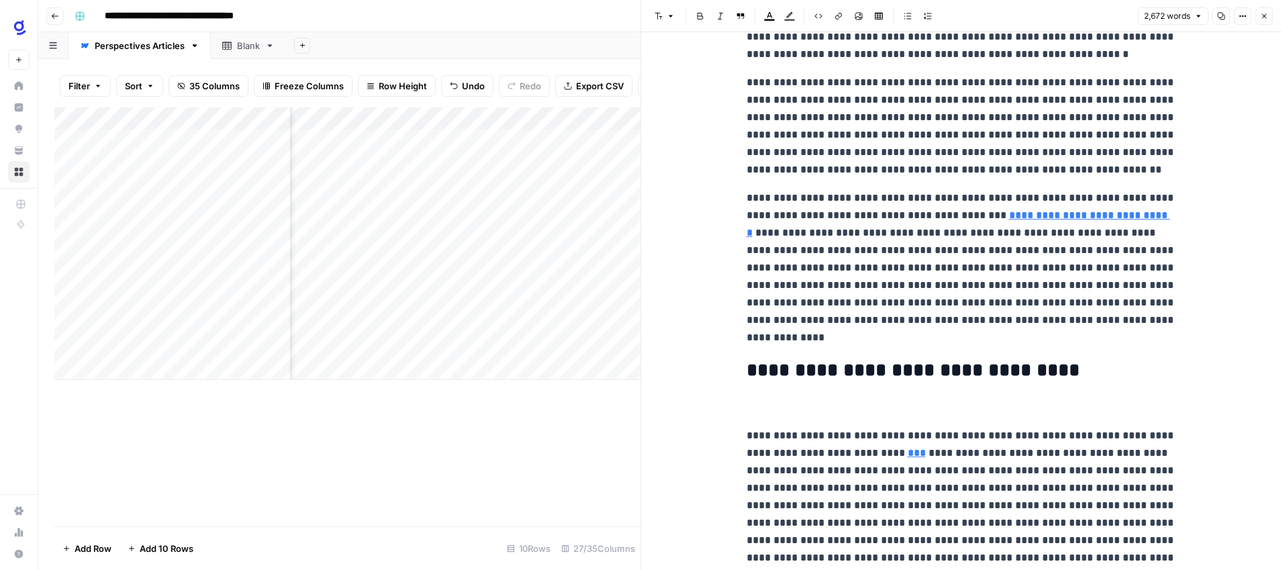
scroll to position [1230, 0]
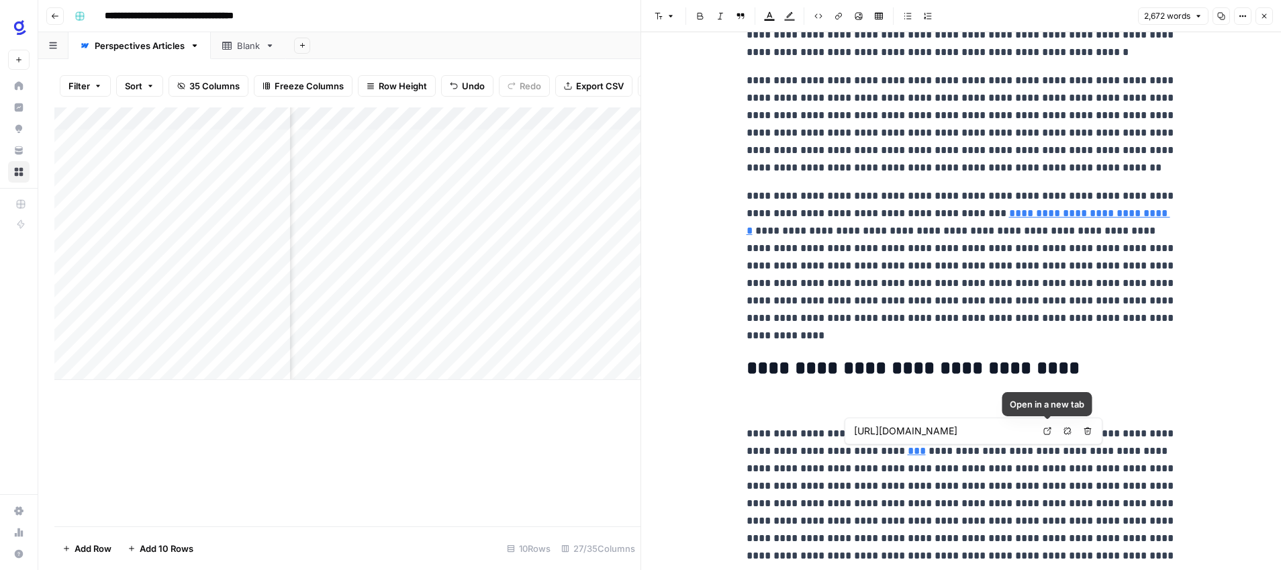
click at [1046, 433] on icon at bounding box center [1048, 431] width 8 height 8
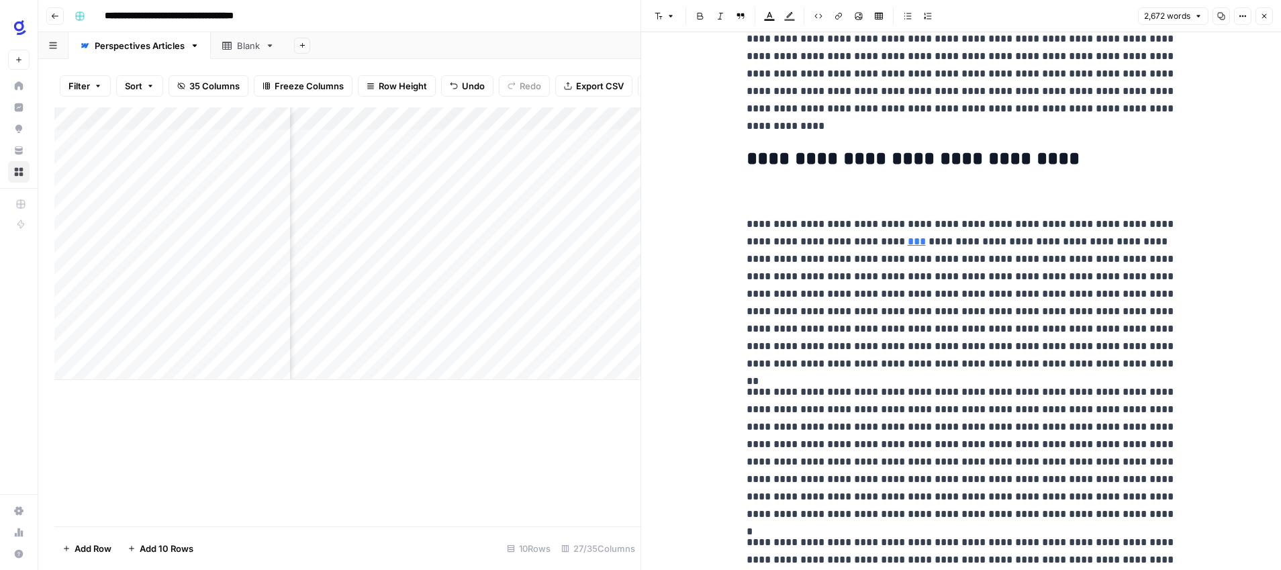
scroll to position [1453, 0]
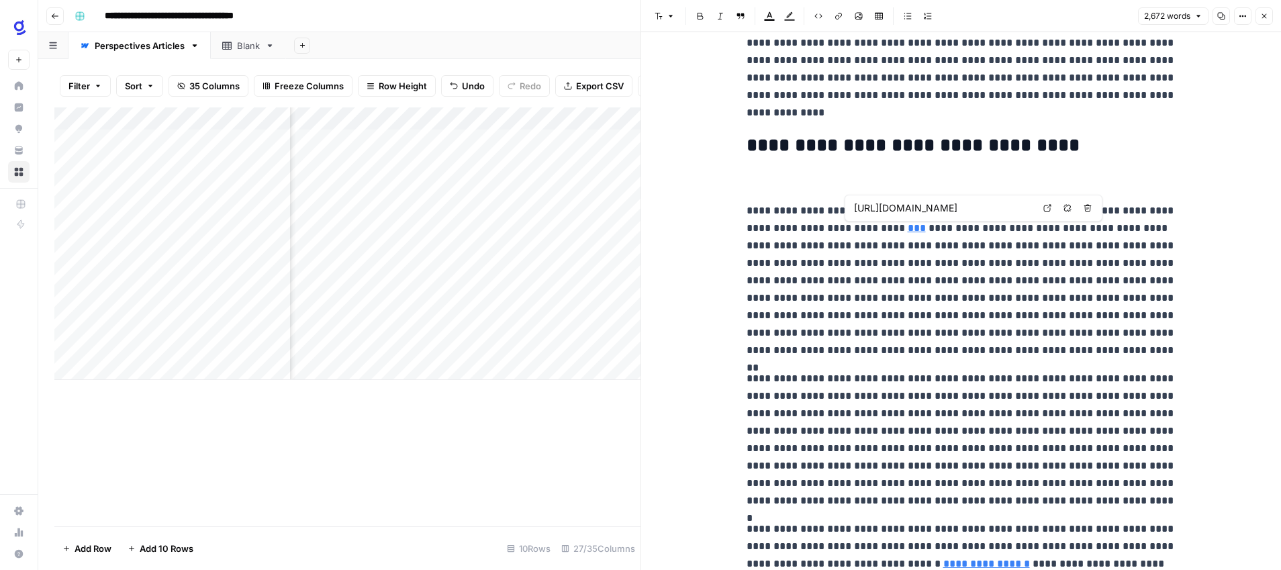
click at [908, 232] on link "***" at bounding box center [917, 228] width 18 height 10
click at [1070, 209] on icon "button" at bounding box center [1068, 208] width 8 height 8
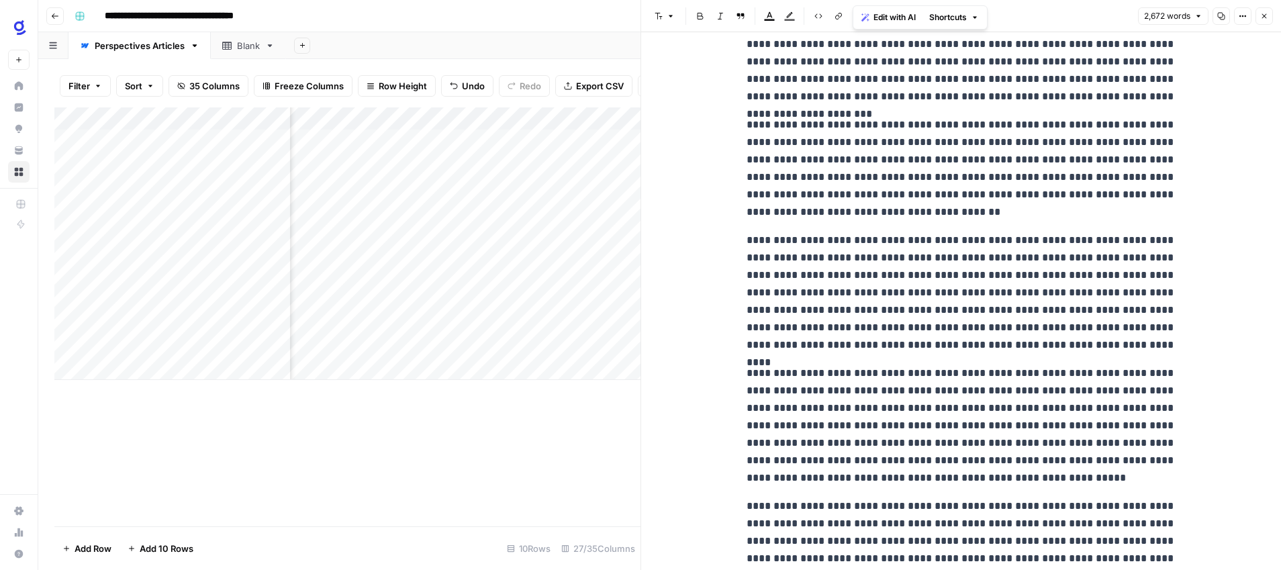
scroll to position [5243, 0]
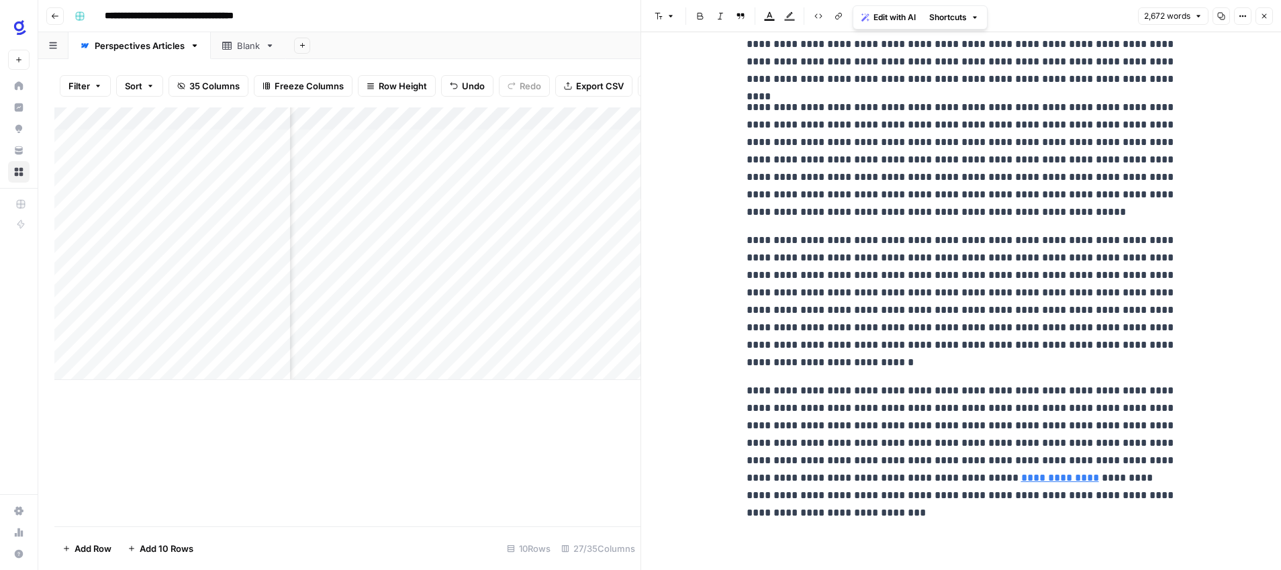
click at [1260, 17] on icon "button" at bounding box center [1264, 16] width 8 height 8
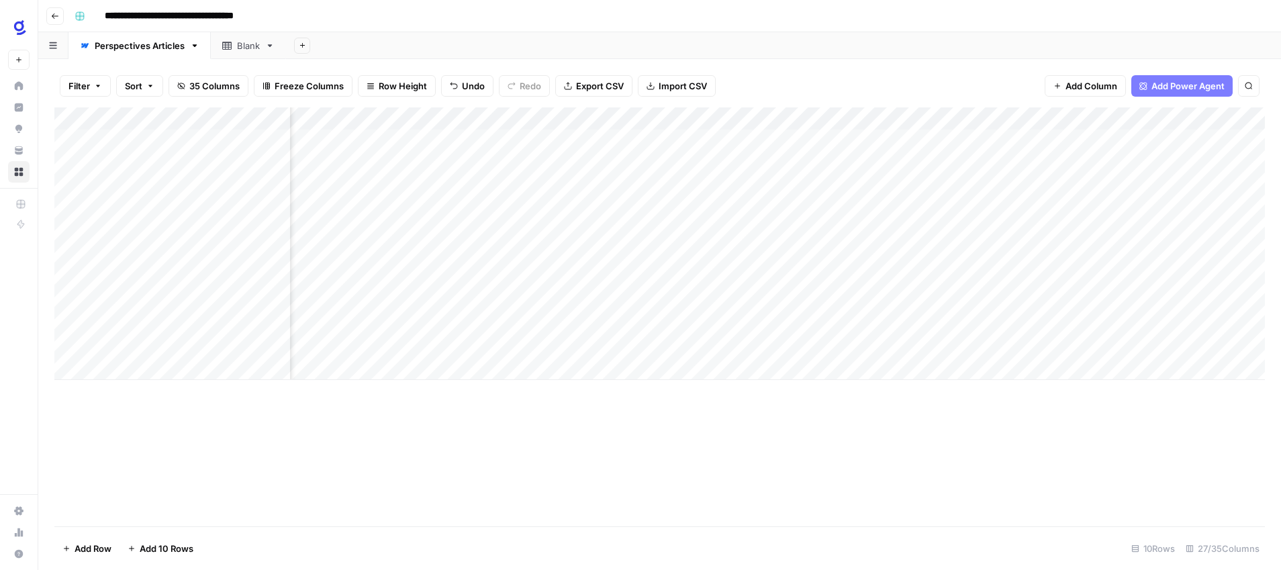
click at [903, 299] on div "Add Column" at bounding box center [659, 243] width 1211 height 273
click at [897, 322] on div "Add Column" at bounding box center [659, 243] width 1211 height 273
click at [762, 323] on div "Add Column" at bounding box center [659, 243] width 1211 height 273
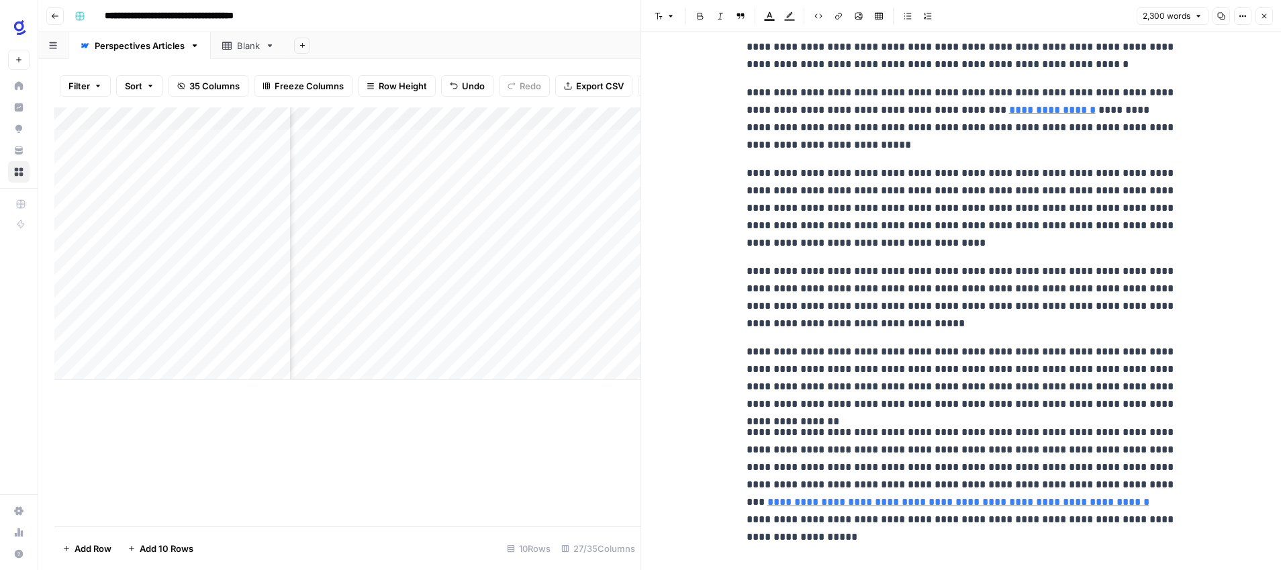
scroll to position [4633, 0]
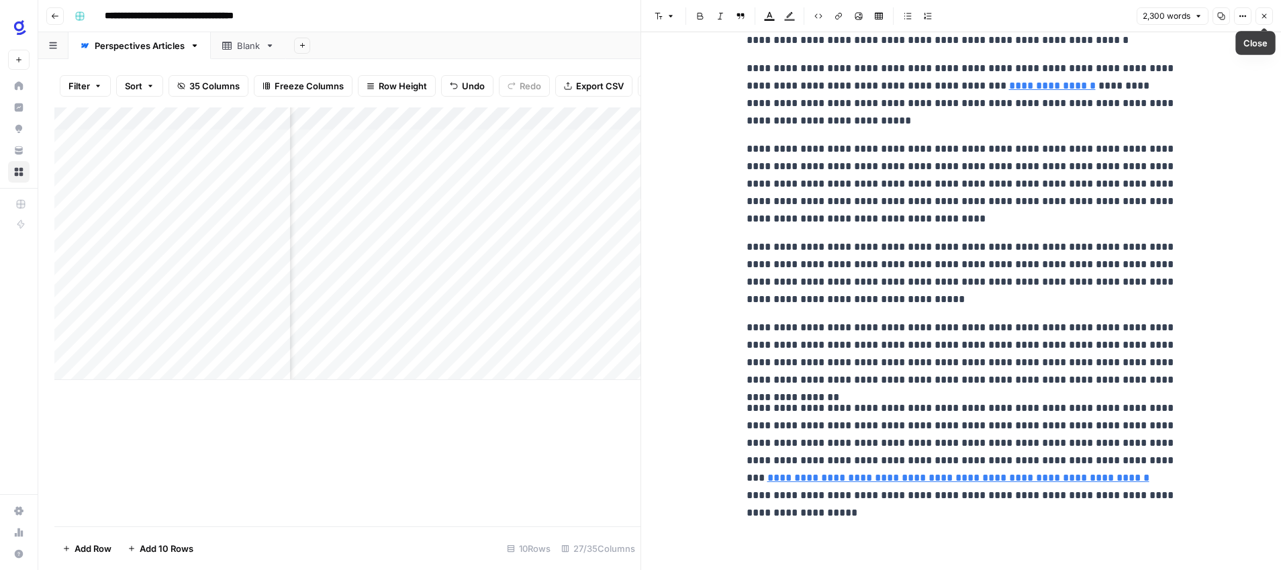
click at [1259, 18] on button "Close" at bounding box center [1264, 15] width 17 height 17
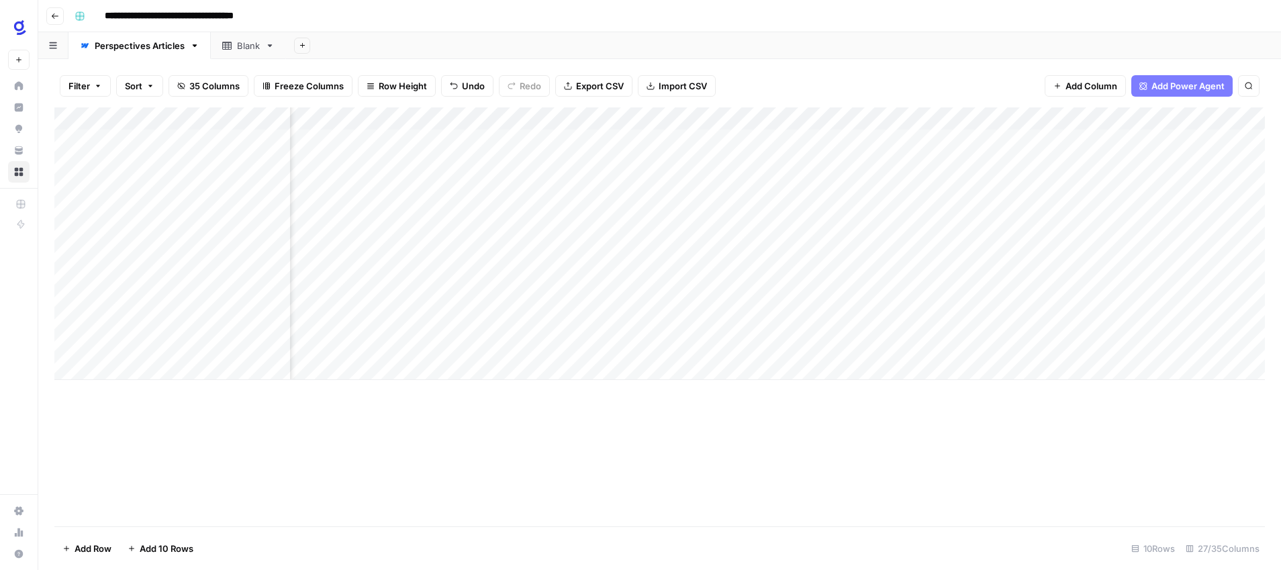
scroll to position [0, 1849]
click at [676, 301] on div "Add Column" at bounding box center [659, 243] width 1211 height 273
click at [674, 322] on div "Add Column" at bounding box center [659, 243] width 1211 height 273
click at [984, 273] on div "Add Column" at bounding box center [659, 243] width 1211 height 273
drag, startPoint x: 1023, startPoint y: 285, endPoint x: 1019, endPoint y: 321, distance: 35.8
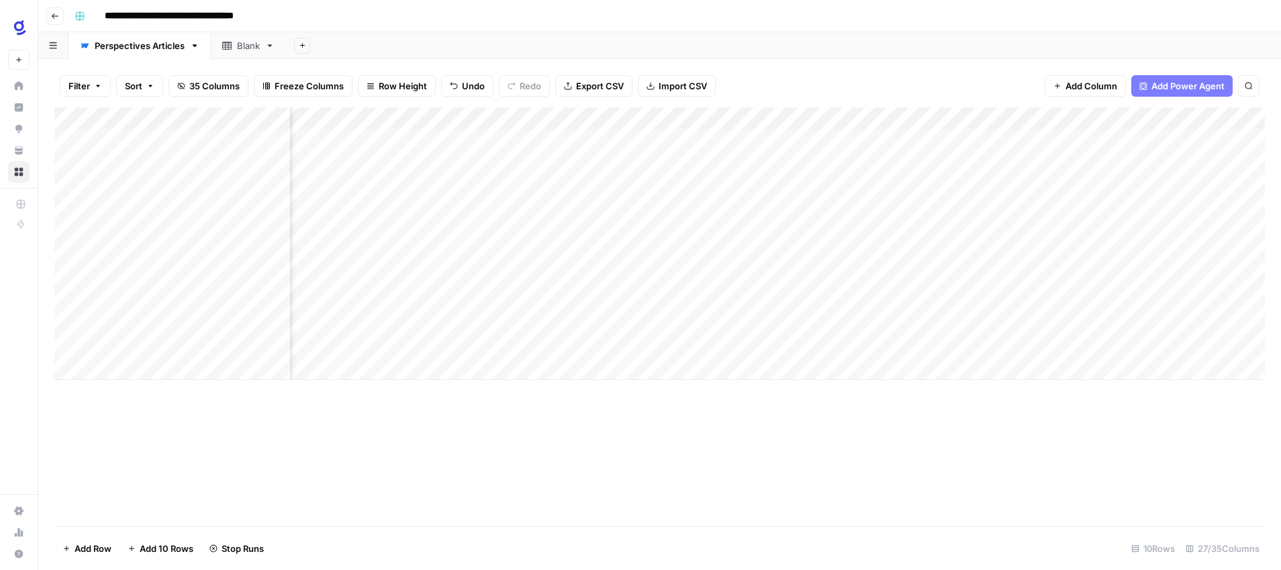
click at [1019, 321] on div "Add Column" at bounding box center [659, 243] width 1211 height 273
click at [464, 297] on div "Add Column" at bounding box center [659, 243] width 1211 height 273
click at [416, 300] on textarea "**********" at bounding box center [517, 301] width 215 height 19
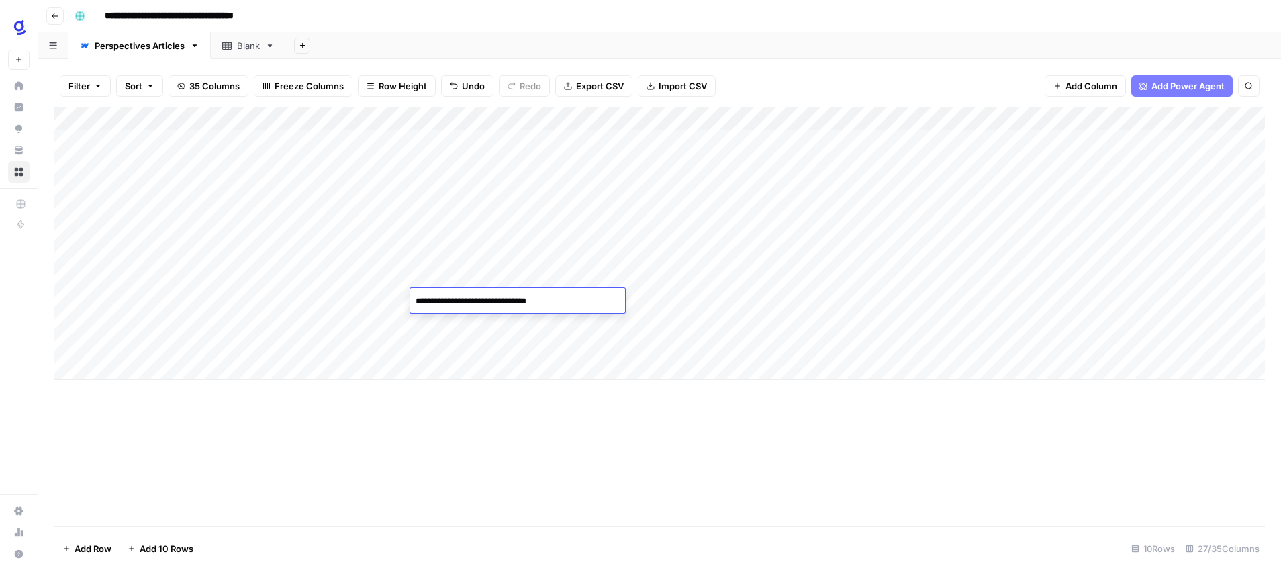
type textarea "**********"
click at [448, 325] on div "Add Column" at bounding box center [659, 243] width 1211 height 273
click at [448, 325] on textarea "**********" at bounding box center [517, 324] width 215 height 19
click at [417, 324] on textarea "**********" at bounding box center [517, 324] width 215 height 19
type textarea "**********"
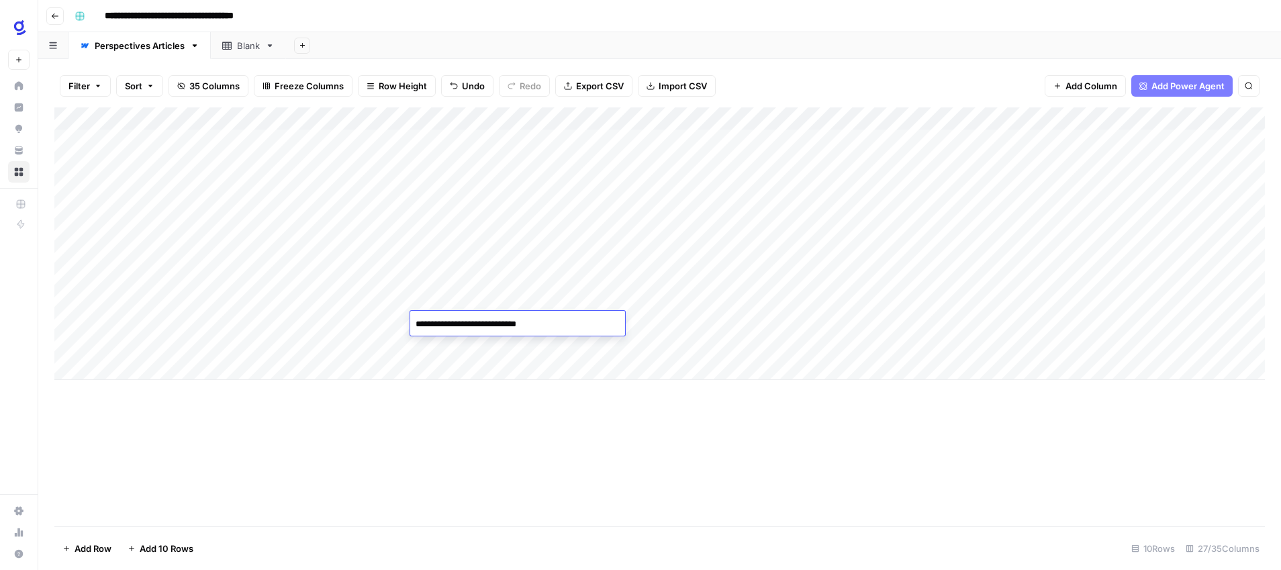
click at [451, 459] on div "Add Column" at bounding box center [659, 316] width 1211 height 419
click at [475, 298] on div "Add Column" at bounding box center [659, 243] width 1211 height 273
click at [475, 298] on textarea "**********" at bounding box center [517, 301] width 215 height 19
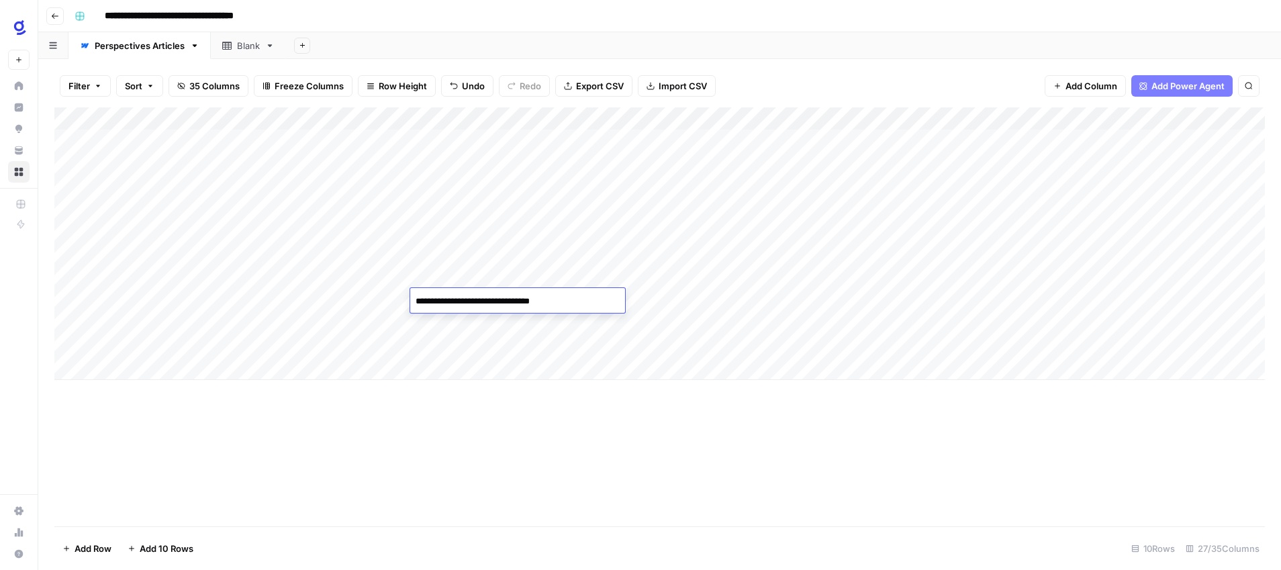
click at [681, 459] on div "Add Column" at bounding box center [659, 316] width 1211 height 419
click at [712, 300] on div "Add Column" at bounding box center [659, 243] width 1211 height 273
type textarea "**********"
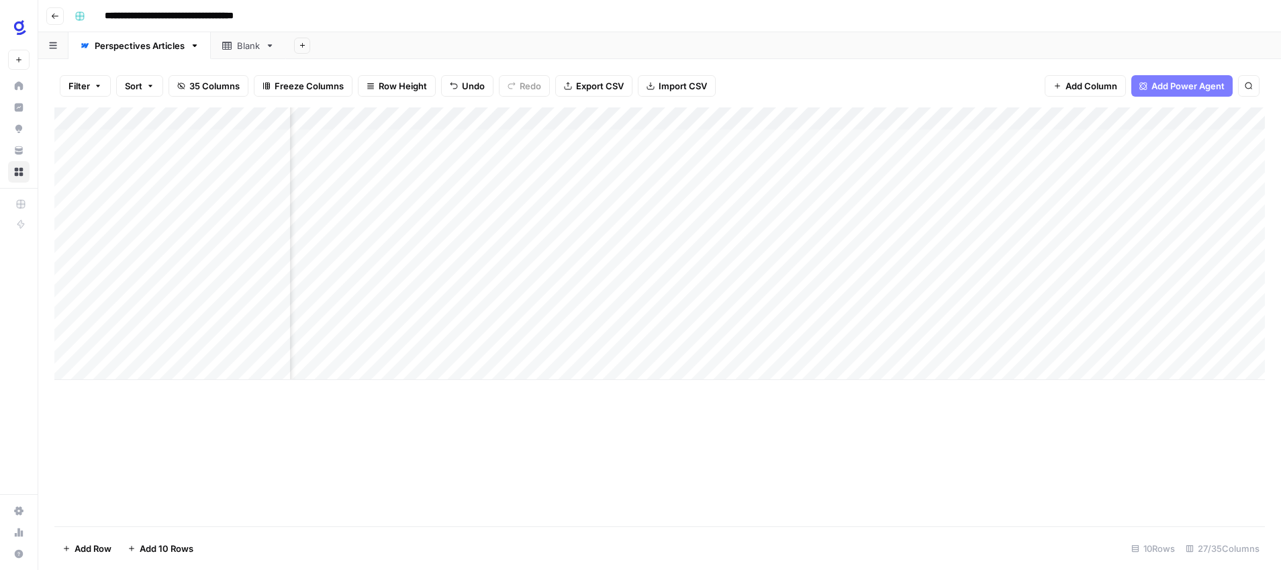
click at [688, 415] on div "Add Column" at bounding box center [659, 316] width 1211 height 419
click at [711, 298] on div "Add Column" at bounding box center [659, 243] width 1211 height 273
click at [711, 298] on textarea "**********" at bounding box center [741, 301] width 215 height 19
click at [803, 300] on textarea "**********" at bounding box center [741, 301] width 215 height 19
type textarea "**********"
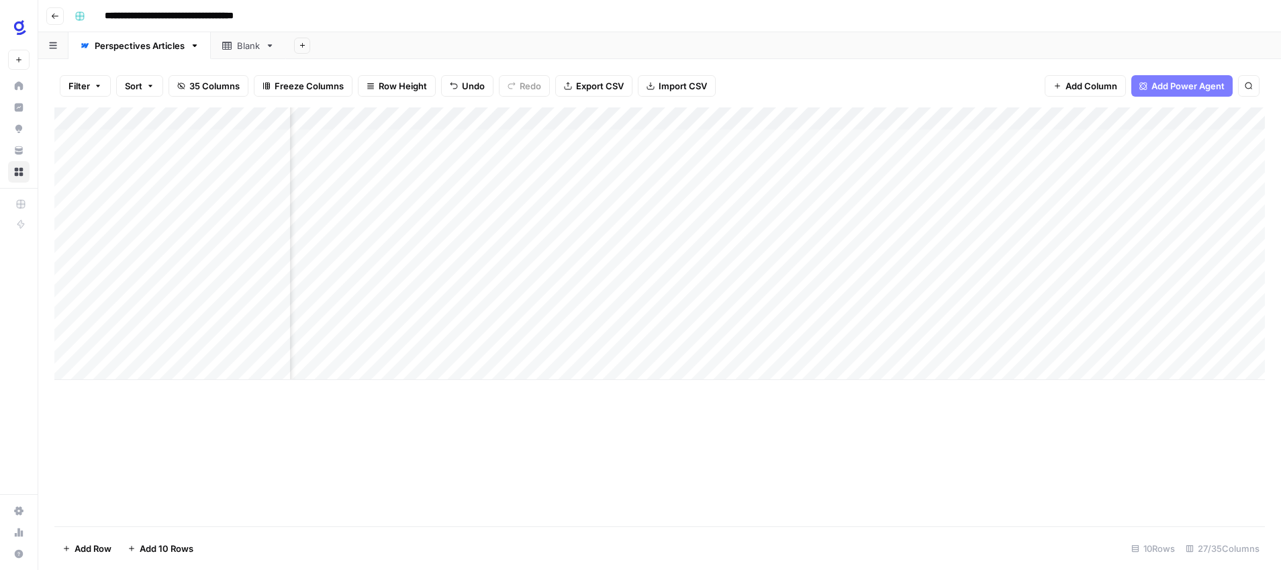
click at [765, 475] on div "Add Column" at bounding box center [659, 316] width 1211 height 419
click at [591, 322] on div "Add Column" at bounding box center [659, 243] width 1211 height 273
click at [589, 324] on textarea "**********" at bounding box center [661, 324] width 261 height 19
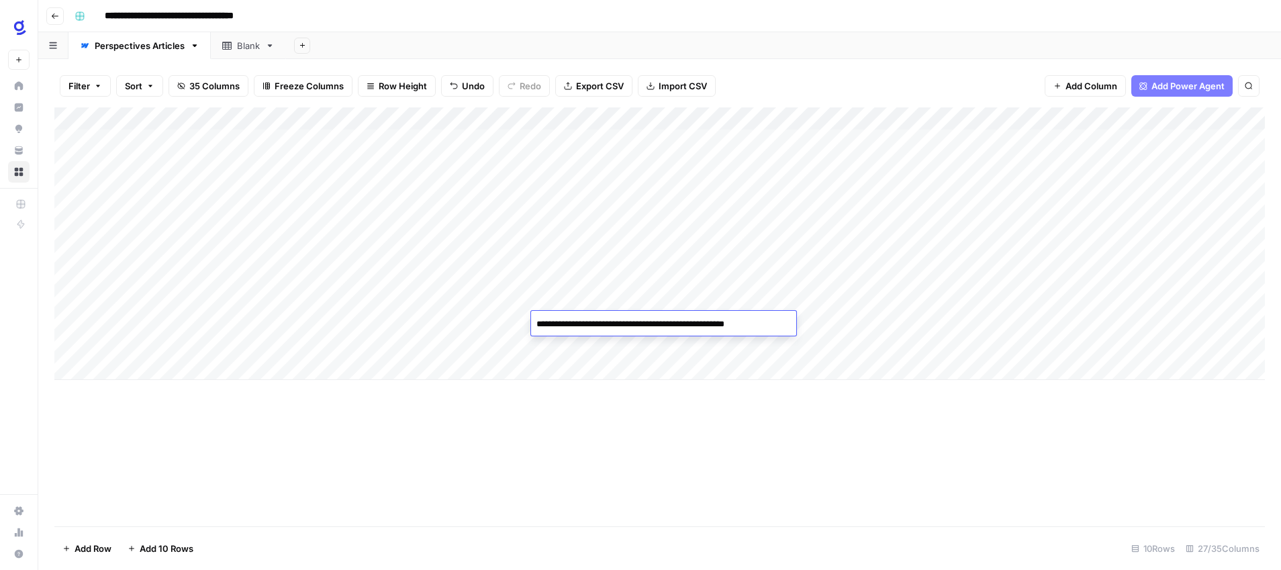
click at [589, 324] on textarea "**********" at bounding box center [661, 324] width 261 height 19
click at [475, 321] on div "Add Column" at bounding box center [659, 243] width 1211 height 273
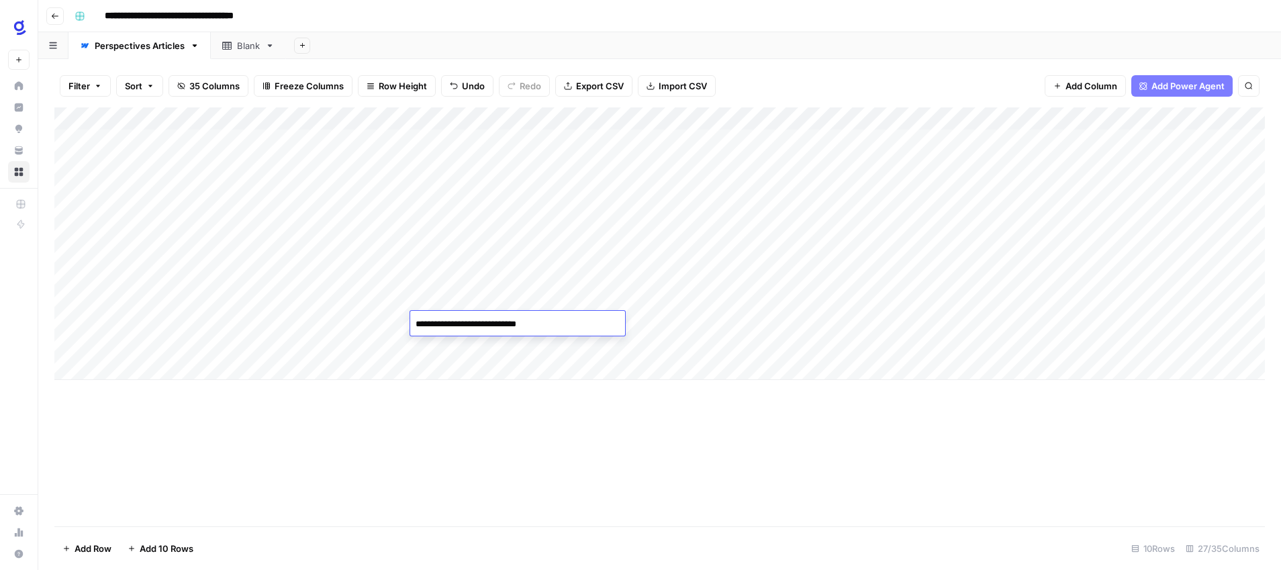
click at [475, 321] on textarea "**********" at bounding box center [517, 324] width 215 height 19
click at [586, 468] on div "Add Column" at bounding box center [659, 316] width 1211 height 419
click at [850, 322] on div "Add Column" at bounding box center [659, 243] width 1211 height 273
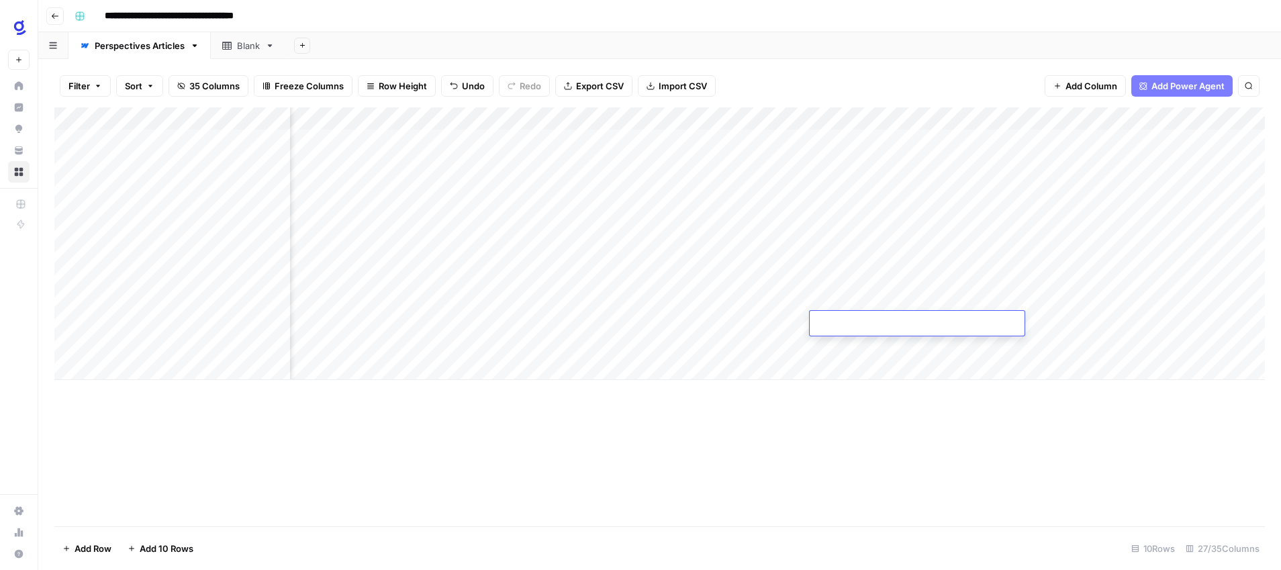
type textarea "**********"
click at [876, 415] on div "Add Column" at bounding box center [659, 316] width 1211 height 419
click at [1042, 297] on div "Add Column" at bounding box center [659, 243] width 1211 height 273
click at [1042, 322] on div "Add Column" at bounding box center [659, 243] width 1211 height 273
